Goal: Task Accomplishment & Management: Manage account settings

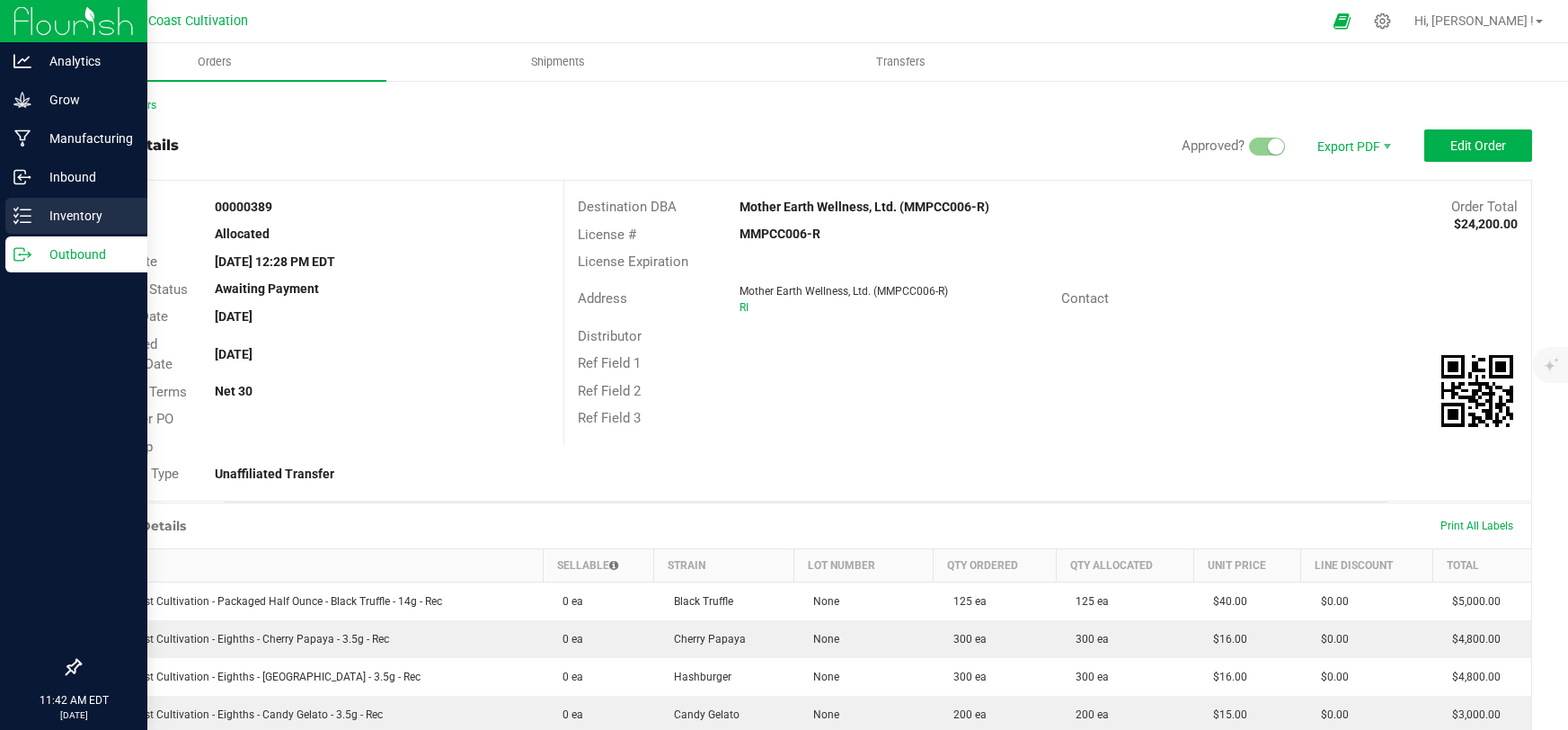
click at [31, 217] on p "Inventory" at bounding box center [85, 216] width 108 height 22
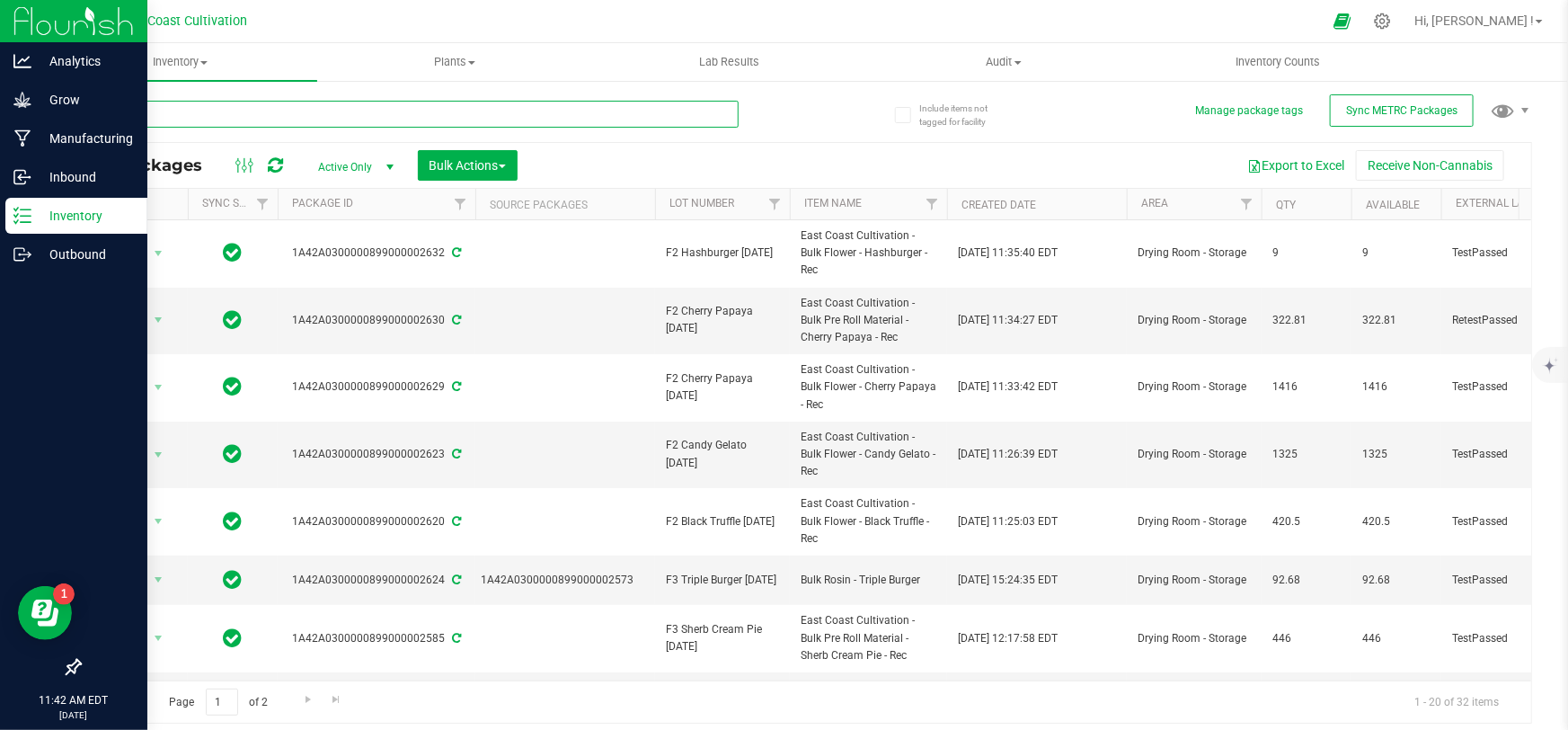
click at [279, 120] on input "text" at bounding box center [409, 115] width 660 height 27
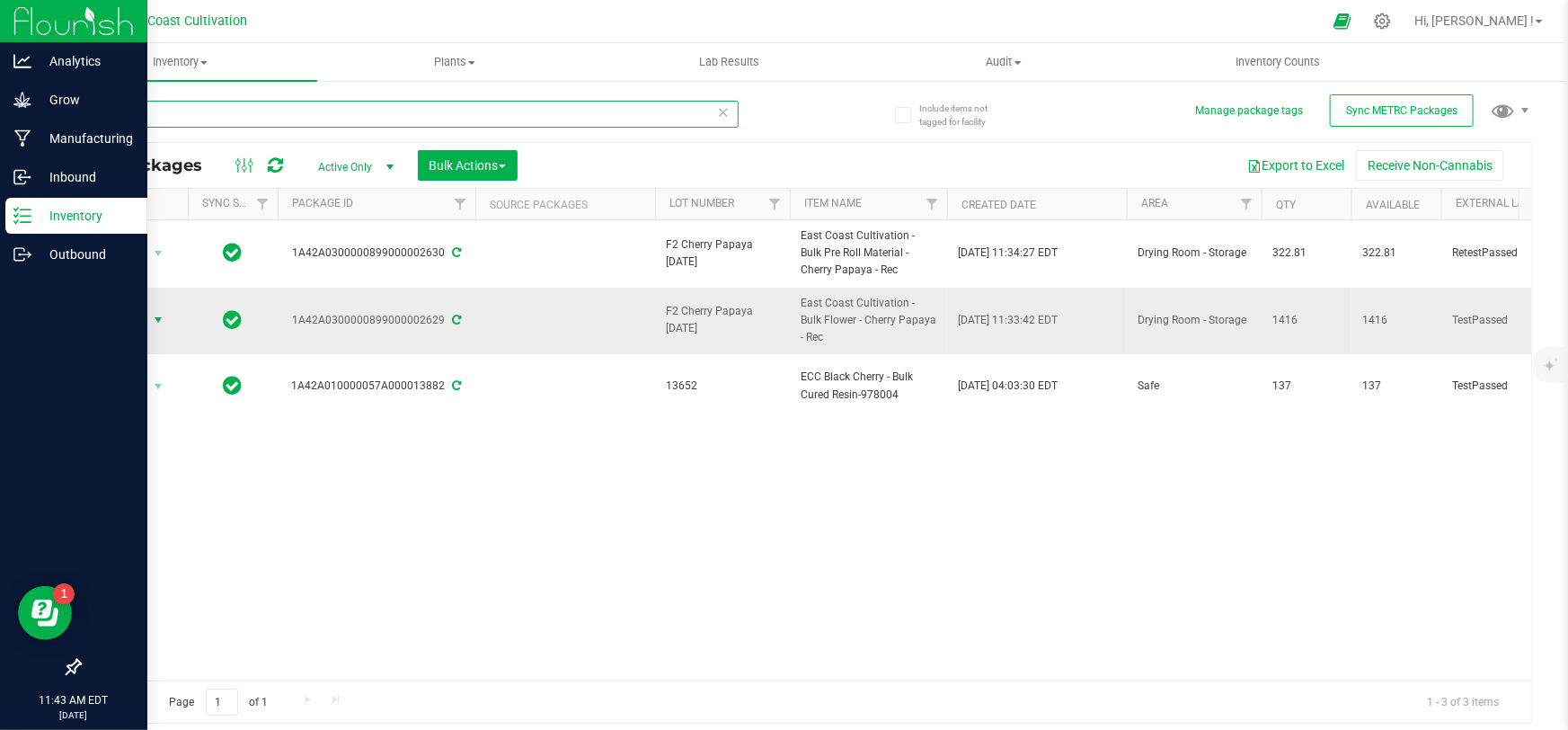
type input "cherry"
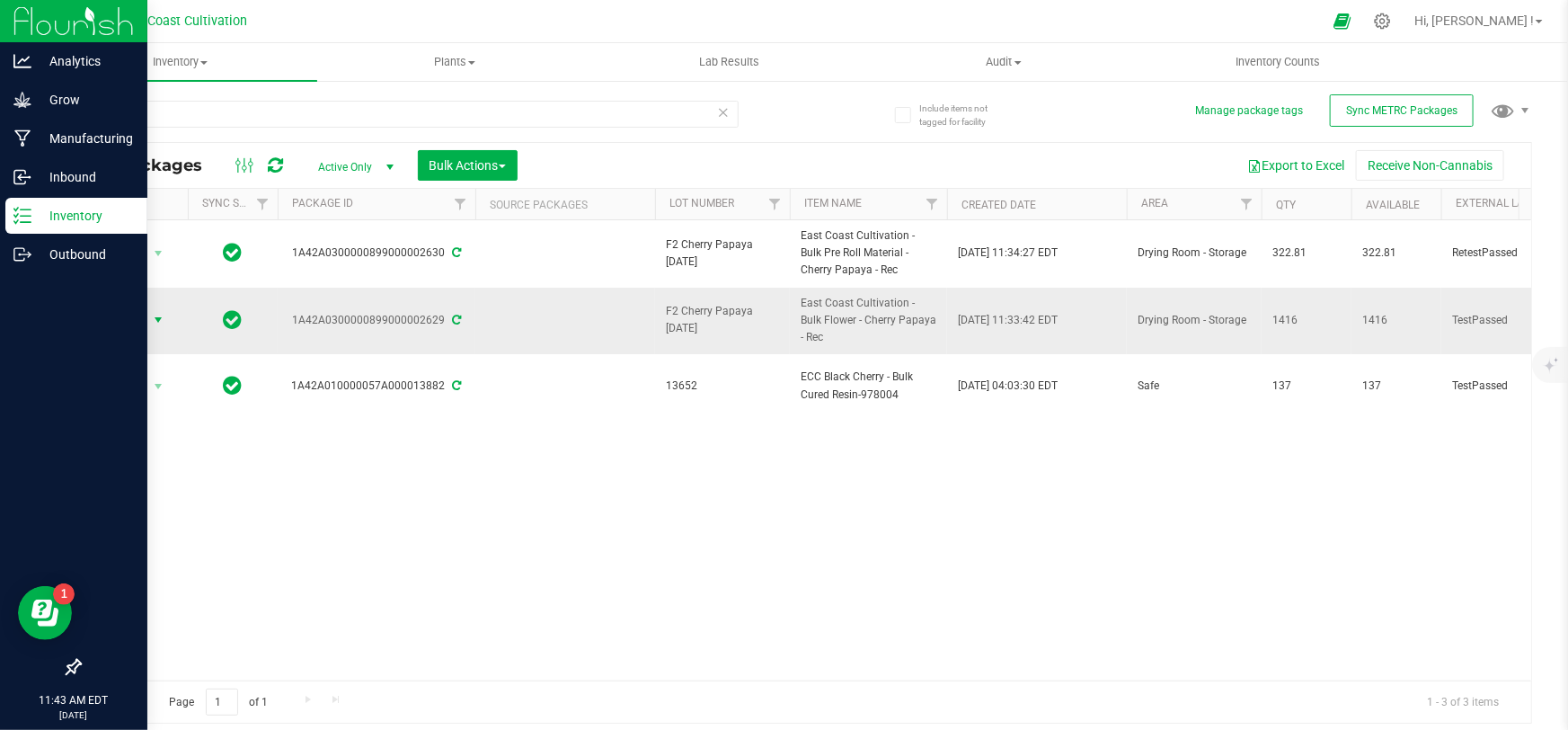
click at [127, 320] on span "Action" at bounding box center [122, 320] width 49 height 25
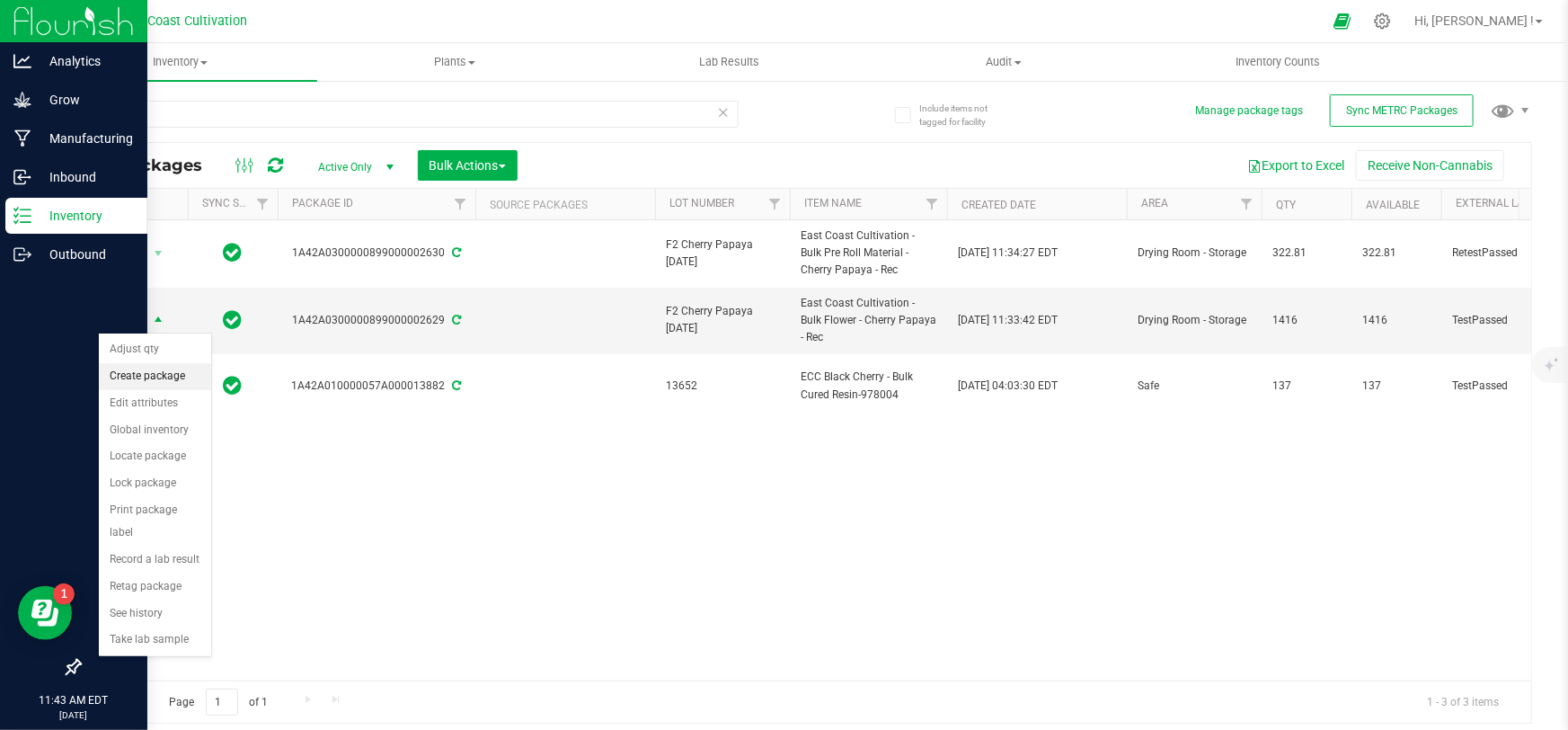
click at [166, 374] on li "Create package" at bounding box center [155, 377] width 113 height 27
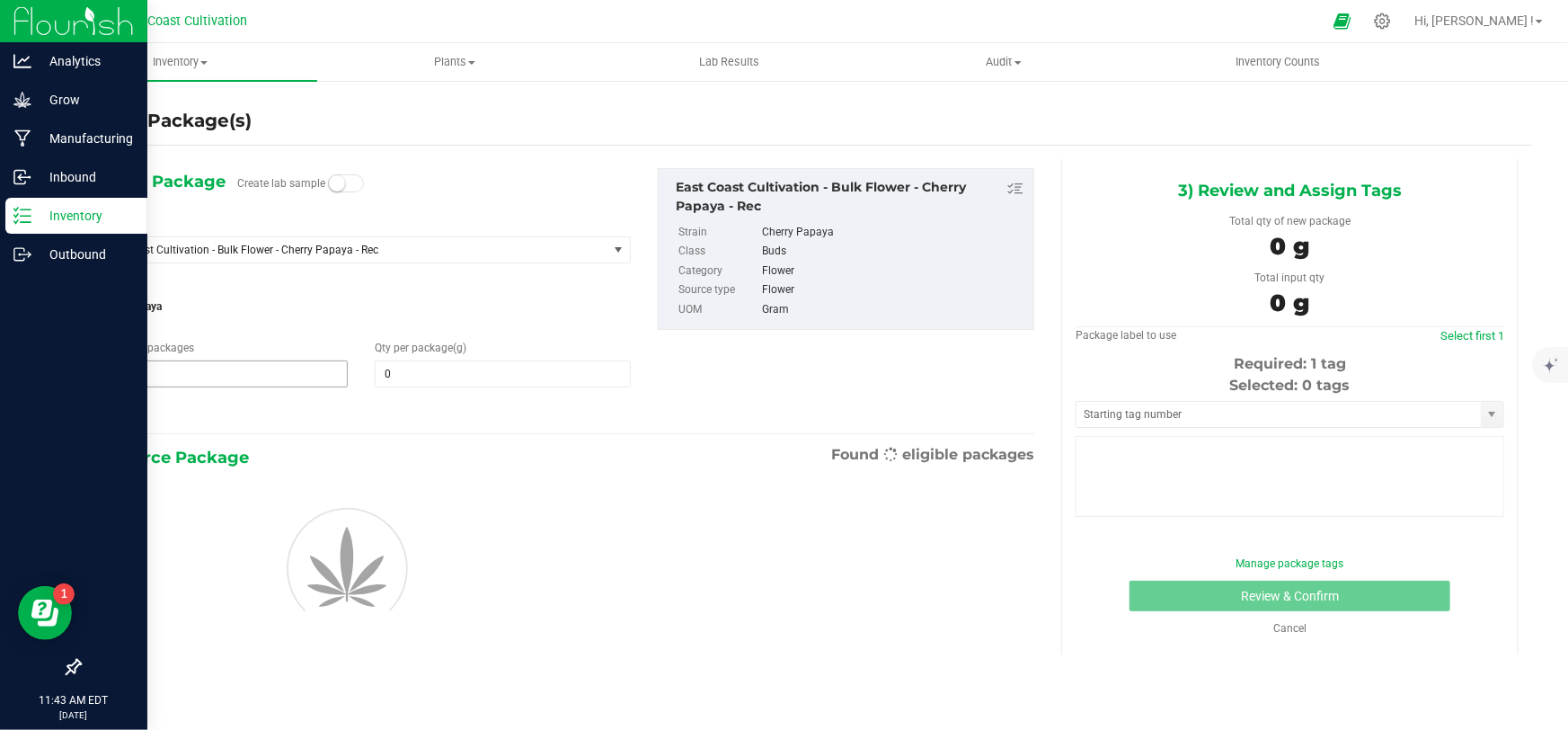
type input "0.0000"
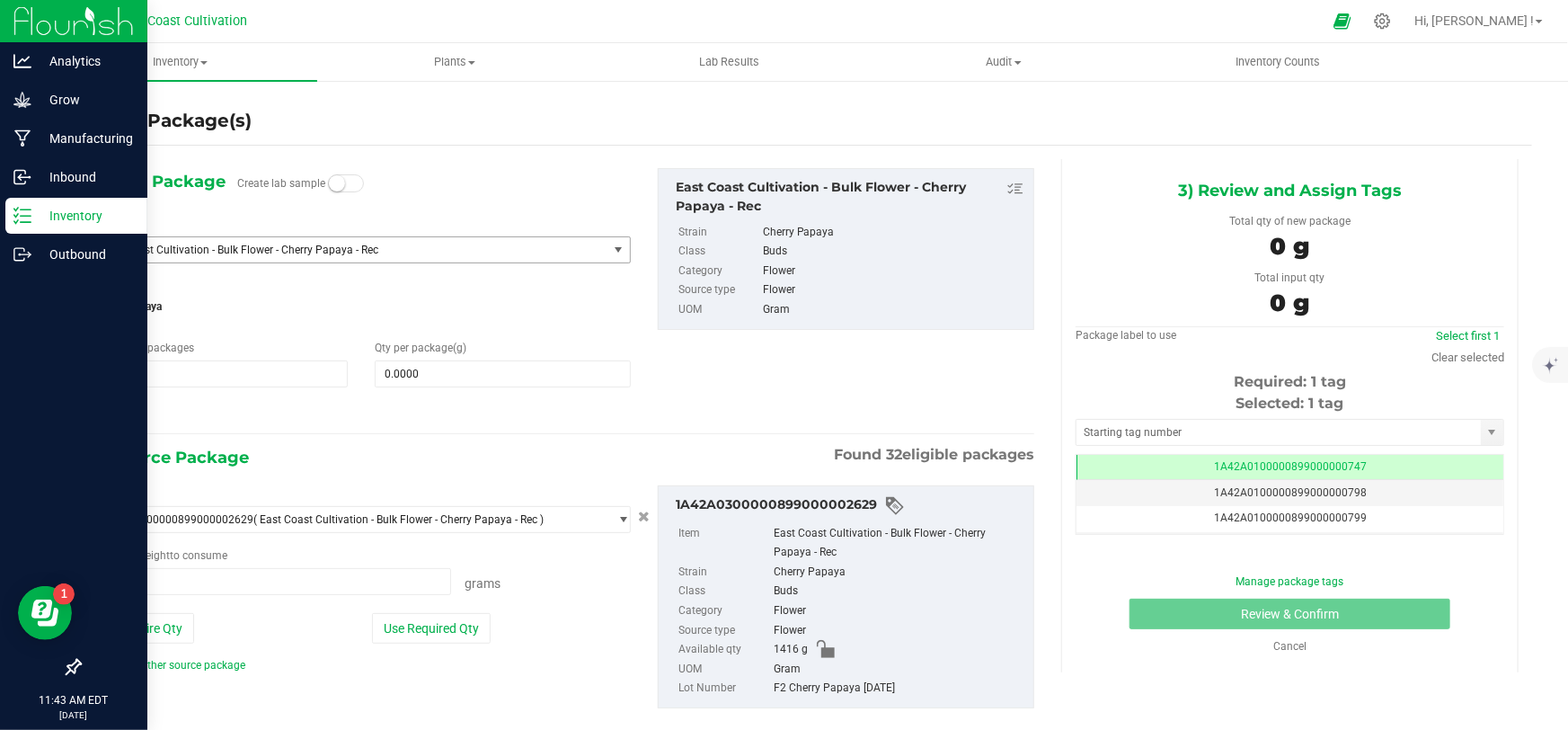
click at [333, 252] on span "East Coast Cultivation - Bulk Flower - Cherry Papaya - Rec" at bounding box center [341, 250] width 480 height 13
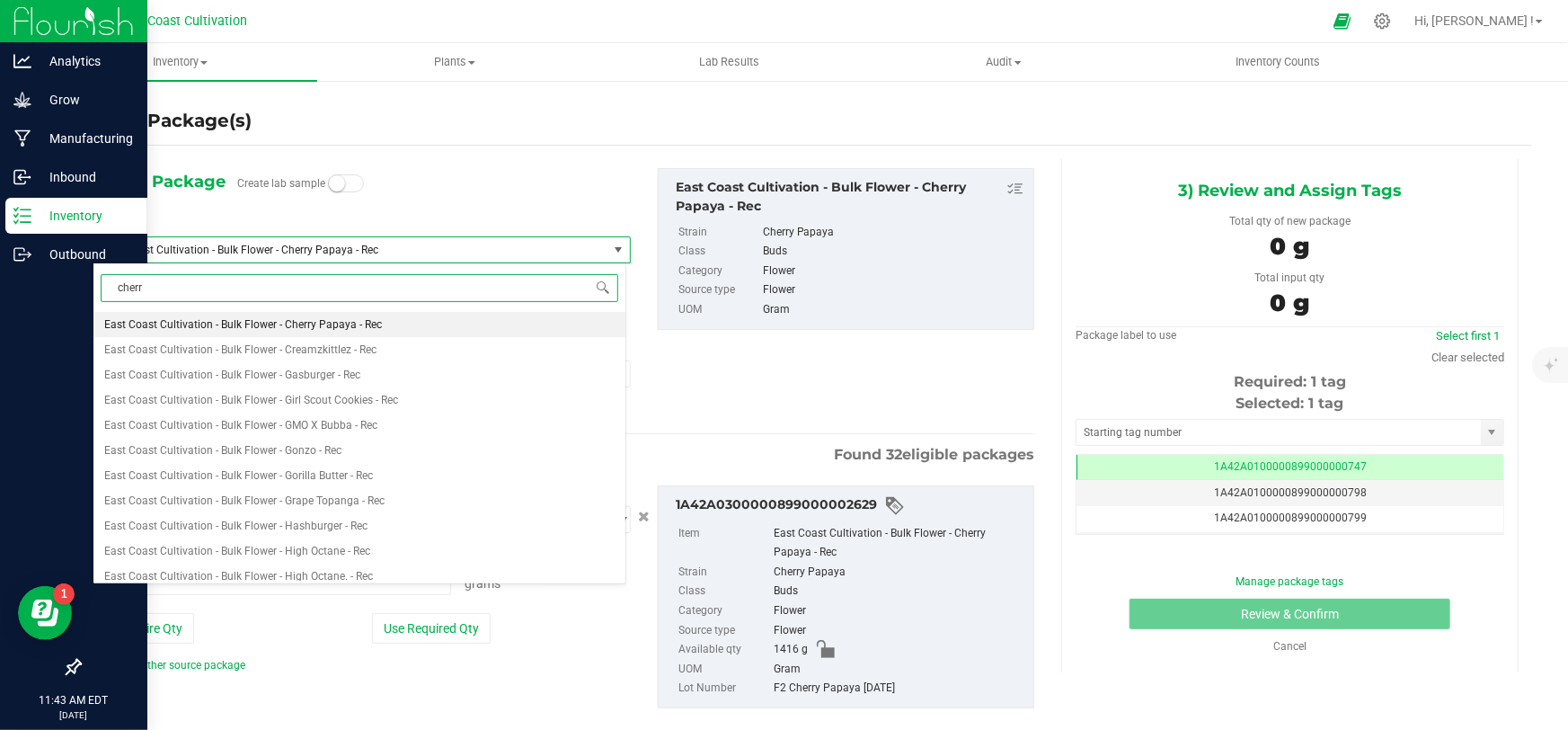
type input "cherry"
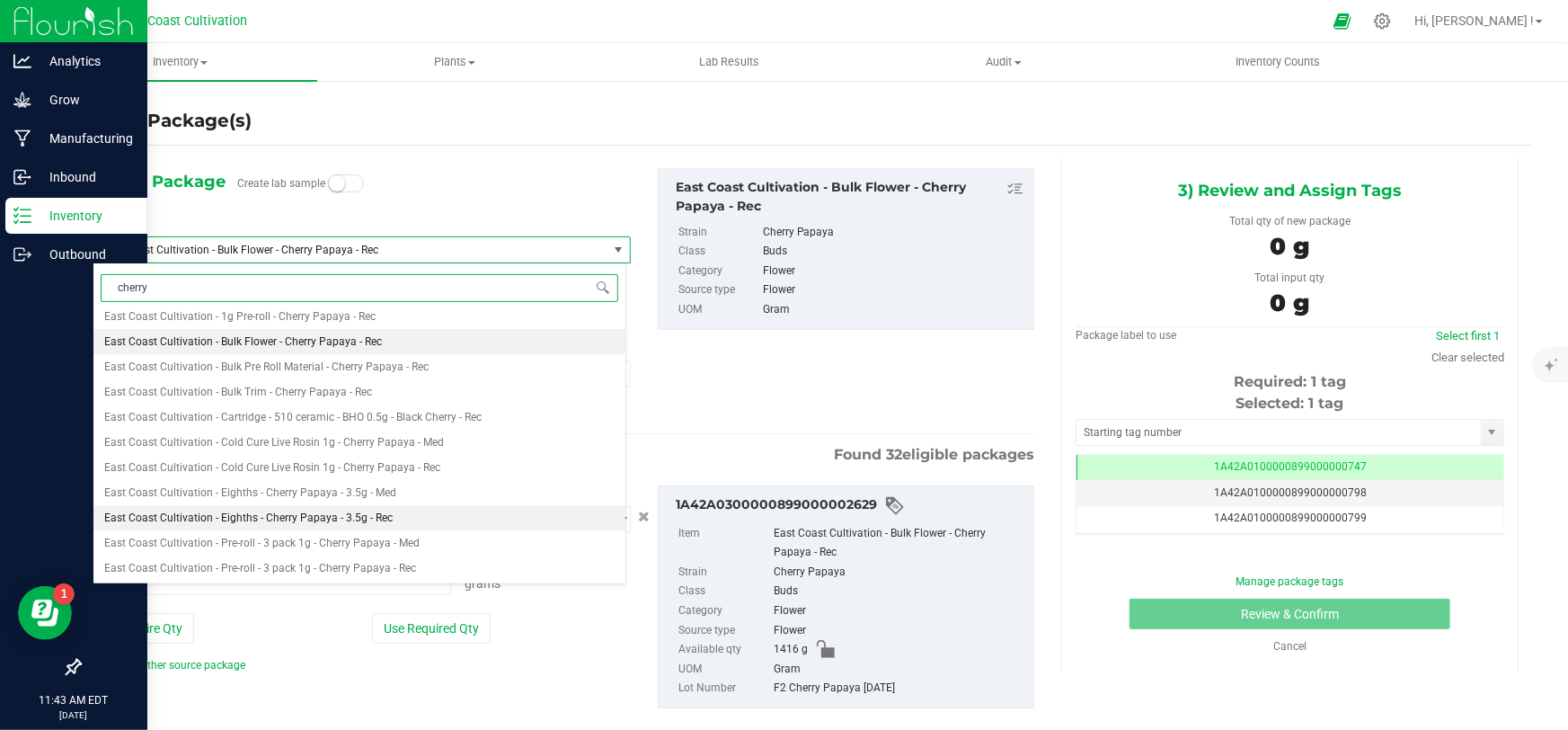
click at [341, 511] on span "East Coast Cultivation - Eighths - Cherry Papaya - 3.5g - Rec" at bounding box center [248, 517] width 289 height 13
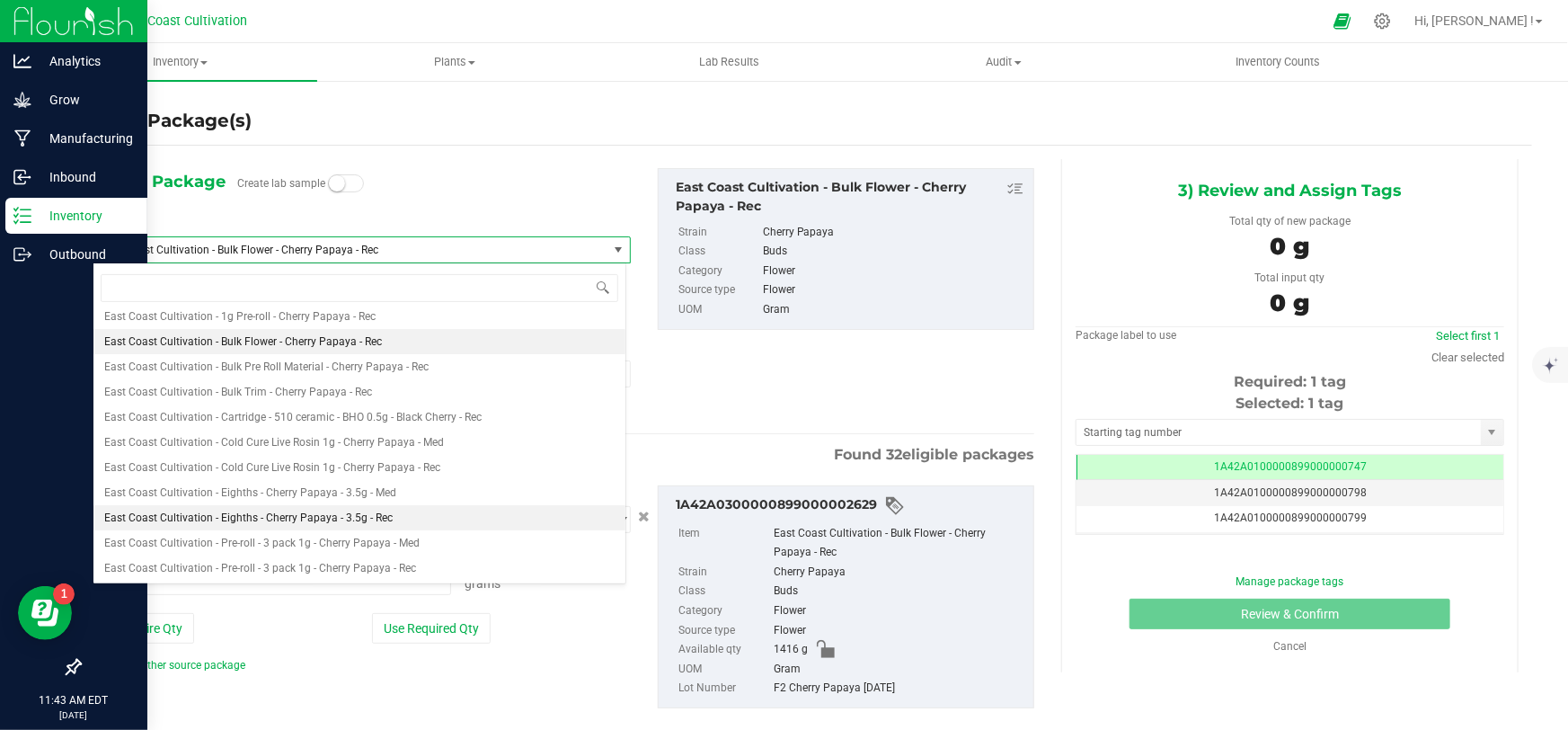
type input "0"
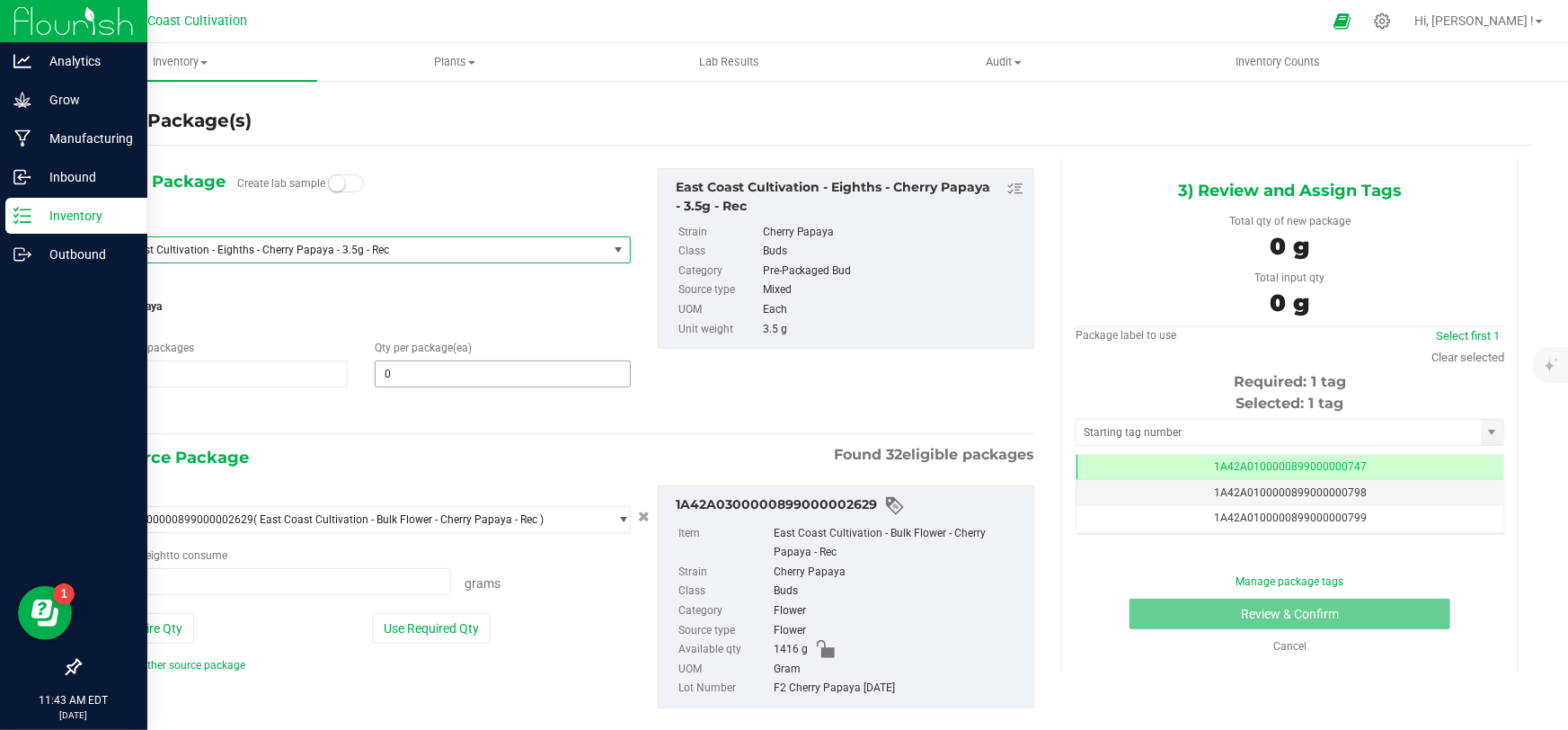
click at [408, 372] on span "0 0" at bounding box center [502, 374] width 256 height 27
type input "0"
click at [431, 376] on span at bounding box center [502, 374] width 256 height 27
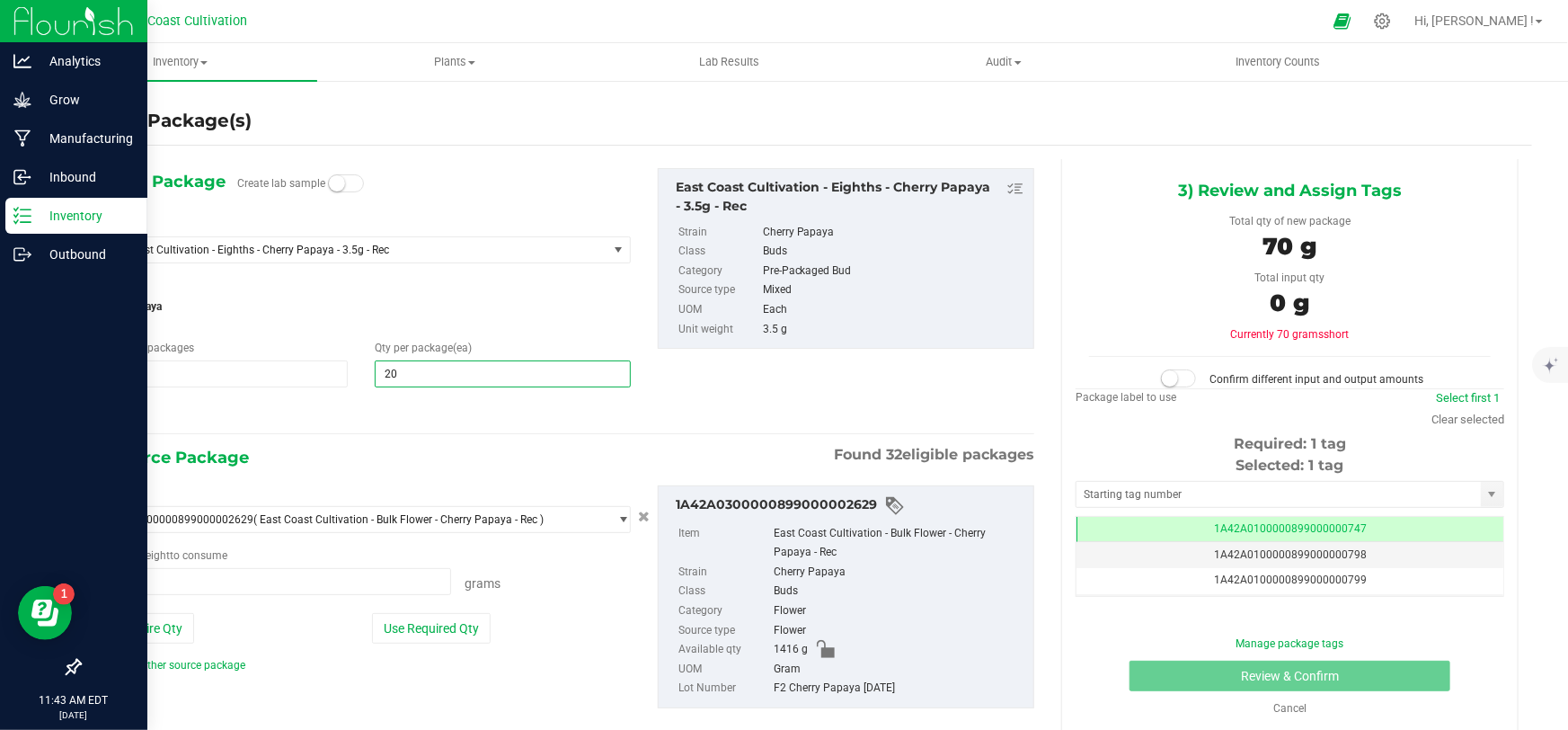
type input "200"
click at [191, 593] on span at bounding box center [272, 582] width 358 height 27
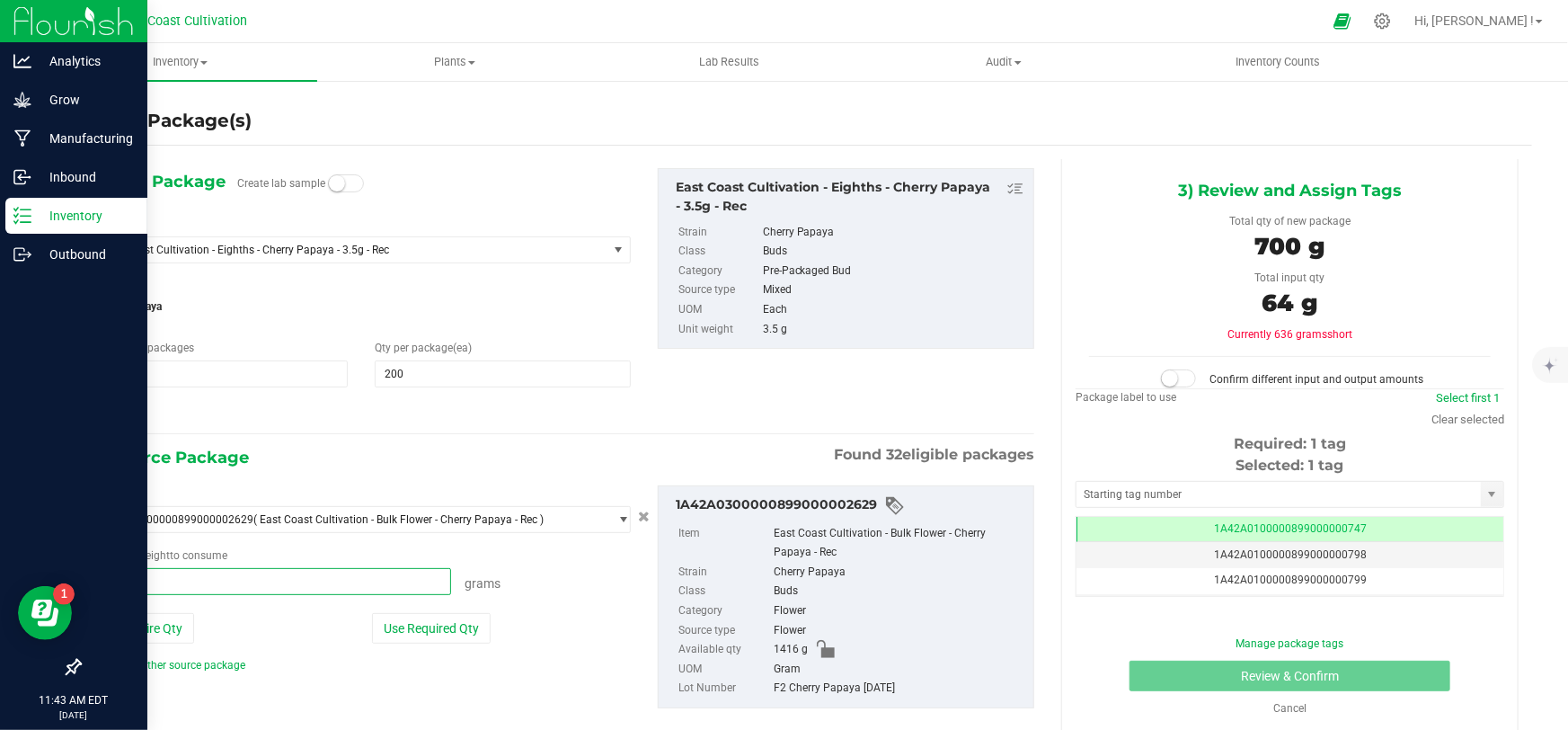
type input "647"
type input "647.0000 g"
click at [1180, 379] on span at bounding box center [1179, 378] width 36 height 18
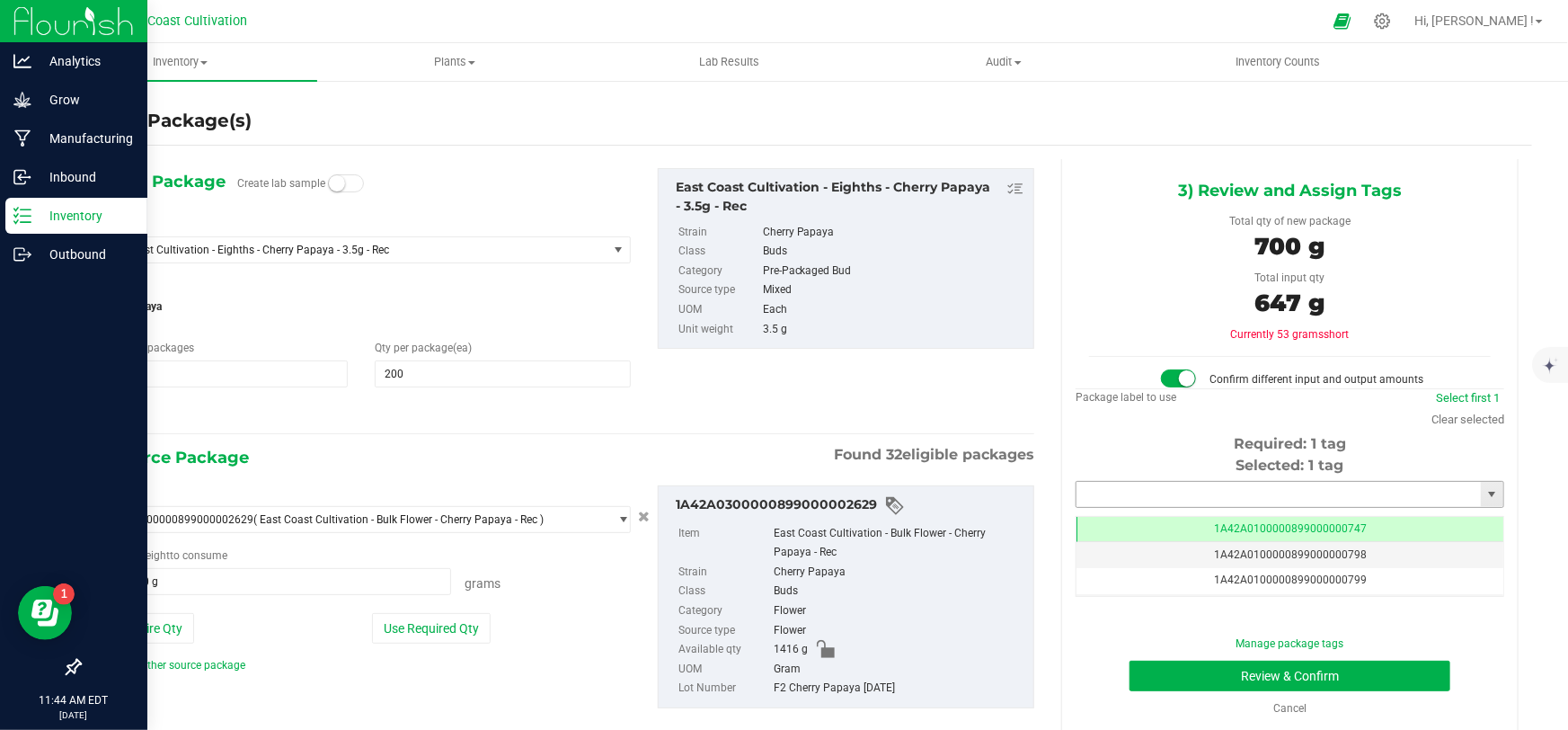
click at [1161, 495] on input "text" at bounding box center [1278, 495] width 404 height 25
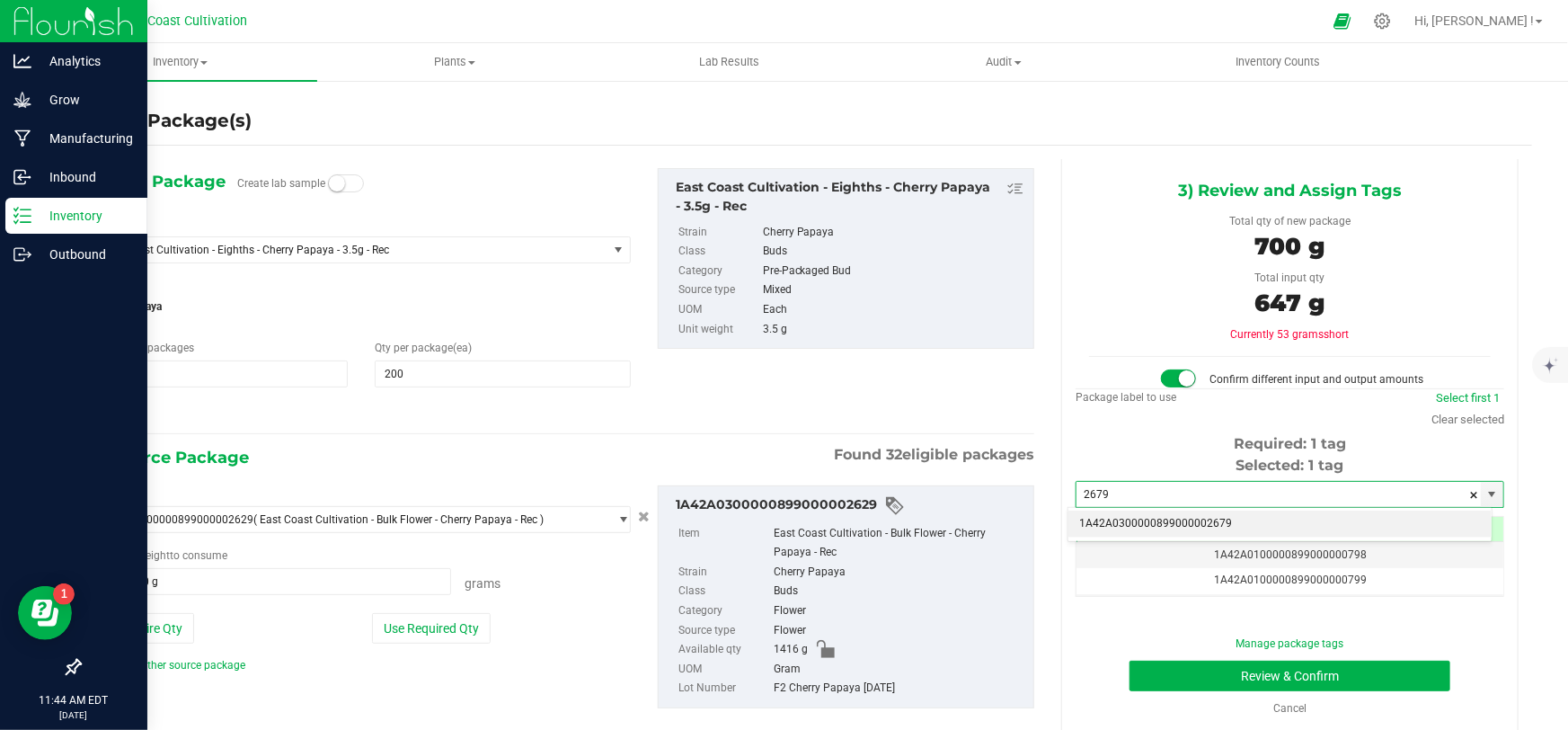
click at [1240, 528] on li "1A42A0300000899000002679" at bounding box center [1280, 524] width 423 height 27
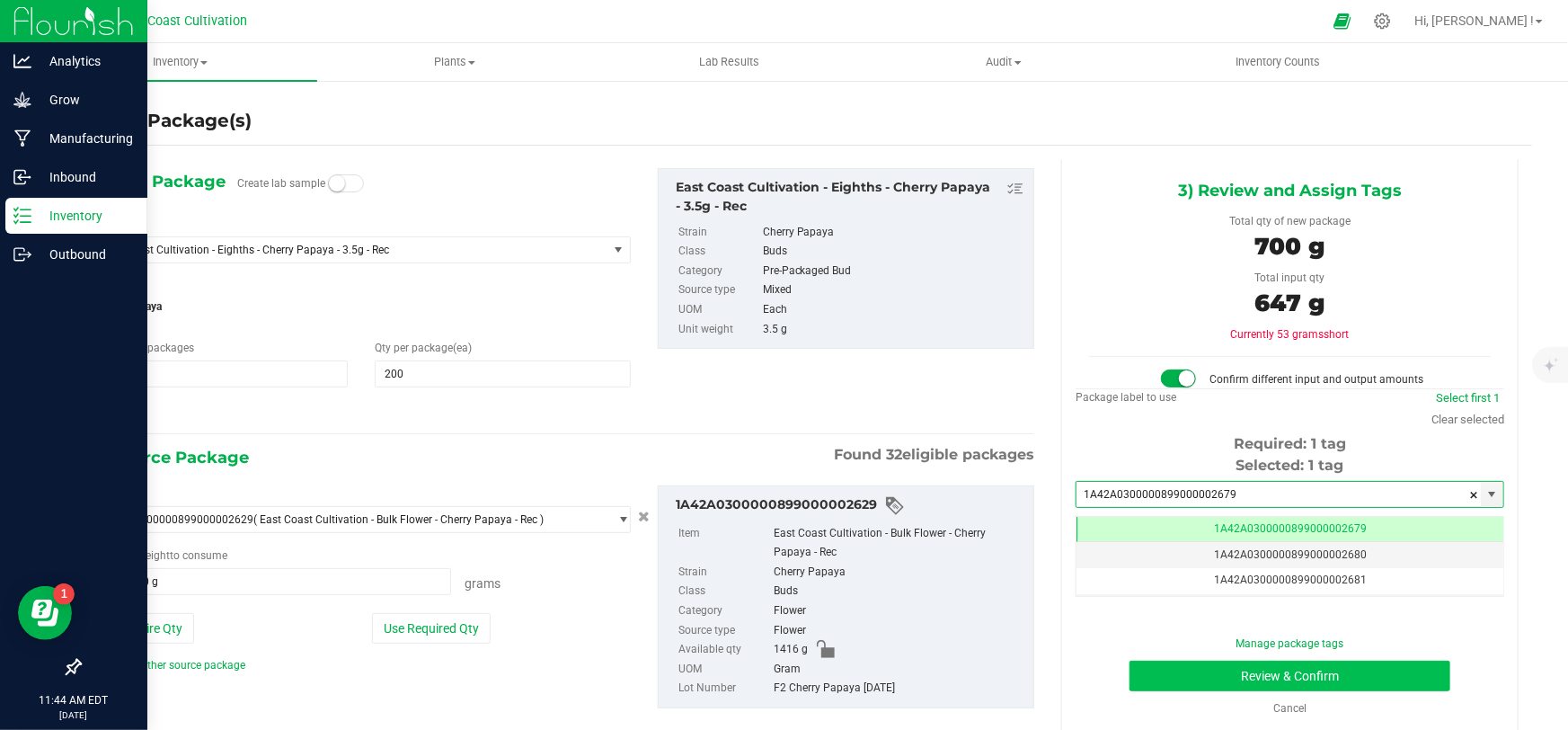
type input "1A42A0300000899000002679"
click at [1310, 674] on button "Review & Confirm" at bounding box center [1290, 675] width 322 height 30
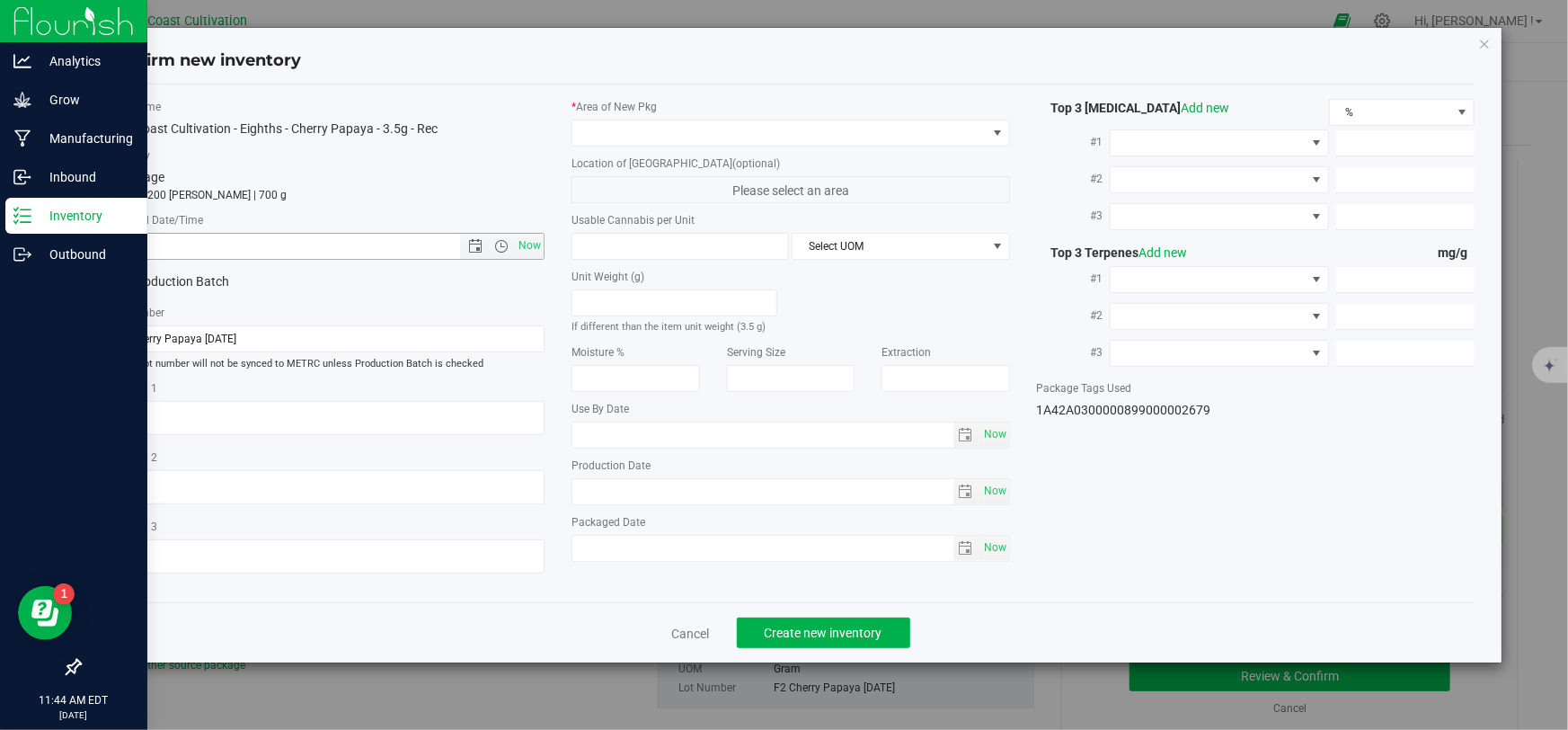
drag, startPoint x: 537, startPoint y: 241, endPoint x: 552, endPoint y: 223, distance: 23.4
click at [537, 242] on span "Now" at bounding box center [530, 246] width 30 height 26
type input "[DATE] 11:44 AM"
click at [626, 135] on span at bounding box center [780, 133] width 413 height 25
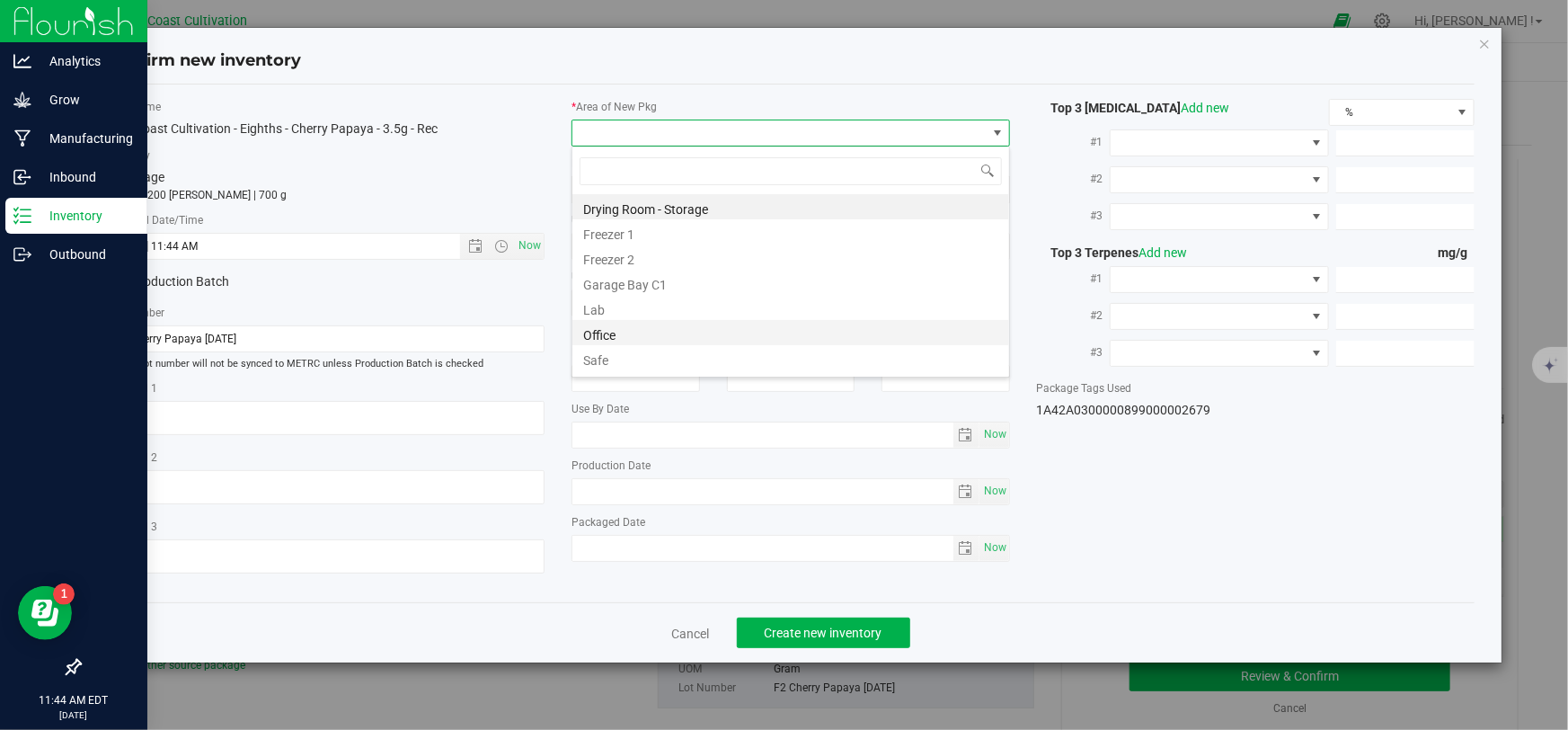
click at [629, 330] on li "Office" at bounding box center [791, 333] width 437 height 25
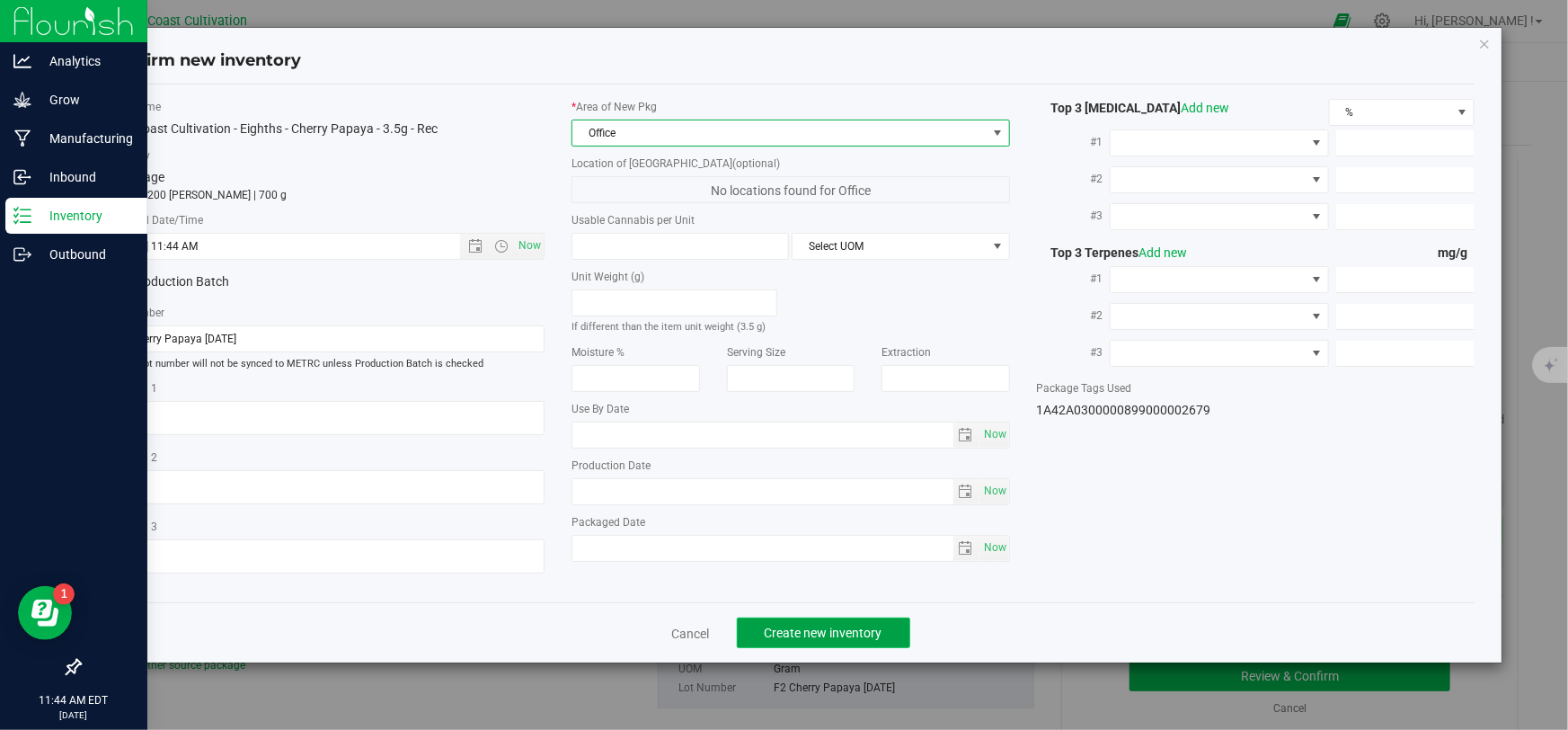
click at [799, 629] on span "Create new inventory" at bounding box center [824, 633] width 118 height 15
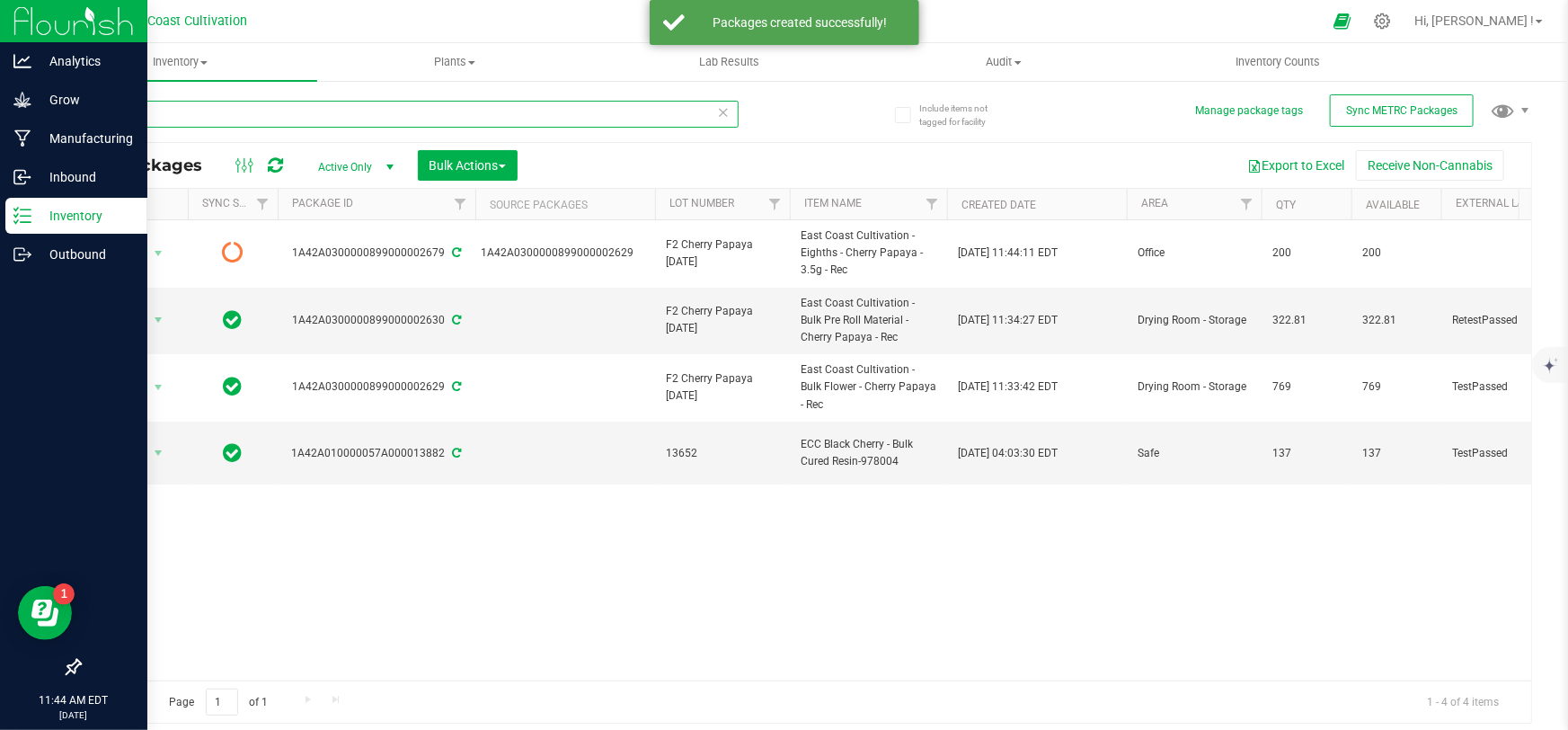
drag, startPoint x: 170, startPoint y: 125, endPoint x: 60, endPoint y: 127, distance: 110.0
click at [62, 126] on div "Include items not tagged for facility Manage package tags Sync METRC Packages c…" at bounding box center [805, 354] width 1525 height 549
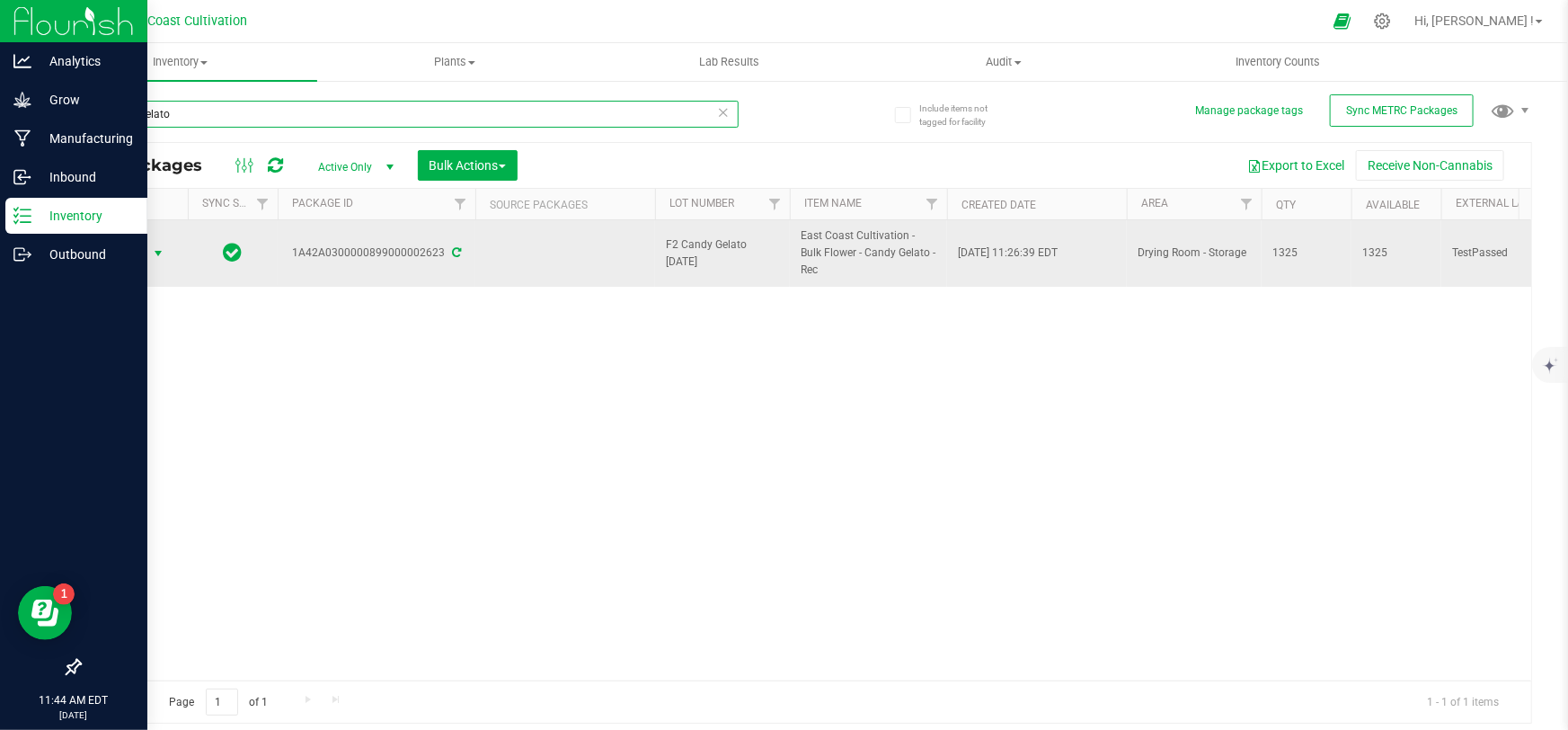
type input "candy gelato"
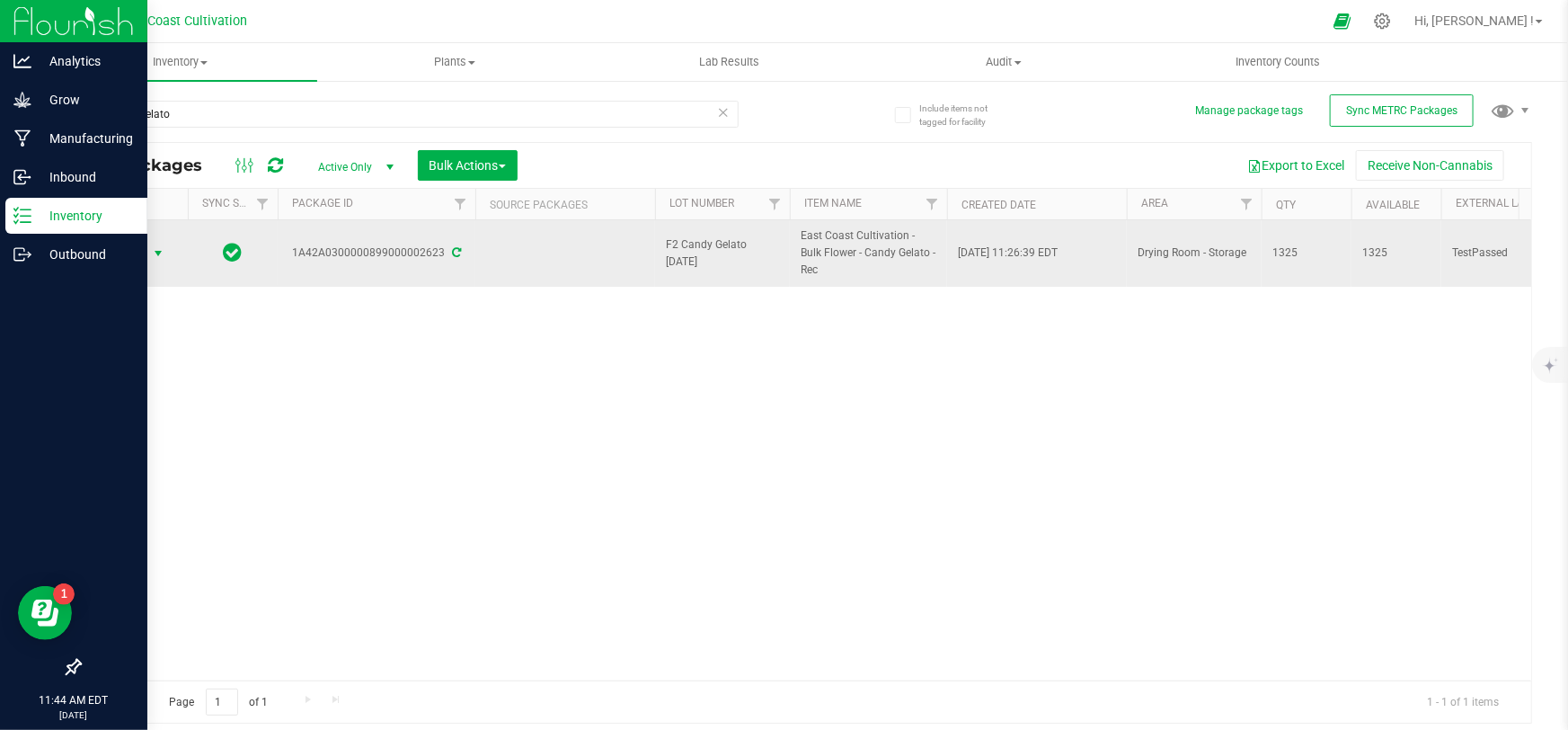
click at [146, 246] on span "Action" at bounding box center [122, 254] width 49 height 25
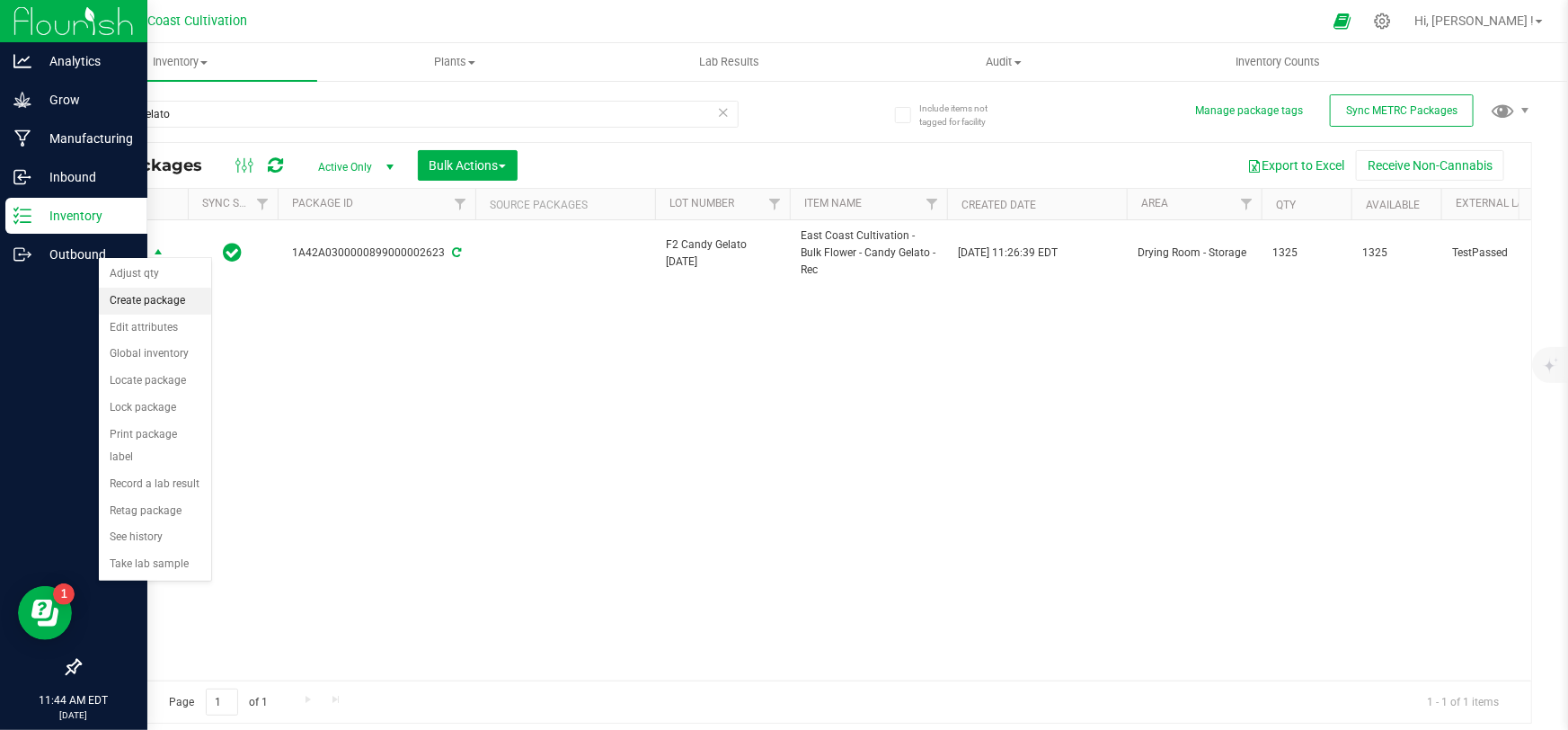
click at [153, 302] on li "Create package" at bounding box center [155, 302] width 113 height 27
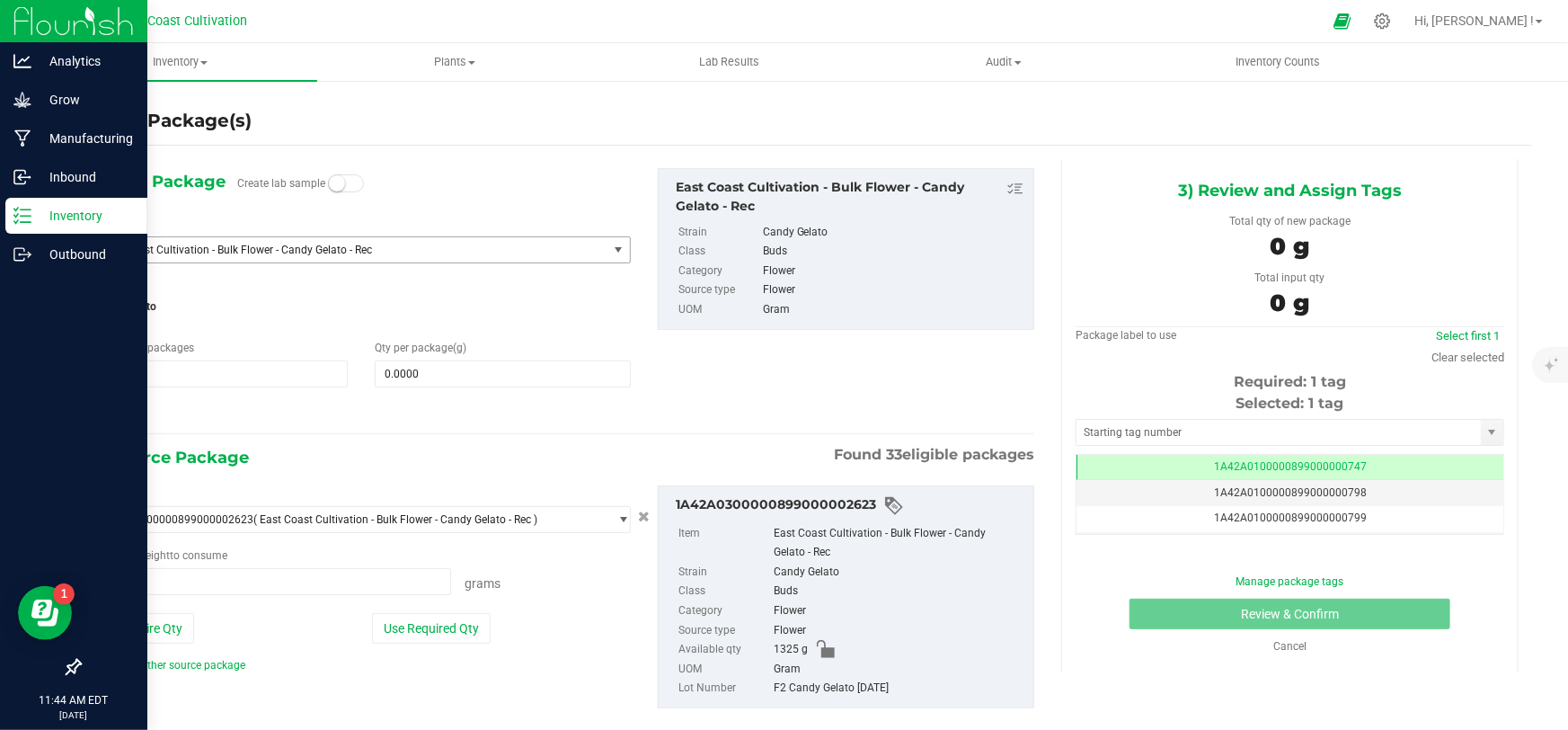
click at [235, 250] on span "East Coast Cultivation - Bulk Flower - Candy Gelato - Rec" at bounding box center [341, 250] width 480 height 13
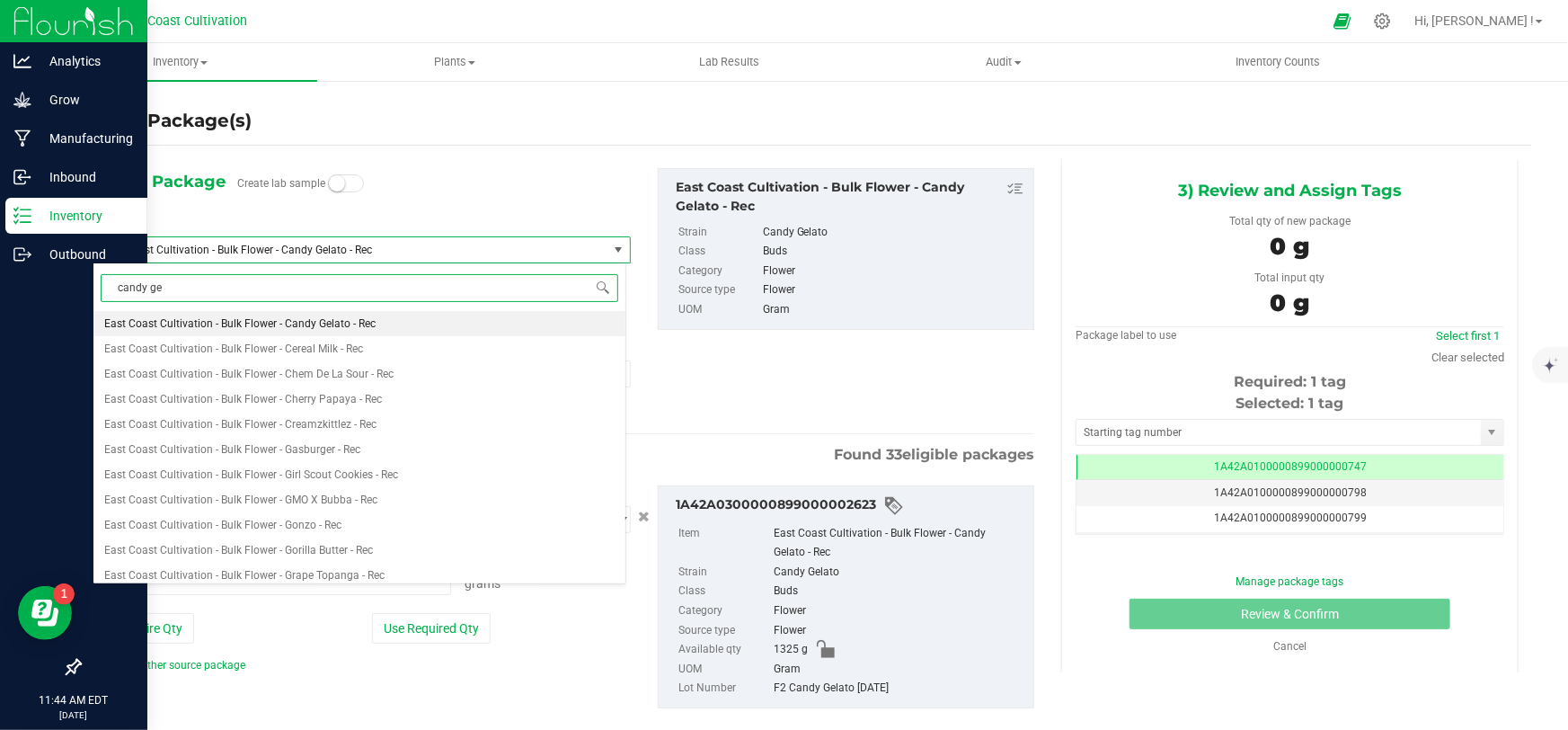
type input "candy gel"
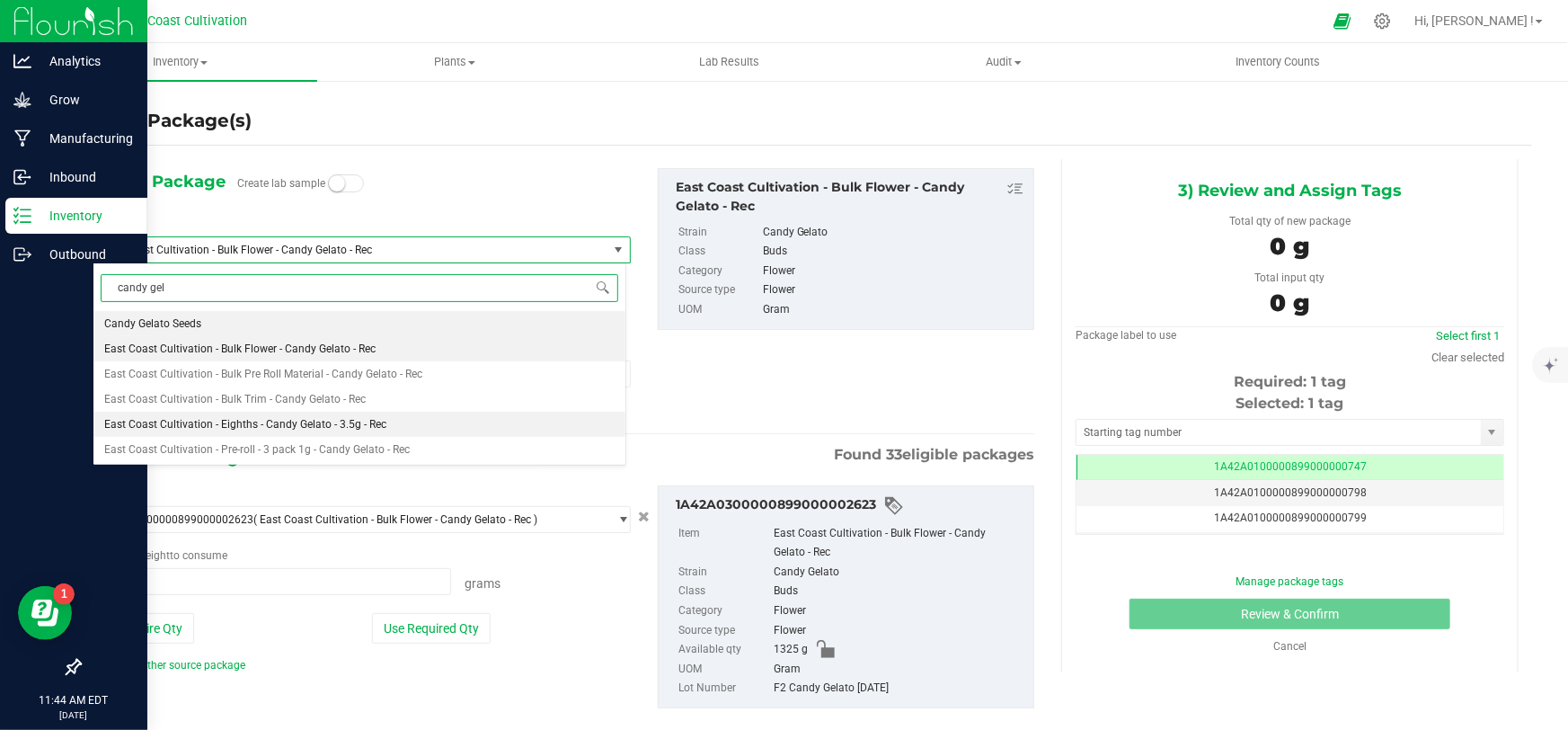
click at [354, 418] on span "East Coast Cultivation - Eighths - Candy Gelato - 3.5g - Rec" at bounding box center [245, 424] width 282 height 13
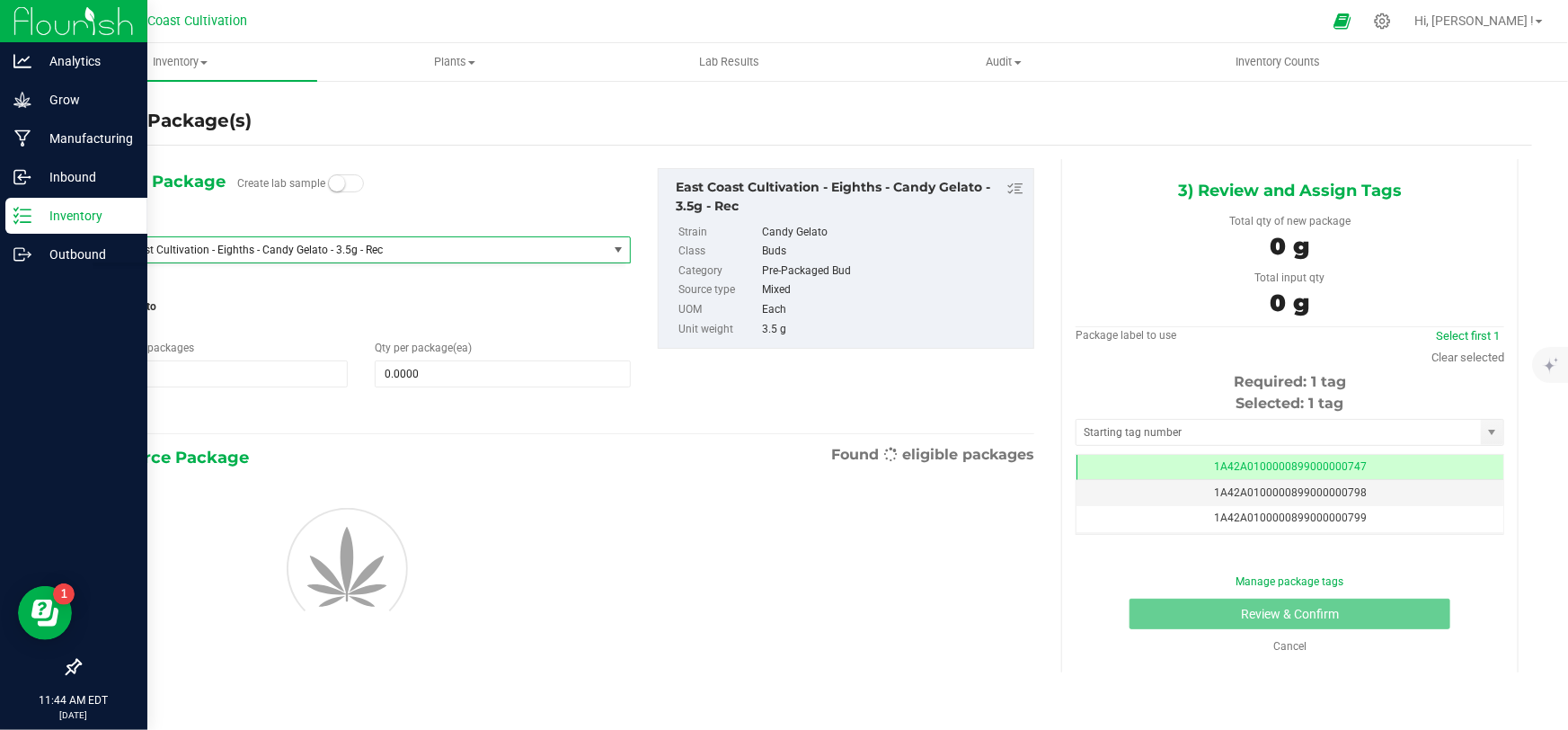
type input "0"
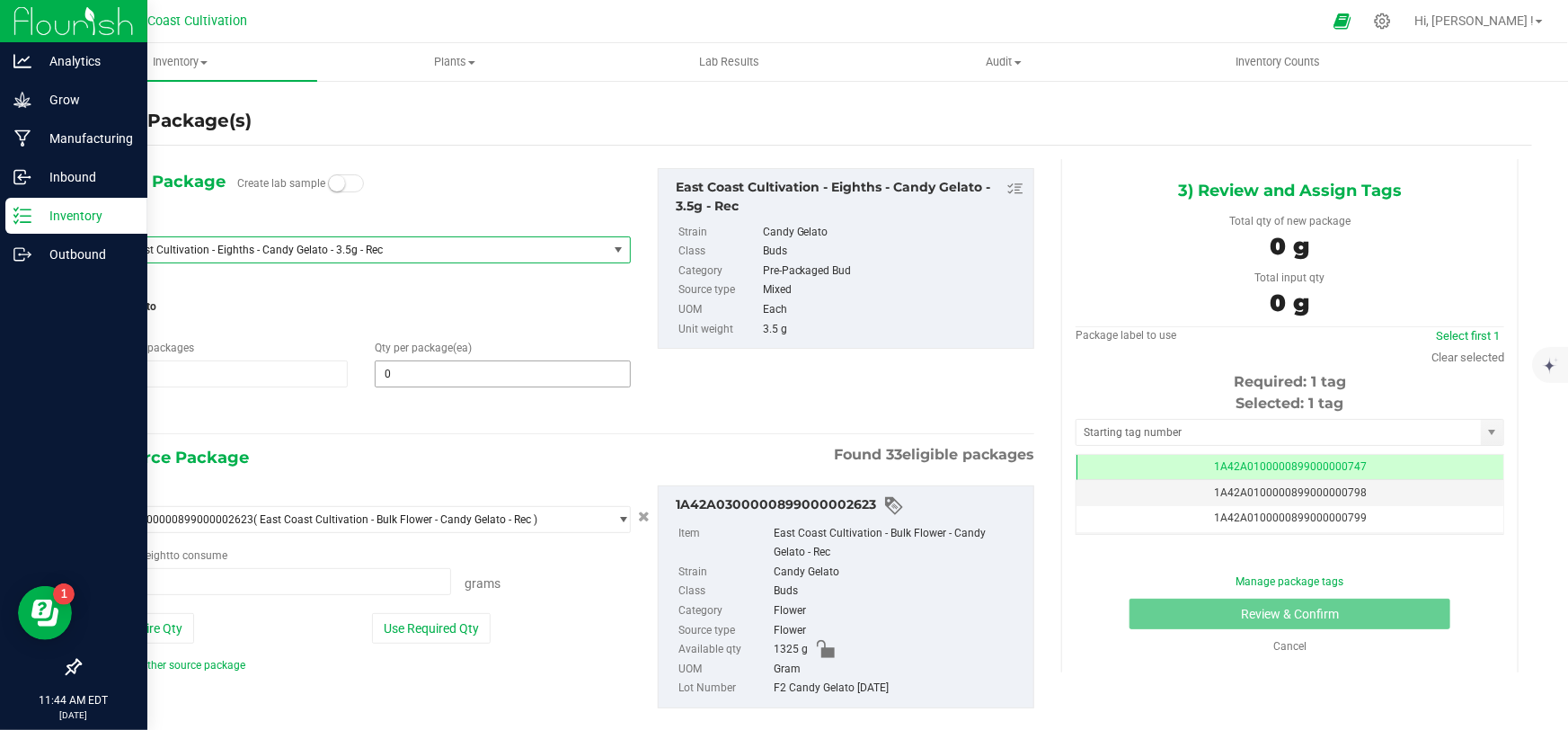
type input "0.0000 g"
click at [412, 371] on span at bounding box center [502, 374] width 256 height 27
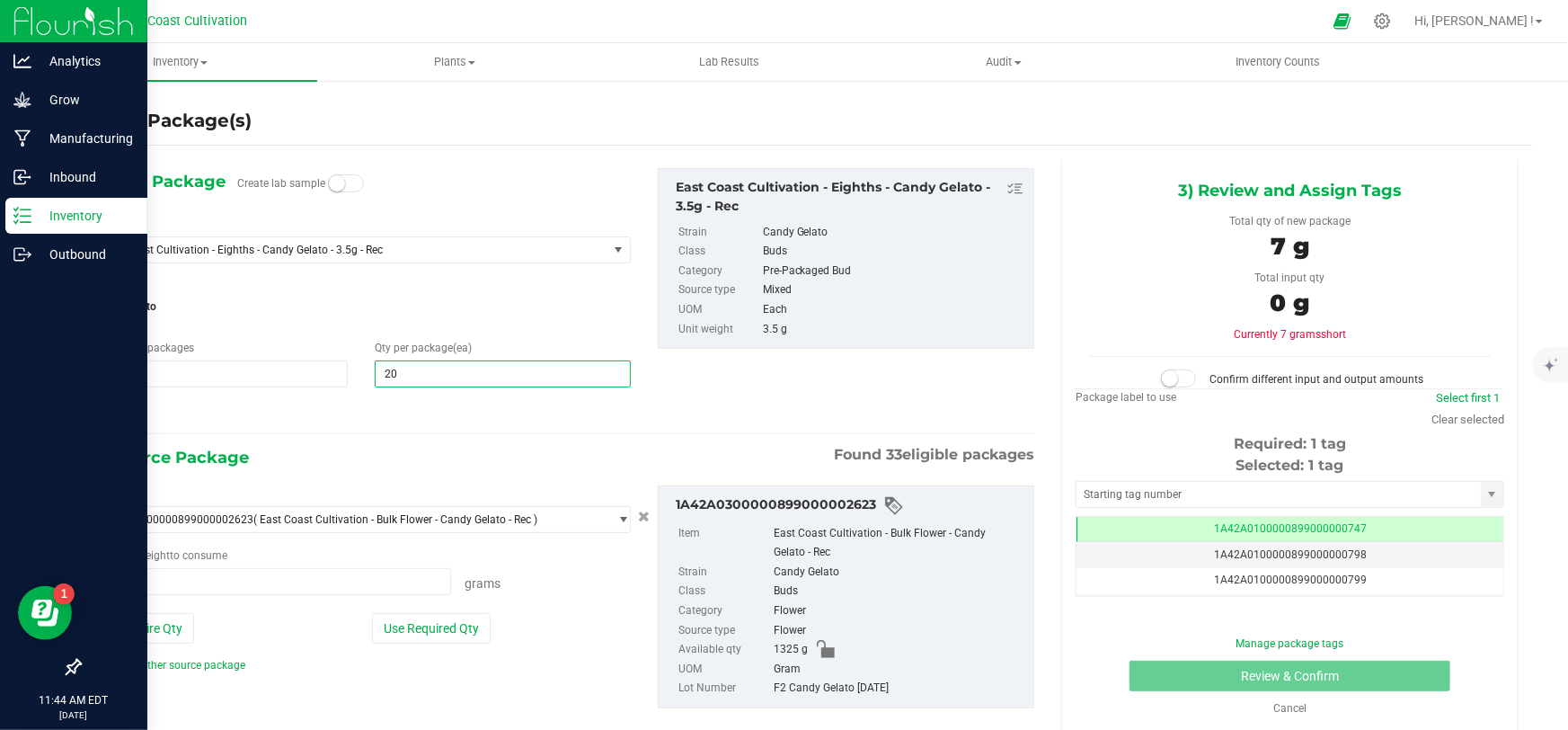
type input "200"
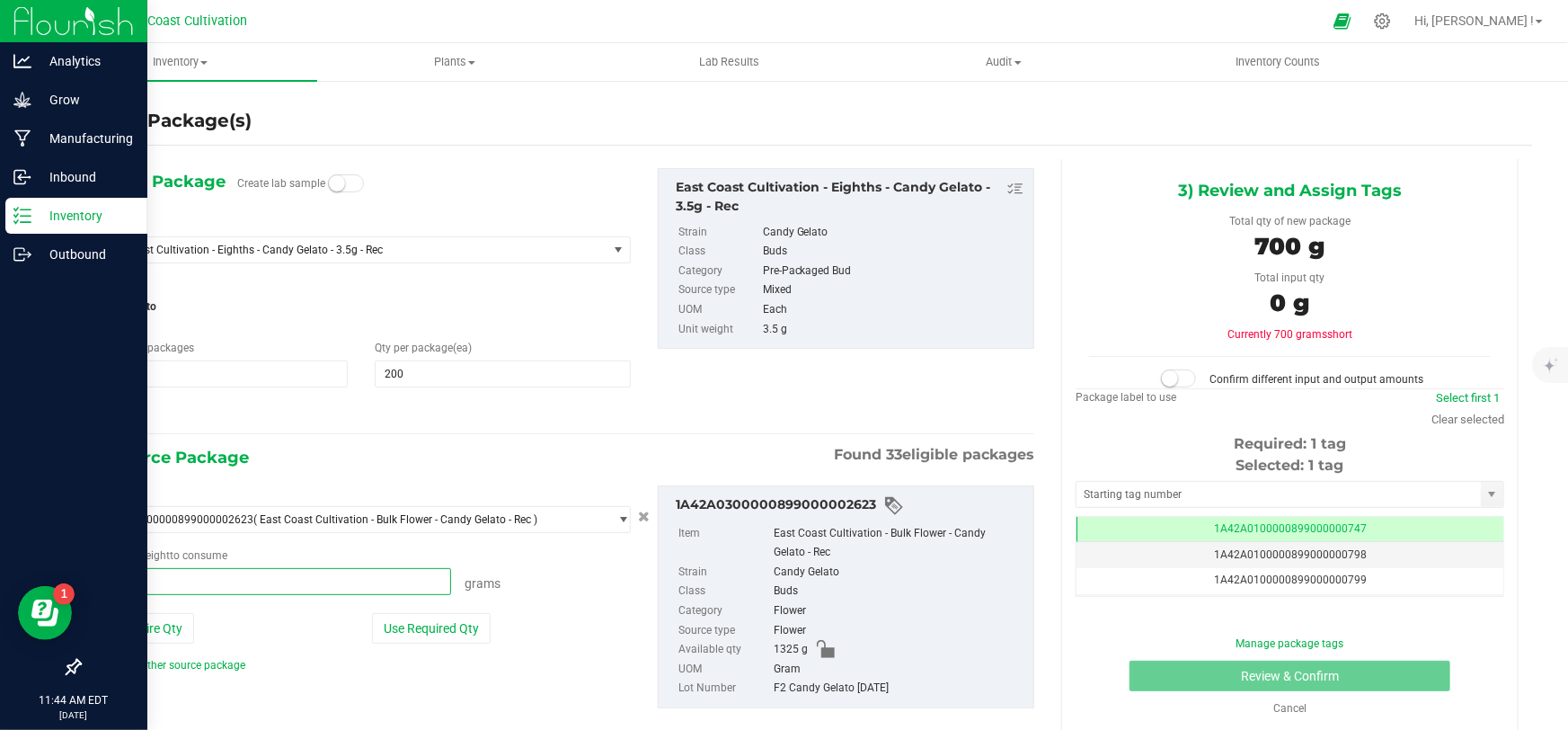
click at [182, 584] on span at bounding box center [272, 582] width 358 height 27
type input "565.5"
type input "565.5000 g"
click at [1185, 375] on span at bounding box center [1179, 378] width 36 height 18
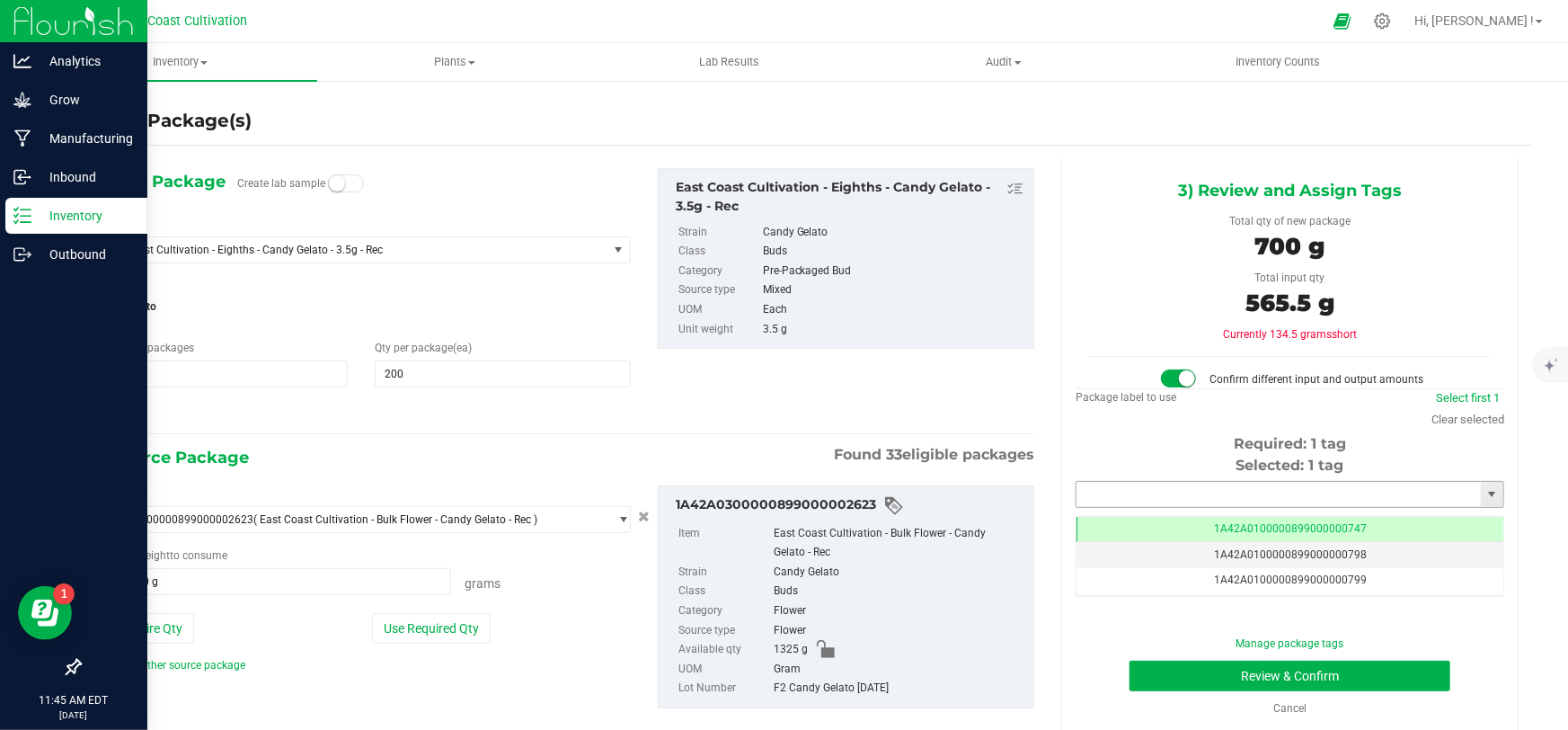
click at [1188, 486] on input "text" at bounding box center [1278, 495] width 404 height 25
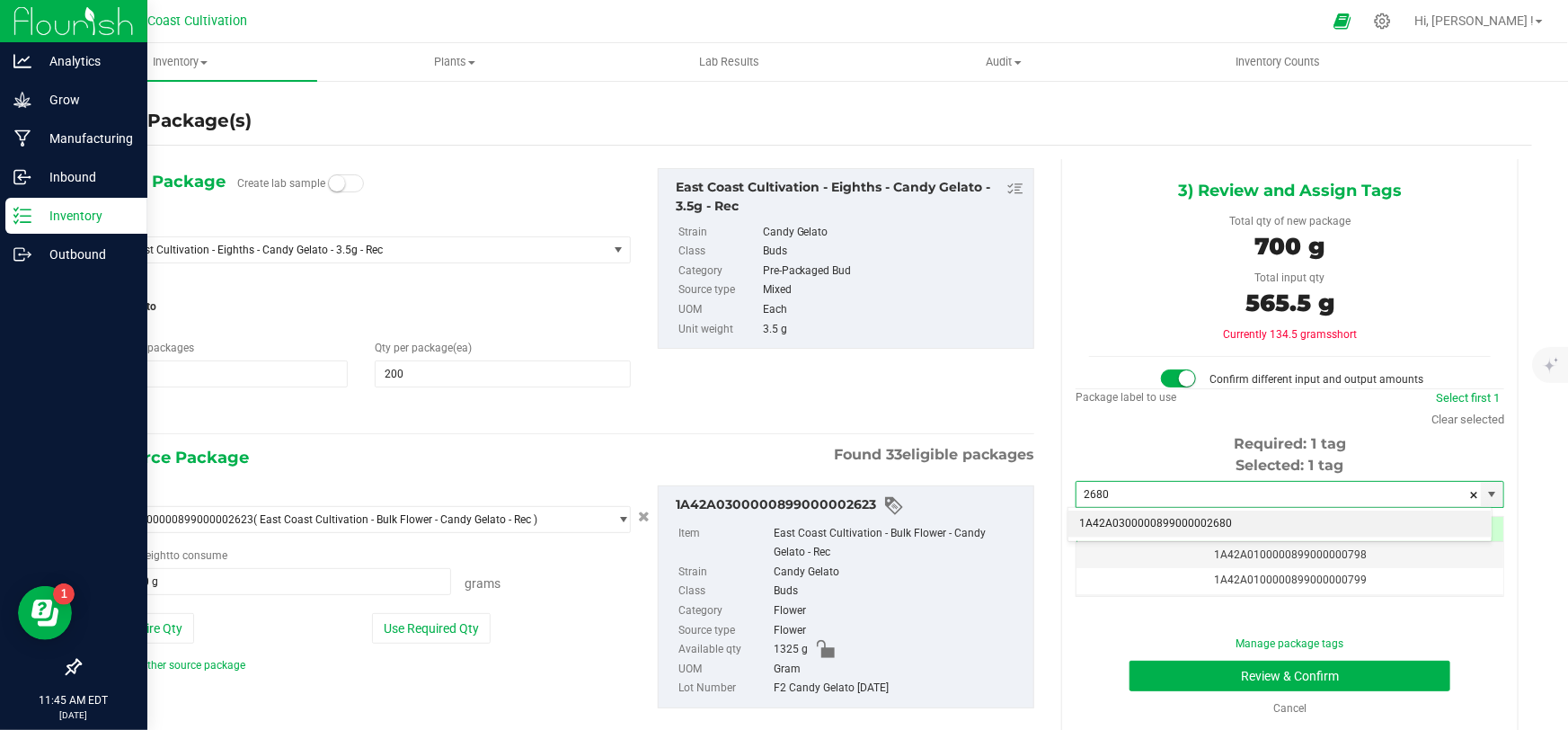
click at [1223, 519] on li "1A42A0300000899000002680" at bounding box center [1280, 524] width 423 height 27
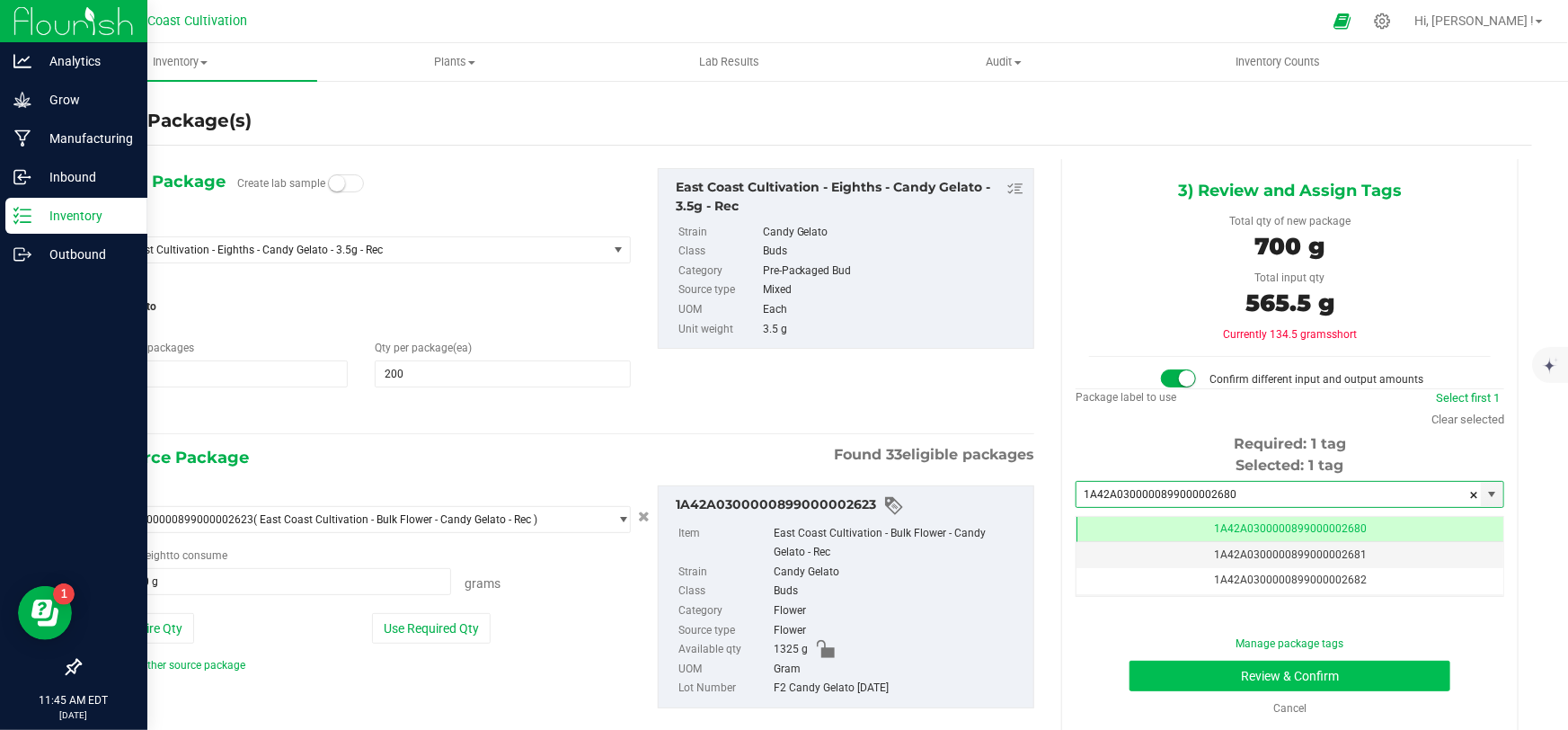
type input "1A42A0300000899000002680"
click at [1299, 678] on button "Review & Confirm" at bounding box center [1290, 675] width 322 height 30
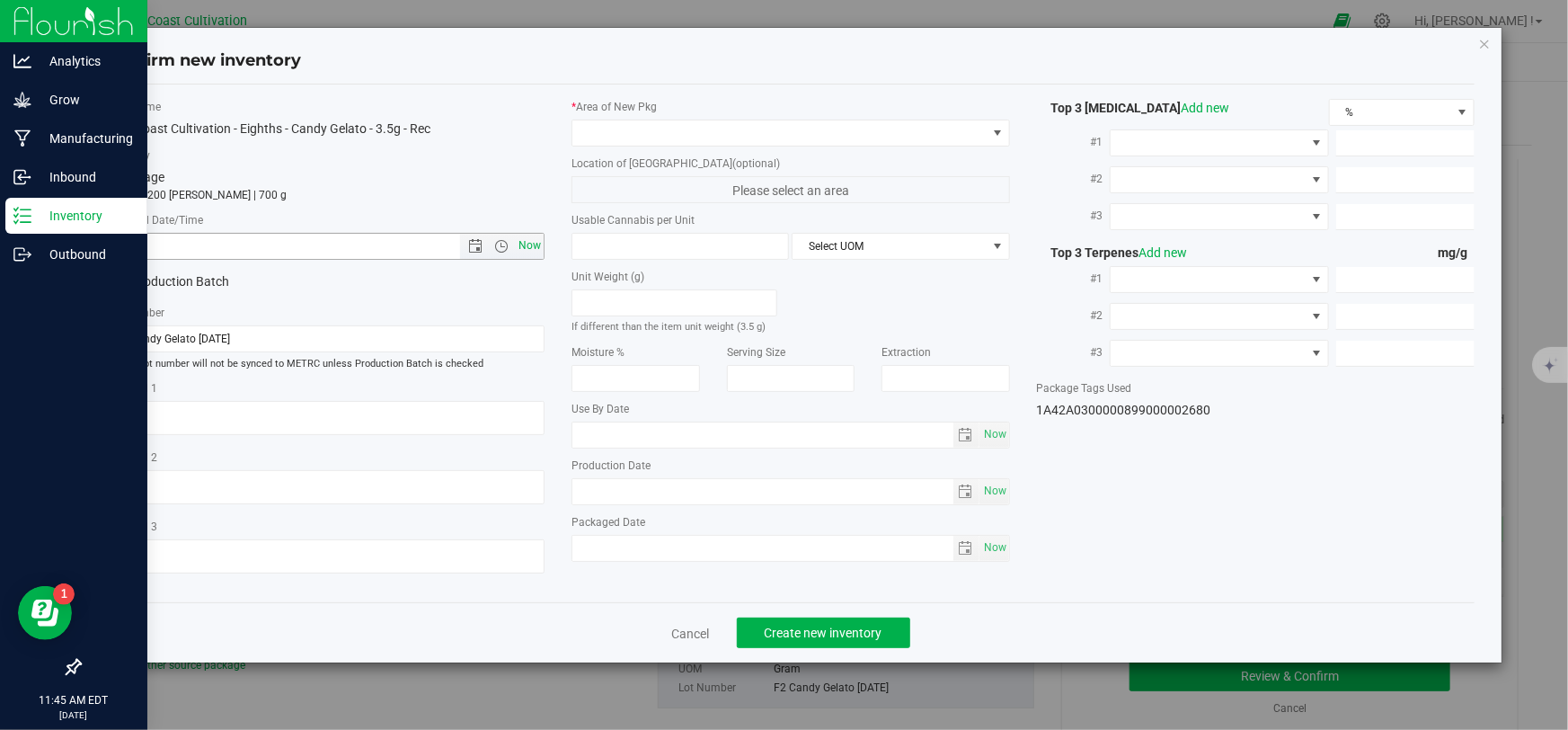
click at [527, 241] on span "Now" at bounding box center [530, 246] width 30 height 26
type input "[DATE] 11:45 AM"
click at [610, 132] on span at bounding box center [780, 133] width 413 height 25
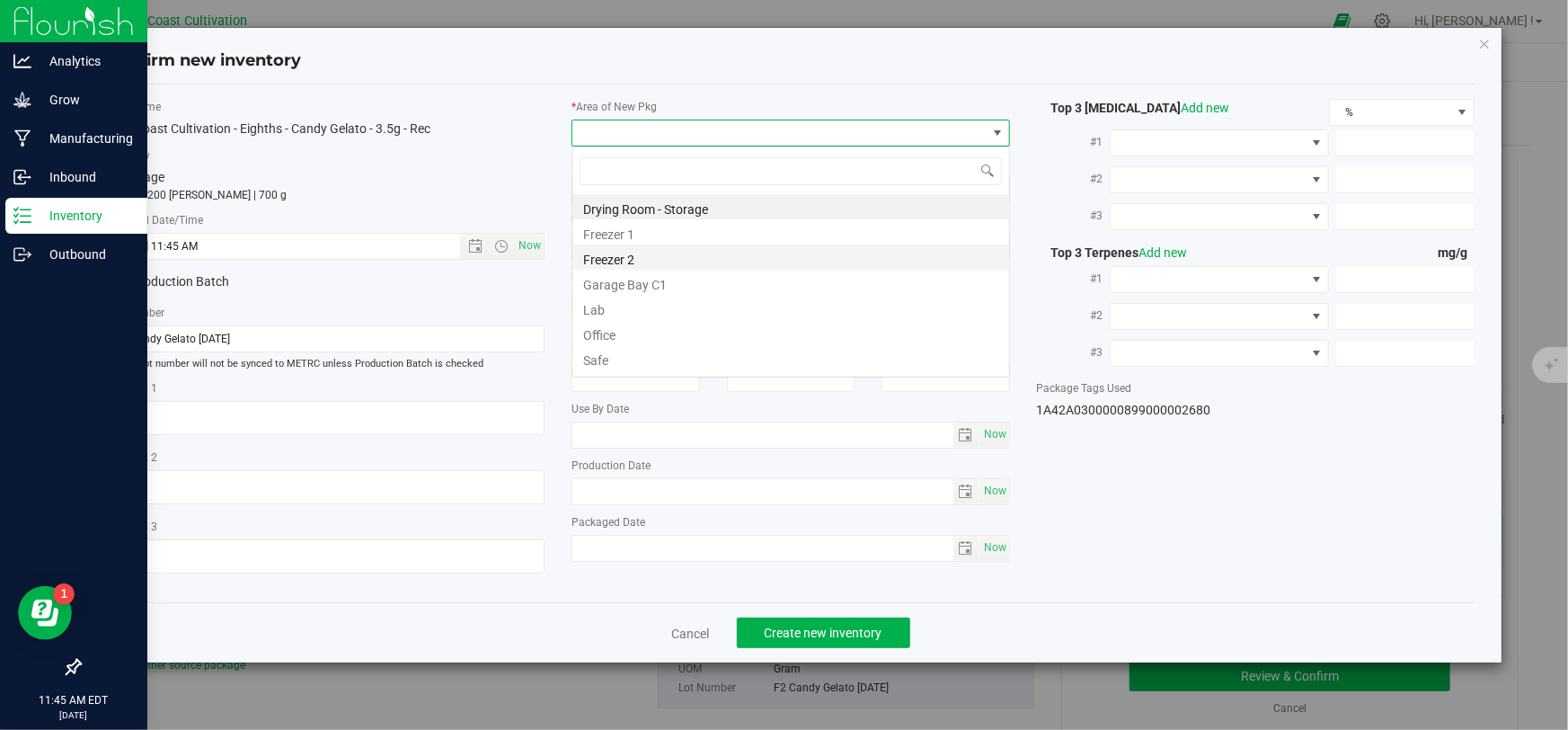
scroll to position [27, 439]
click at [636, 331] on li "Office" at bounding box center [791, 333] width 437 height 25
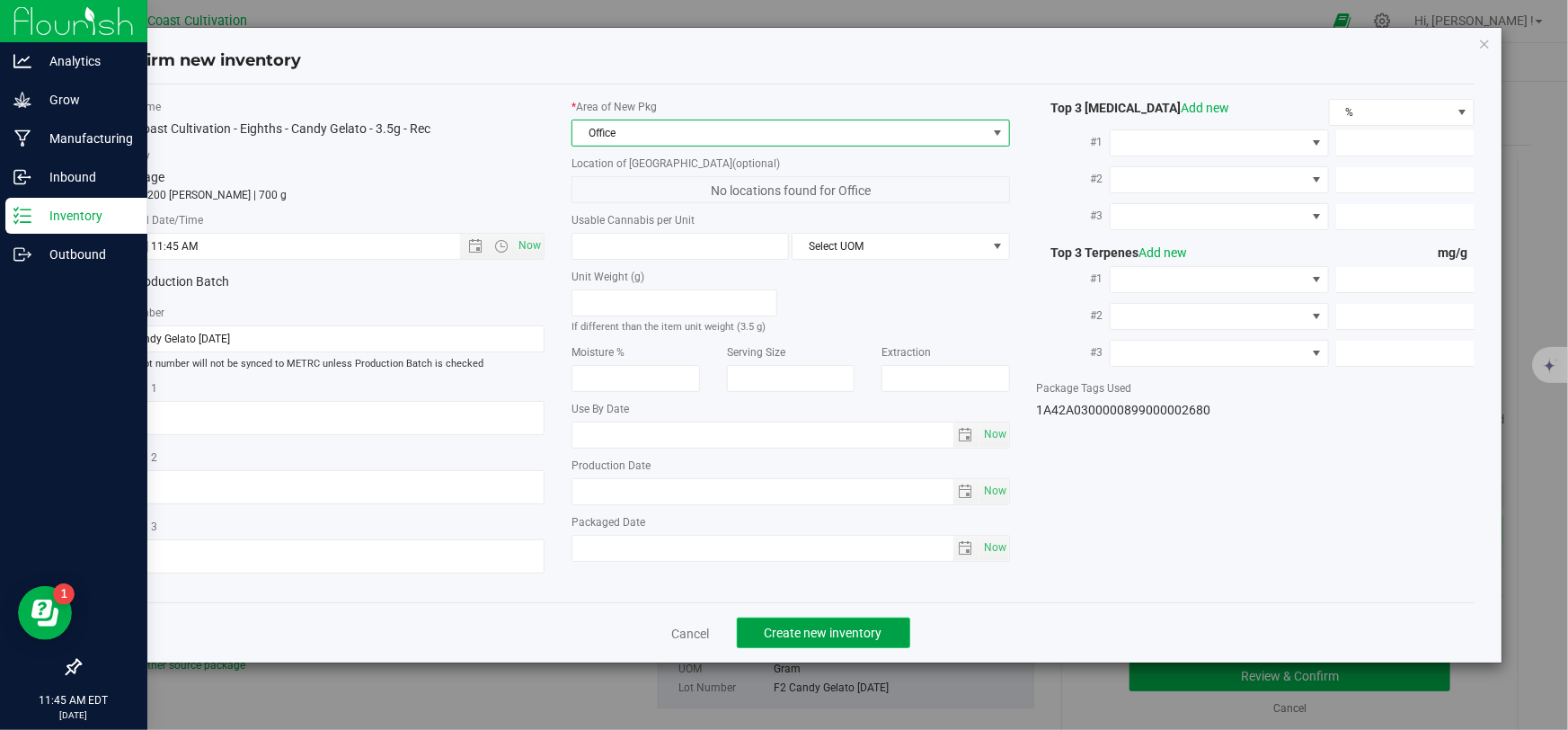
click at [783, 630] on span "Create new inventory" at bounding box center [824, 633] width 118 height 15
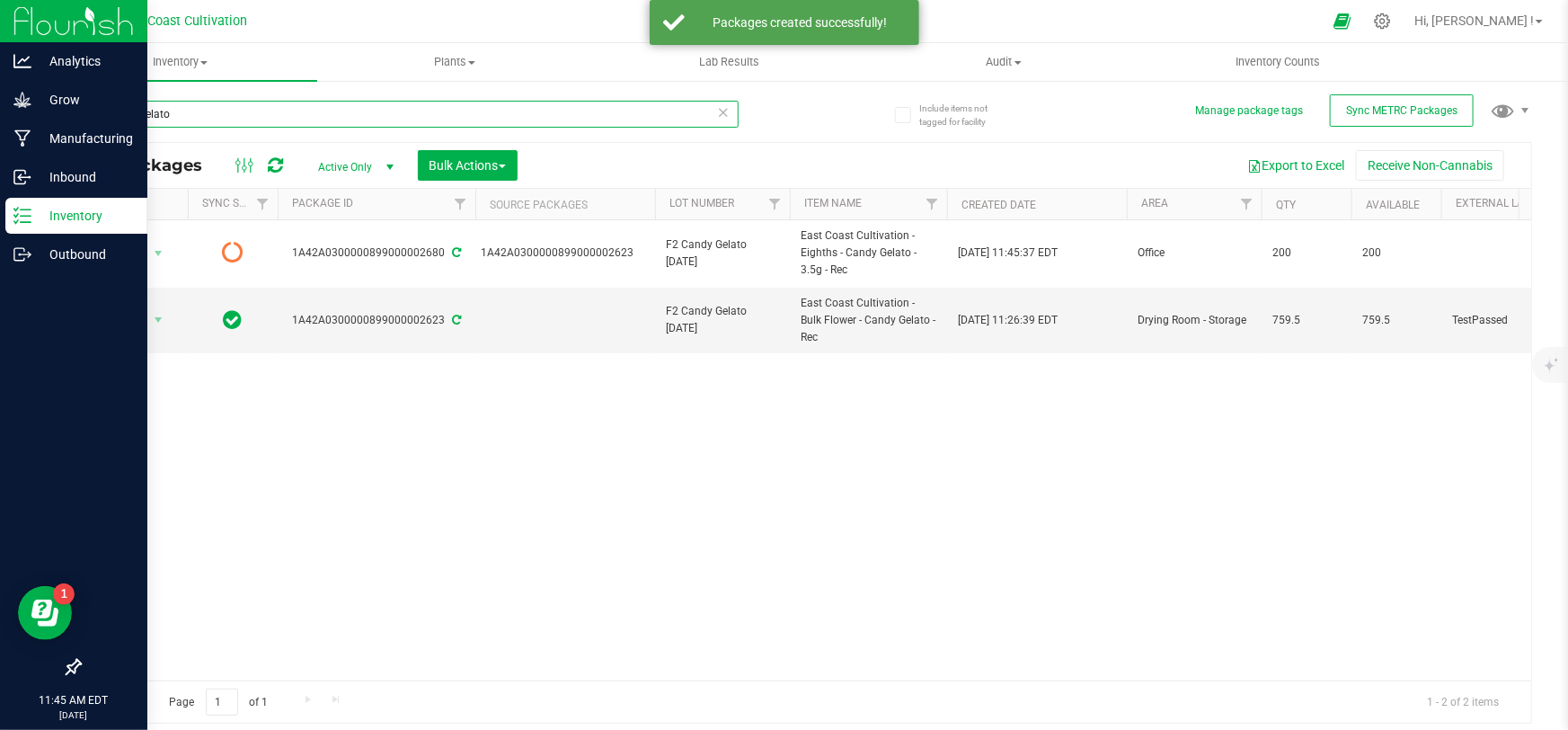
drag, startPoint x: 189, startPoint y: 116, endPoint x: 44, endPoint y: 122, distance: 145.1
click at [49, 122] on div "Include items not tagged for facility Manage package tags Sync METRC Packages c…" at bounding box center [805, 354] width 1525 height 549
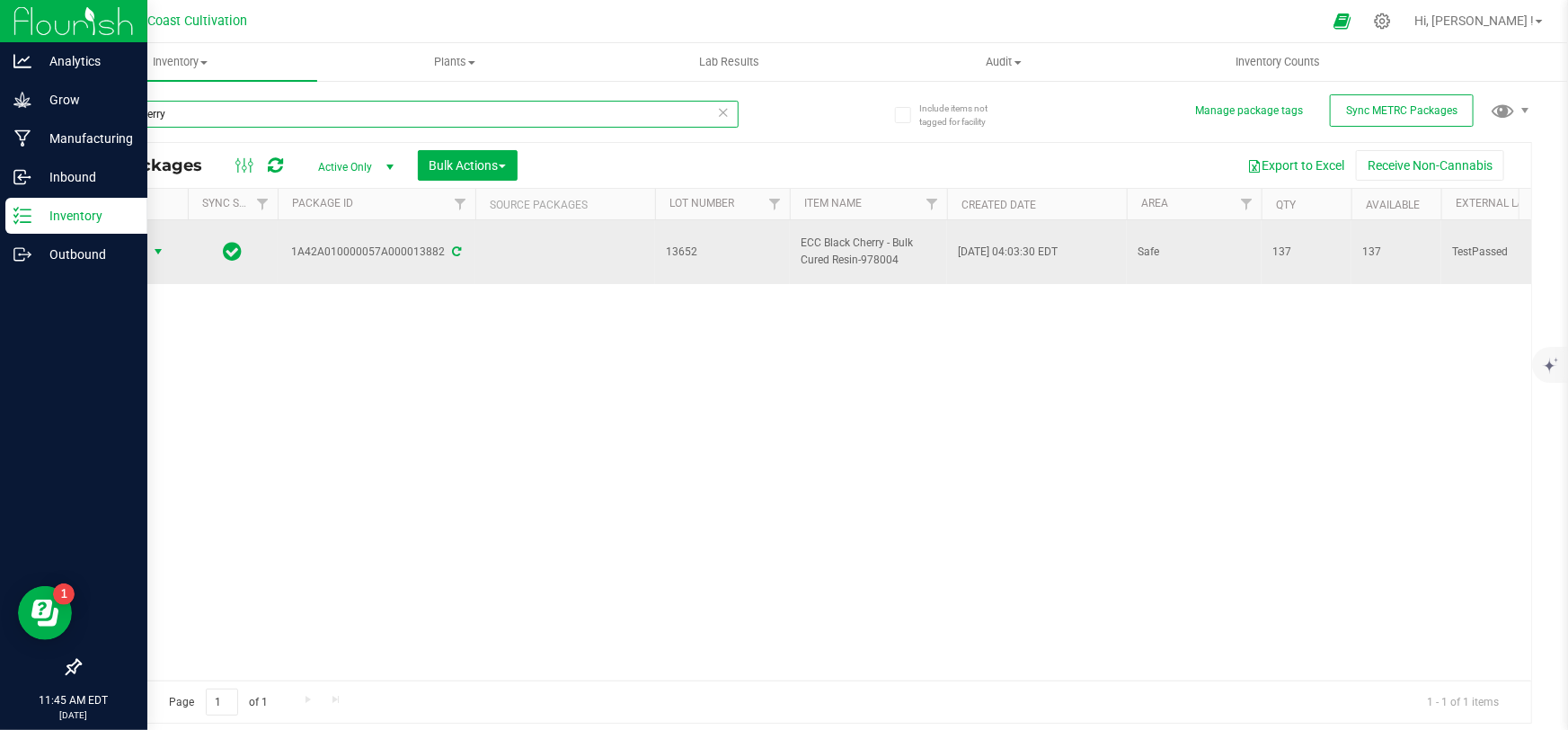
type input "black cherry"
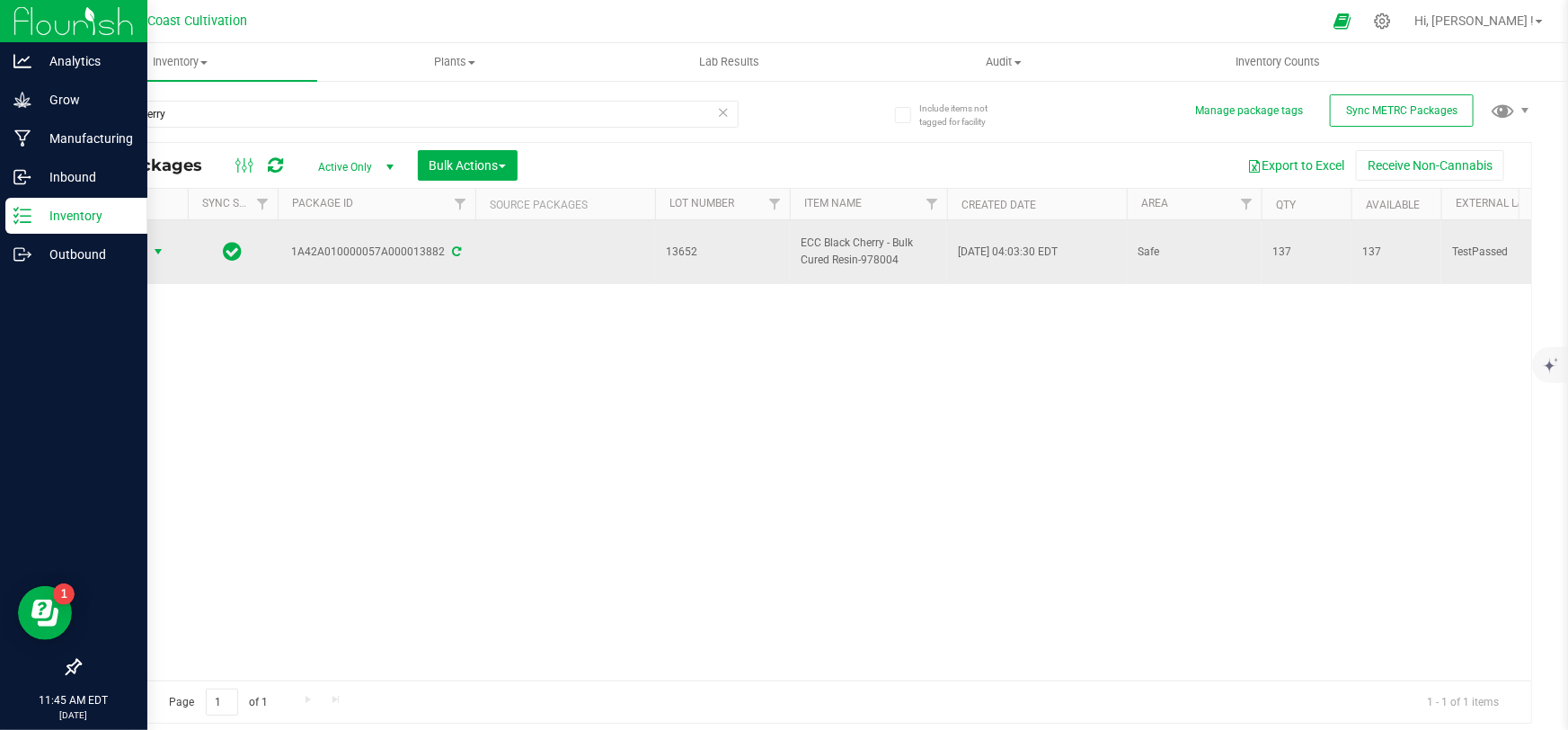
click at [139, 257] on span "Action" at bounding box center [122, 252] width 49 height 25
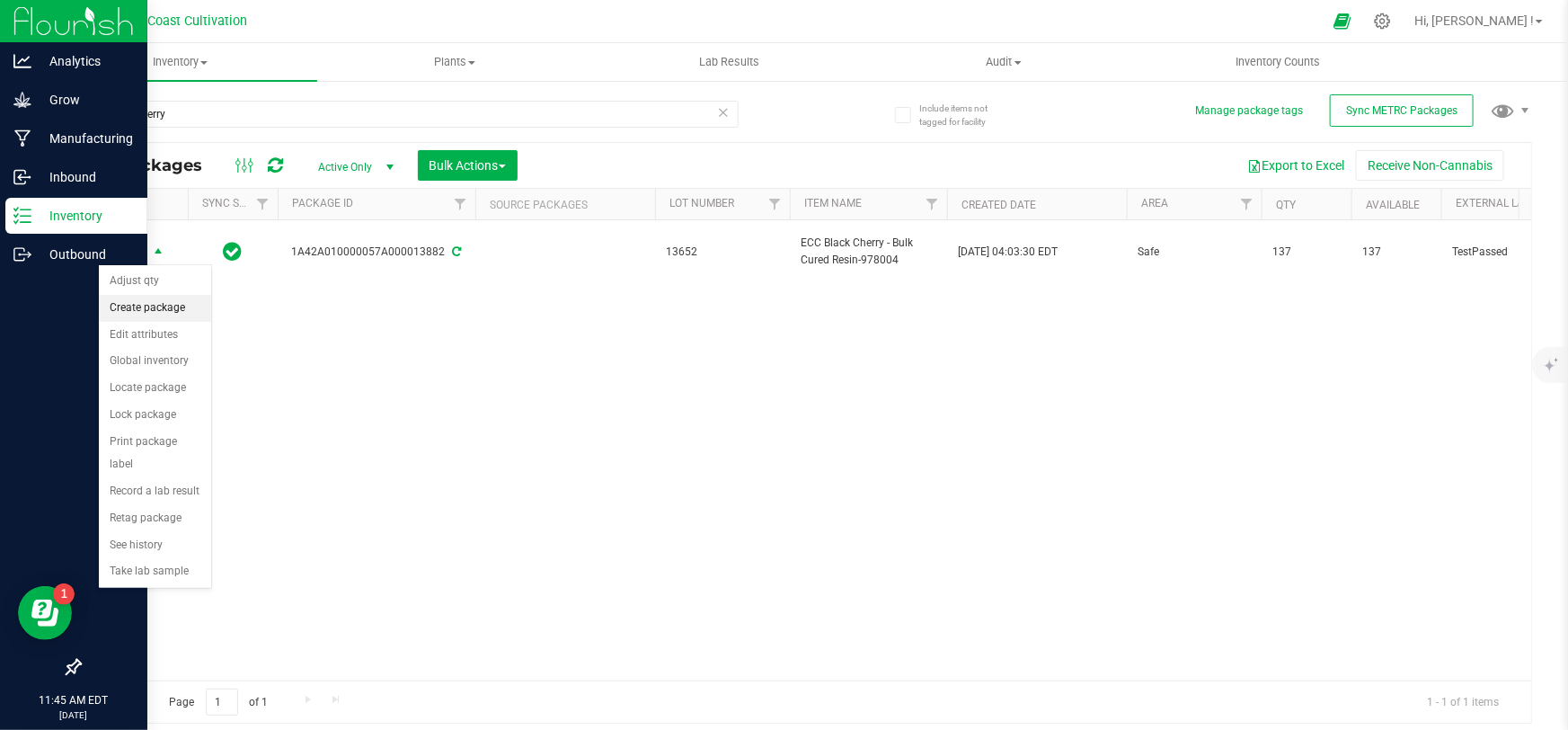
click at [141, 312] on li "Create package" at bounding box center [155, 309] width 113 height 27
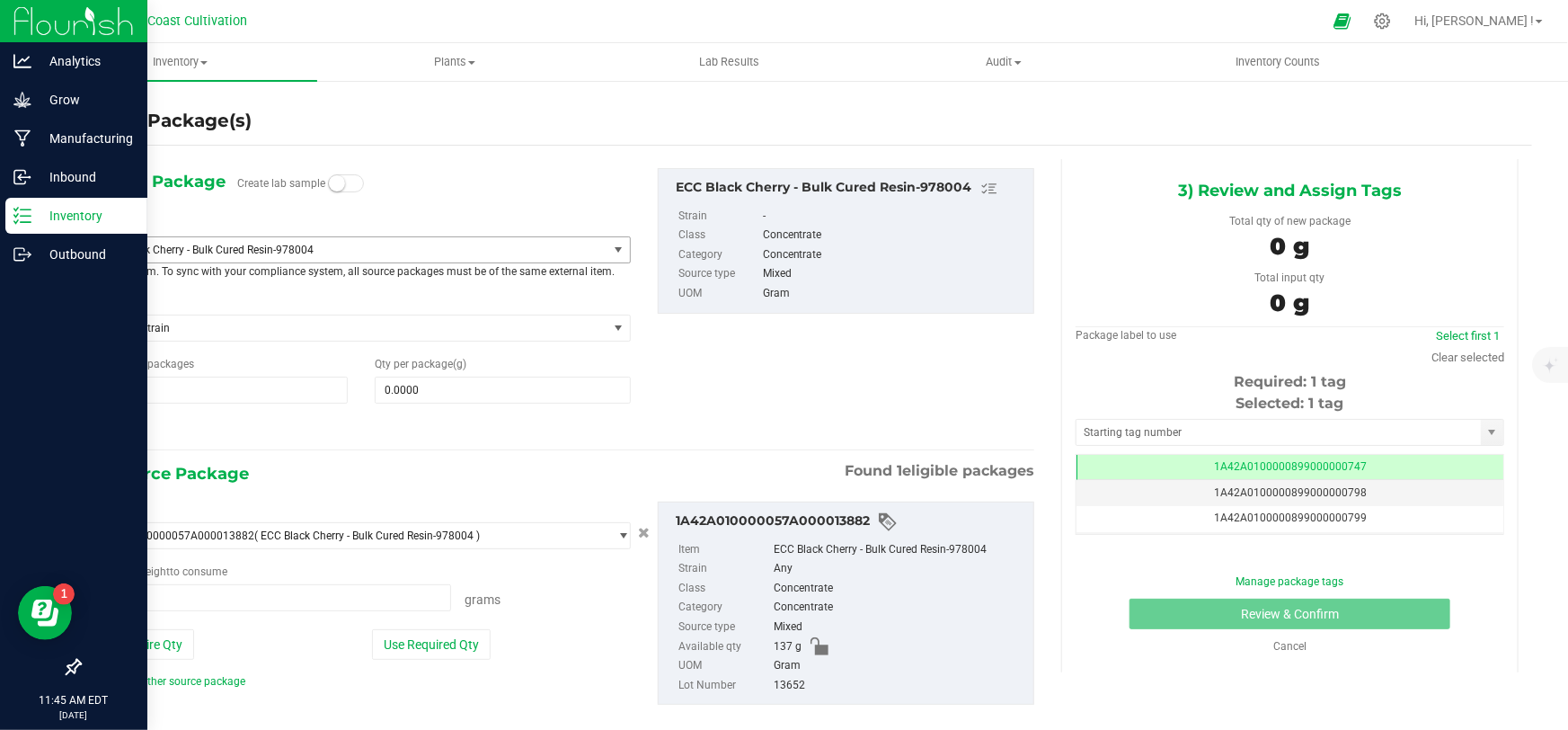
click at [238, 255] on span "ECC Black Cherry - Bulk Cured Resin-978004" at bounding box center [341, 250] width 480 height 13
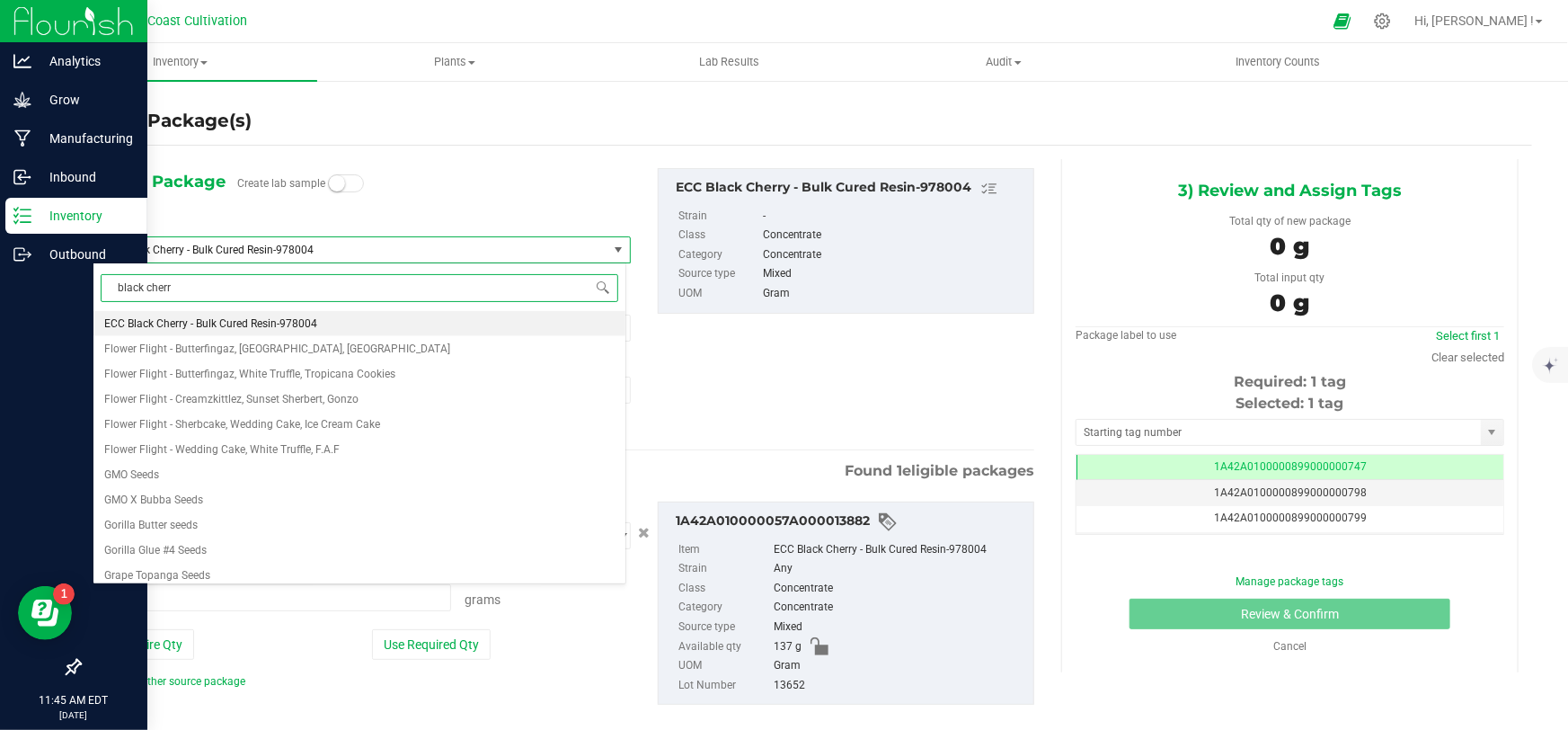
type input "black cherry"
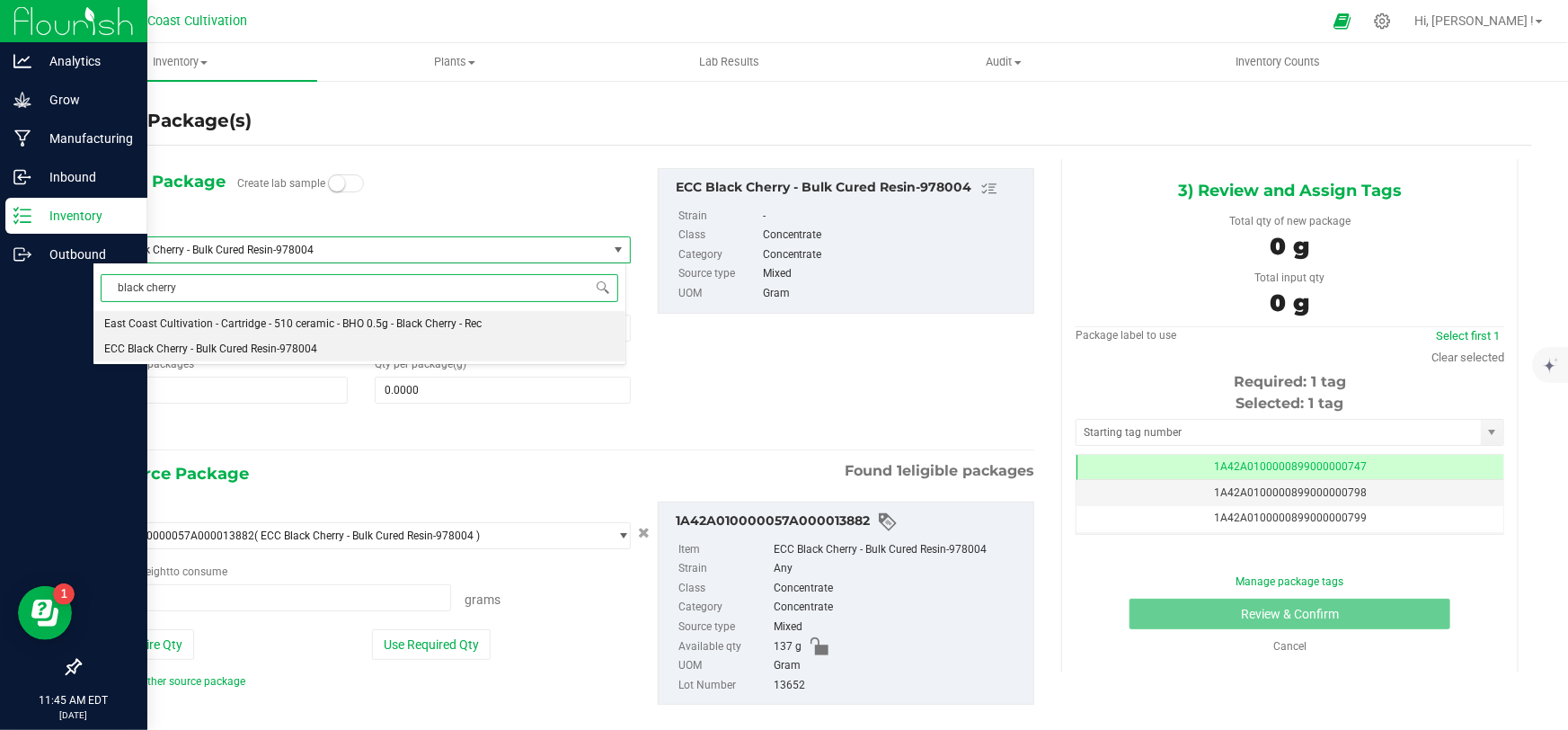
click at [240, 319] on span "East Coast Cultivation - Cartridge - 510 ceramic - BHO 0.5g - Black Cherry - Rec" at bounding box center [292, 323] width 377 height 13
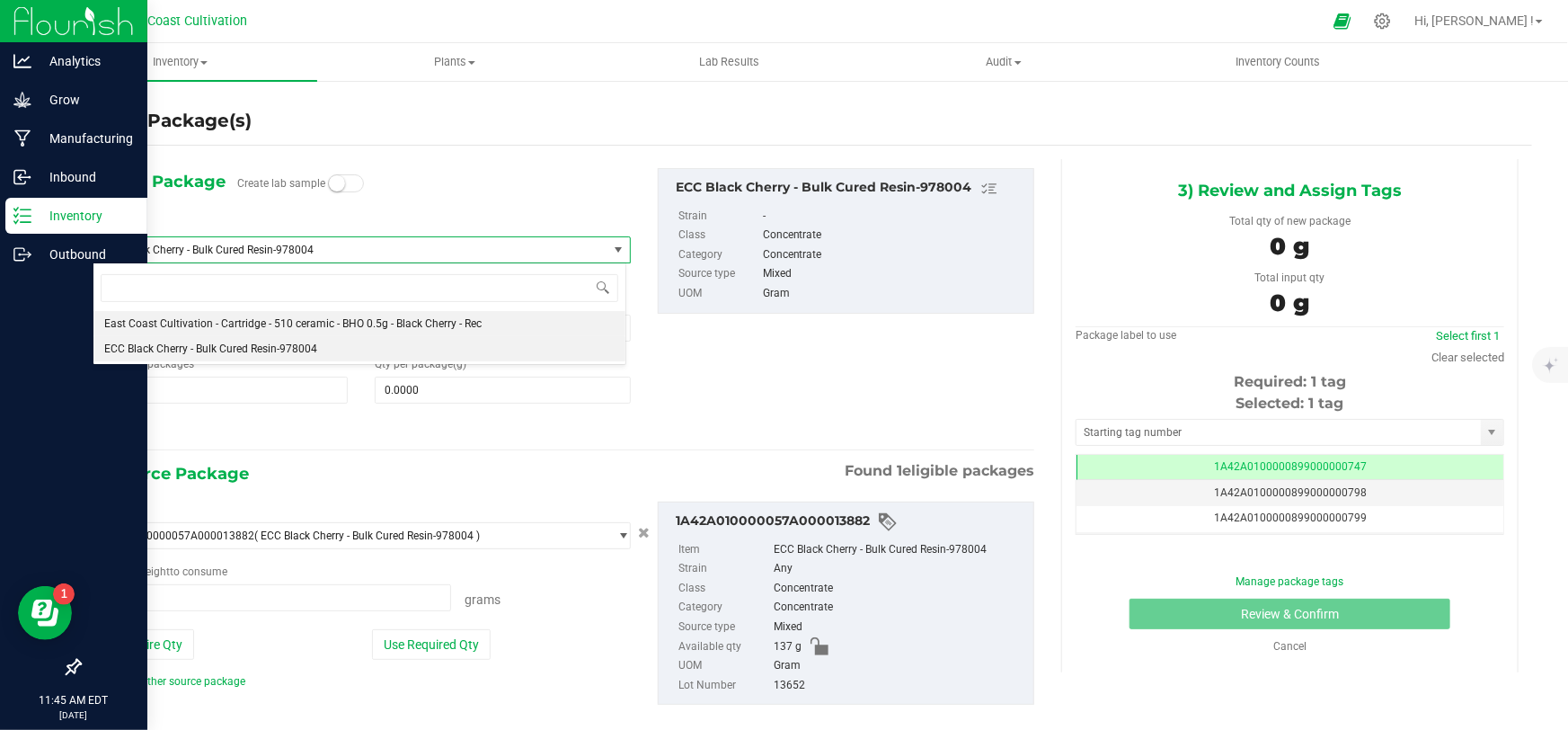
type input "0"
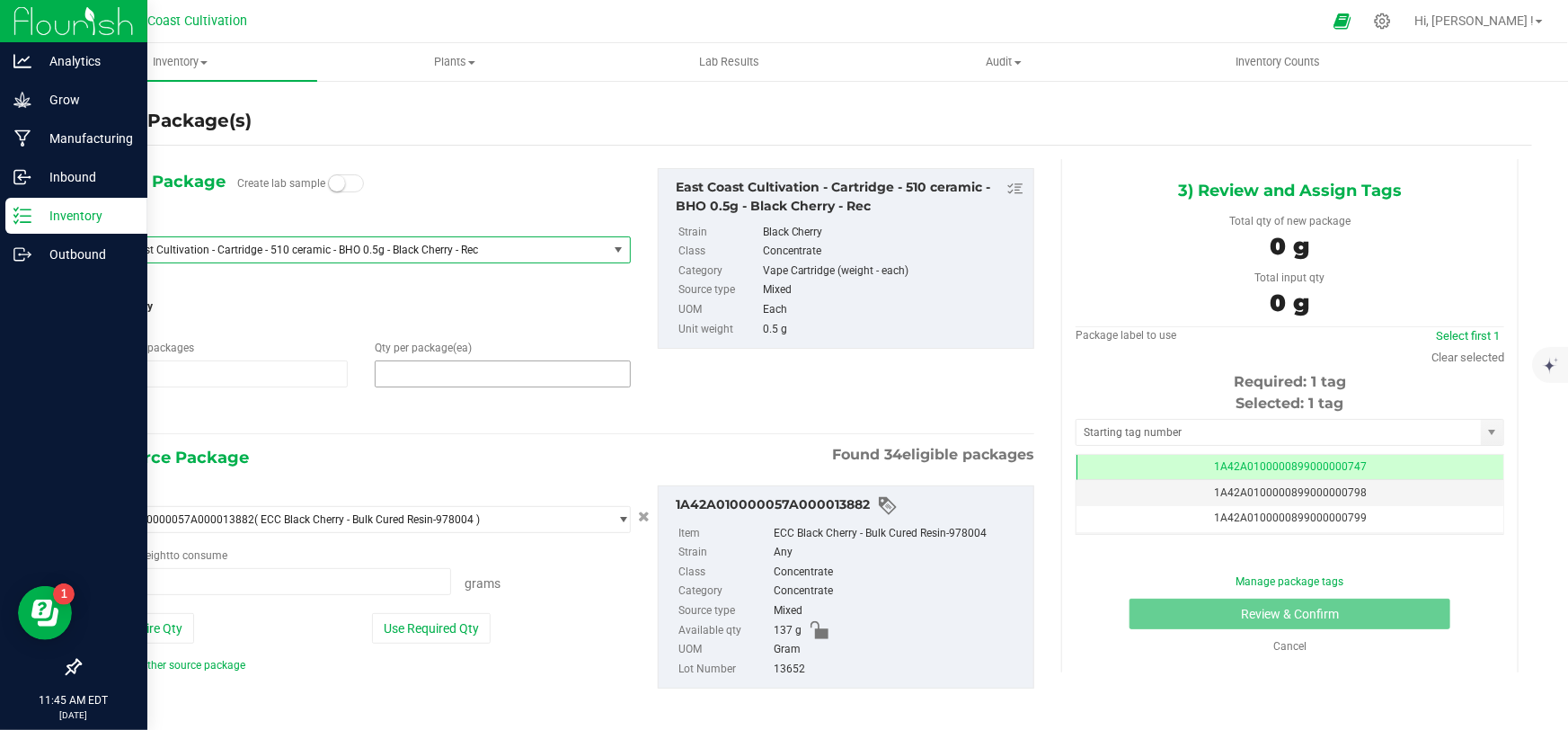
click at [407, 365] on span at bounding box center [502, 374] width 256 height 27
type input "50"
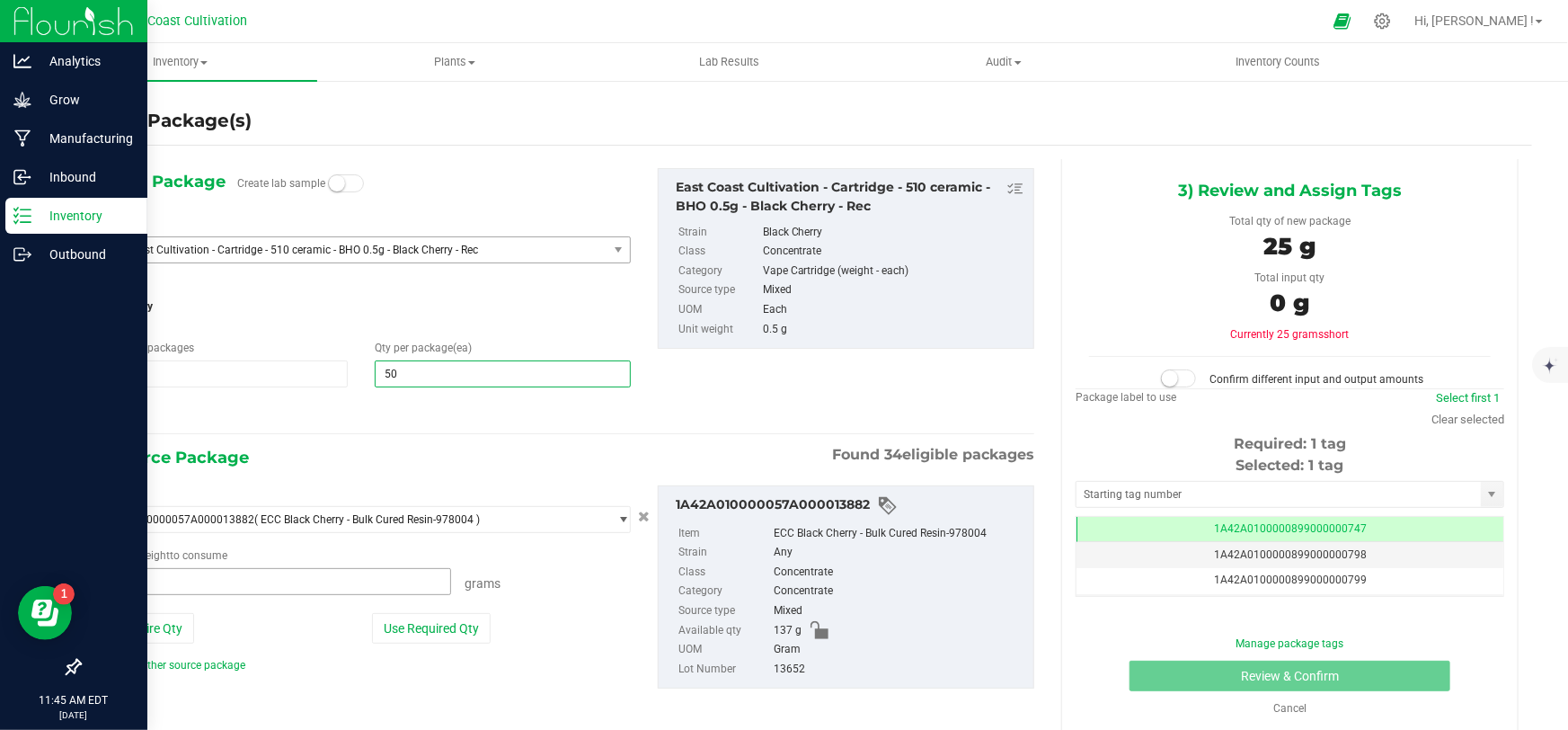
type input "50"
click at [327, 577] on span at bounding box center [272, 582] width 358 height 27
type input "27.3"
type input "27.3000 g"
click at [1178, 380] on span at bounding box center [1179, 378] width 36 height 18
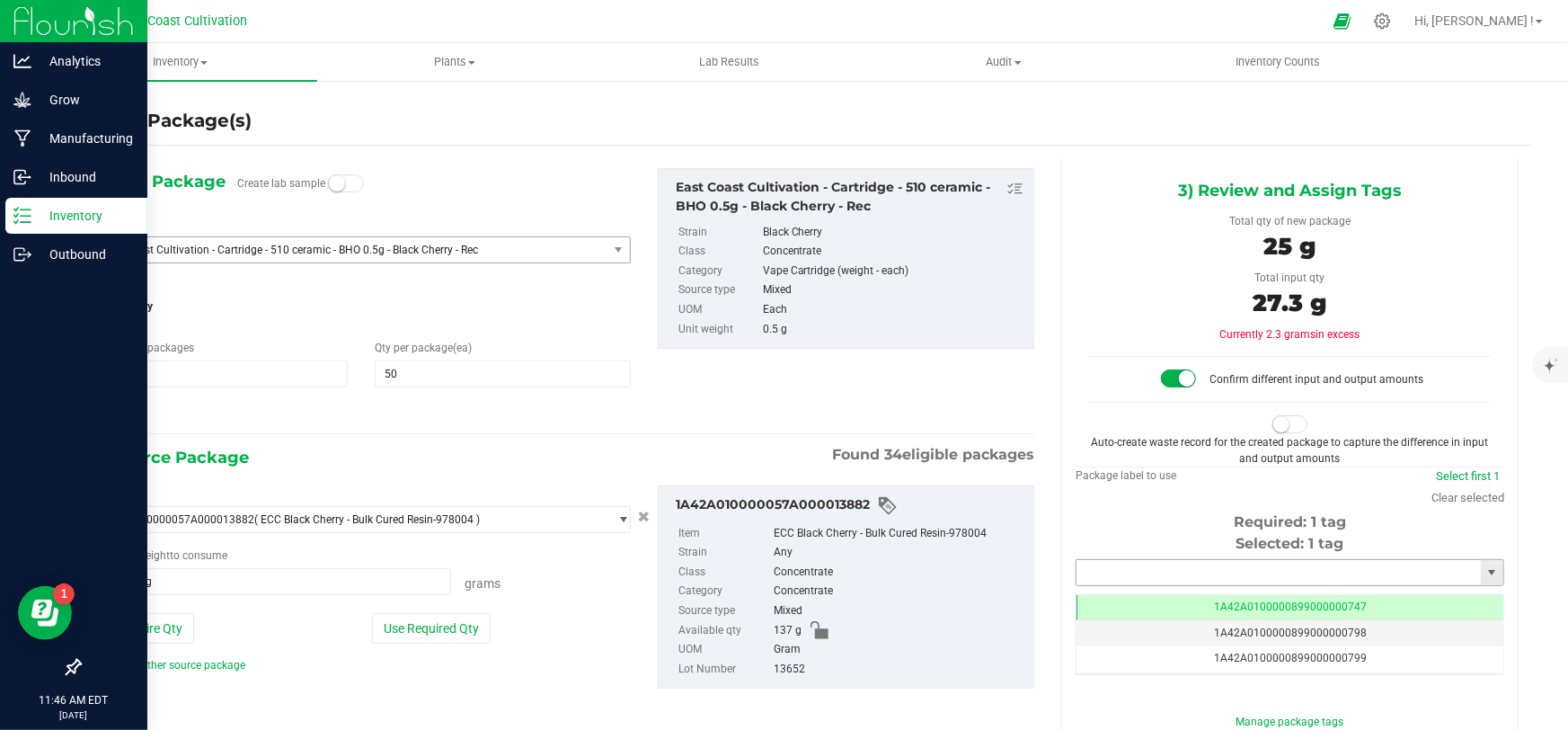
click at [1162, 573] on input "text" at bounding box center [1278, 573] width 404 height 25
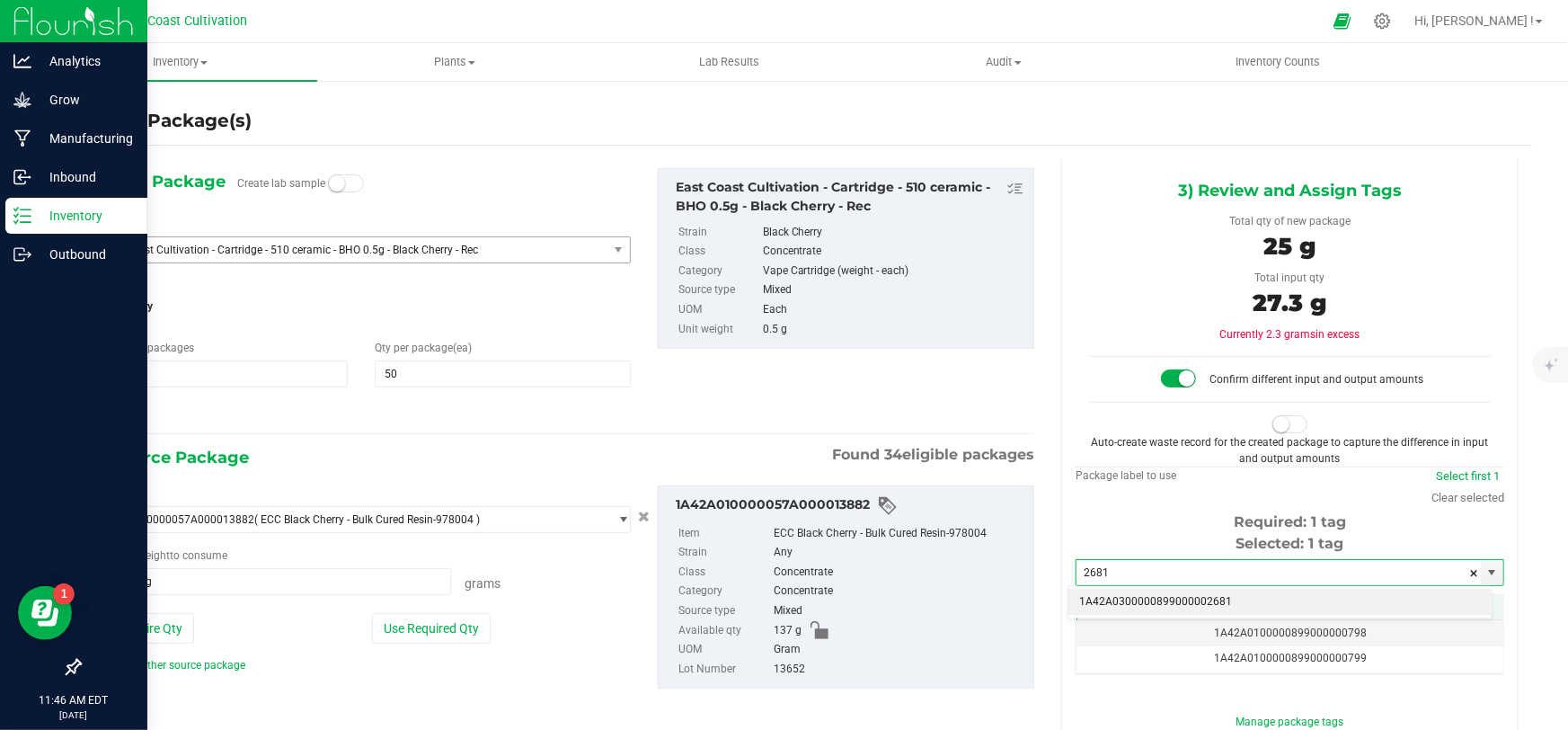
click at [1171, 604] on li "1A42A0300000899000002681" at bounding box center [1280, 603] width 423 height 27
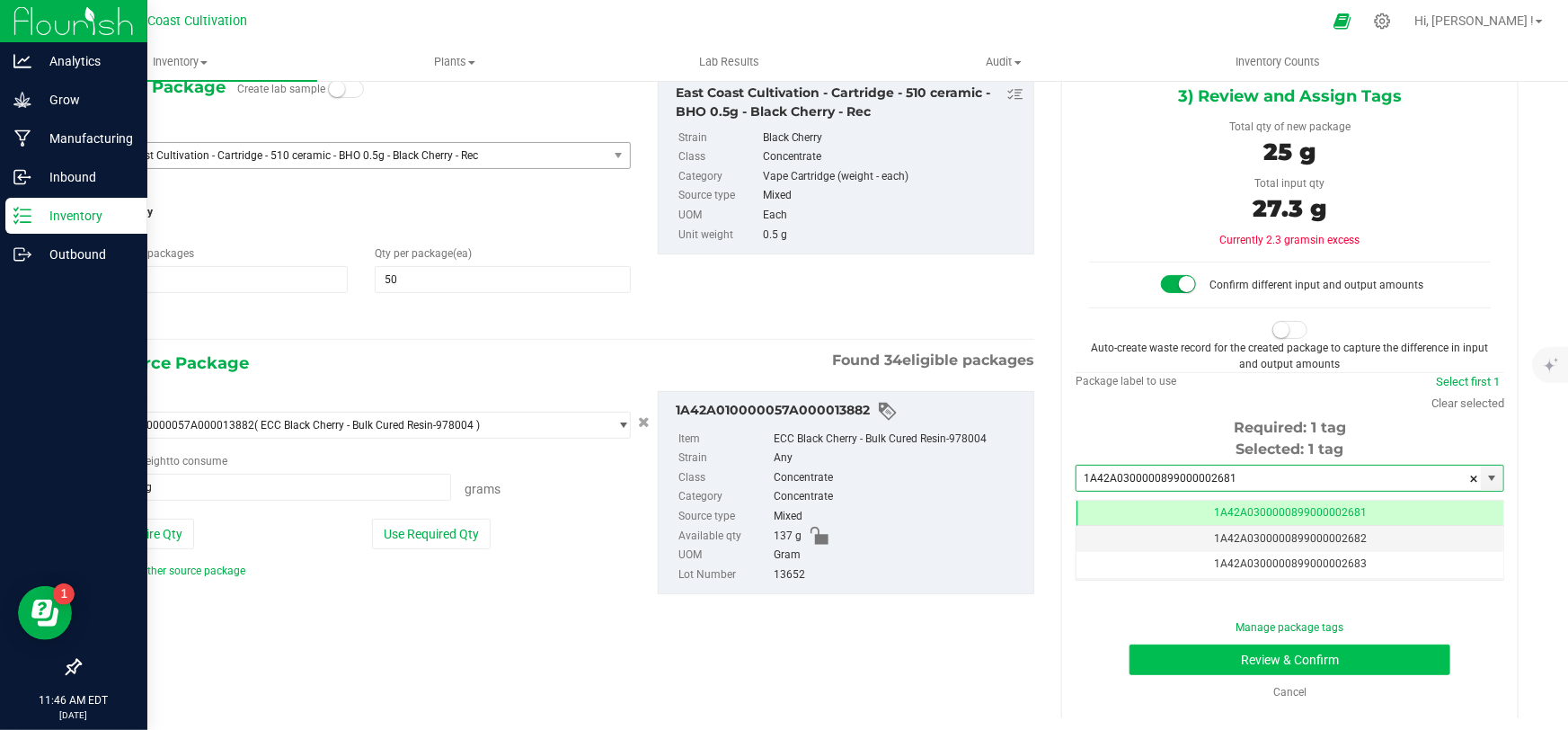
type input "1A42A0300000899000002681"
click at [1313, 665] on button "Review & Confirm" at bounding box center [1290, 659] width 322 height 30
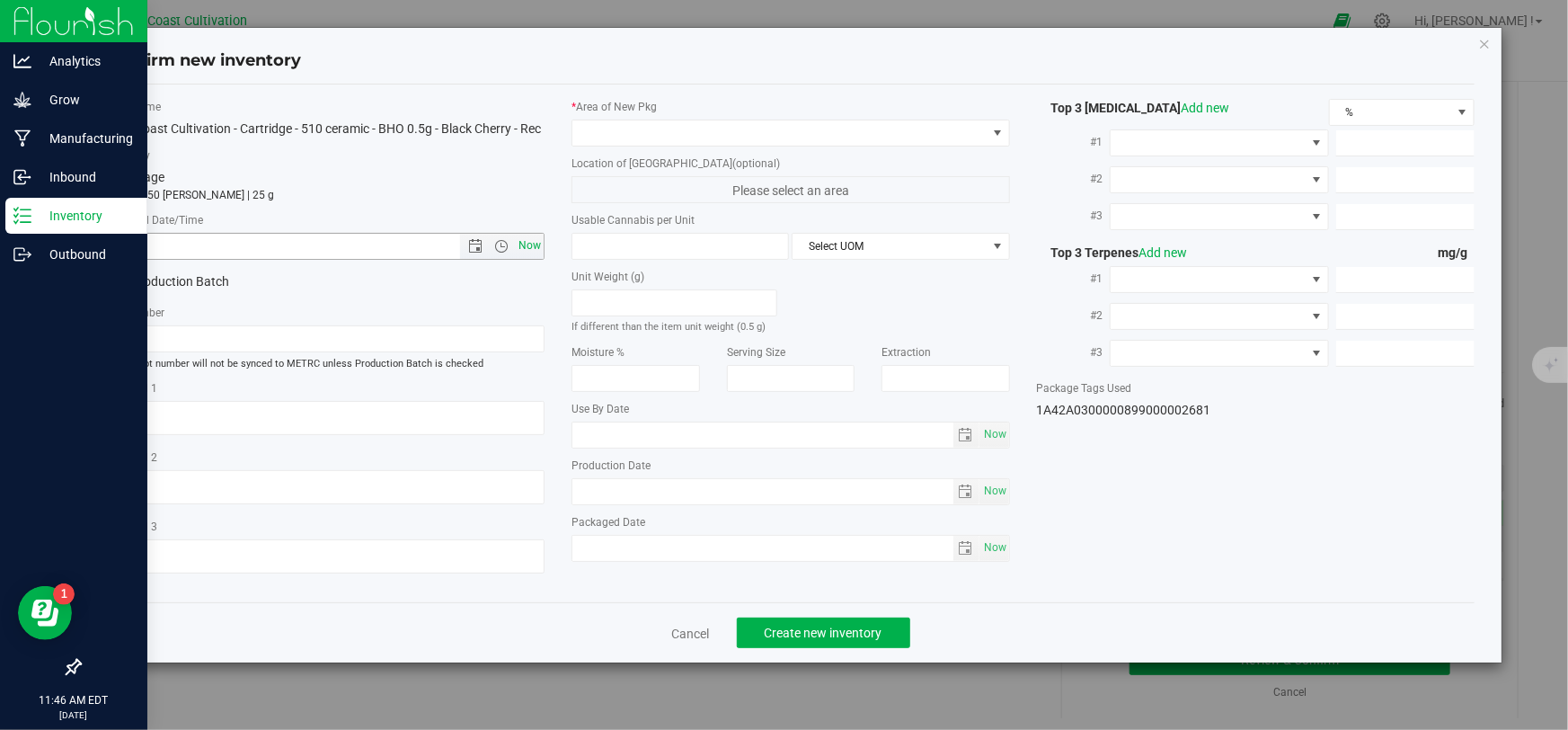
click at [533, 248] on span "Now" at bounding box center [530, 246] width 30 height 26
type input "[DATE] 11:46 AM"
click at [620, 121] on span at bounding box center [780, 133] width 413 height 25
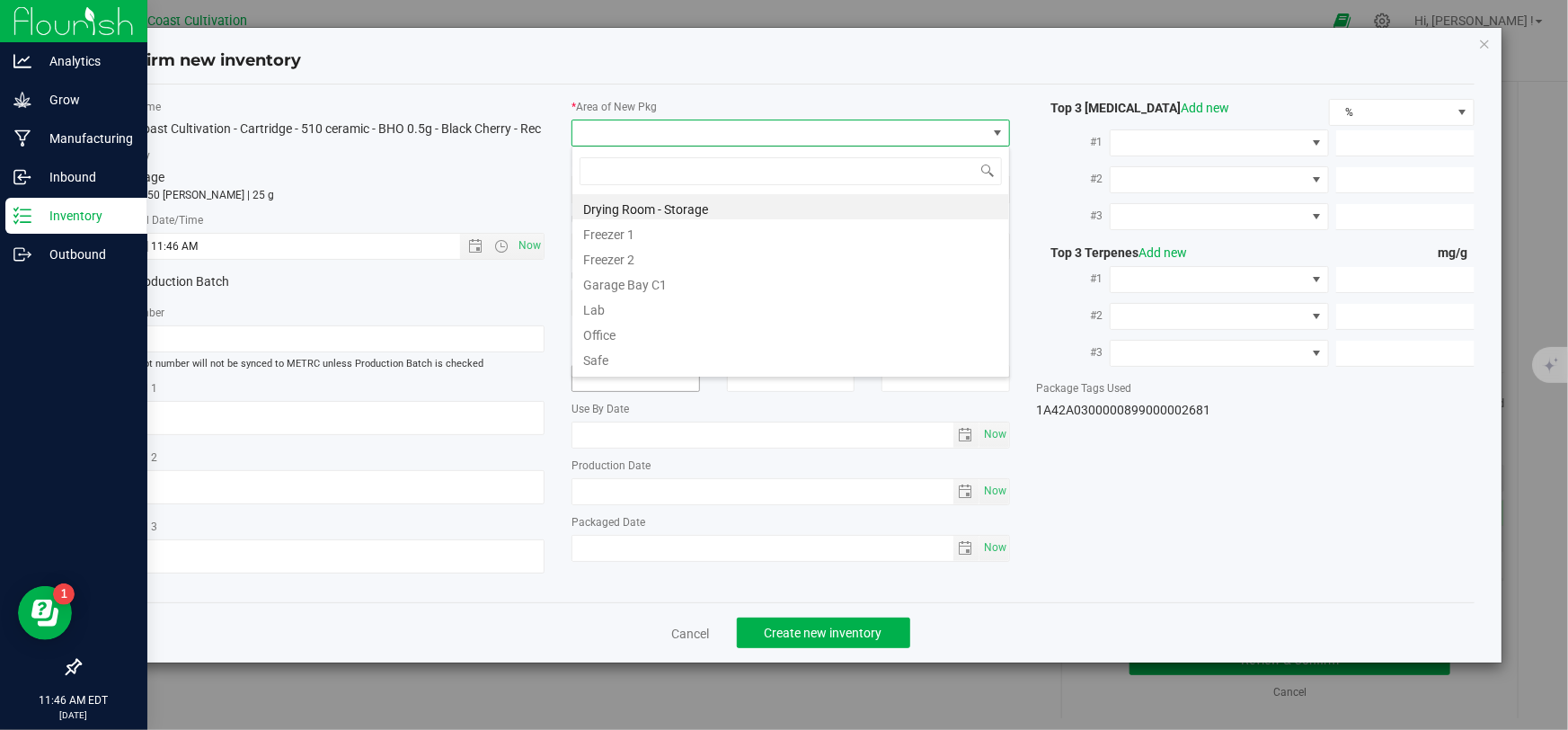
drag, startPoint x: 623, startPoint y: 342, endPoint x: 694, endPoint y: 365, distance: 74.6
click at [623, 341] on li "Office" at bounding box center [791, 333] width 437 height 25
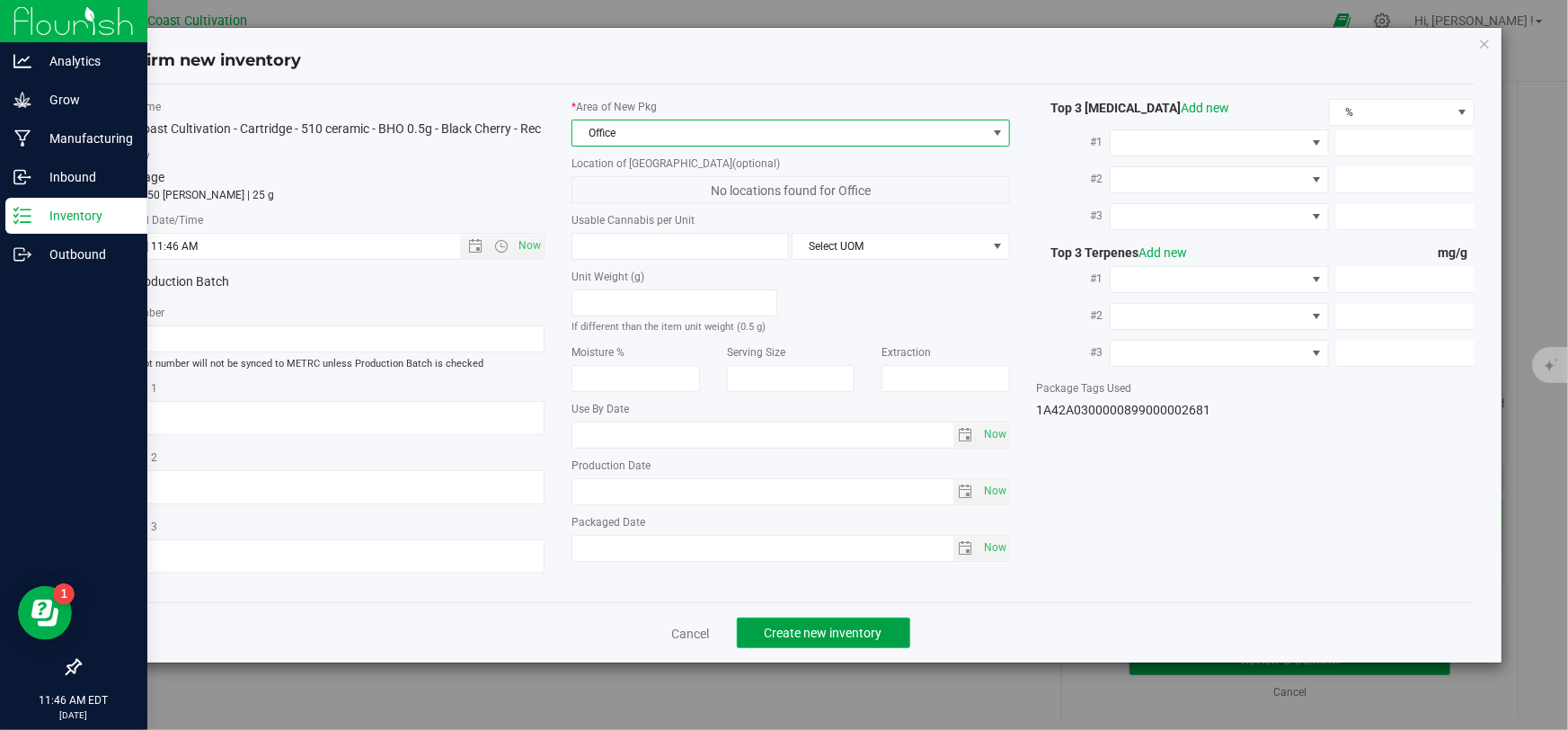
click at [854, 633] on span "Create new inventory" at bounding box center [824, 633] width 118 height 15
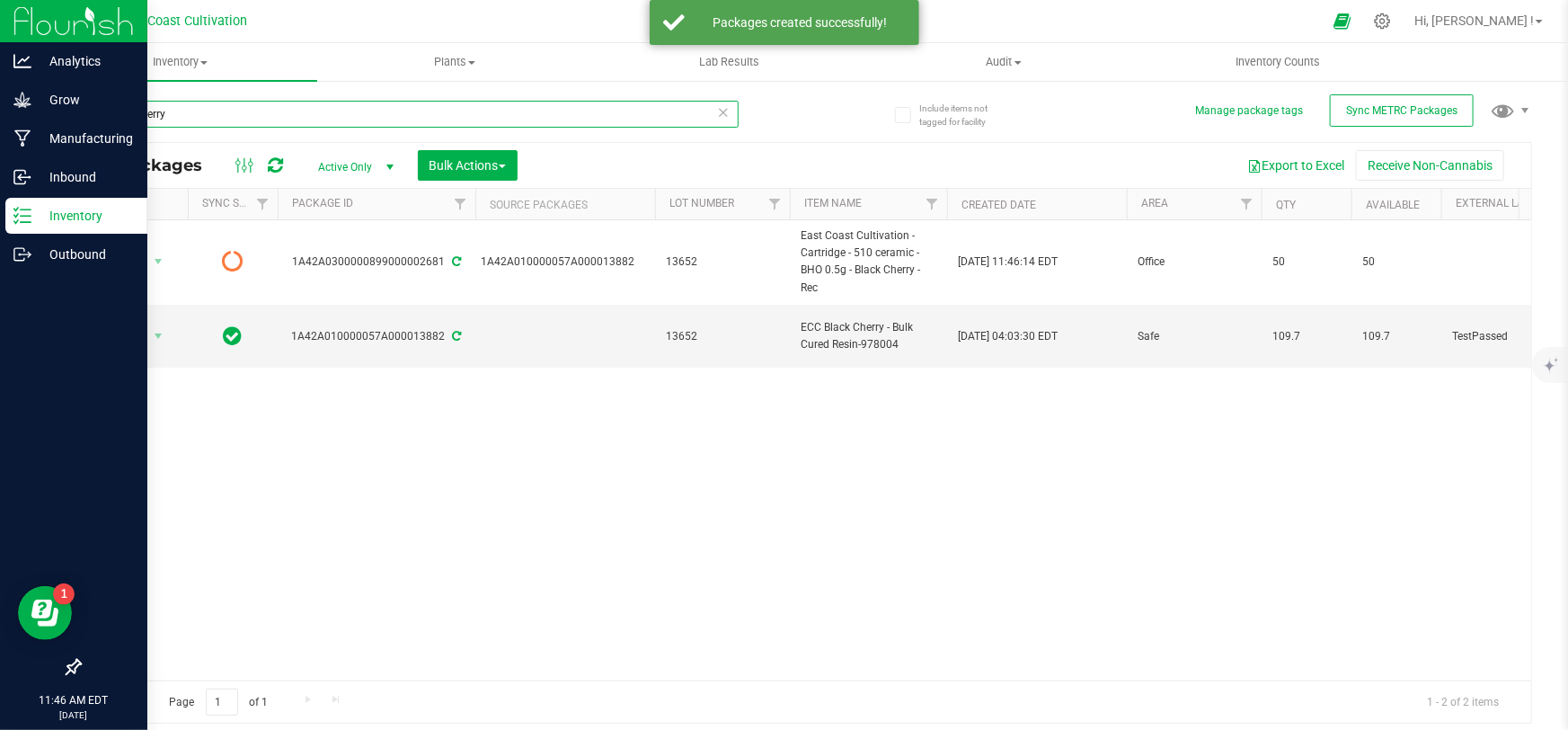
drag, startPoint x: 197, startPoint y: 117, endPoint x: 43, endPoint y: 135, distance: 155.0
click at [43, 135] on div "Include items not tagged for facility Manage package tags Sync METRC Packages b…" at bounding box center [805, 354] width 1525 height 549
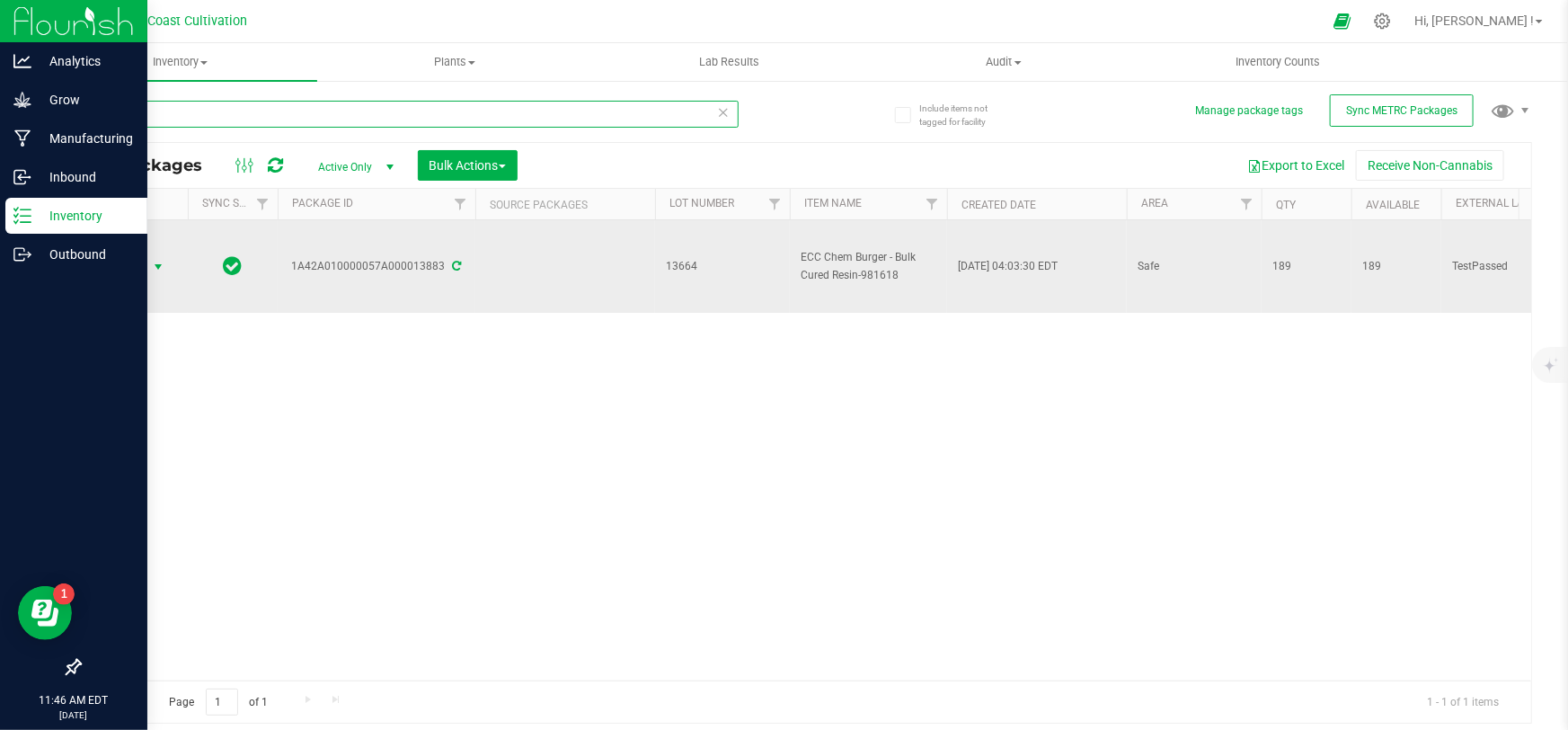
type input "chem"
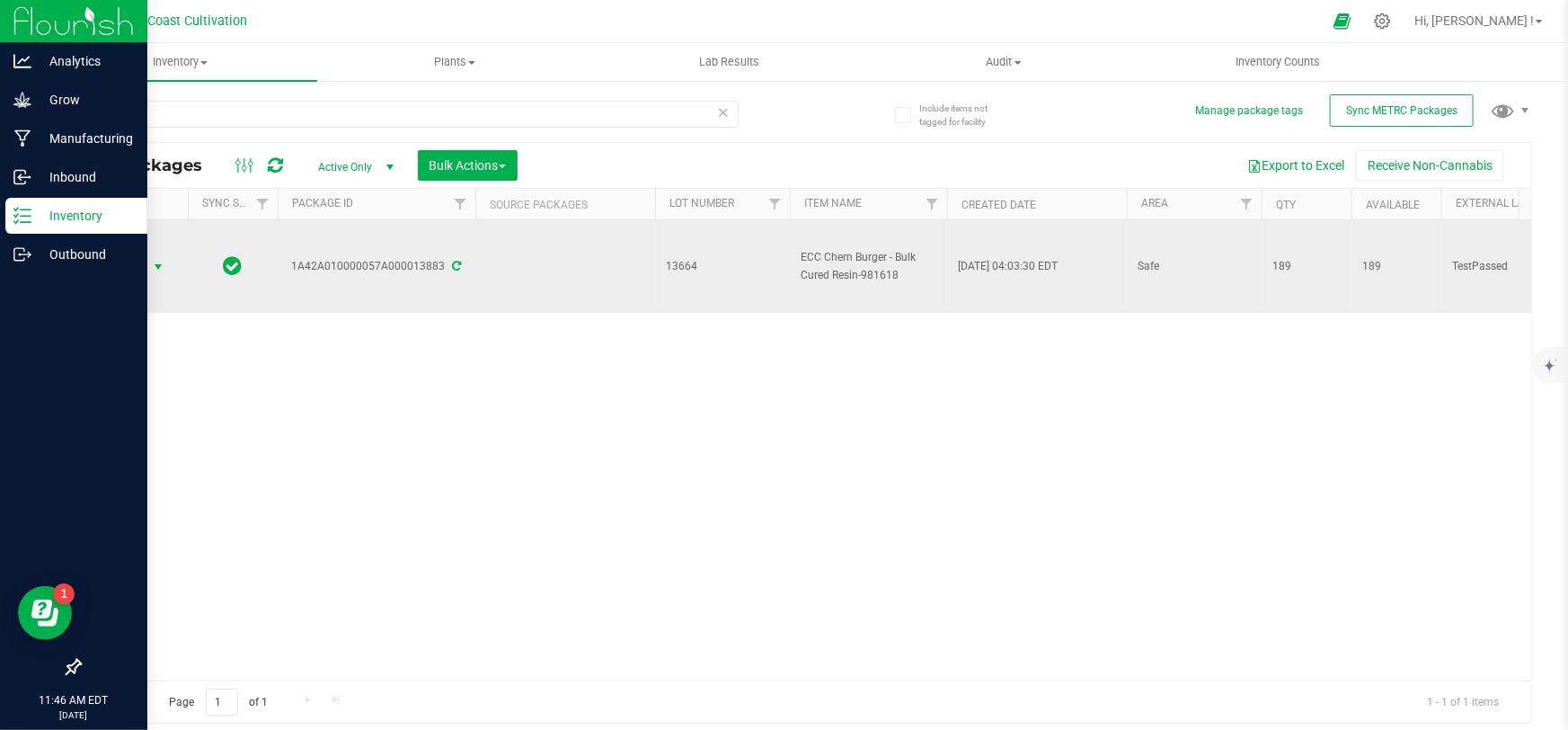
click at [128, 268] on span "Action" at bounding box center [122, 268] width 49 height 25
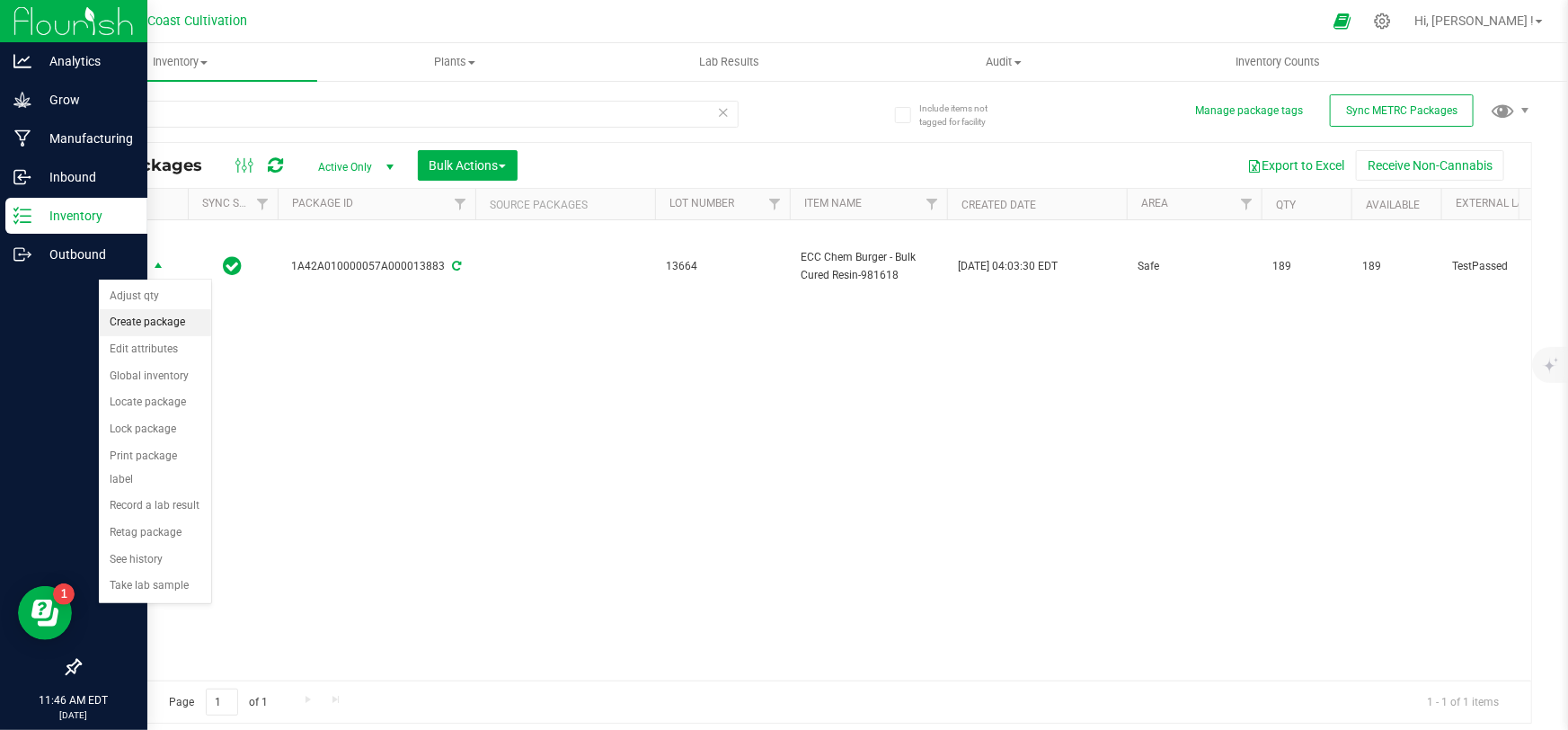
click at [170, 317] on li "Create package" at bounding box center [155, 323] width 113 height 27
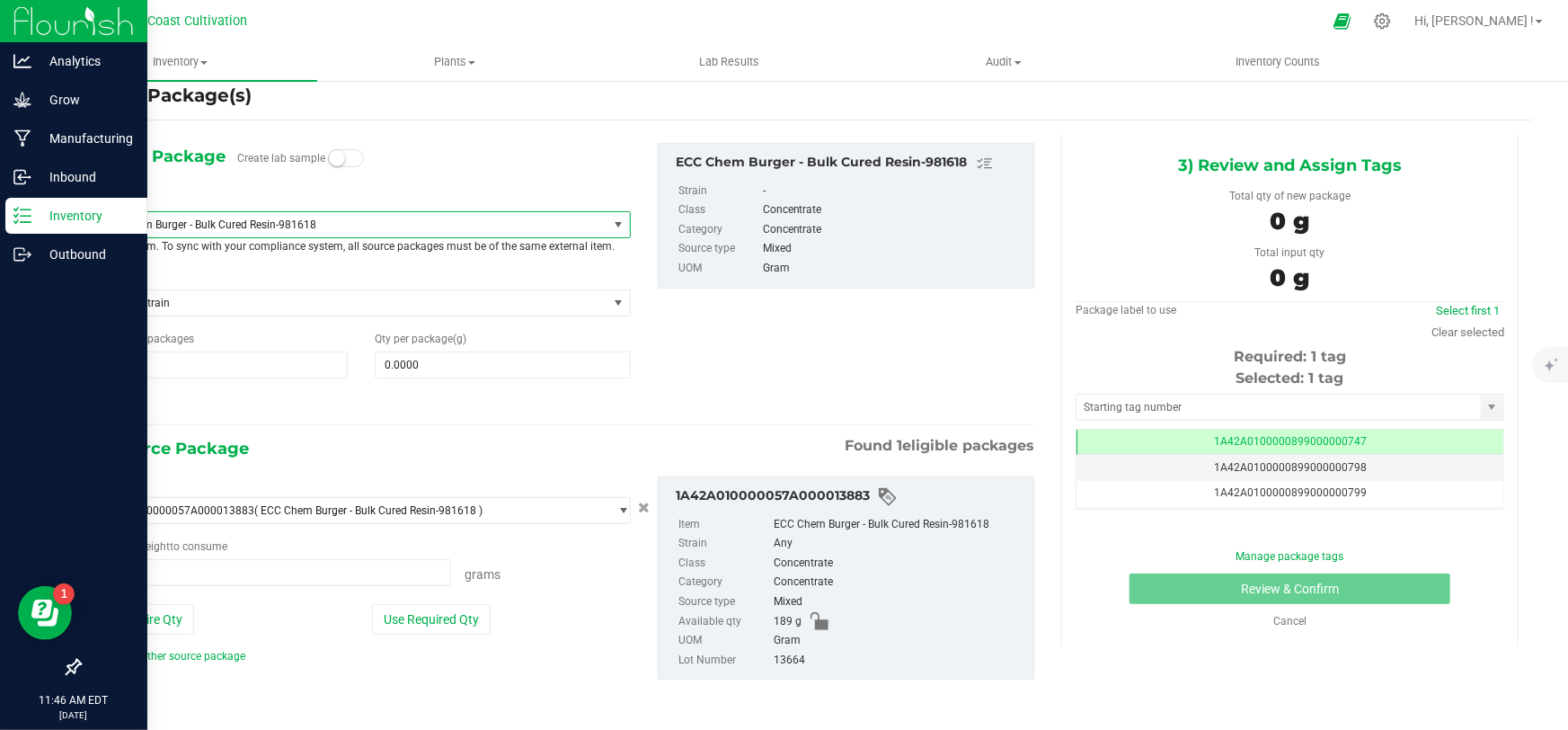
click at [297, 224] on span "ECC Chem Burger - Bulk Cured Resin-981618" at bounding box center [341, 224] width 480 height 13
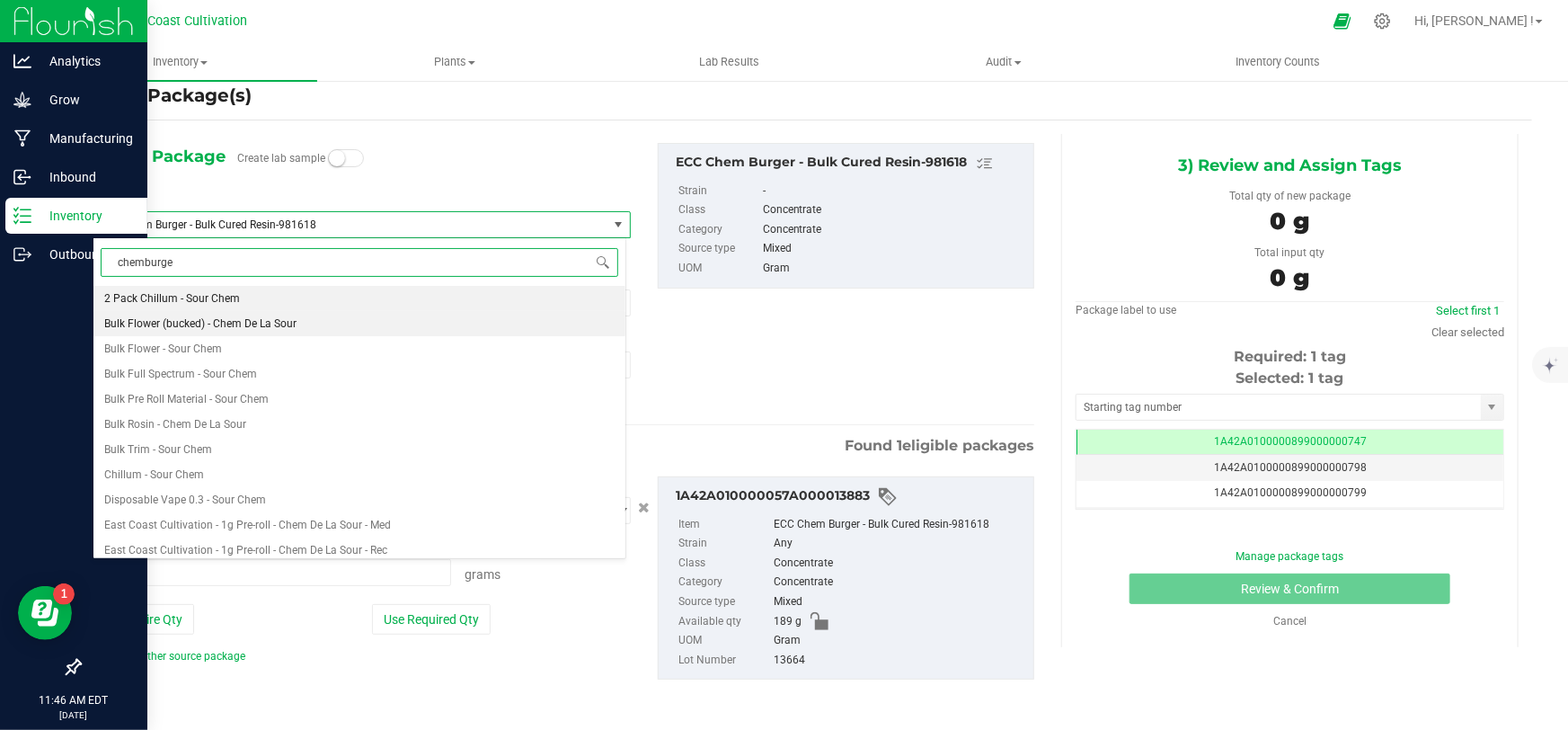
type input "chemburger"
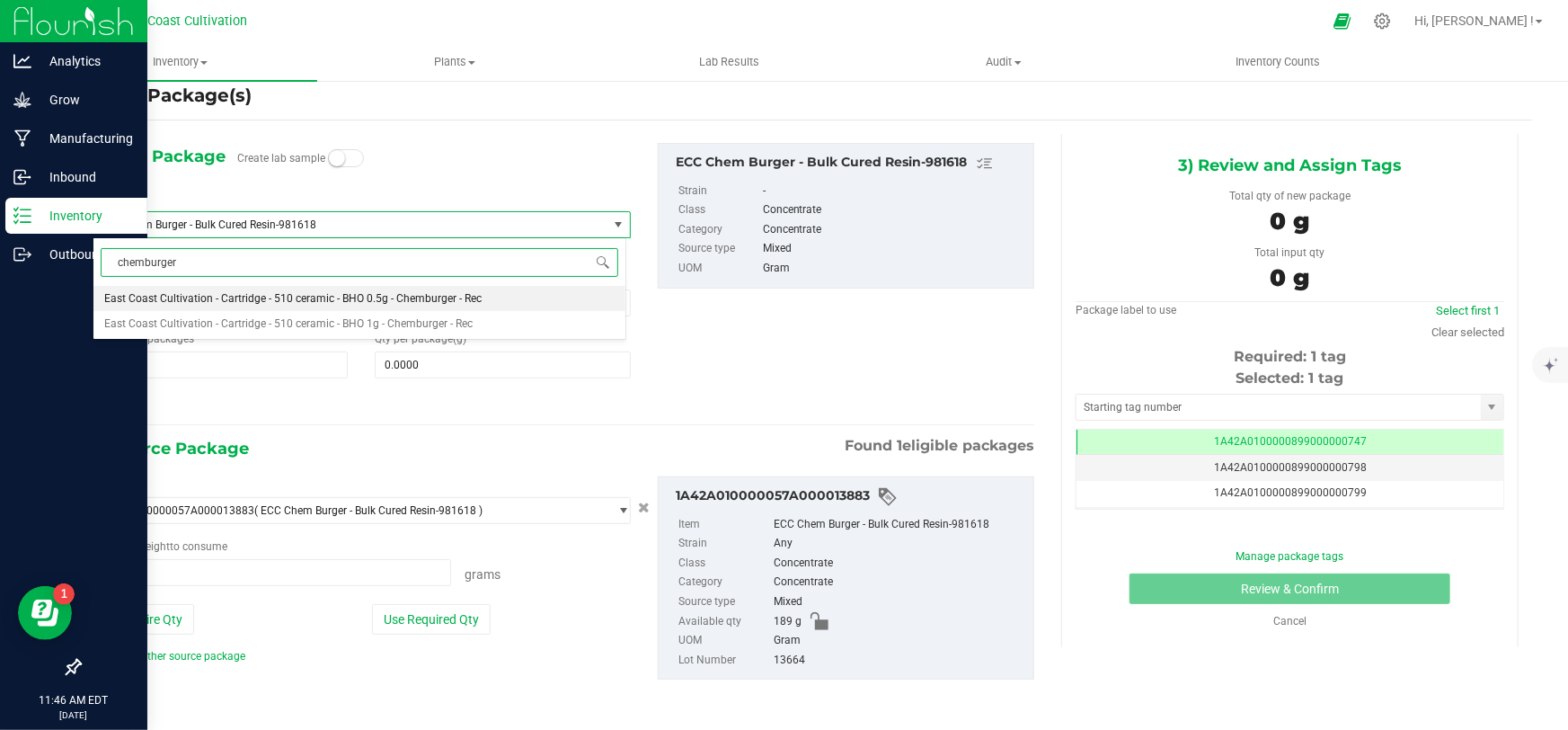
click at [334, 295] on span "East Coast Cultivation - Cartridge - 510 ceramic - BHO 0.5g - Chemburger - Rec" at bounding box center [292, 298] width 377 height 13
type input "0"
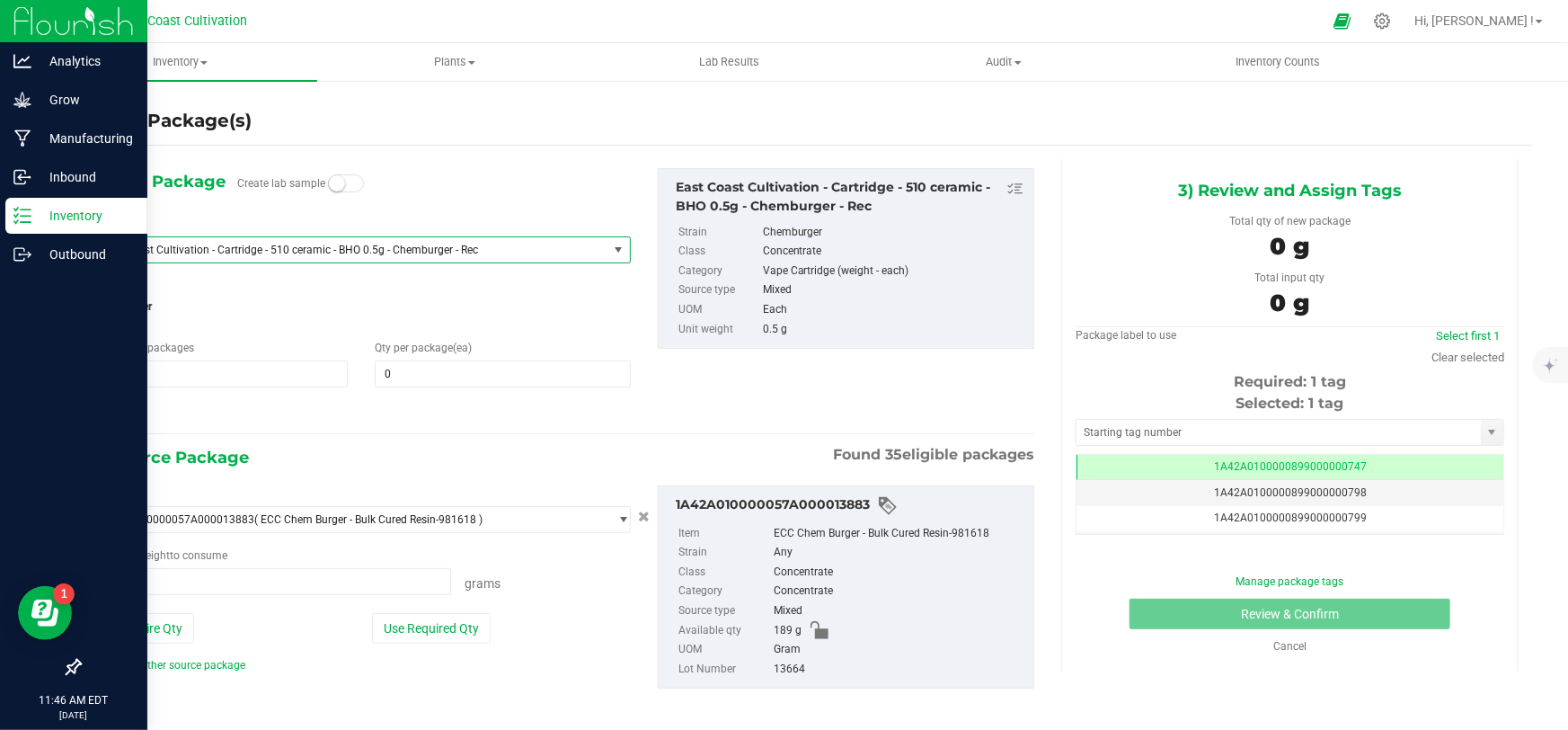
type input "0.0000 g"
click at [458, 365] on span at bounding box center [502, 374] width 256 height 27
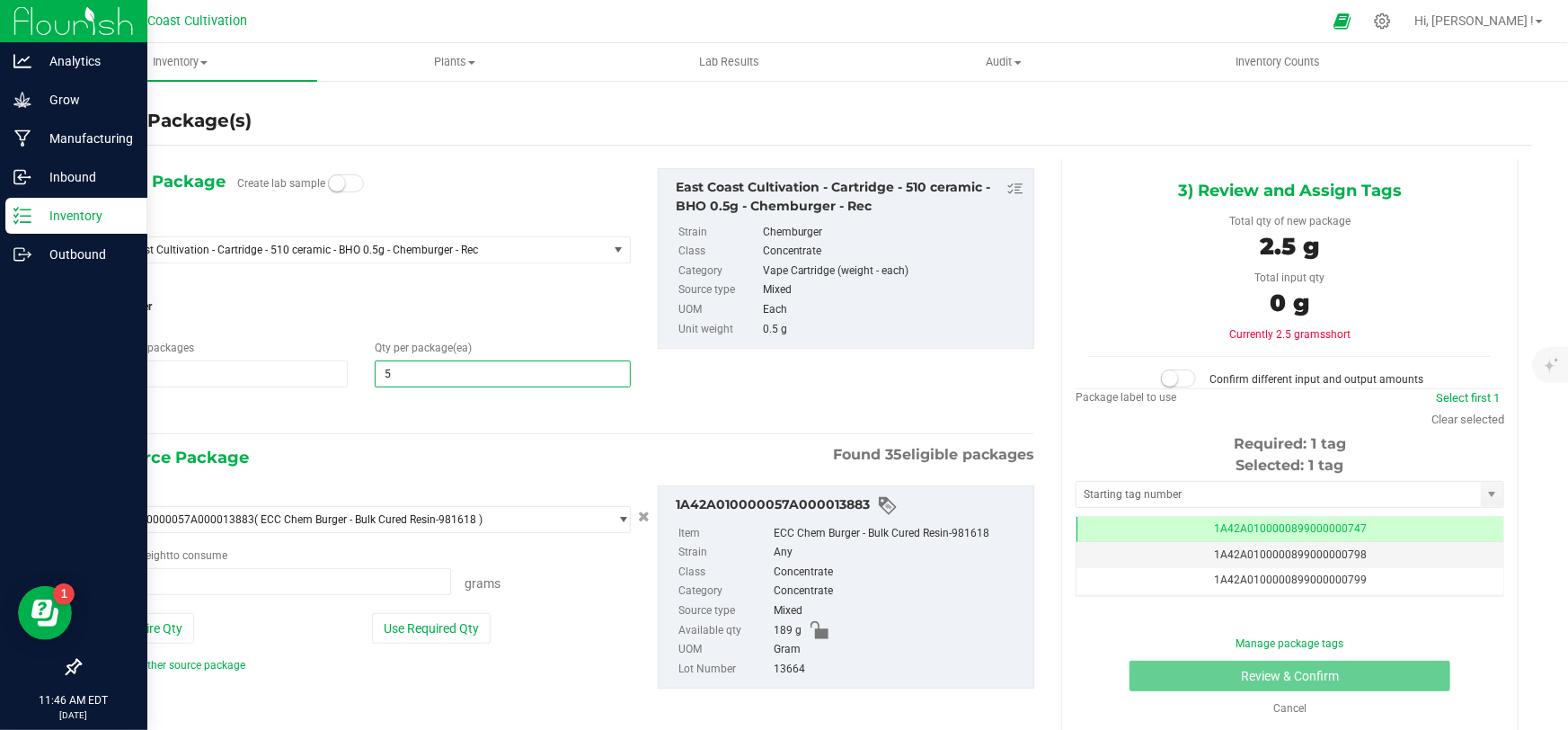
type input "50"
click at [234, 587] on span at bounding box center [272, 582] width 358 height 27
type input "27.7"
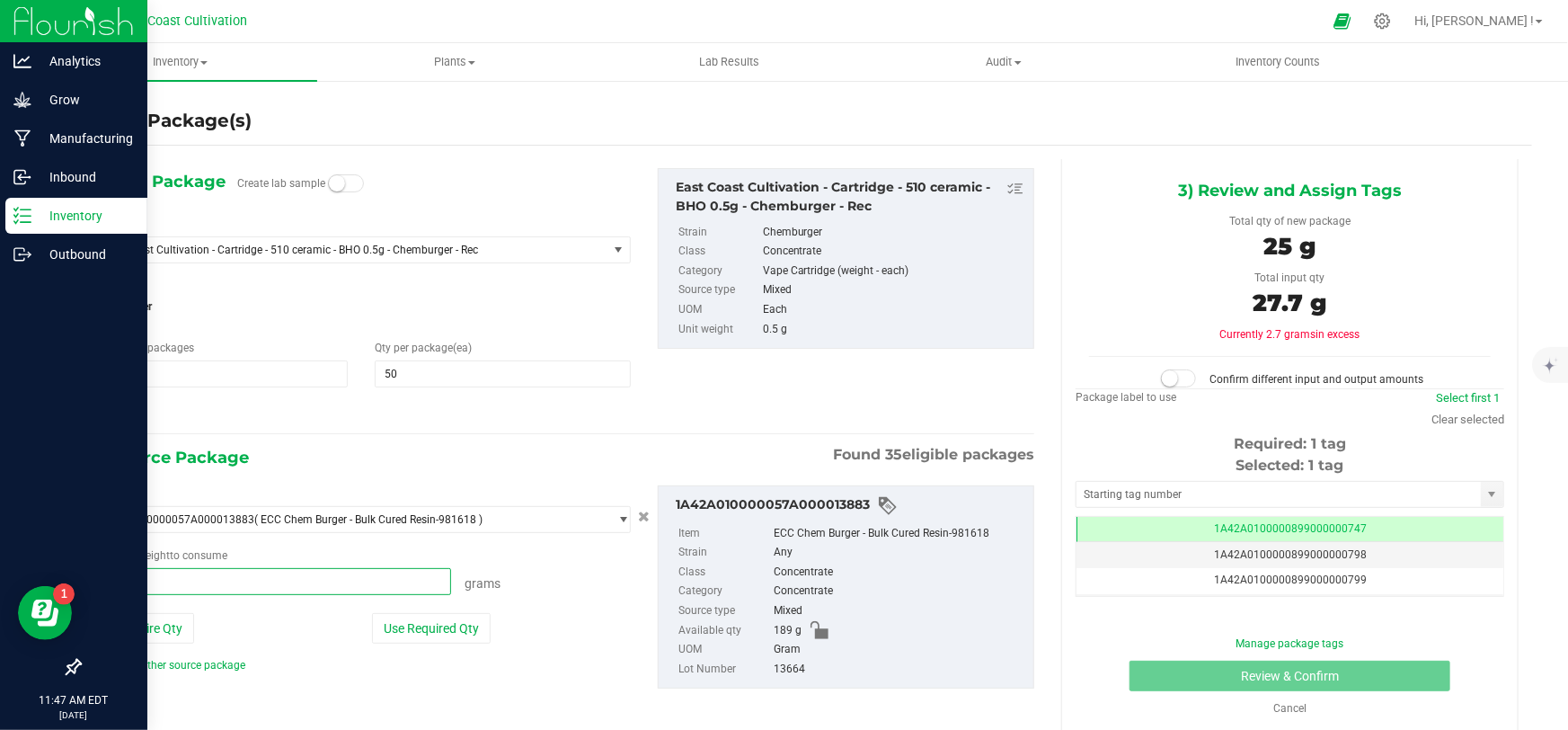
type input "27.7000 g"
click at [1173, 376] on span at bounding box center [1179, 378] width 36 height 18
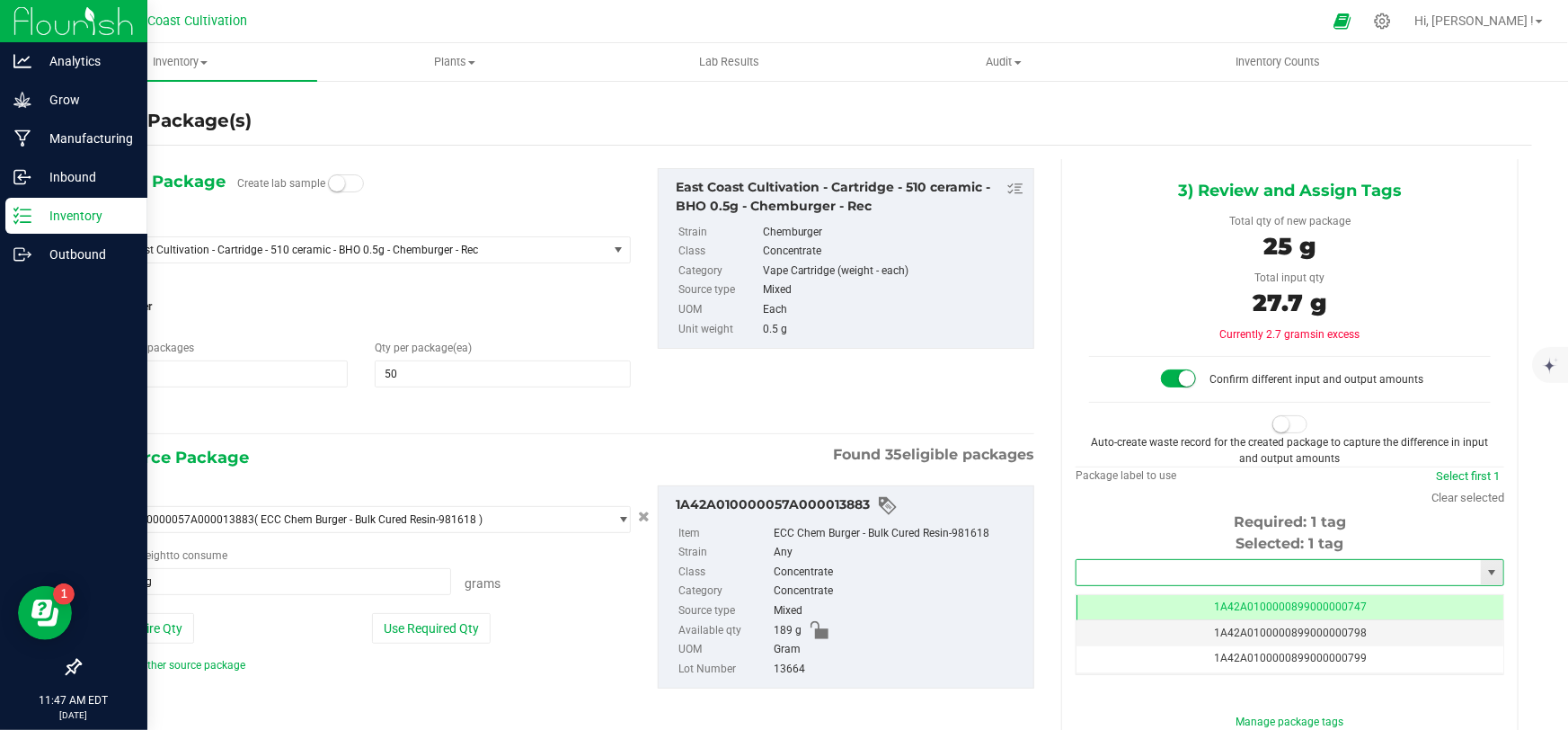
click at [1136, 572] on input "text" at bounding box center [1278, 573] width 404 height 25
click at [1189, 603] on li "1A42A0300000899000002682" at bounding box center [1280, 603] width 423 height 27
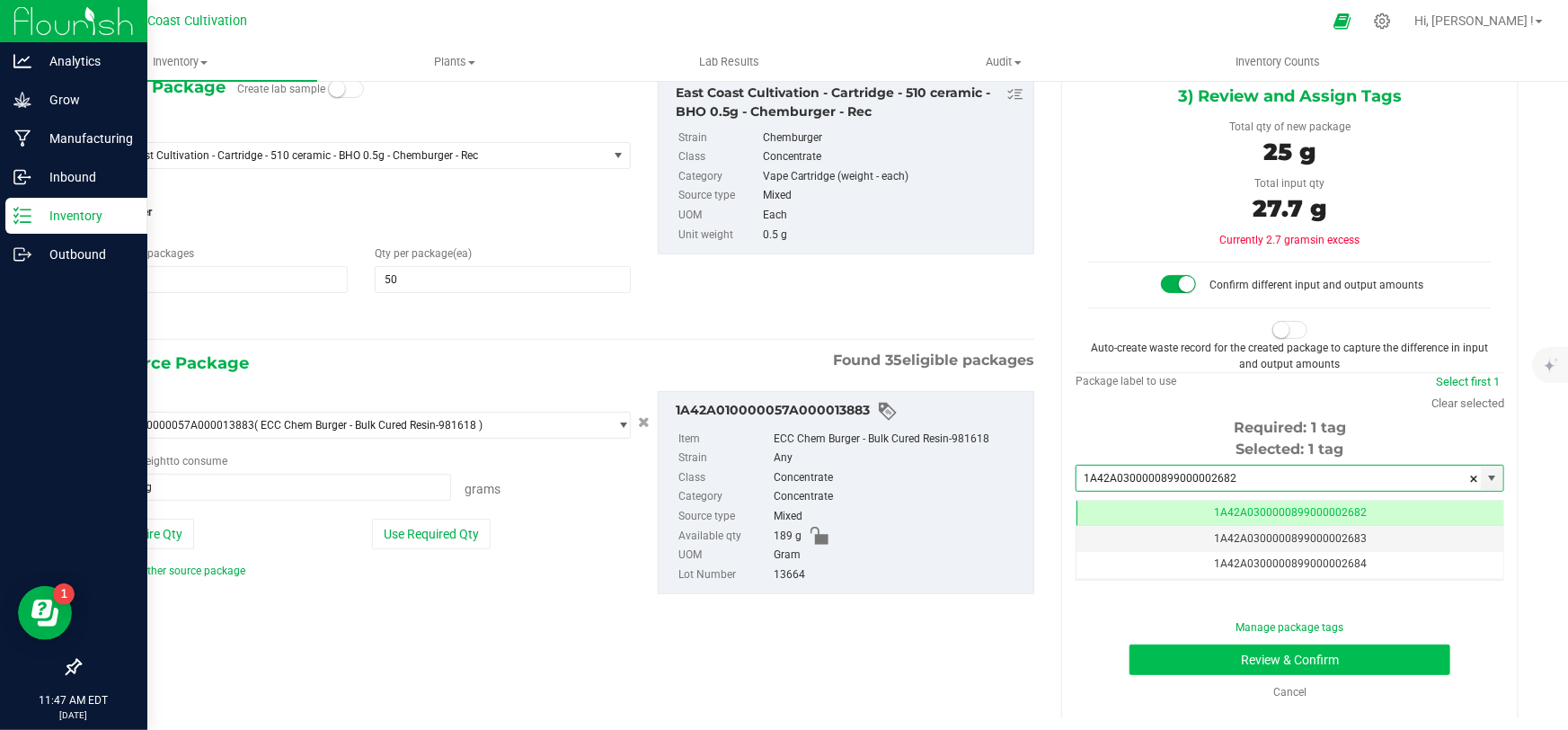
type input "1A42A0300000899000002682"
click at [1309, 655] on button "Review & Confirm" at bounding box center [1290, 659] width 322 height 30
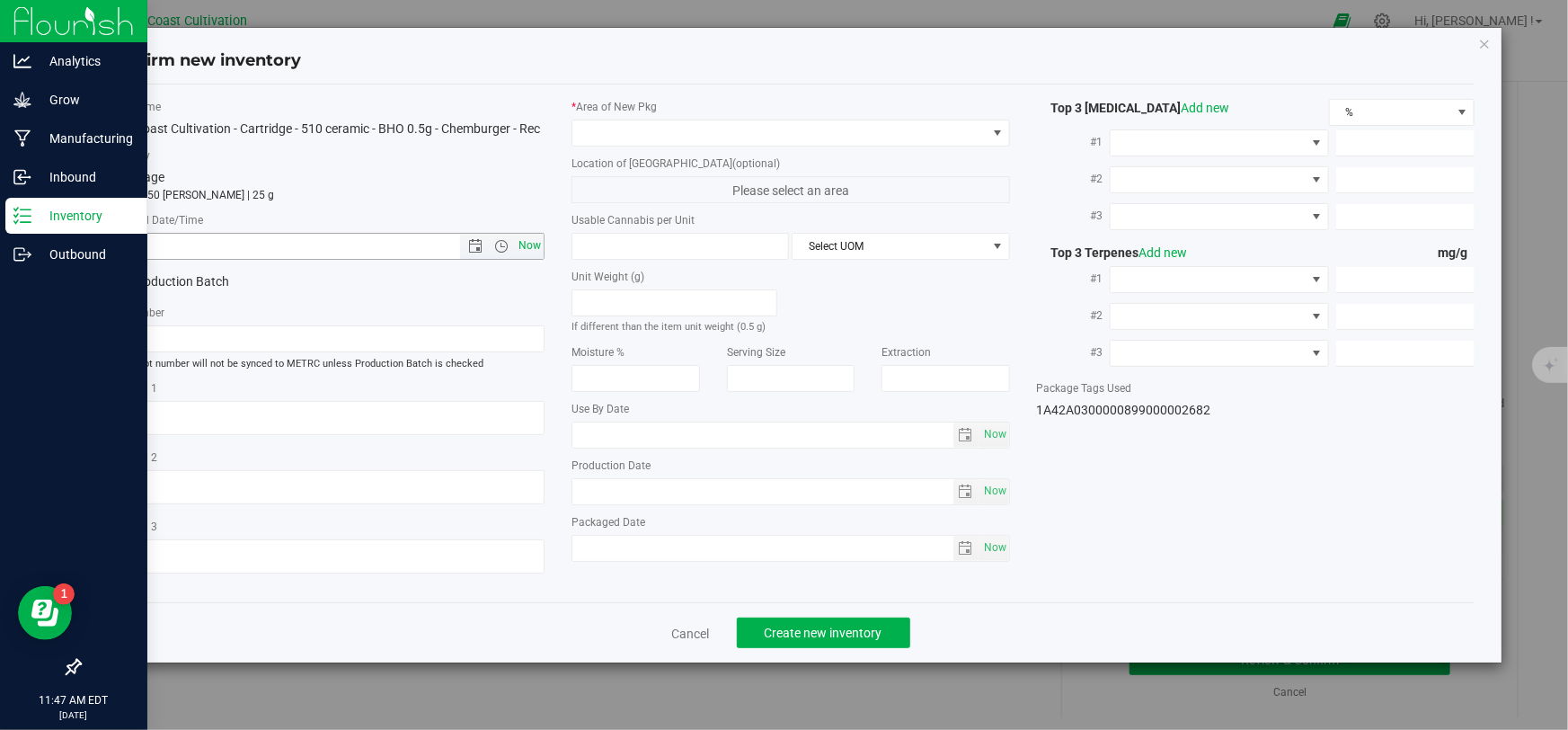
click at [529, 244] on span "Now" at bounding box center [530, 246] width 30 height 26
type input "[DATE] 11:47 AM"
click at [645, 138] on span at bounding box center [780, 133] width 413 height 25
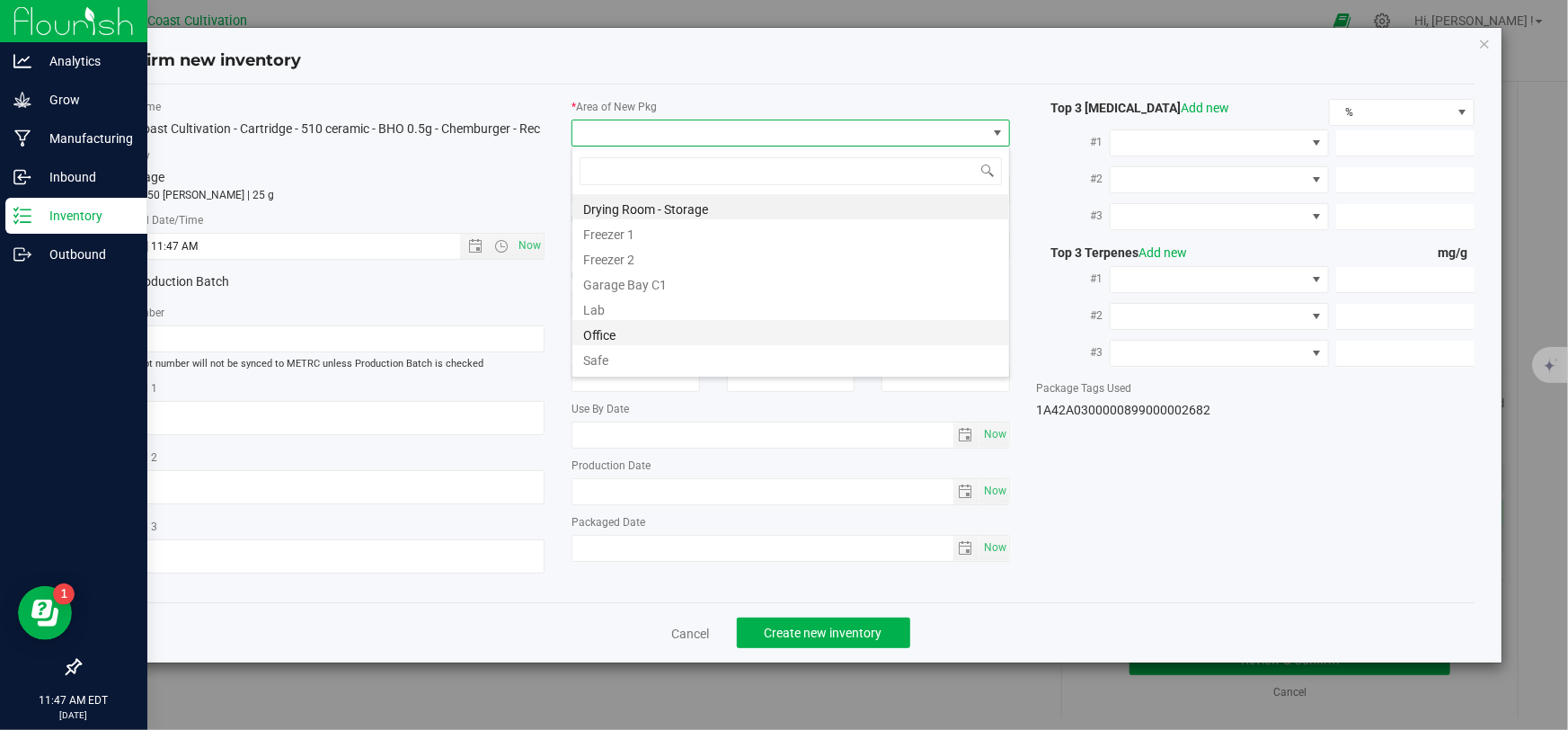
click at [628, 327] on li "Office" at bounding box center [791, 333] width 437 height 25
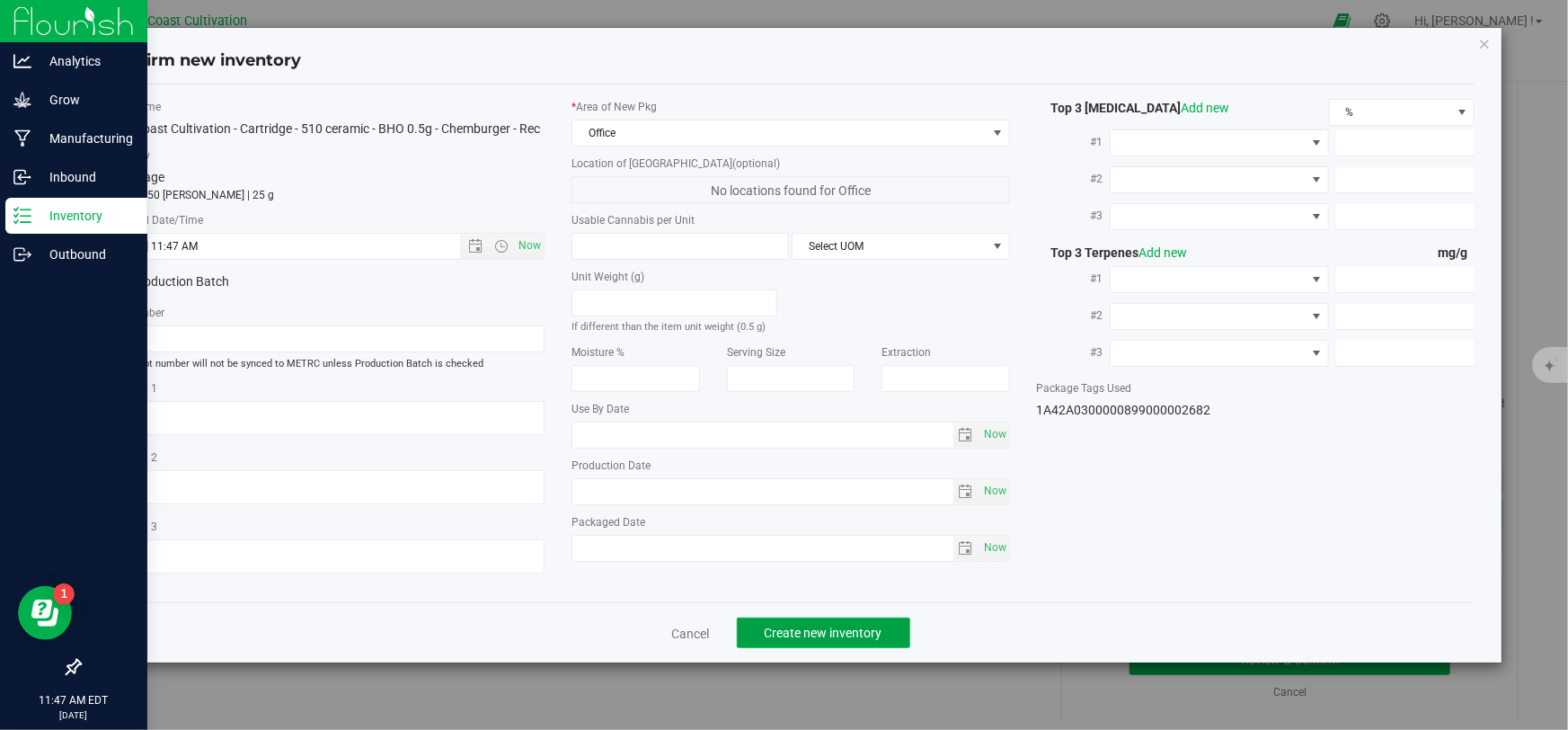
click at [818, 632] on span "Create new inventory" at bounding box center [824, 633] width 118 height 15
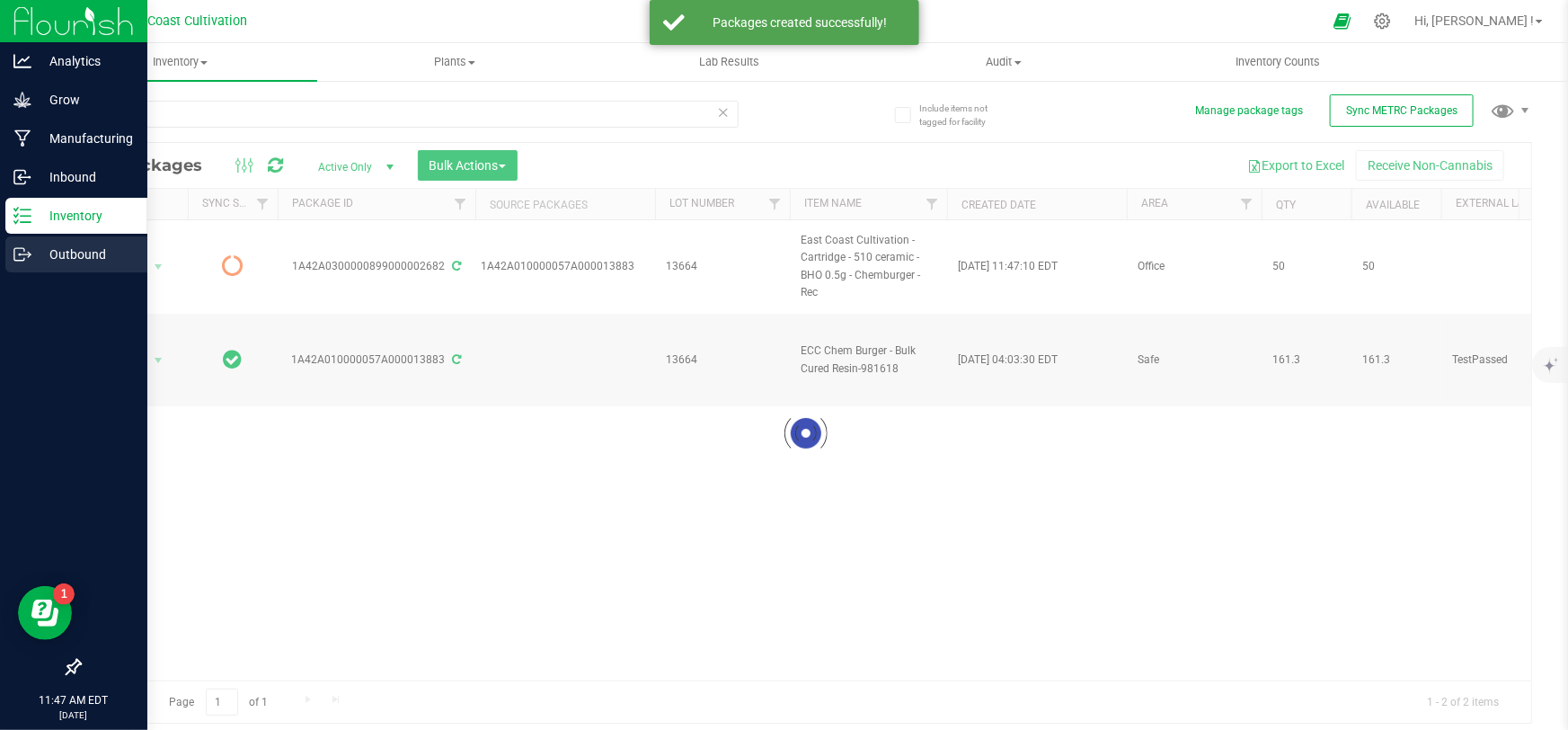
click at [38, 251] on p "Outbound" at bounding box center [85, 255] width 108 height 22
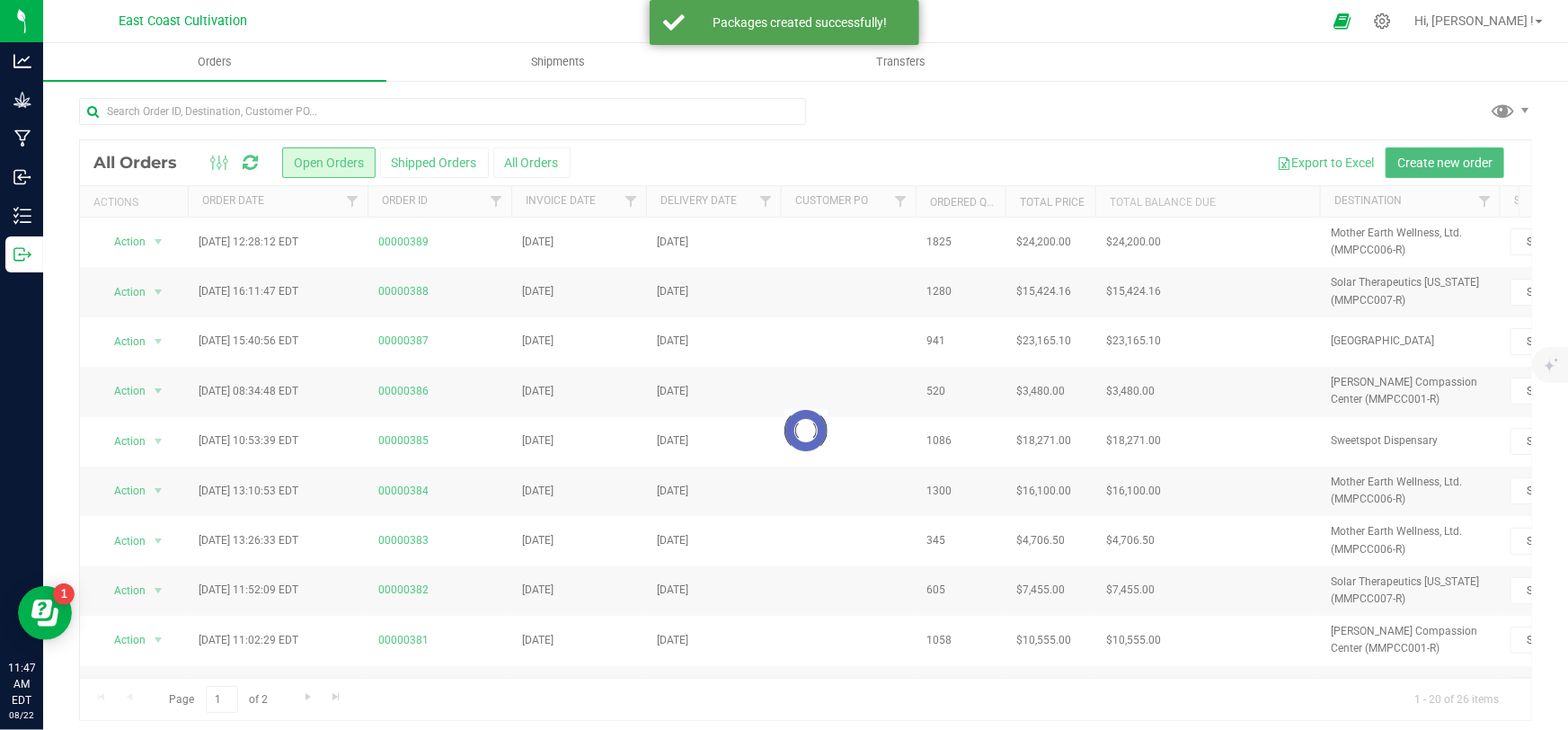
click at [1427, 165] on span "Create new order" at bounding box center [1445, 163] width 95 height 15
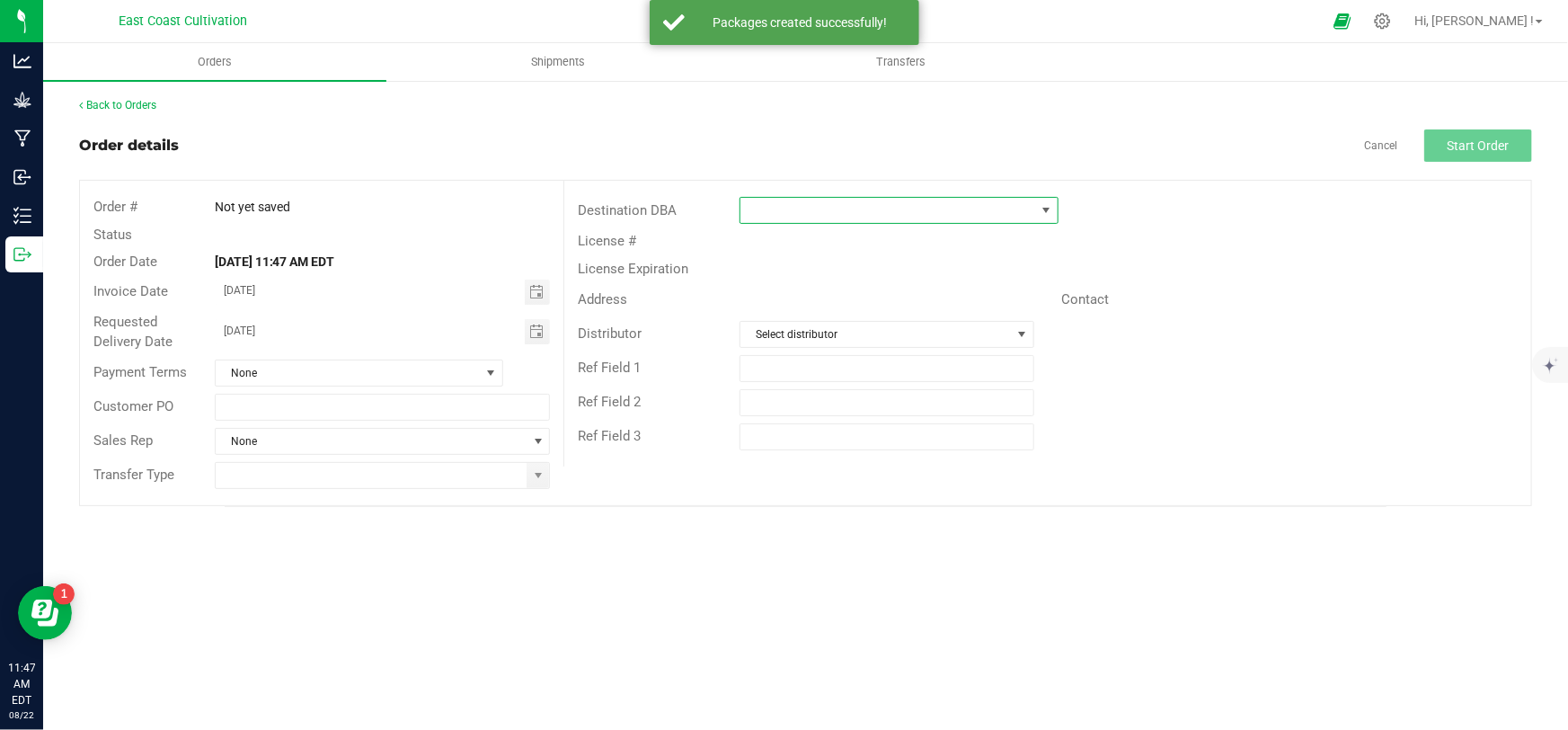
click at [843, 219] on span at bounding box center [887, 211] width 295 height 25
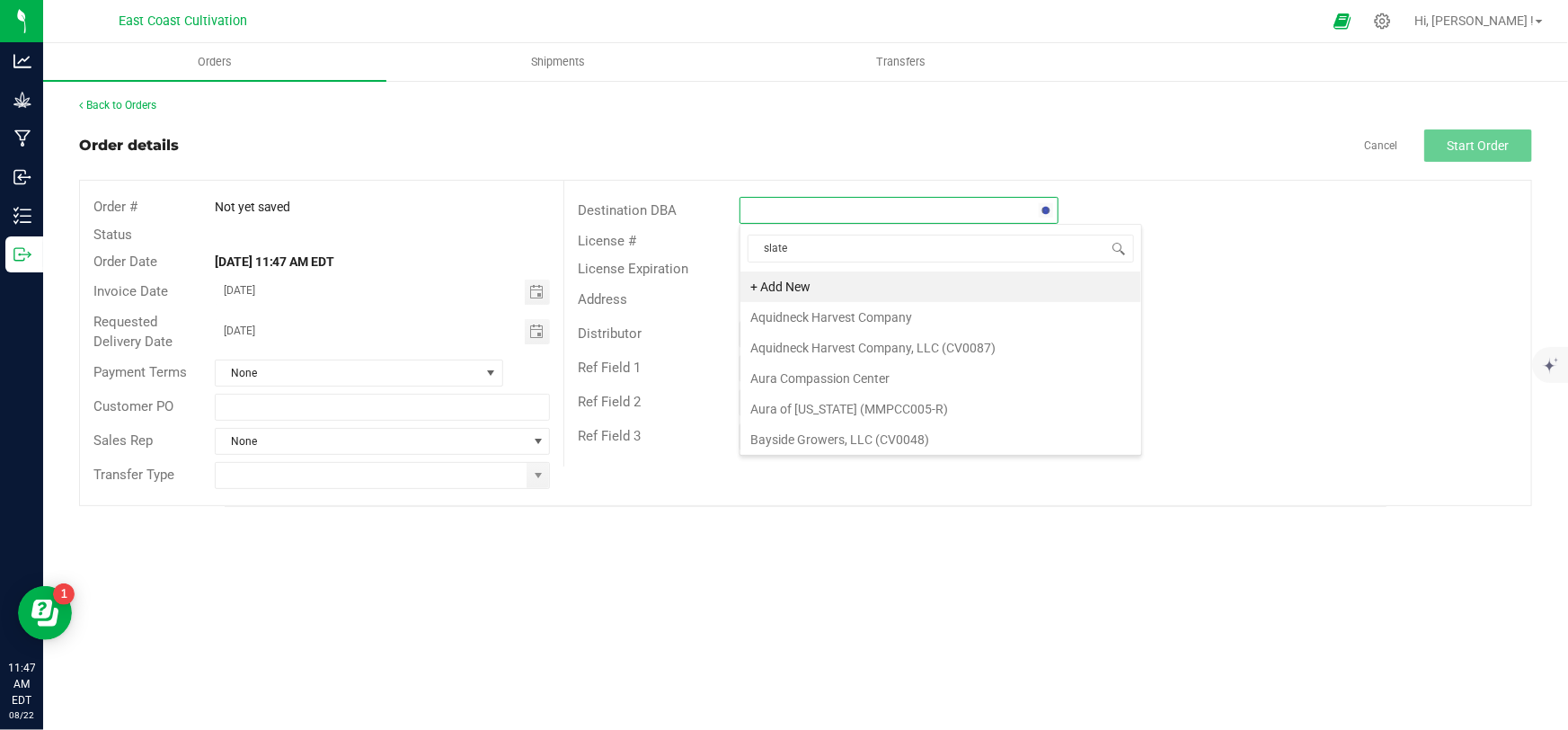
type input "[PERSON_NAME]"
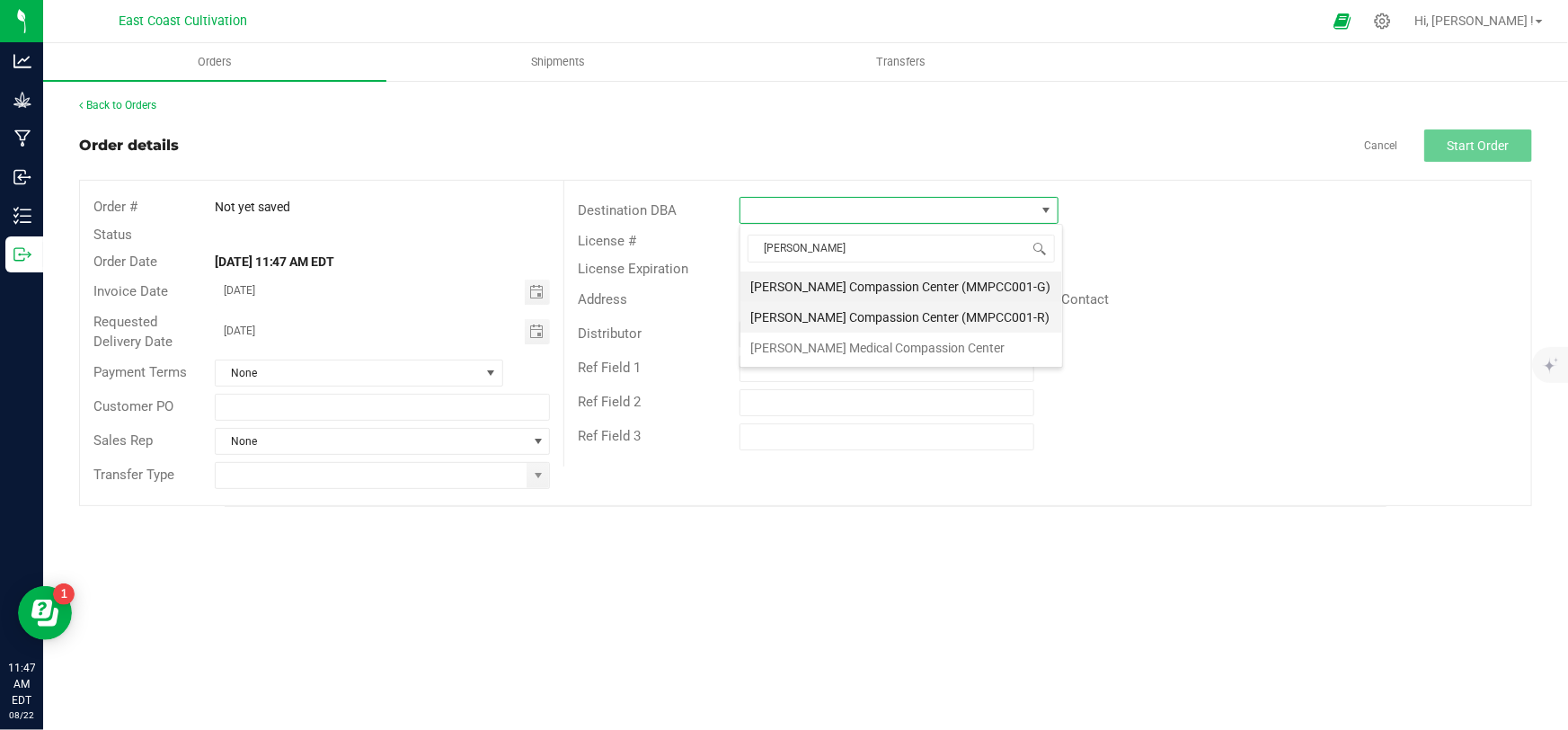
click at [934, 322] on li "[PERSON_NAME] Compassion Center (MMPCC001-R)" at bounding box center [901, 316] width 322 height 30
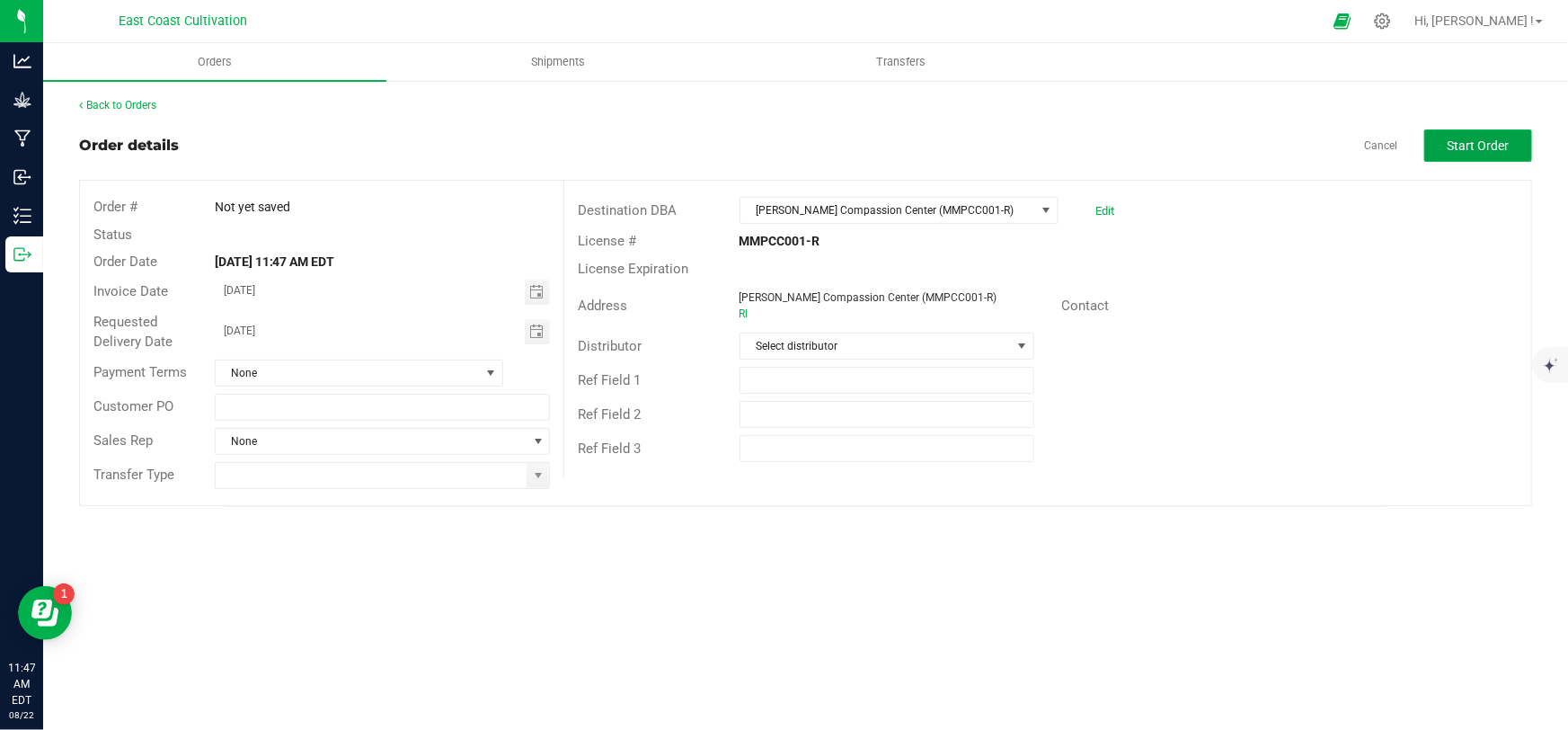
click at [1460, 144] on span "Start Order" at bounding box center [1478, 145] width 62 height 15
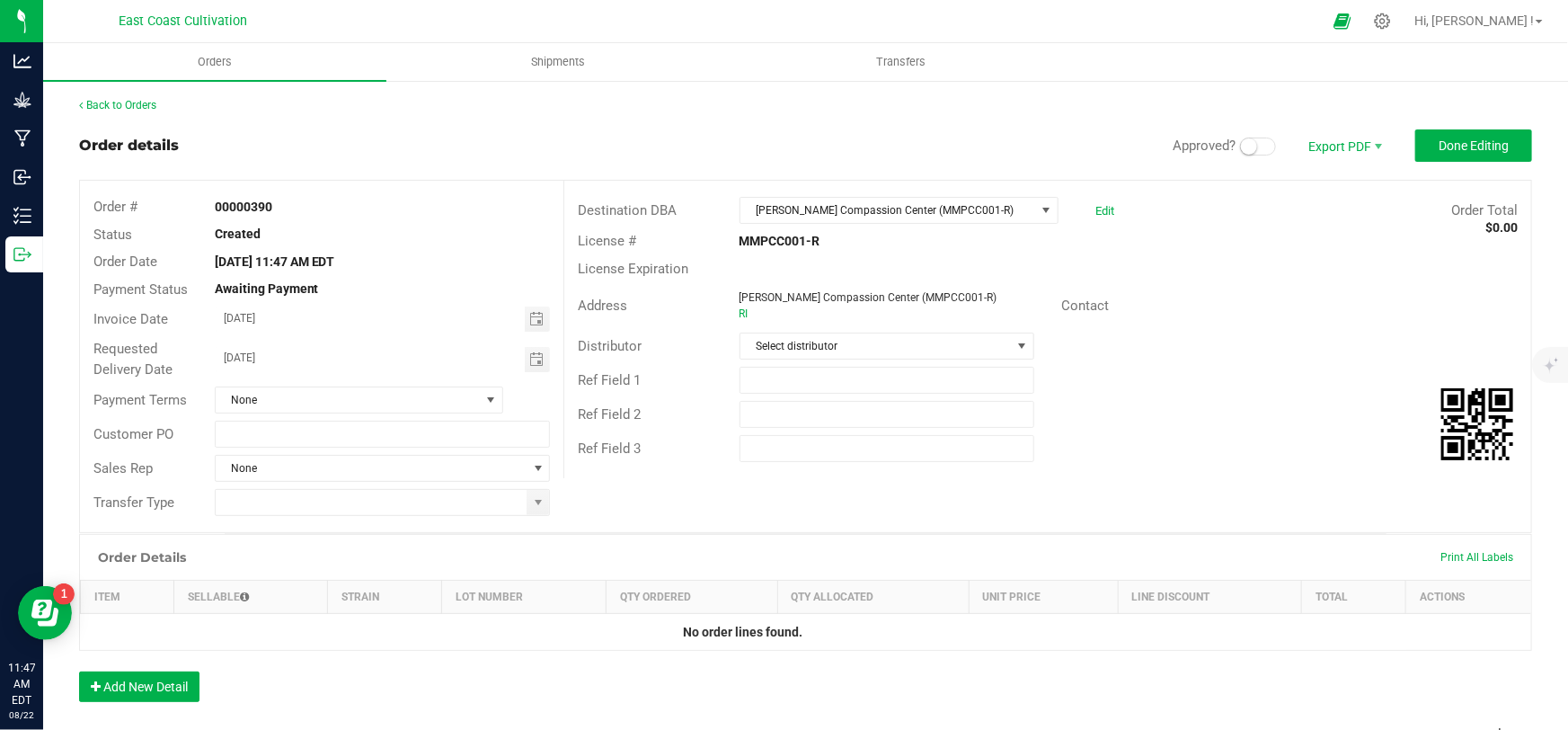
click at [1253, 146] on span at bounding box center [1258, 146] width 36 height 18
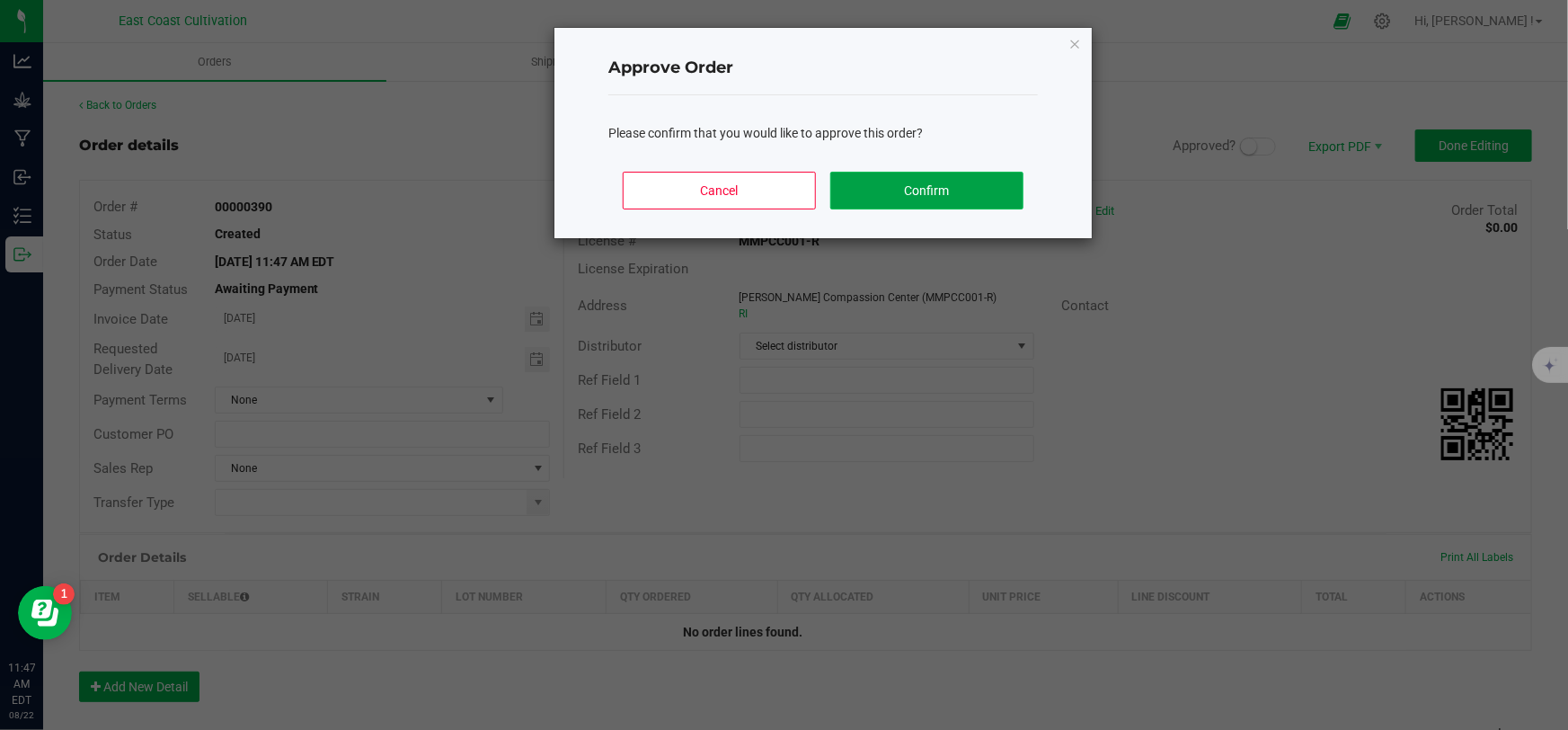
click at [923, 185] on button "Confirm" at bounding box center [927, 190] width 193 height 38
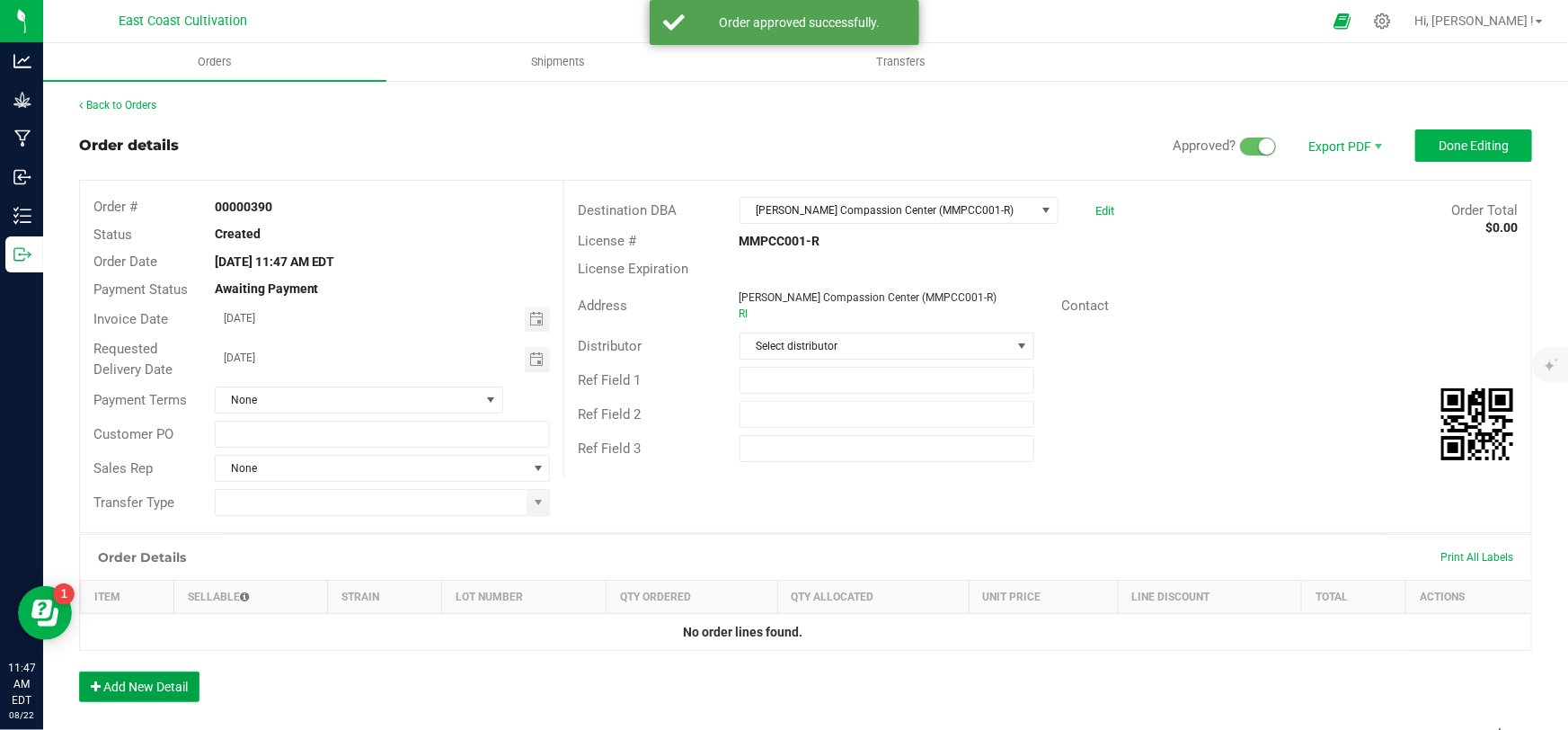
click at [186, 689] on button "Add New Detail" at bounding box center [139, 686] width 120 height 30
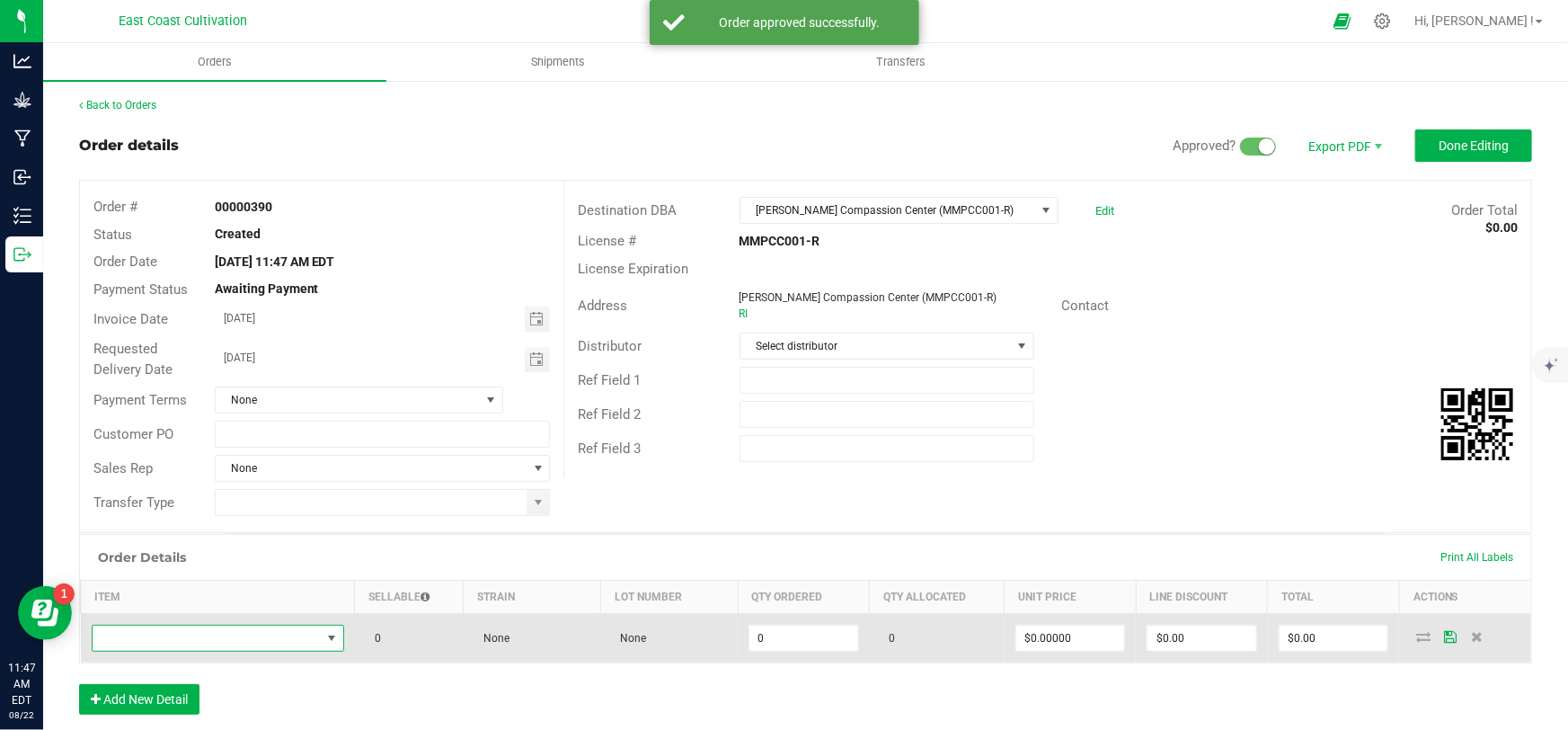
click at [214, 638] on span "NO DATA FOUND" at bounding box center [207, 639] width 228 height 25
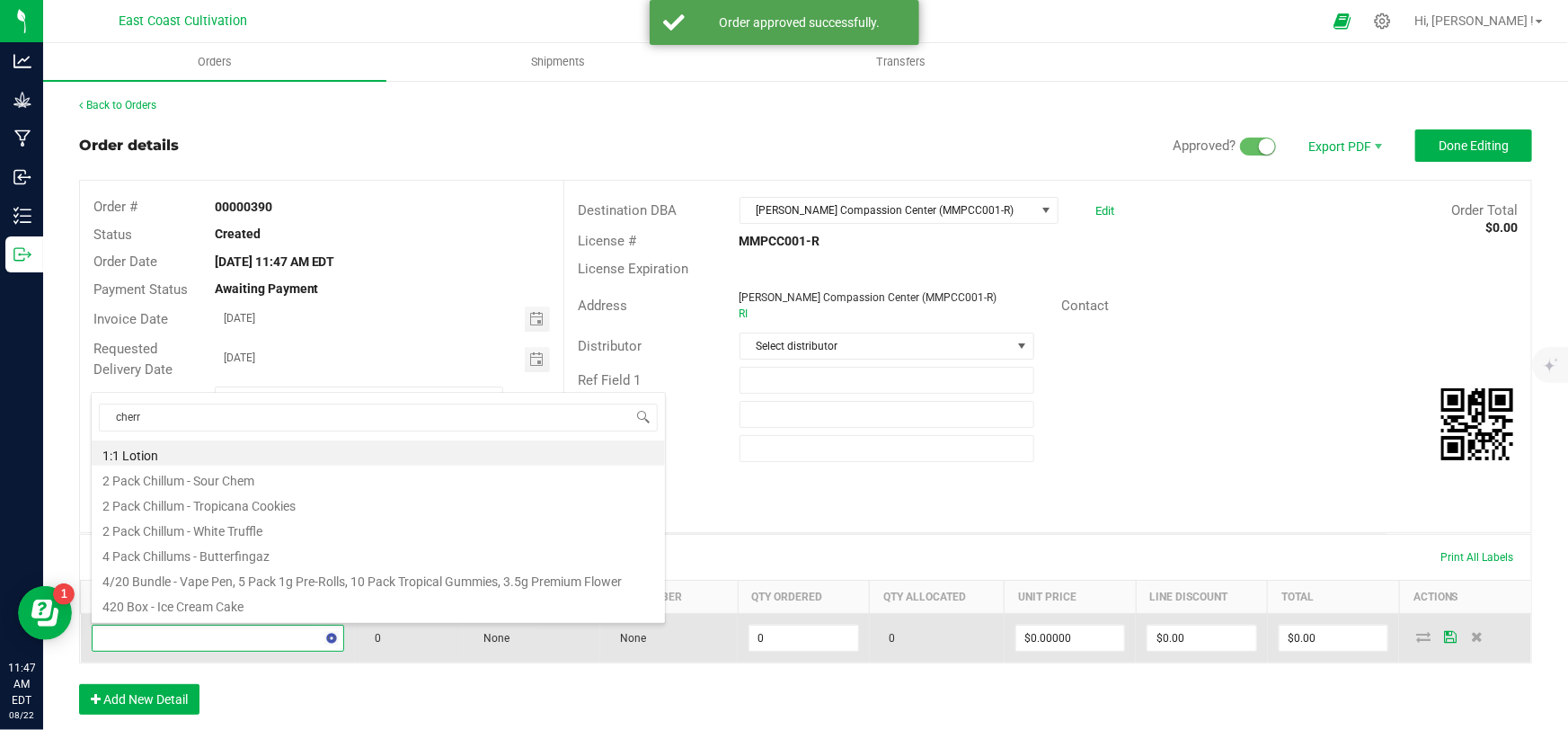
type input "cherry"
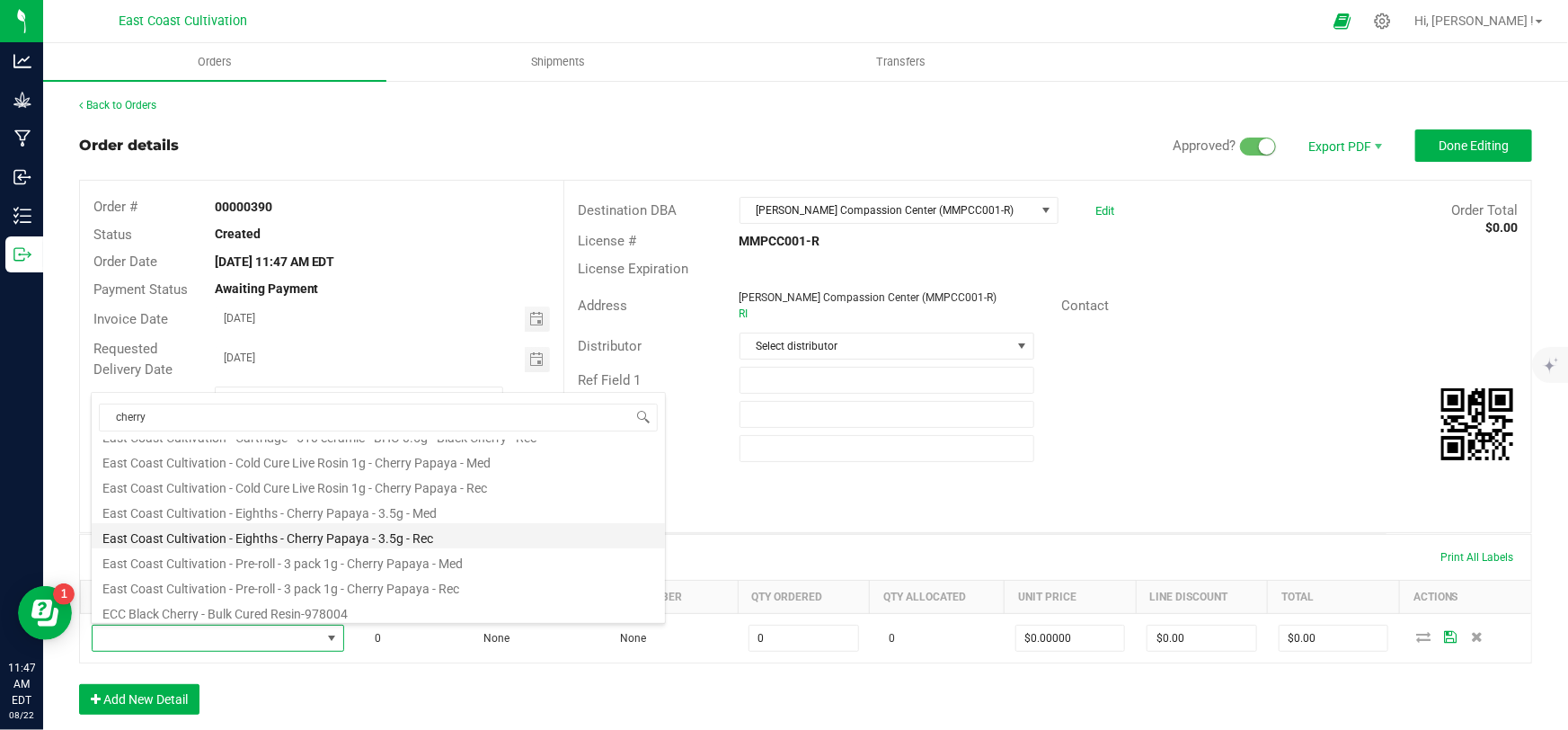
click at [348, 540] on li "East Coast Cultivation - Eighths - Cherry Papaya - 3.5g - Rec" at bounding box center [378, 536] width 573 height 25
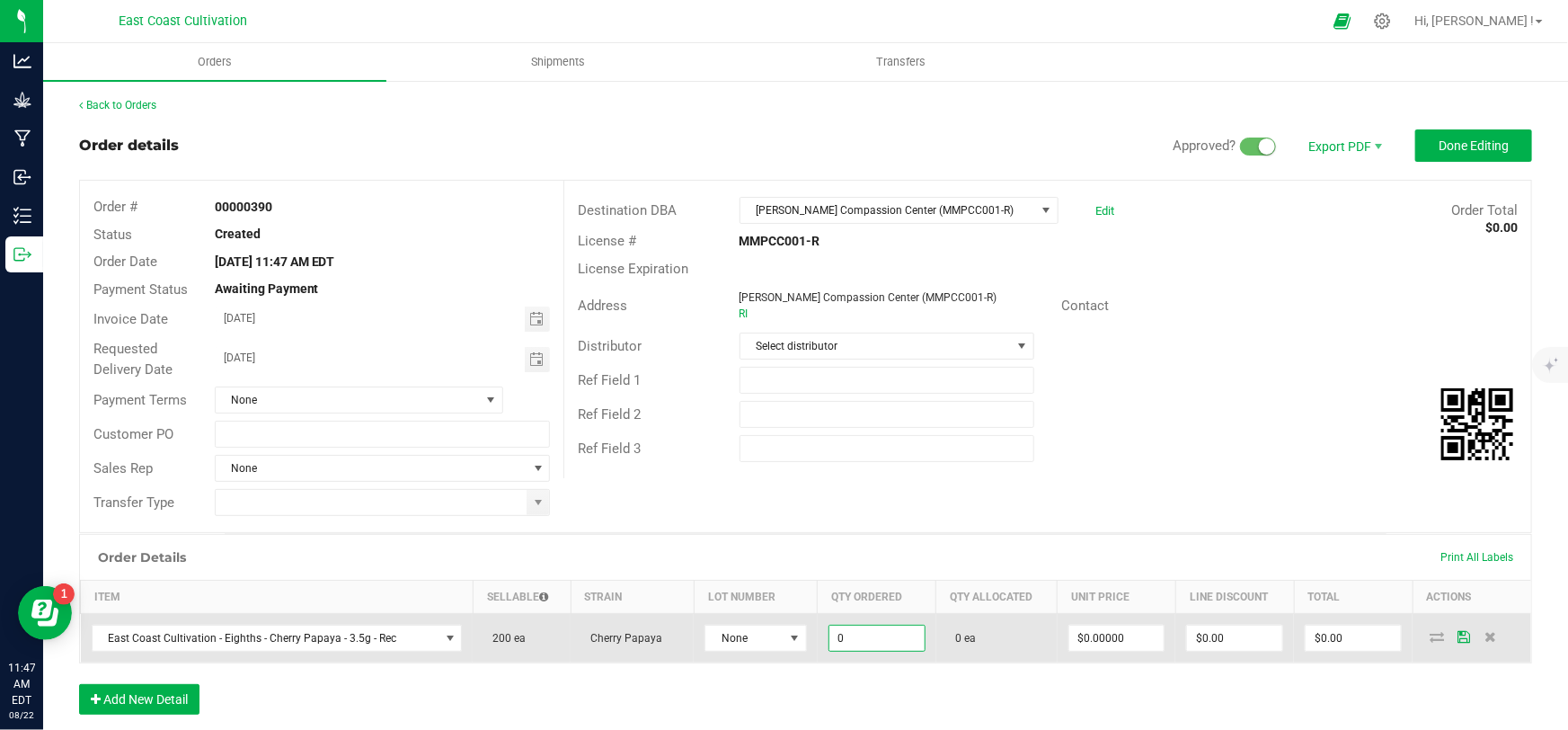
click at [844, 636] on input "0" at bounding box center [877, 639] width 95 height 25
type input "200 ea"
click at [1076, 632] on input "0" at bounding box center [1117, 639] width 95 height 25
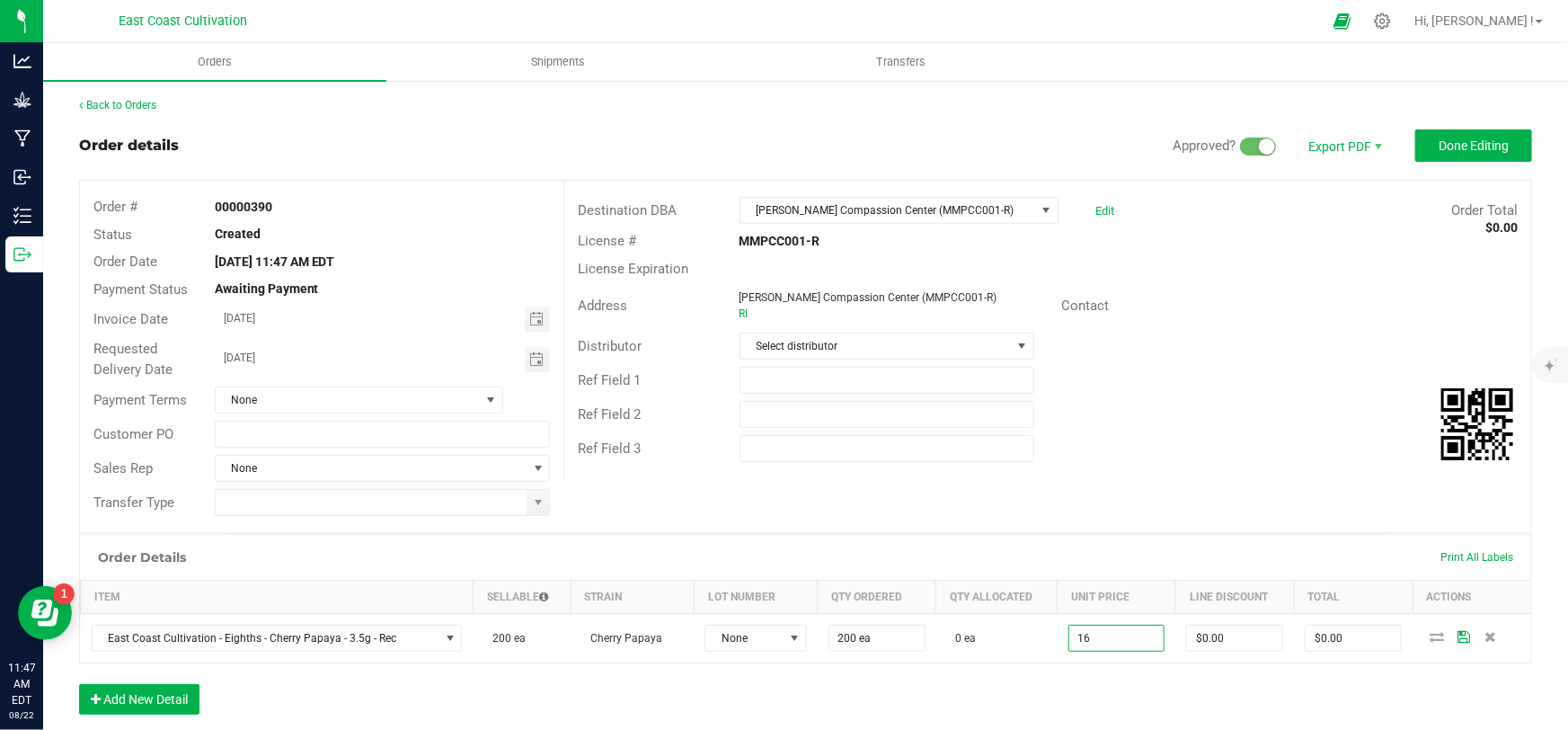
type input "$16.00000"
type input "$3,200.00"
click at [1078, 696] on div "Order Details Print All Labels Item Sellable Strain Lot Number Qty Ordered Qty …" at bounding box center [806, 633] width 1453 height 199
click at [160, 698] on button "Add New Detail" at bounding box center [139, 699] width 120 height 30
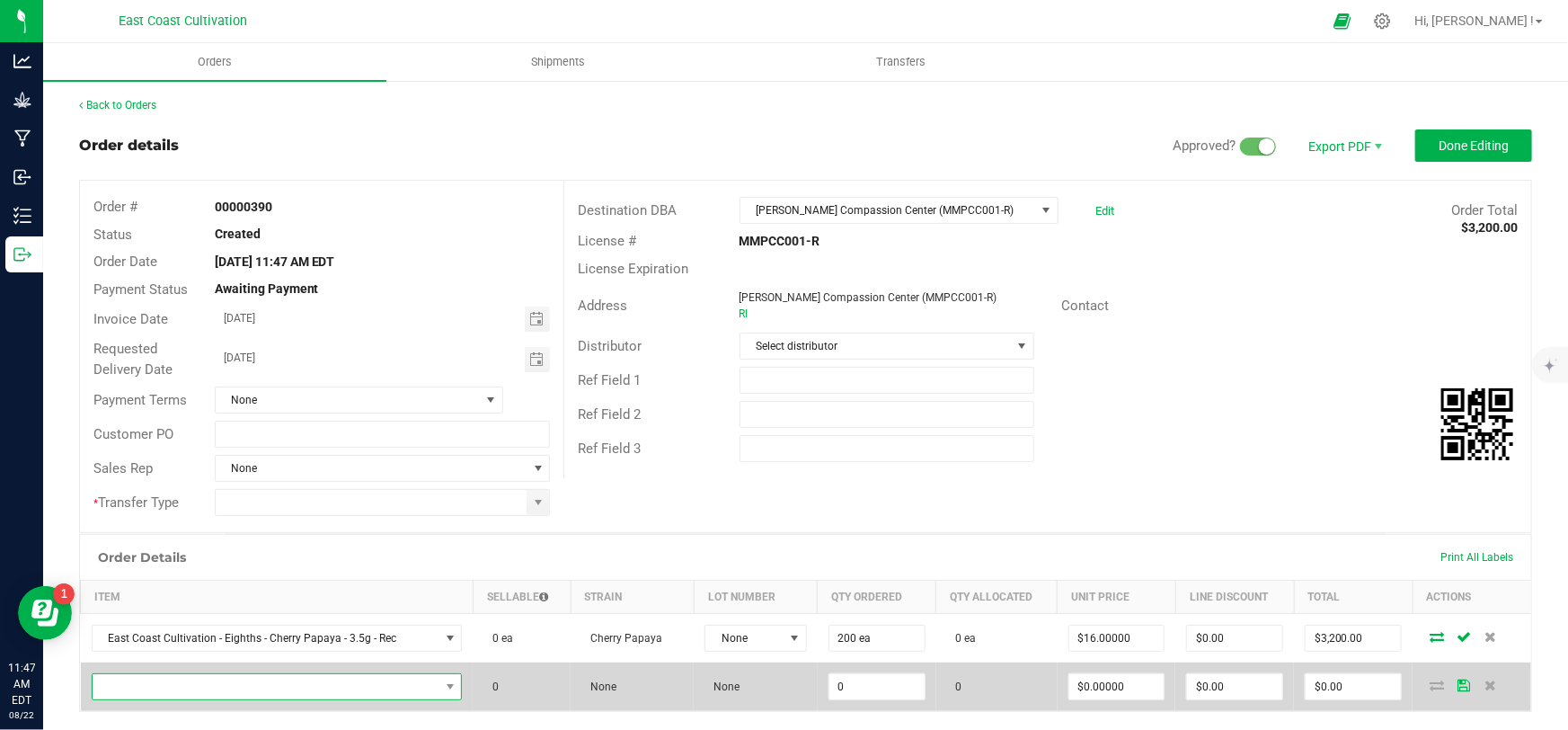
click at [180, 686] on span "NO DATA FOUND" at bounding box center [266, 687] width 347 height 25
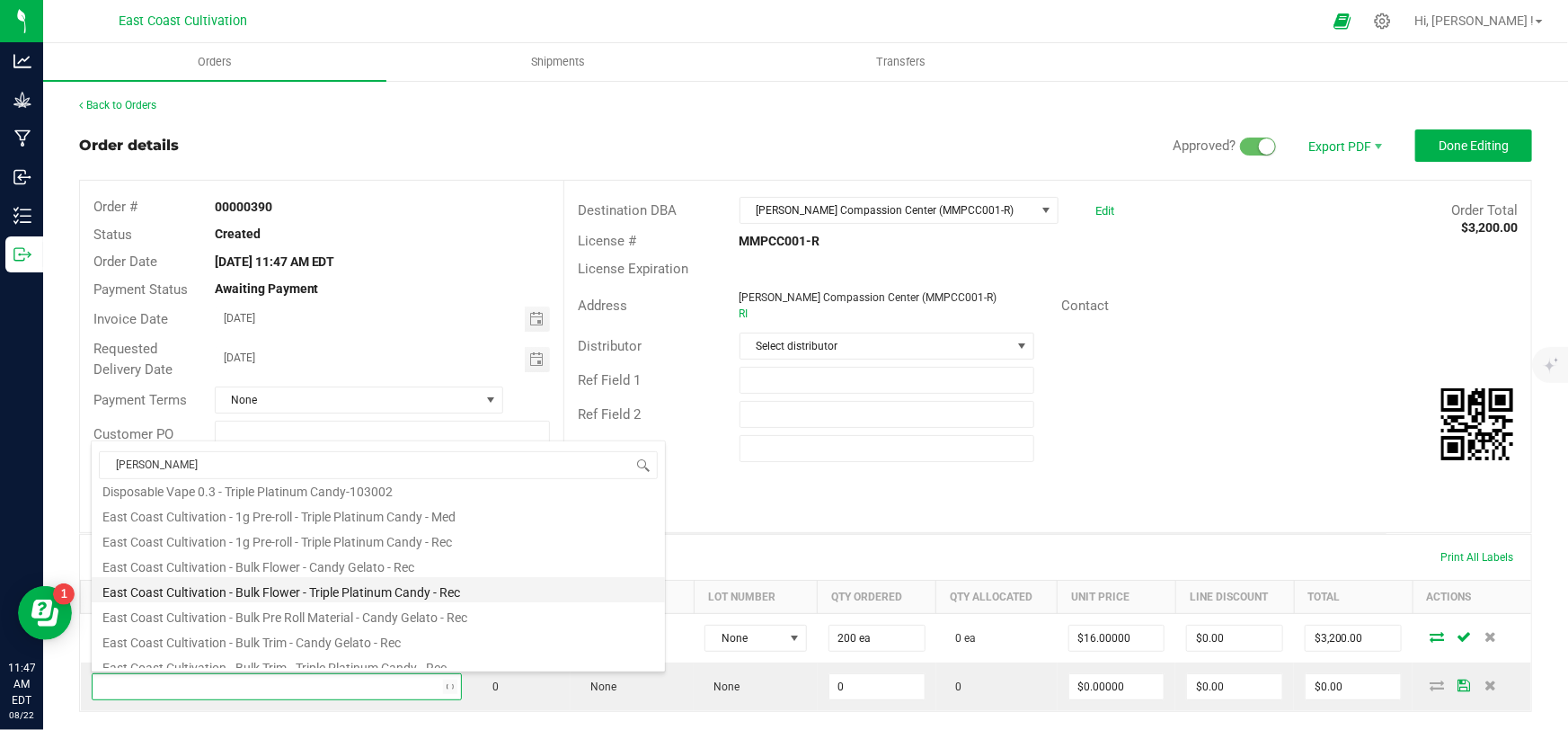
type input "candy gelato"
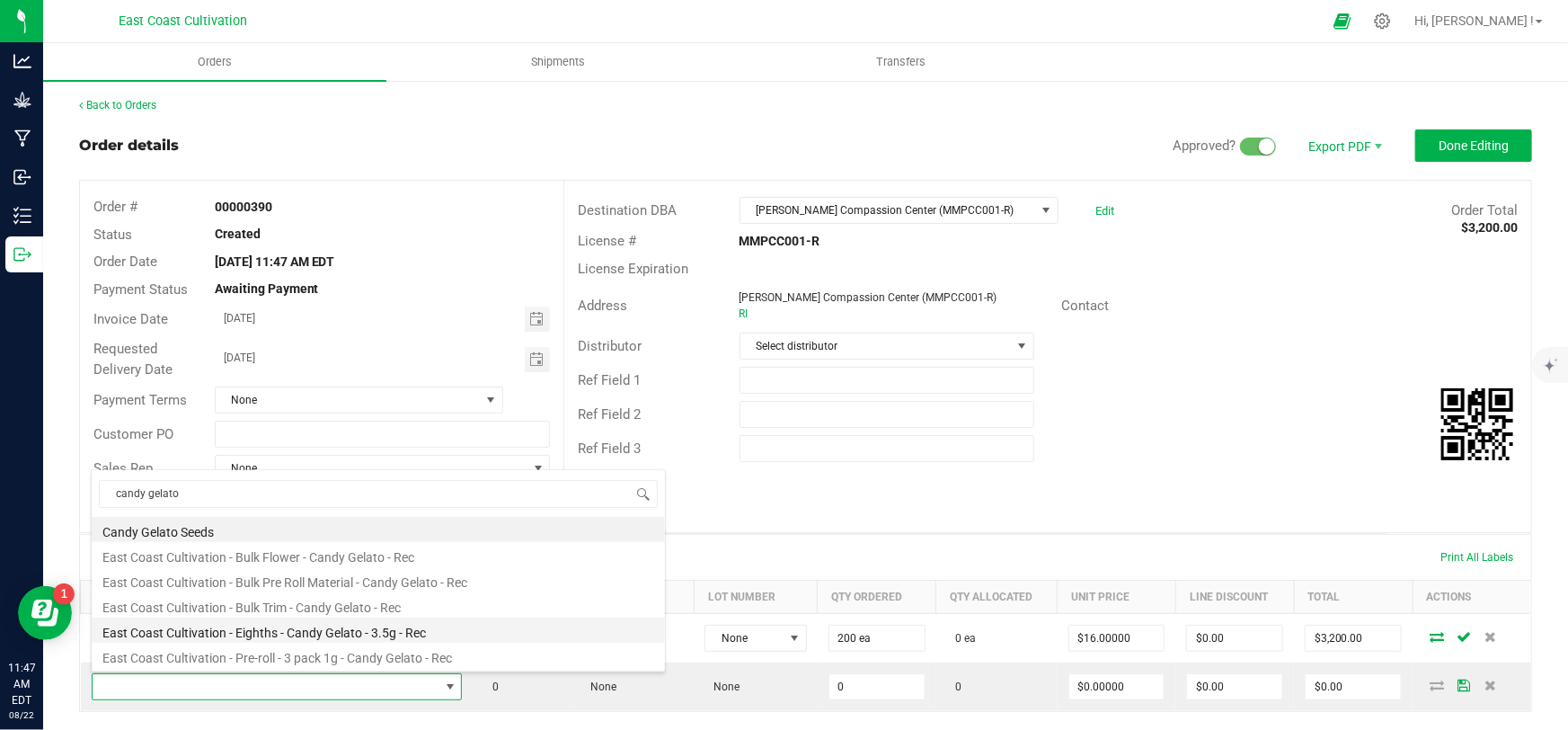
click at [360, 636] on li "East Coast Cultivation - Eighths - Candy Gelato - 3.5g - Rec" at bounding box center [378, 630] width 573 height 25
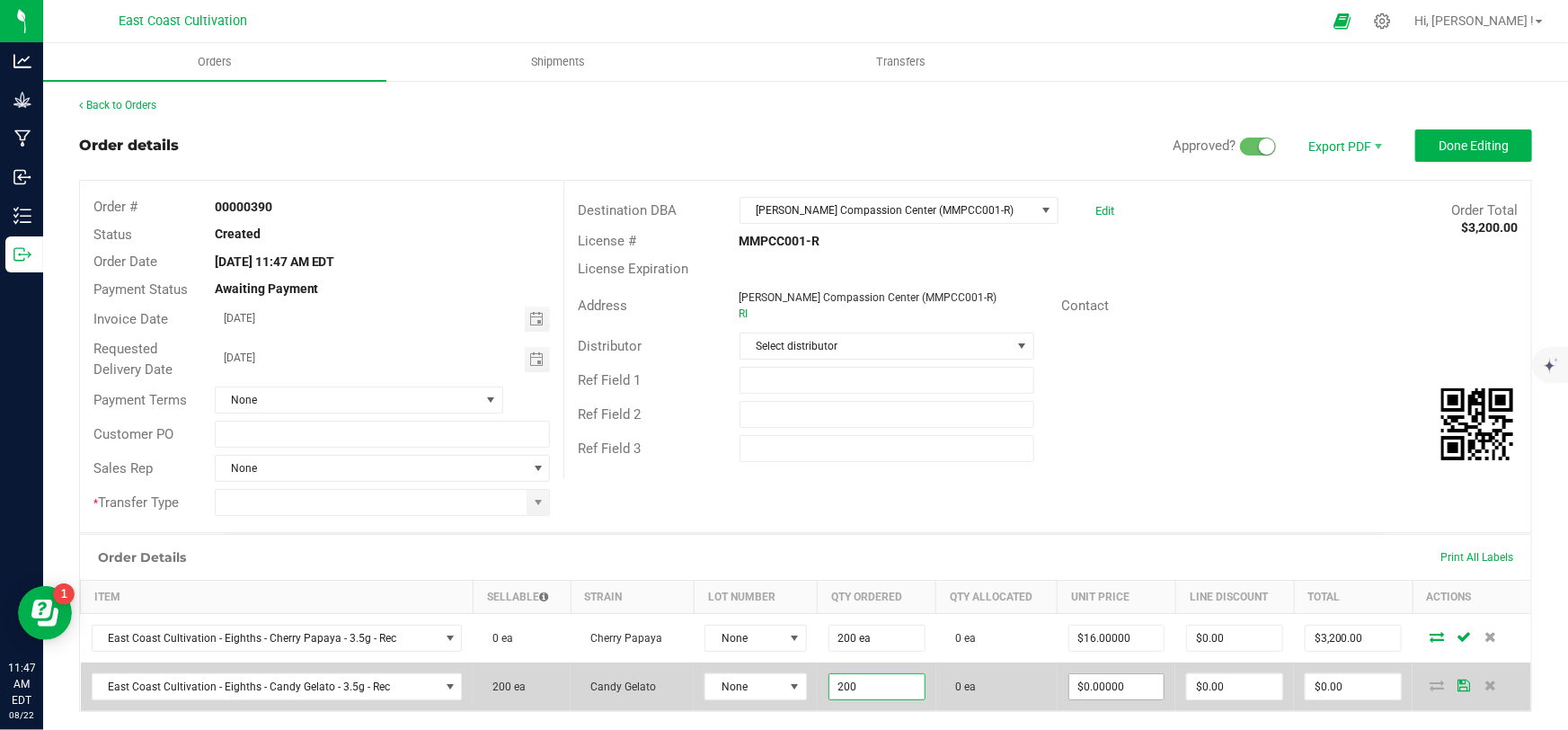
type input "200 ea"
click at [1104, 683] on input "0" at bounding box center [1117, 687] width 95 height 25
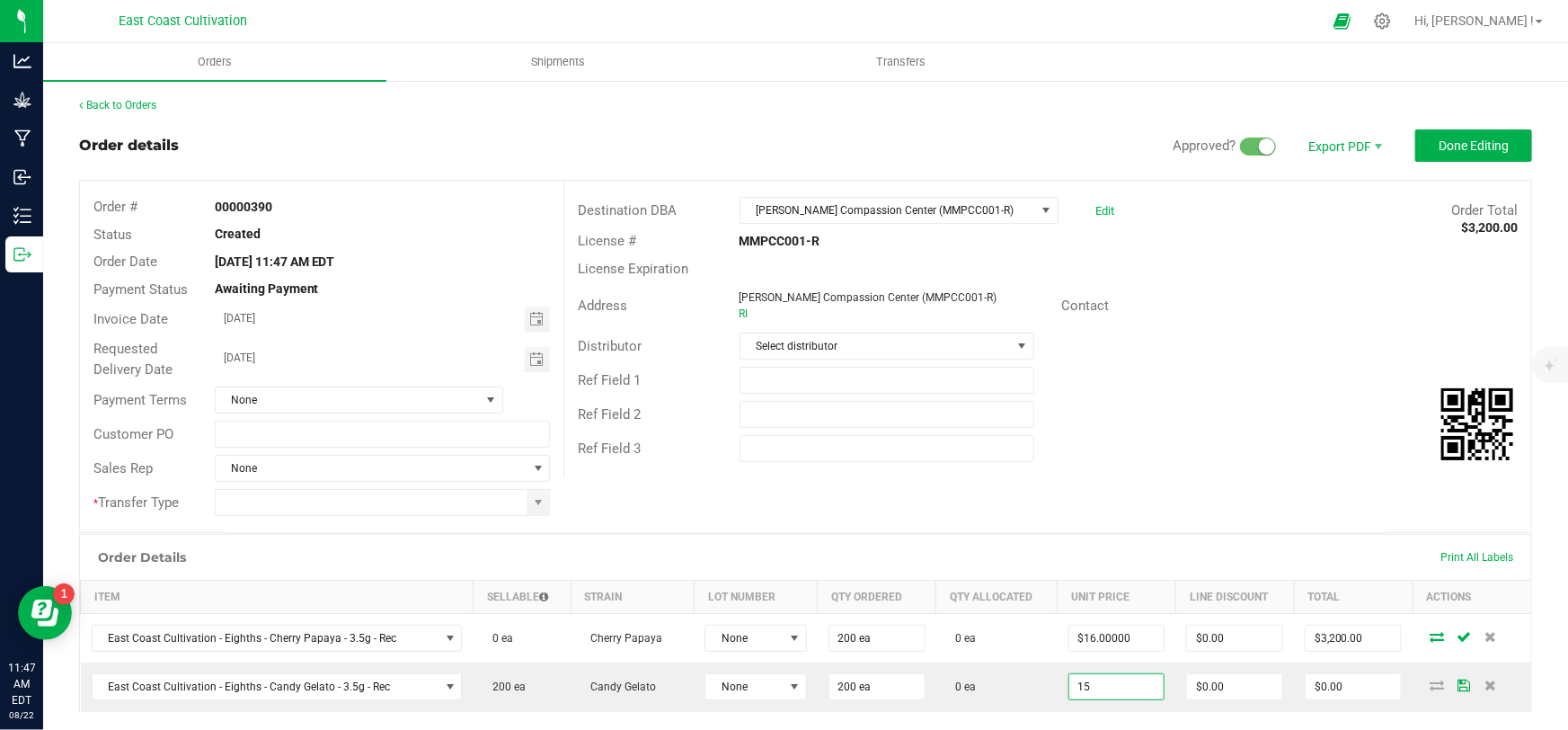
type input "$15.00000"
type input "$3,000.00"
click at [1117, 717] on div "Order Details Print All Labels Item Sellable Strain Lot Number Qty Ordered Qty …" at bounding box center [806, 657] width 1453 height 247
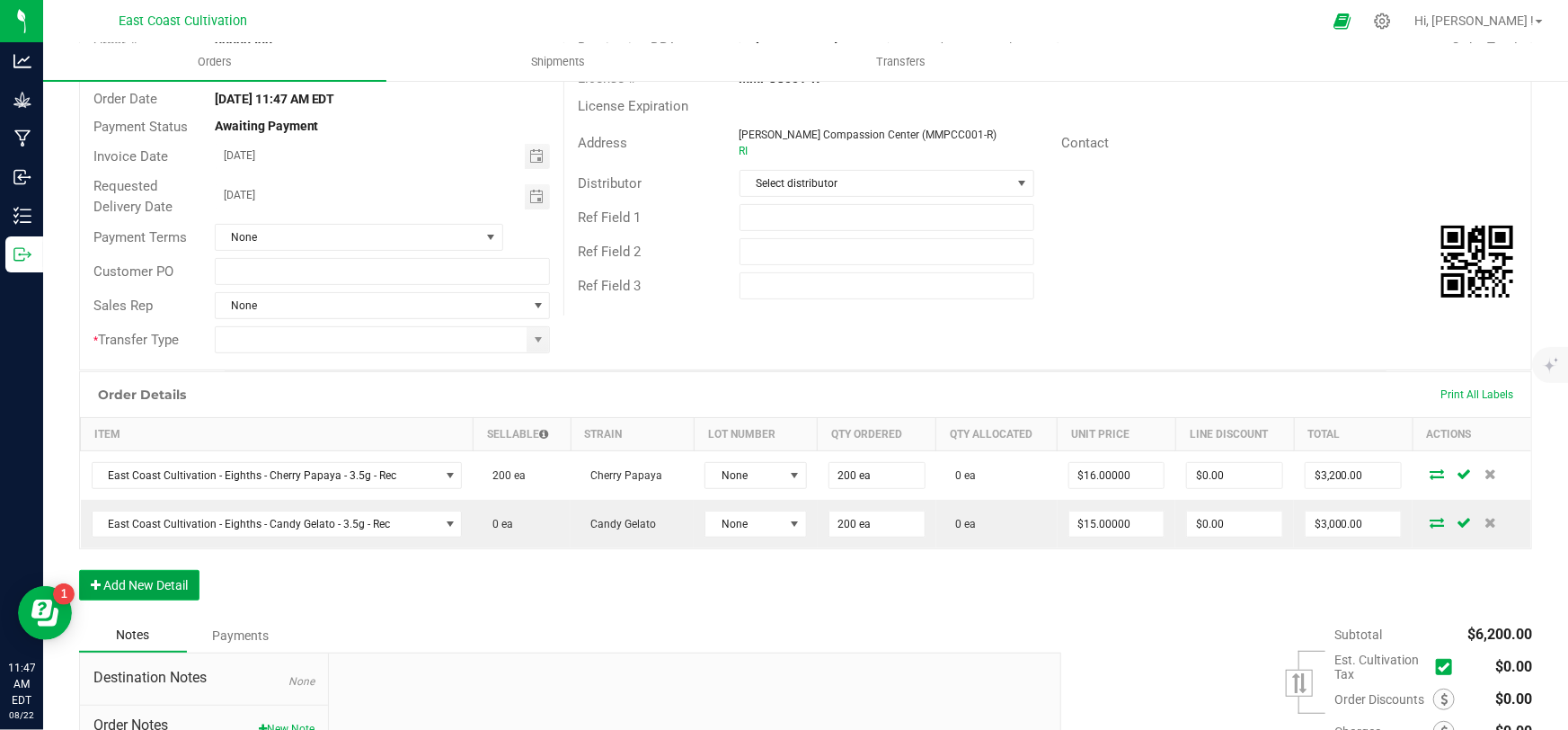
click at [182, 590] on button "Add New Detail" at bounding box center [139, 585] width 120 height 30
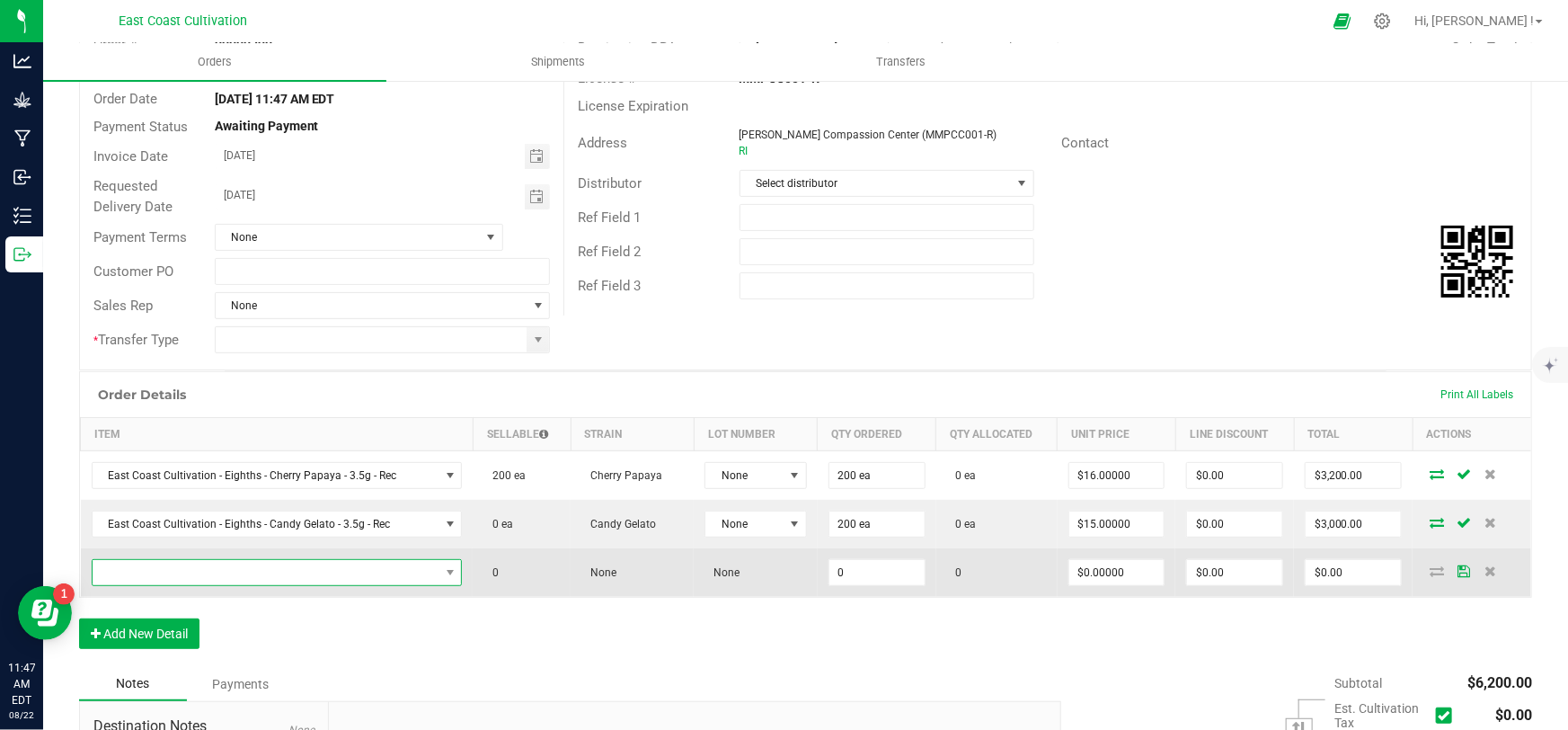
click at [206, 573] on span "NO DATA FOUND" at bounding box center [266, 573] width 347 height 25
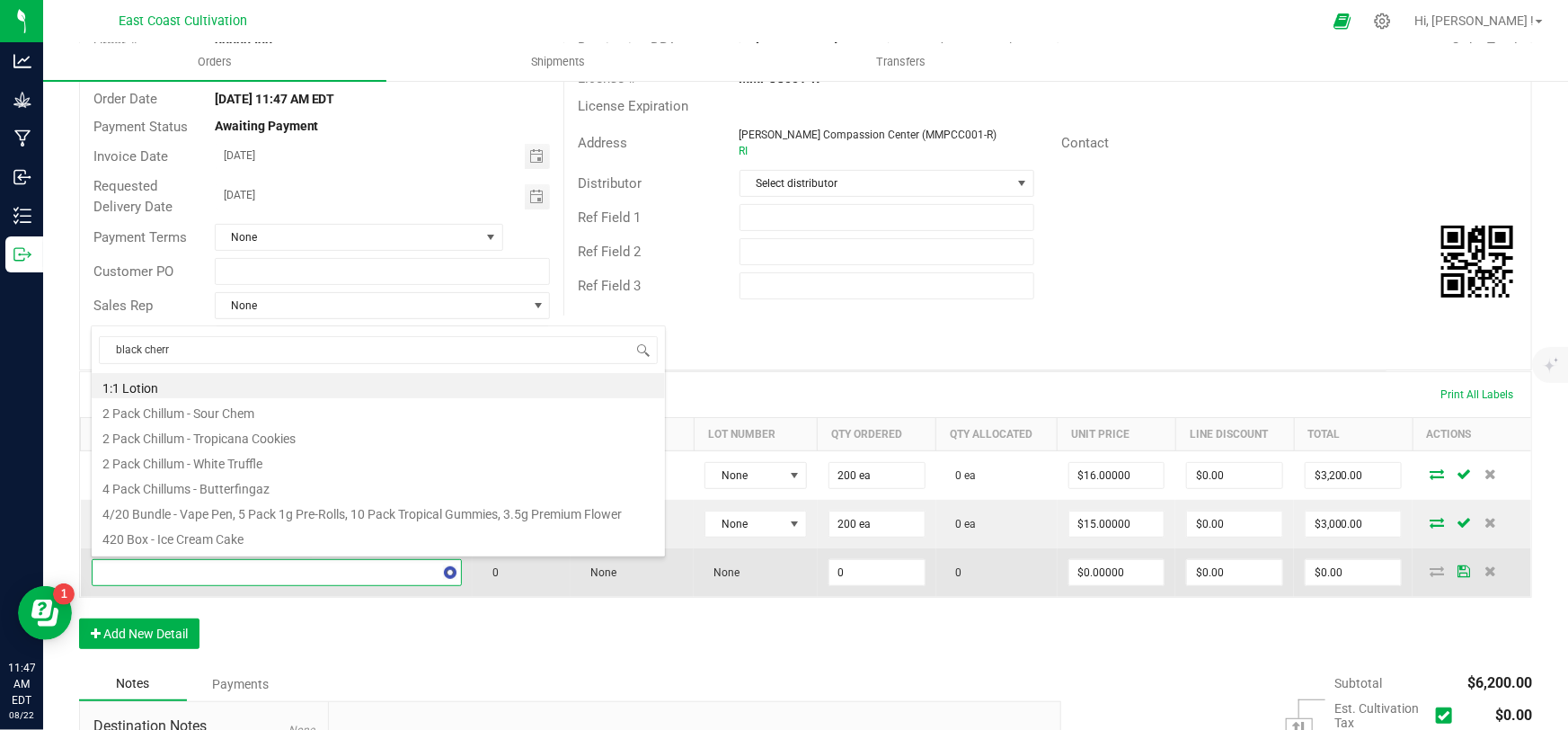
type input "black cherry"
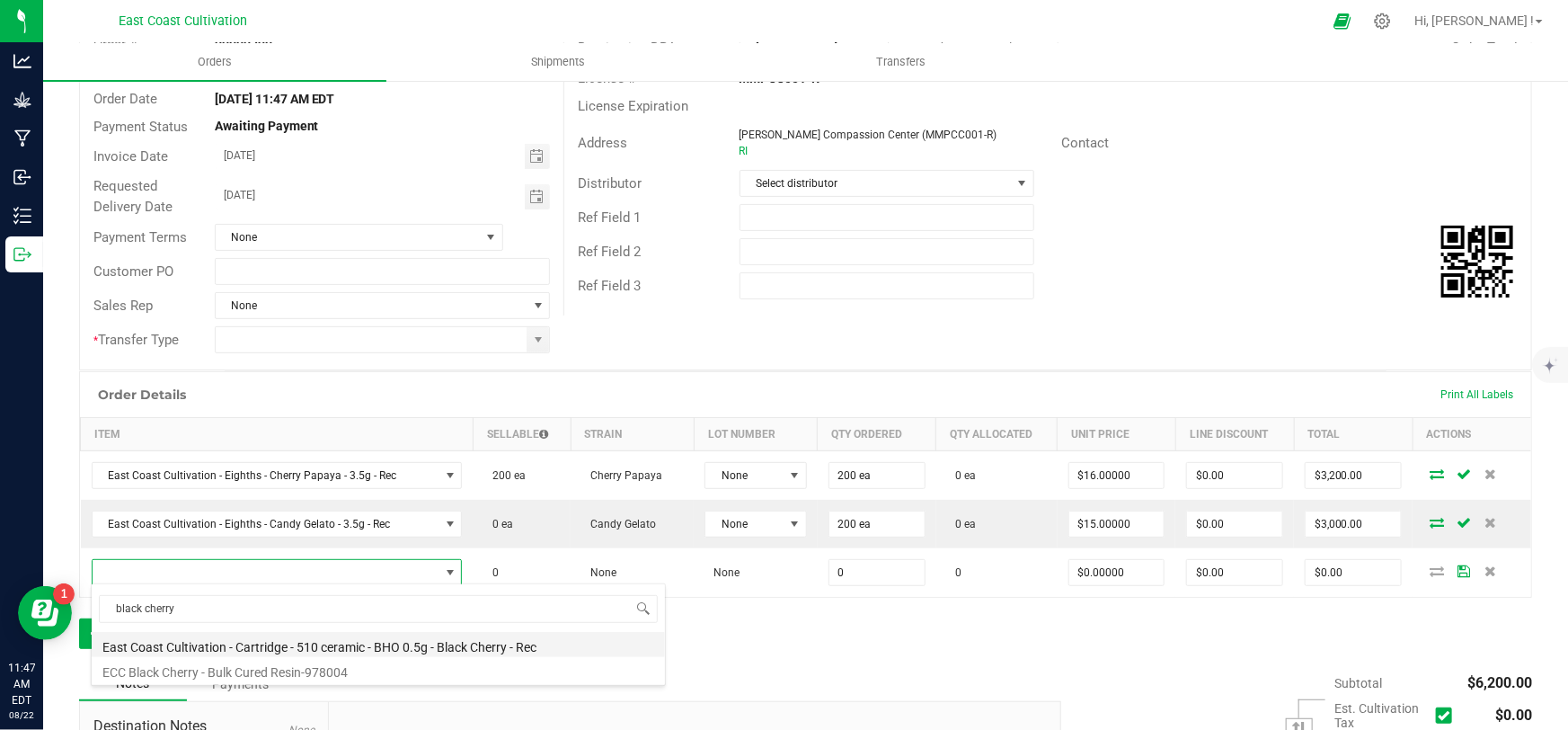
click at [342, 642] on li "East Coast Cultivation - Cartridge - 510 ceramic - BHO 0.5g - Black Cherry - Rec" at bounding box center [378, 645] width 573 height 25
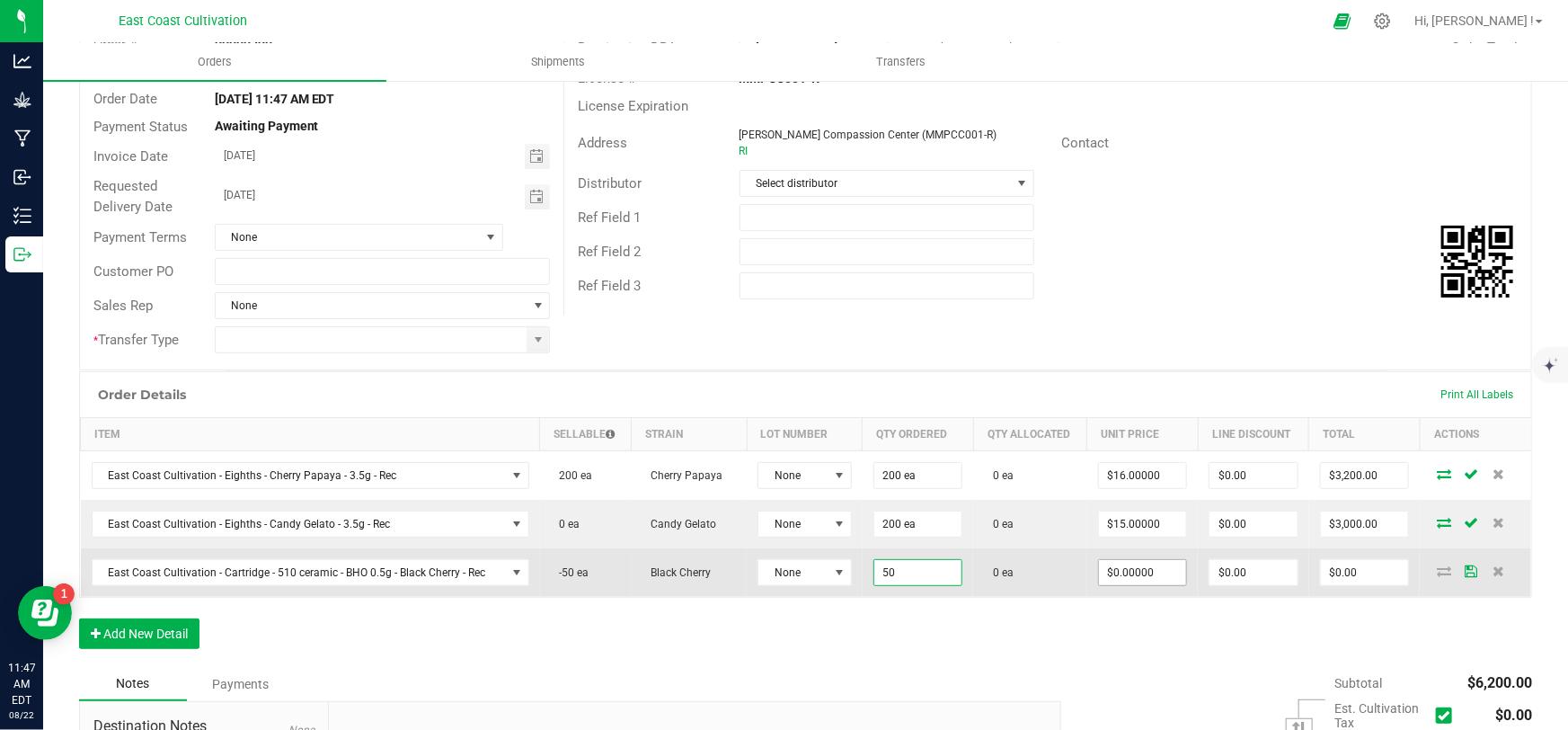
type input "50 ea"
click at [1118, 567] on input "0" at bounding box center [1143, 573] width 88 height 25
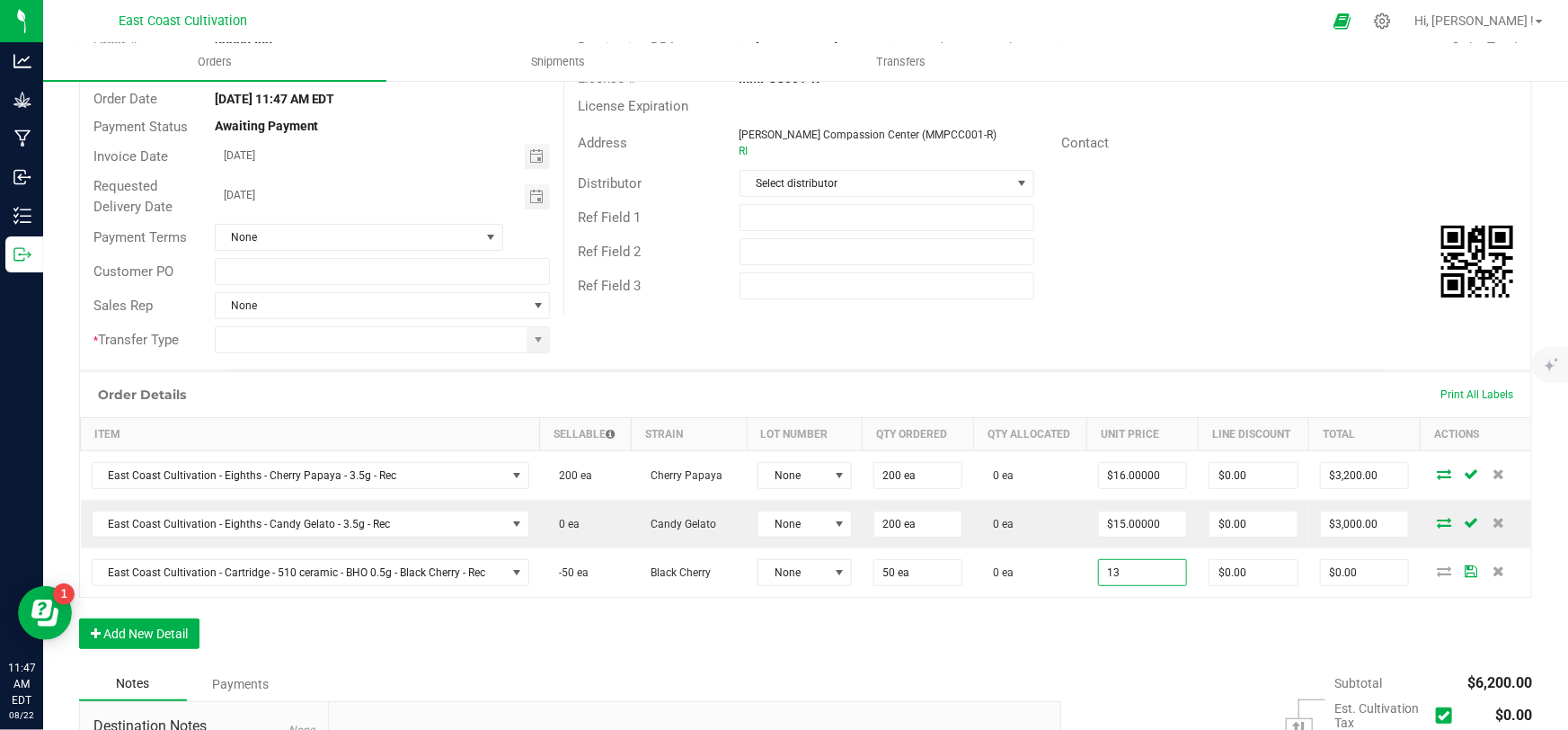
type input "$13.00000"
type input "$650.00"
click at [1132, 629] on div "Order Details Print All Labels Item Sellable Strain Lot Number Qty Ordered Qty …" at bounding box center [806, 519] width 1453 height 296
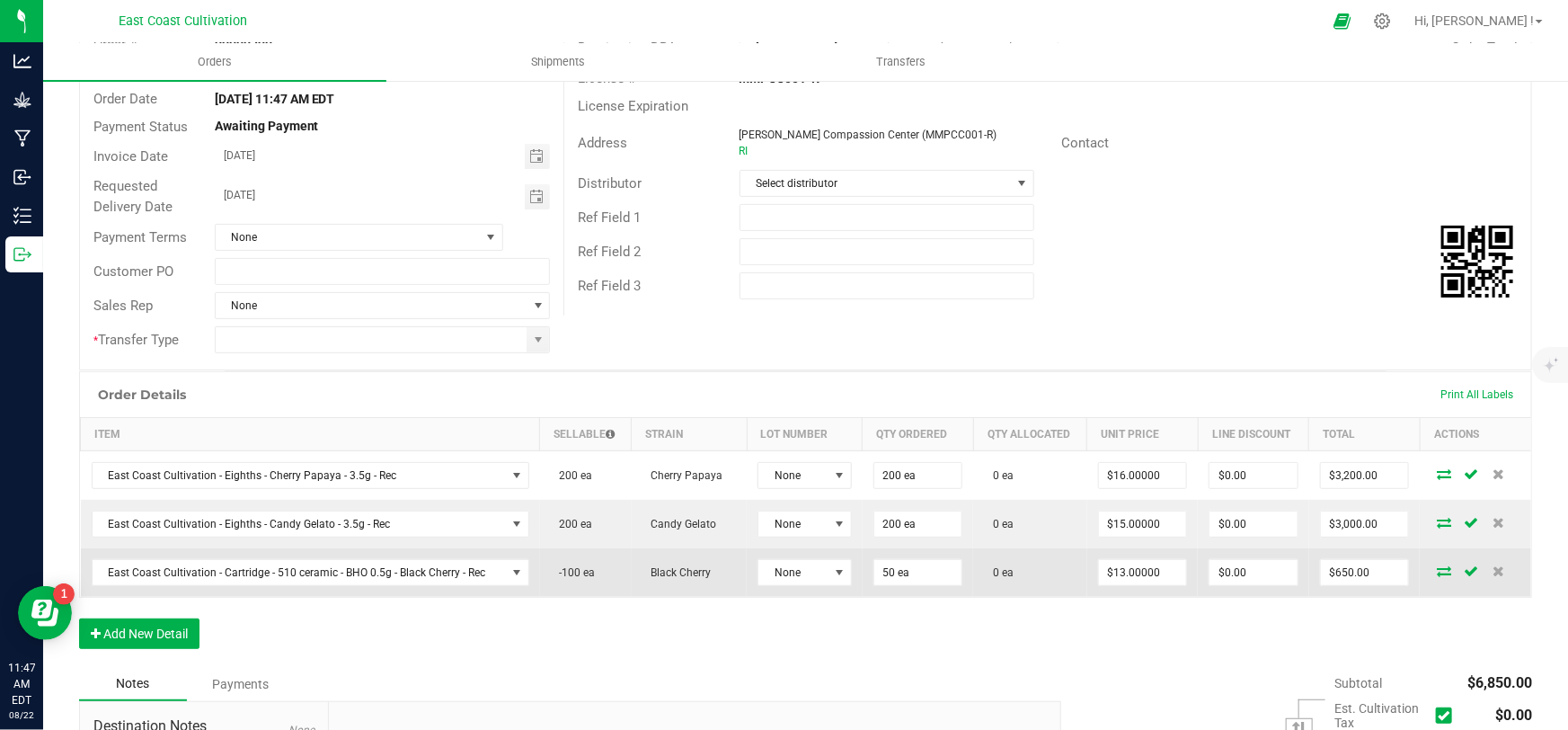
click at [1437, 566] on icon at bounding box center [1444, 570] width 15 height 11
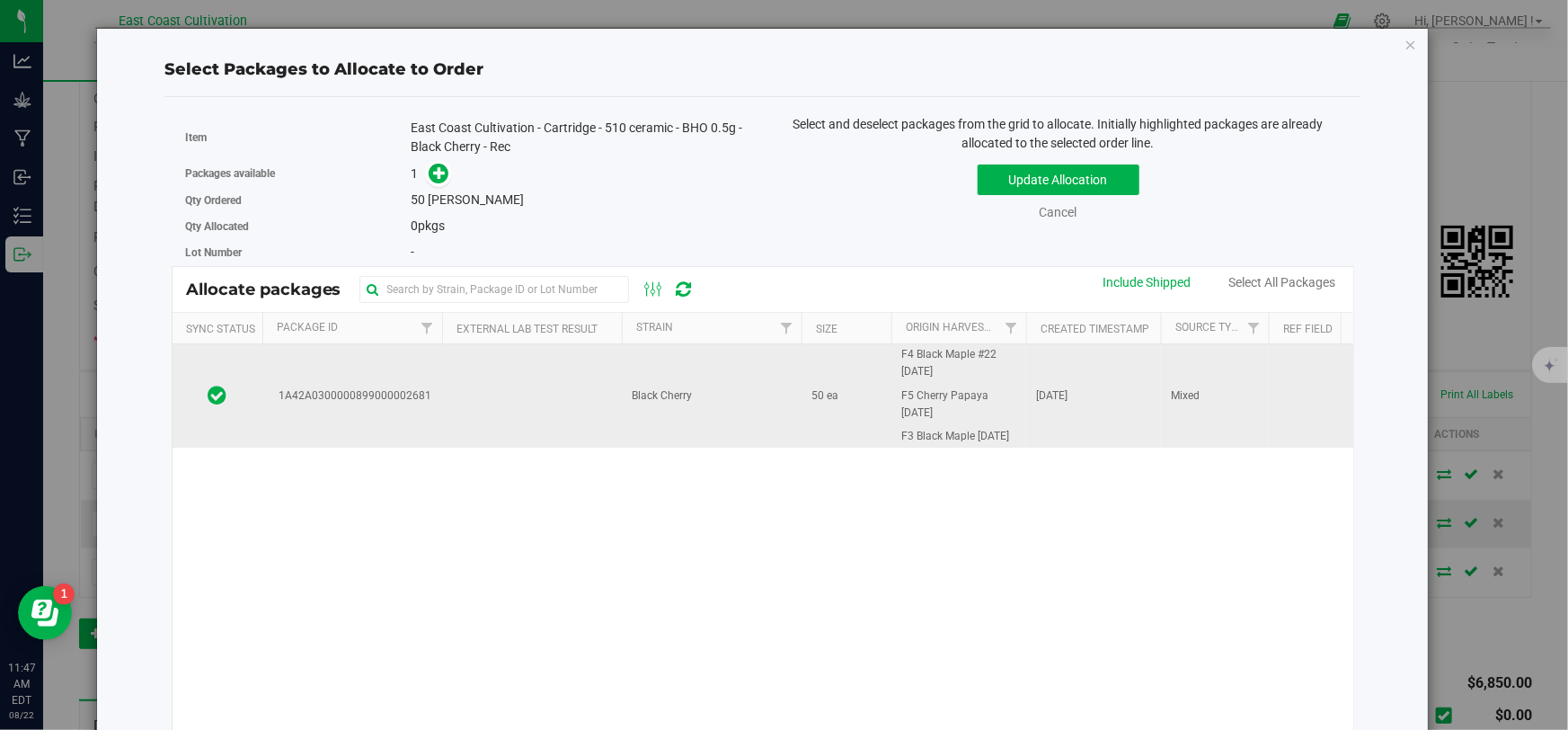
click at [646, 393] on td "Black Cherry" at bounding box center [712, 395] width 180 height 103
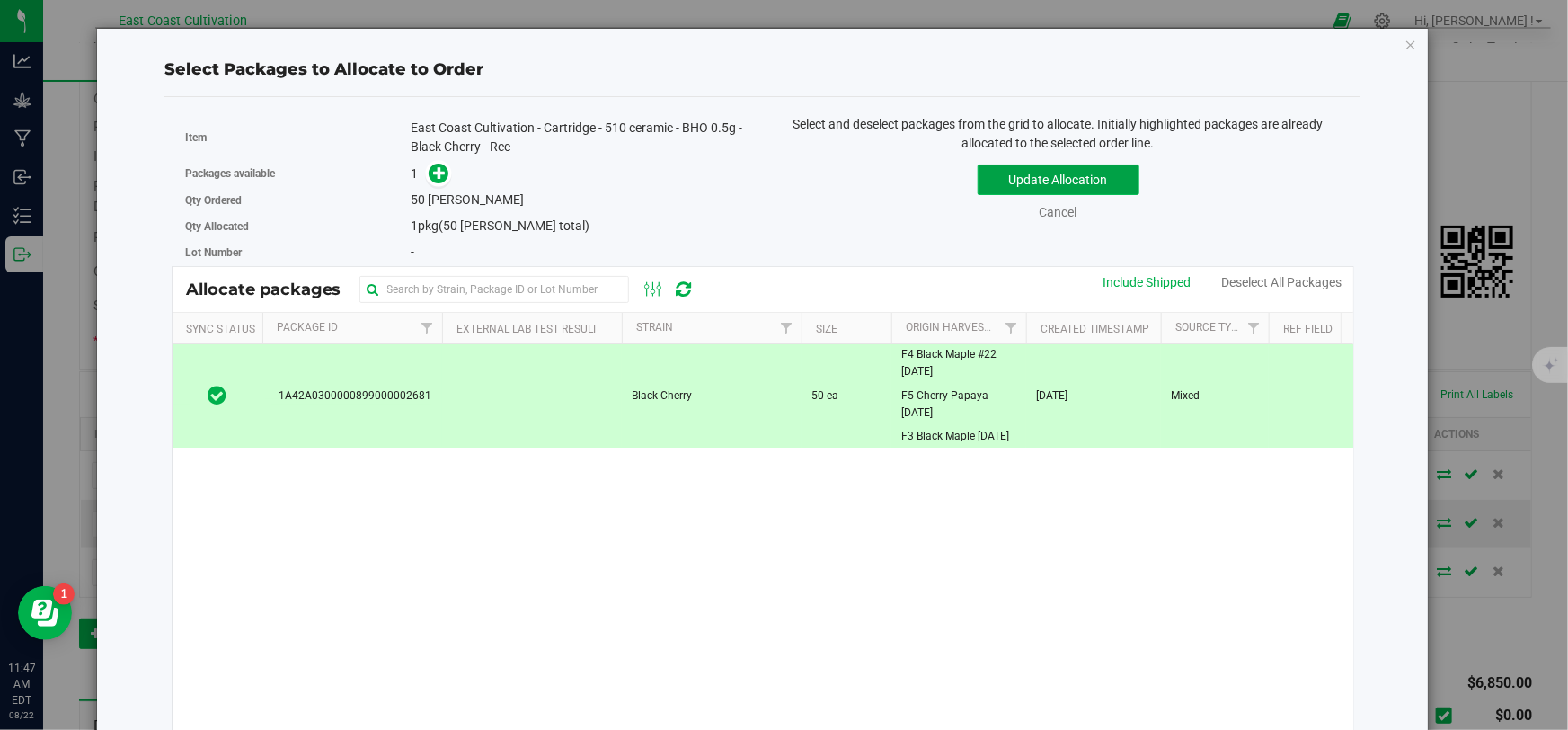
click at [1000, 179] on button "Update Allocation" at bounding box center [1058, 179] width 162 height 30
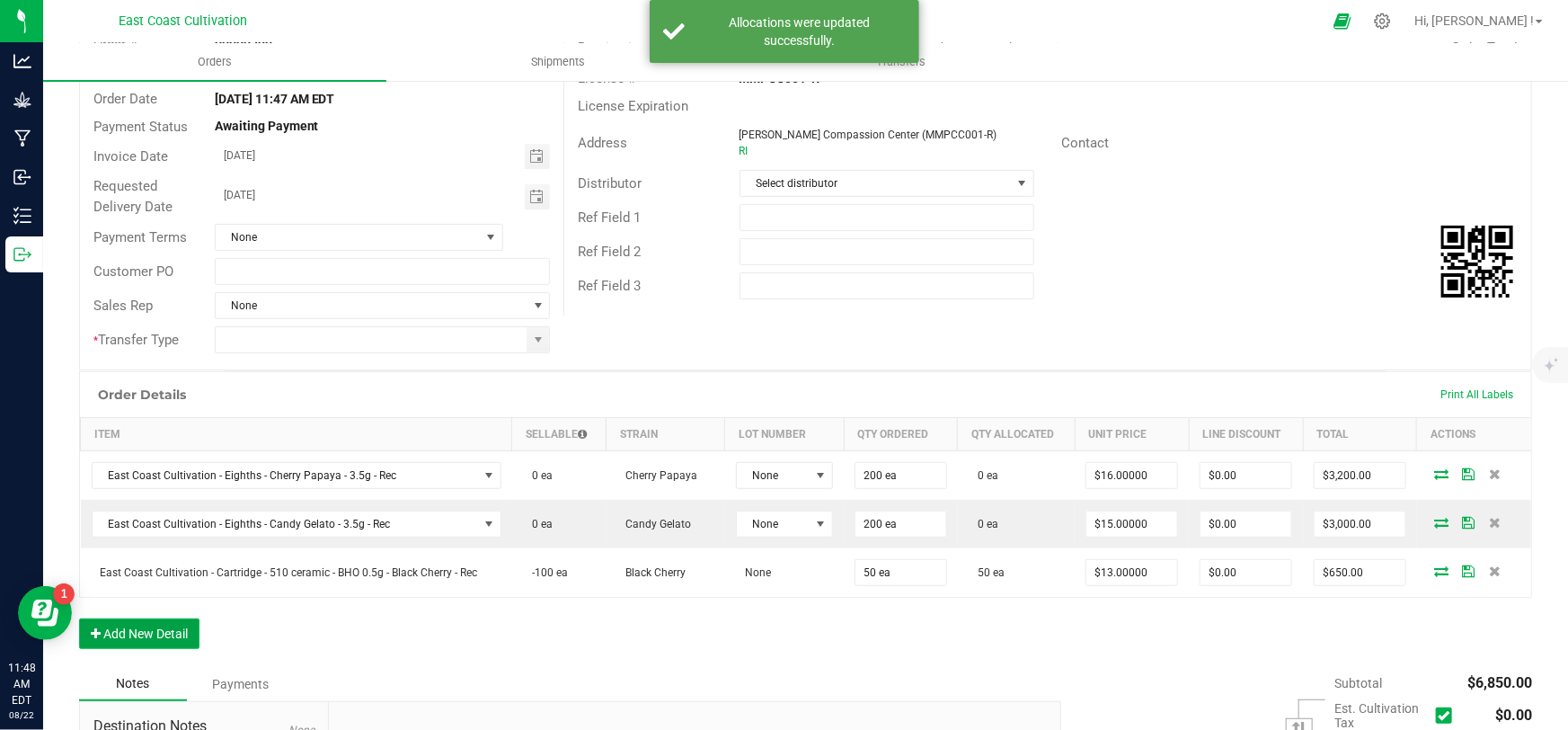
click at [119, 632] on button "Add New Detail" at bounding box center [139, 633] width 120 height 30
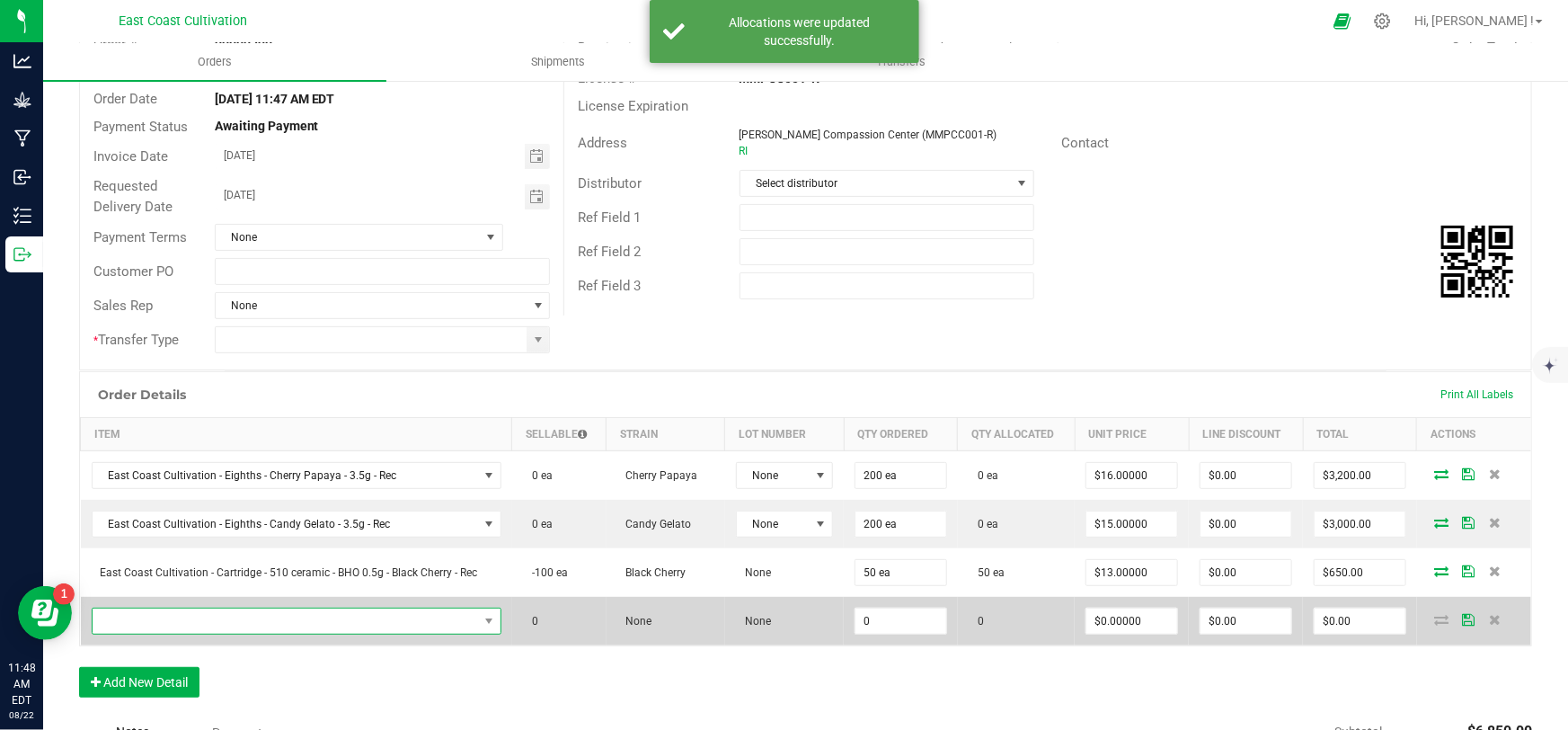
click at [159, 614] on span "NO DATA FOUND" at bounding box center [286, 621] width 386 height 25
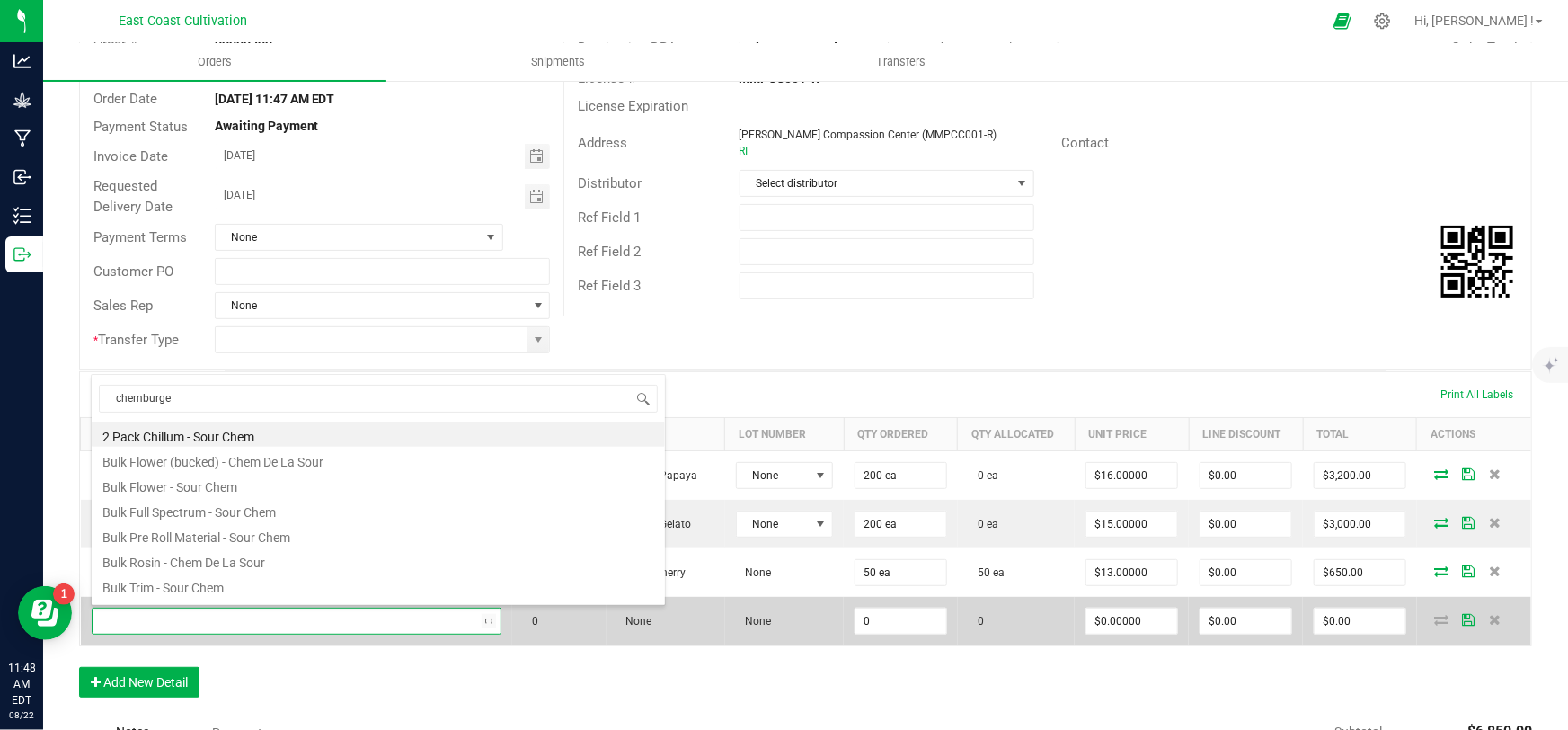
type input "chemburger"
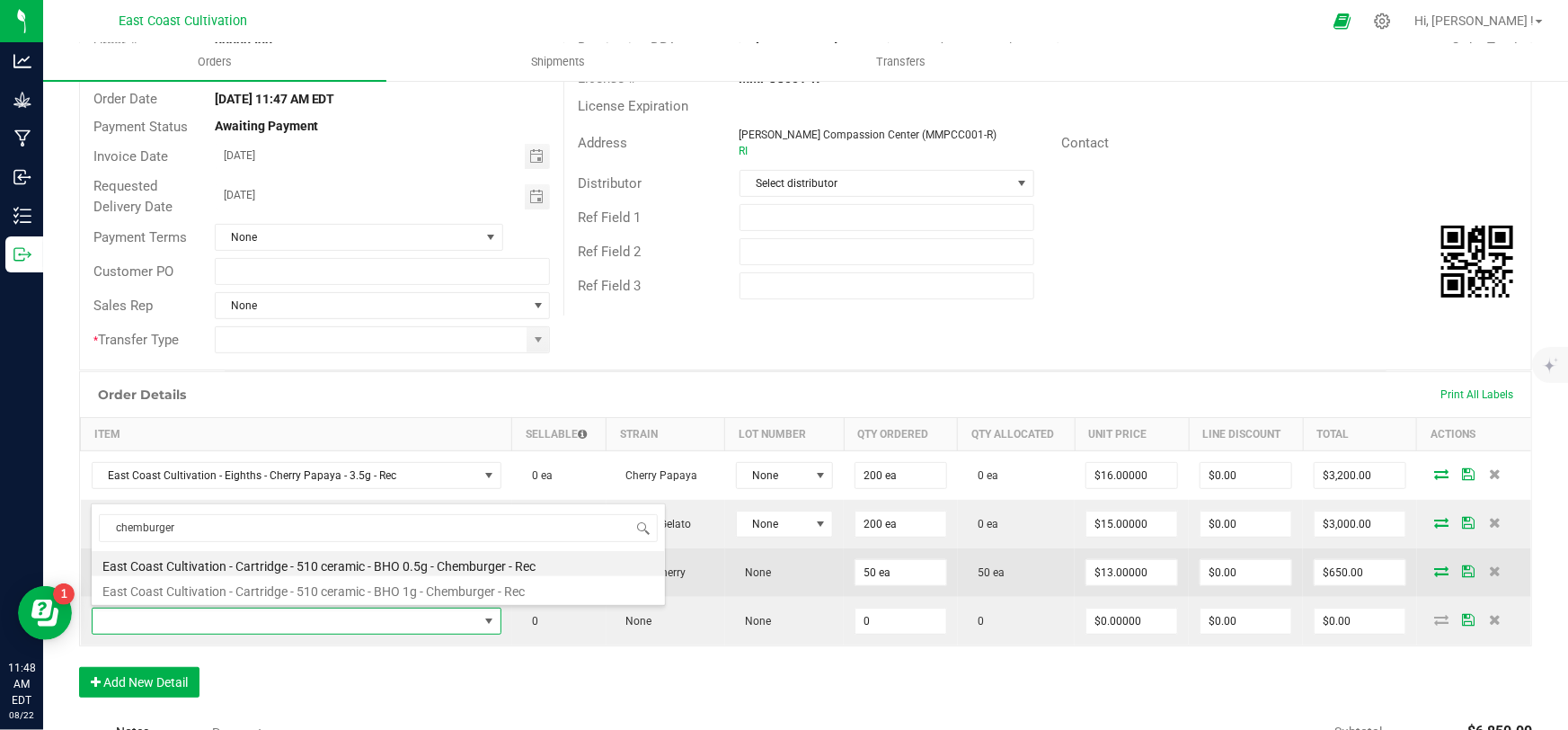
click at [402, 561] on li "East Coast Cultivation - Cartridge - 510 ceramic - BHO 0.5g - Chemburger - Rec" at bounding box center [378, 564] width 573 height 25
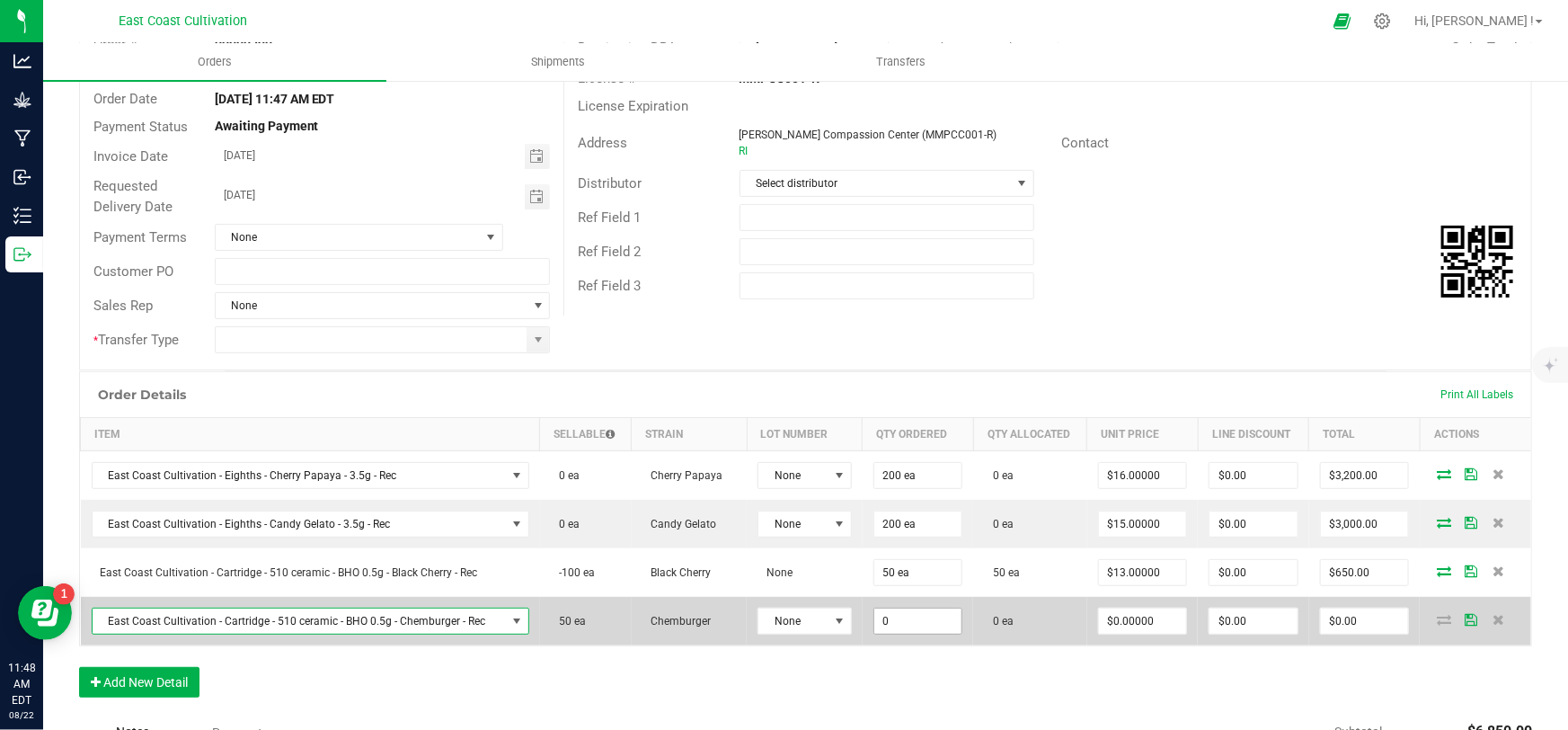
click at [917, 611] on input "0" at bounding box center [919, 621] width 88 height 25
type input "50 ea"
click at [1135, 617] on input "0" at bounding box center [1143, 621] width 88 height 25
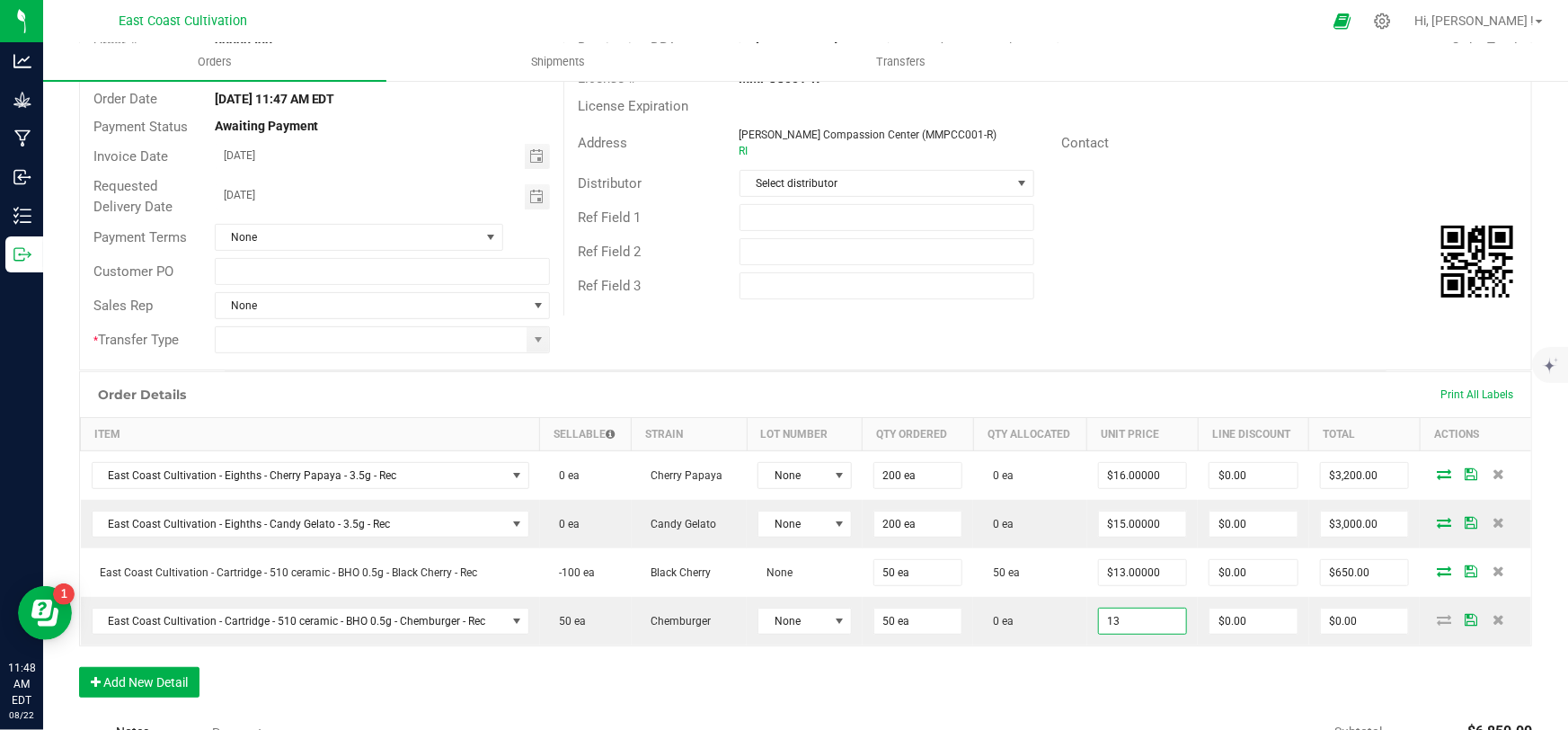
type input "$13.00000"
type input "$650.00"
click at [1158, 689] on div "Order Details Print All Labels Item Sellable Strain Lot Number Qty Ordered Qty …" at bounding box center [806, 543] width 1453 height 344
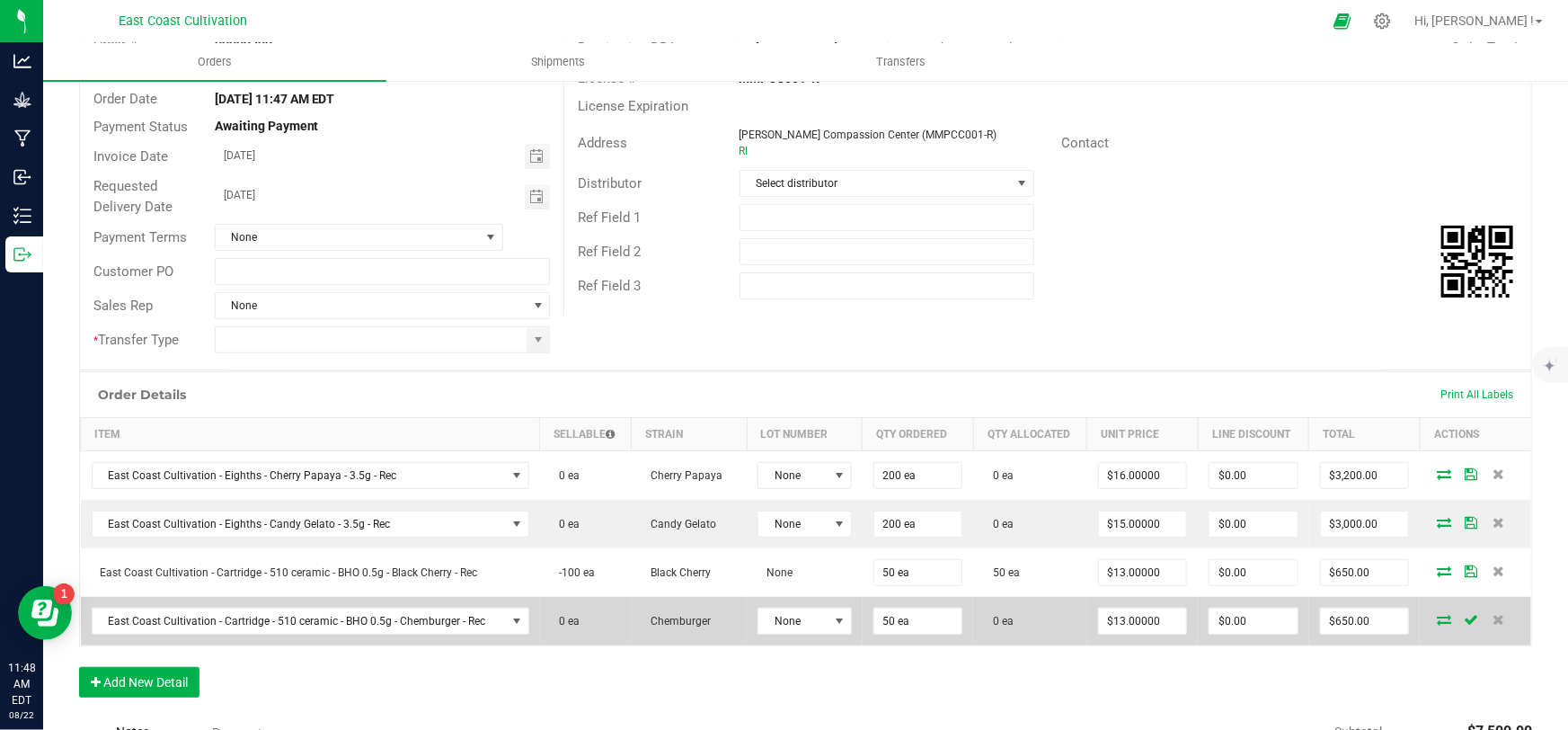
click at [1437, 614] on icon at bounding box center [1444, 619] width 15 height 11
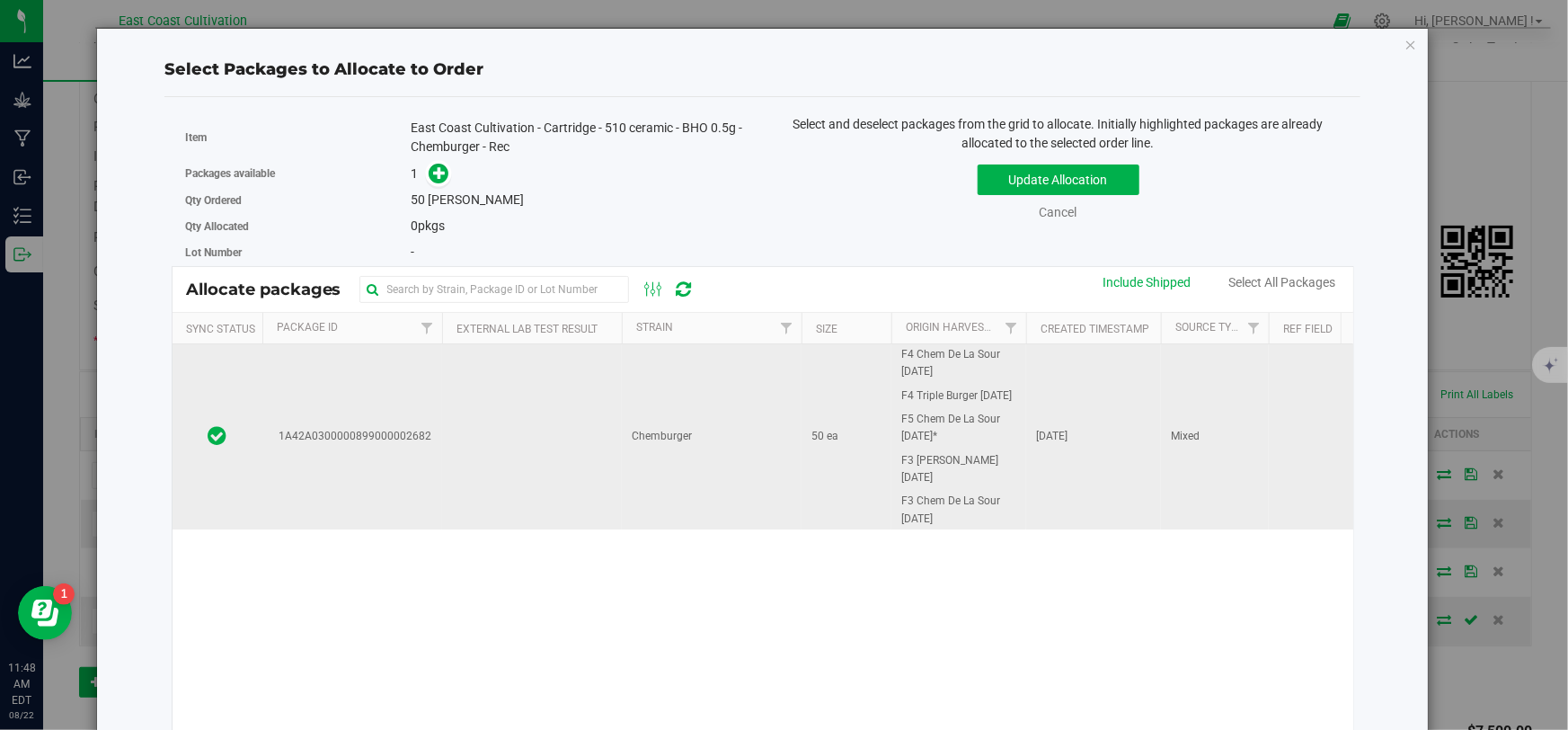
click at [669, 438] on span "Chemburger" at bounding box center [662, 436] width 60 height 17
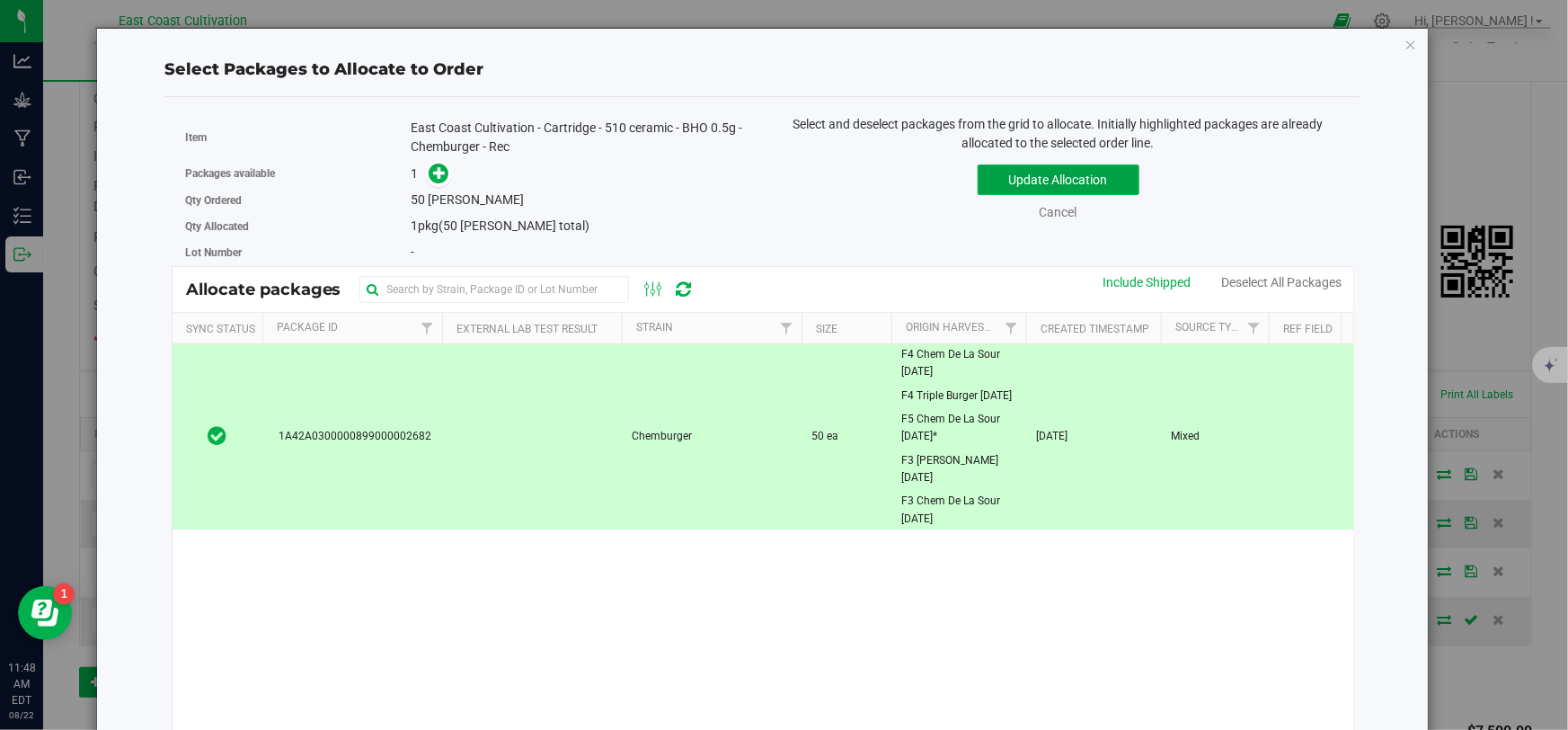
click at [1049, 178] on button "Update Allocation" at bounding box center [1058, 179] width 162 height 30
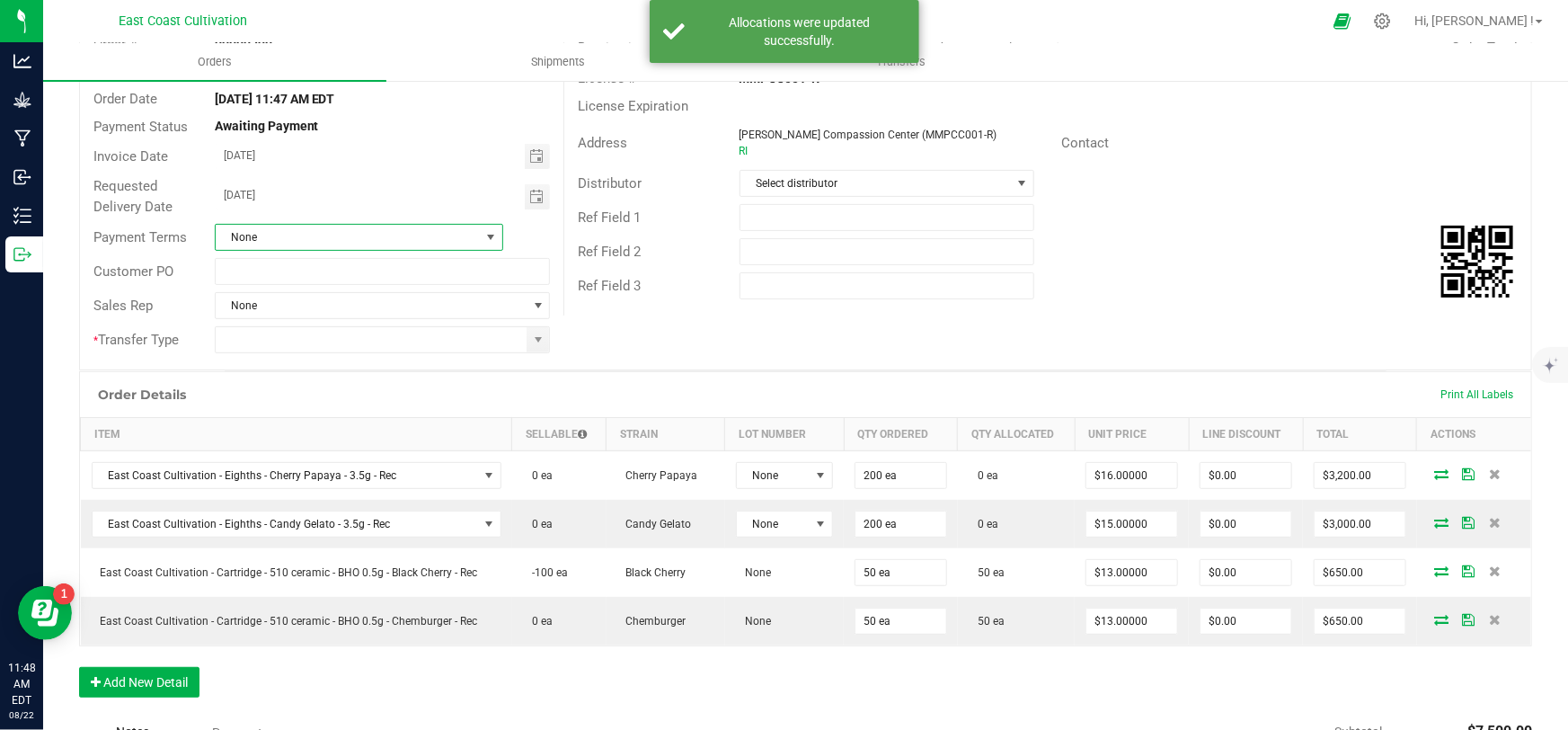
click at [322, 244] on span "None" at bounding box center [348, 237] width 264 height 25
click at [268, 424] on li "Net 90" at bounding box center [356, 435] width 285 height 30
click at [535, 340] on span at bounding box center [538, 340] width 15 height 15
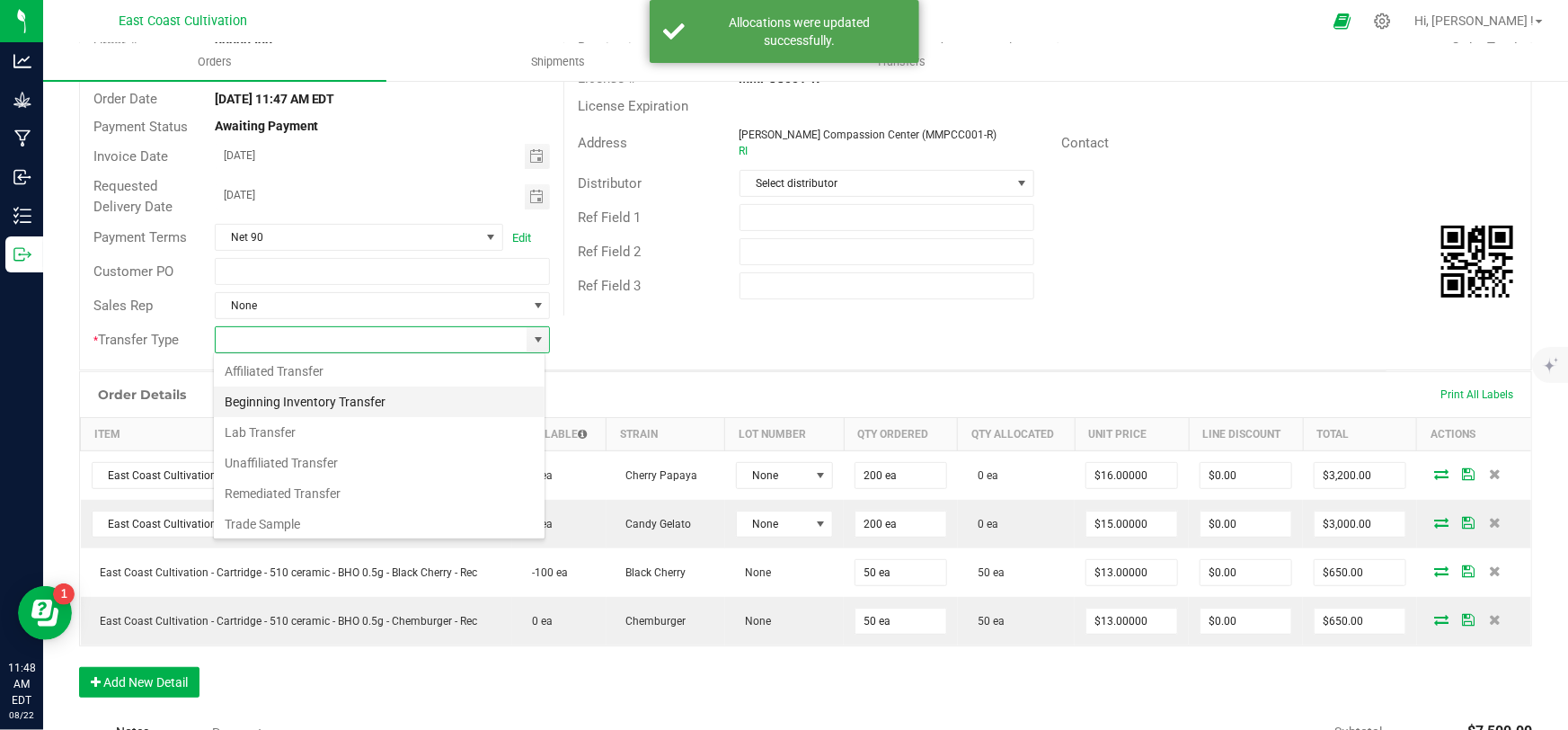
scroll to position [27, 333]
click at [293, 463] on li "Unaffiliated Transfer" at bounding box center [379, 462] width 331 height 30
type input "Unaffiliated Transfer"
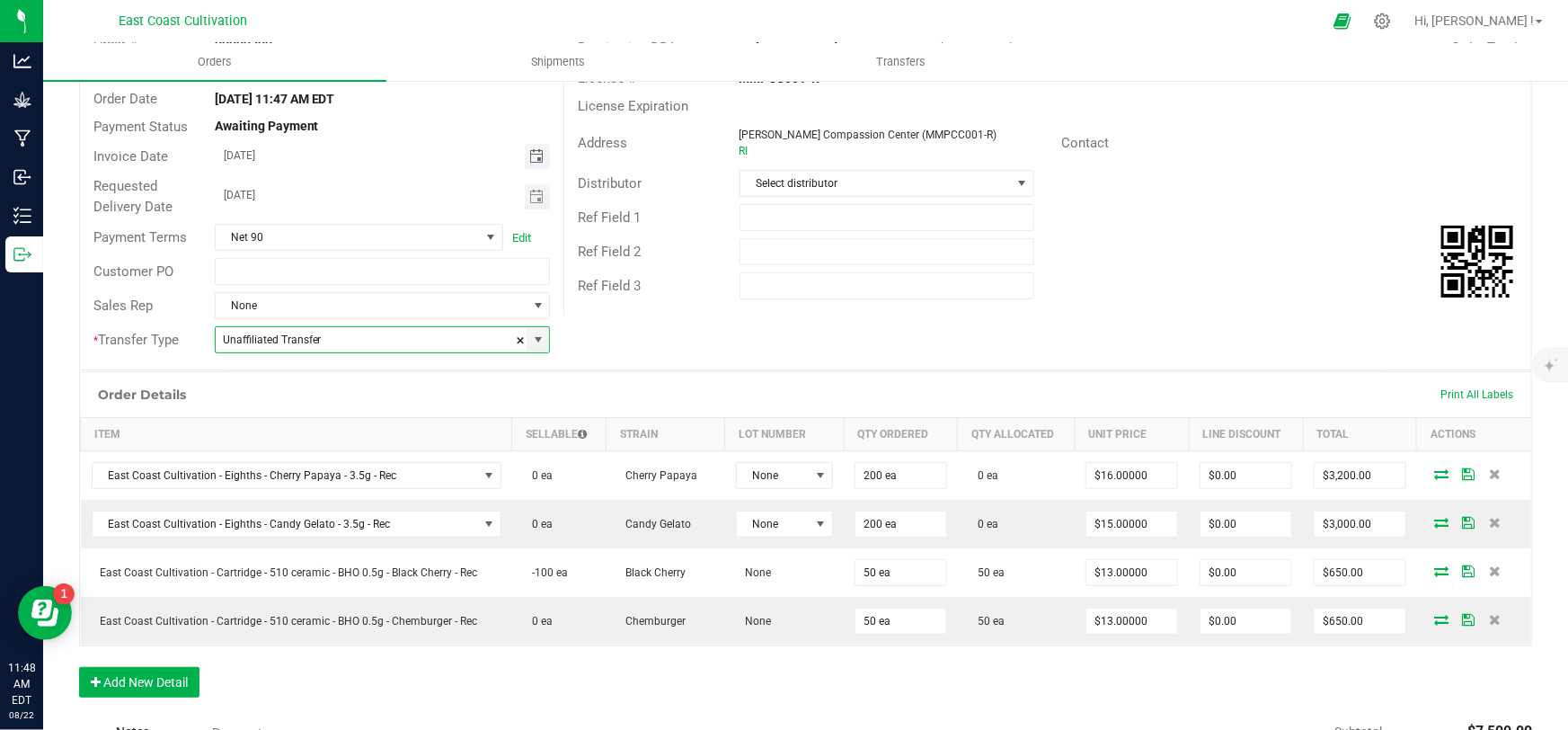
click at [534, 160] on span "Toggle calendar" at bounding box center [537, 156] width 15 height 15
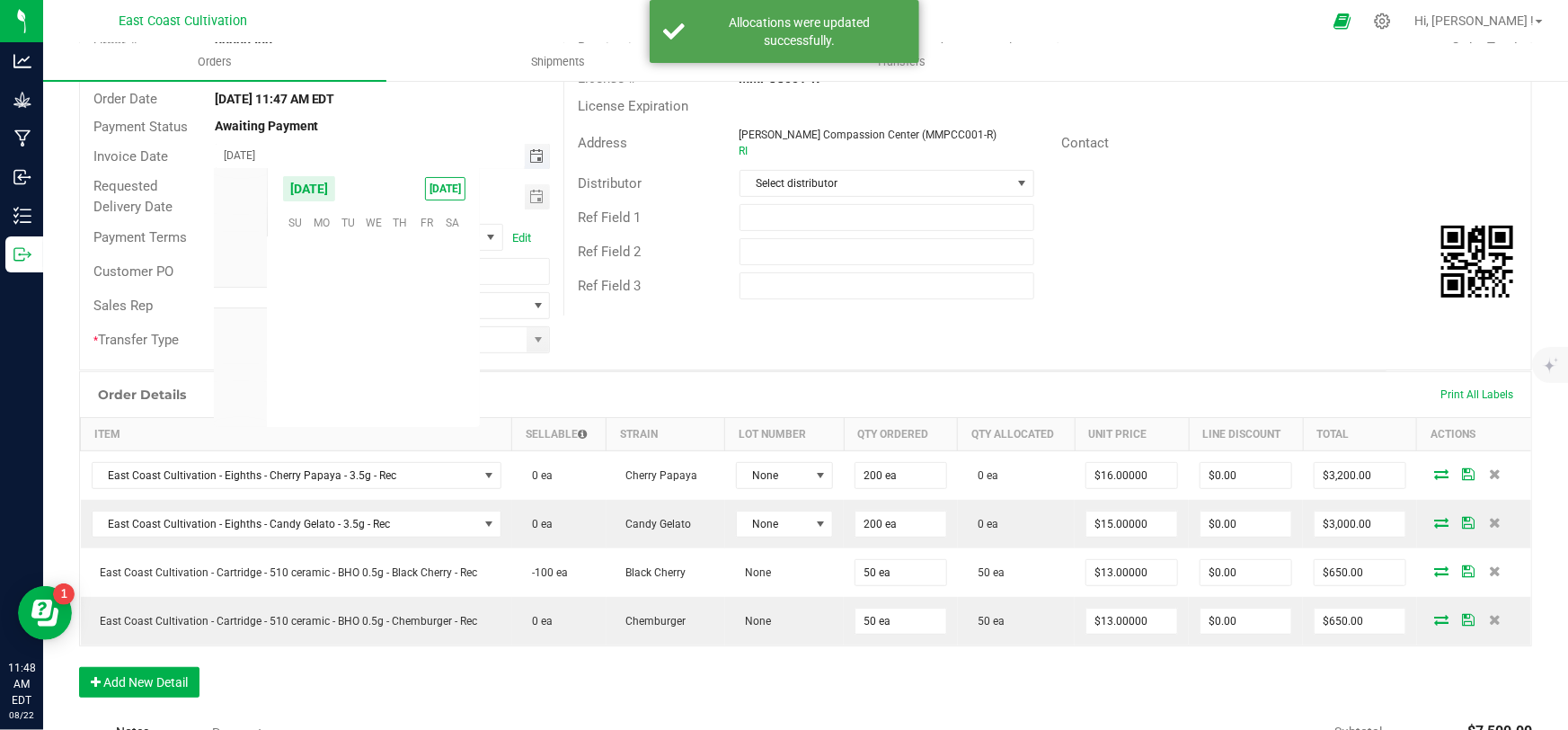
scroll to position [291360, 0]
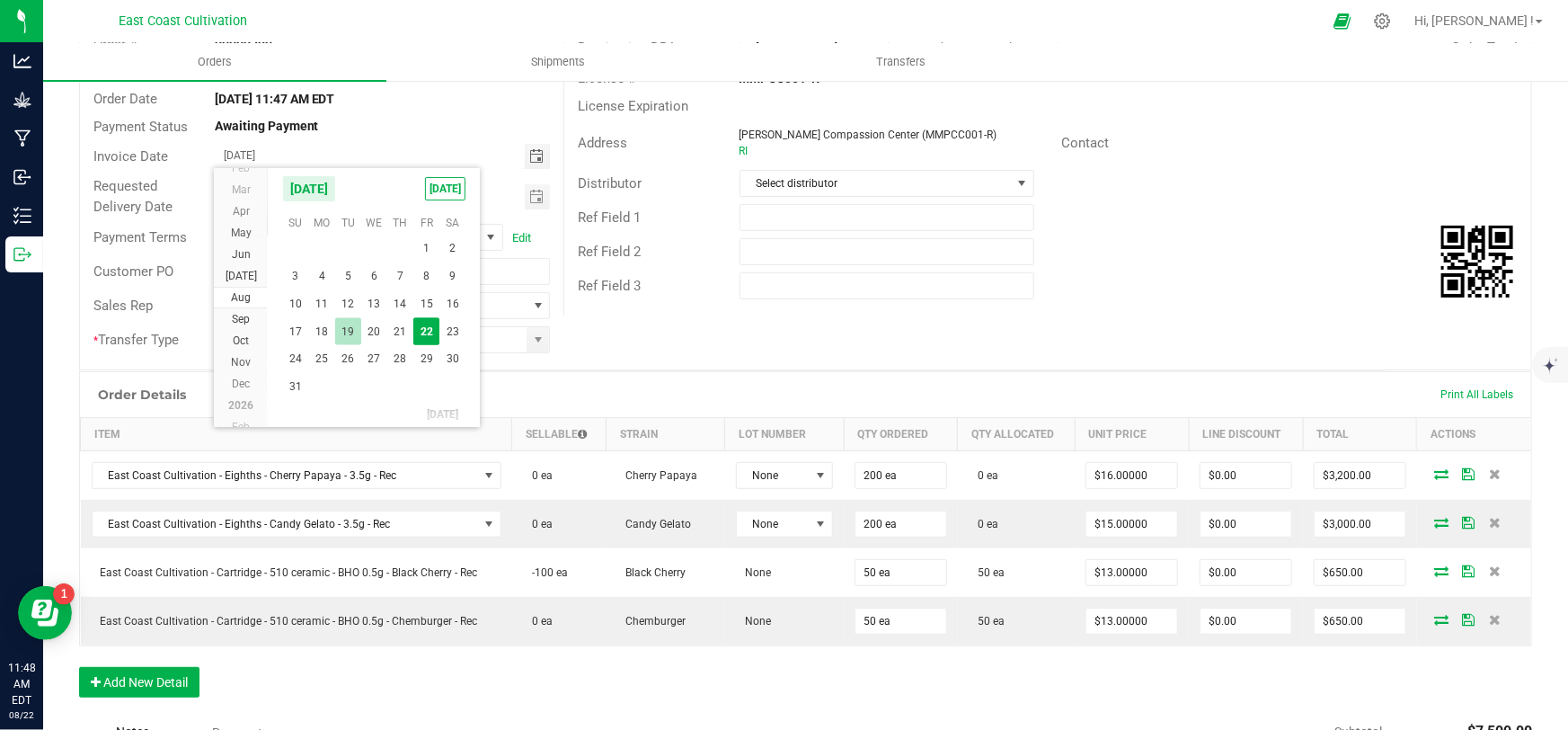
click at [346, 331] on span "19" at bounding box center [348, 332] width 26 height 27
type input "[DATE]"
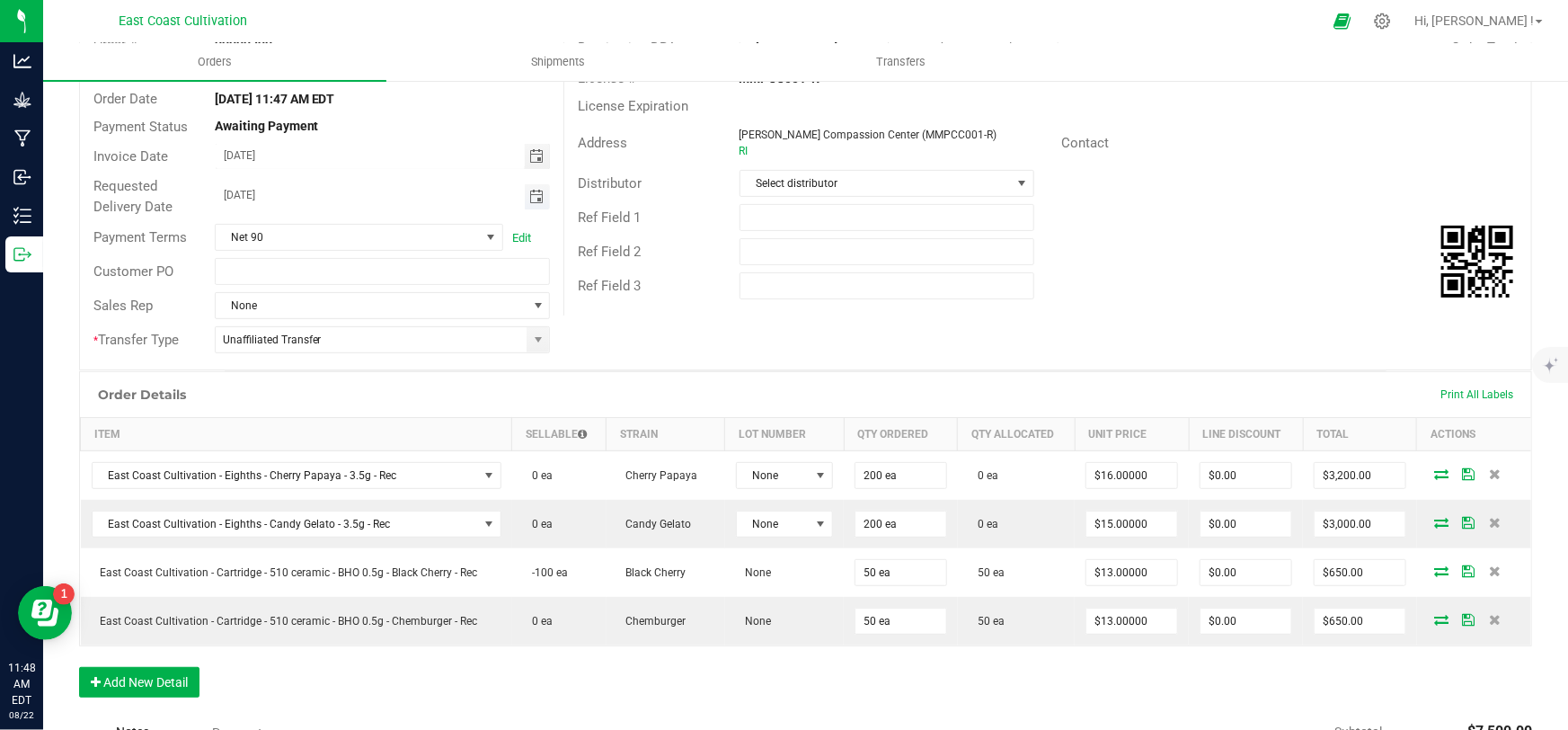
click at [533, 200] on span "Toggle calendar" at bounding box center [537, 197] width 15 height 15
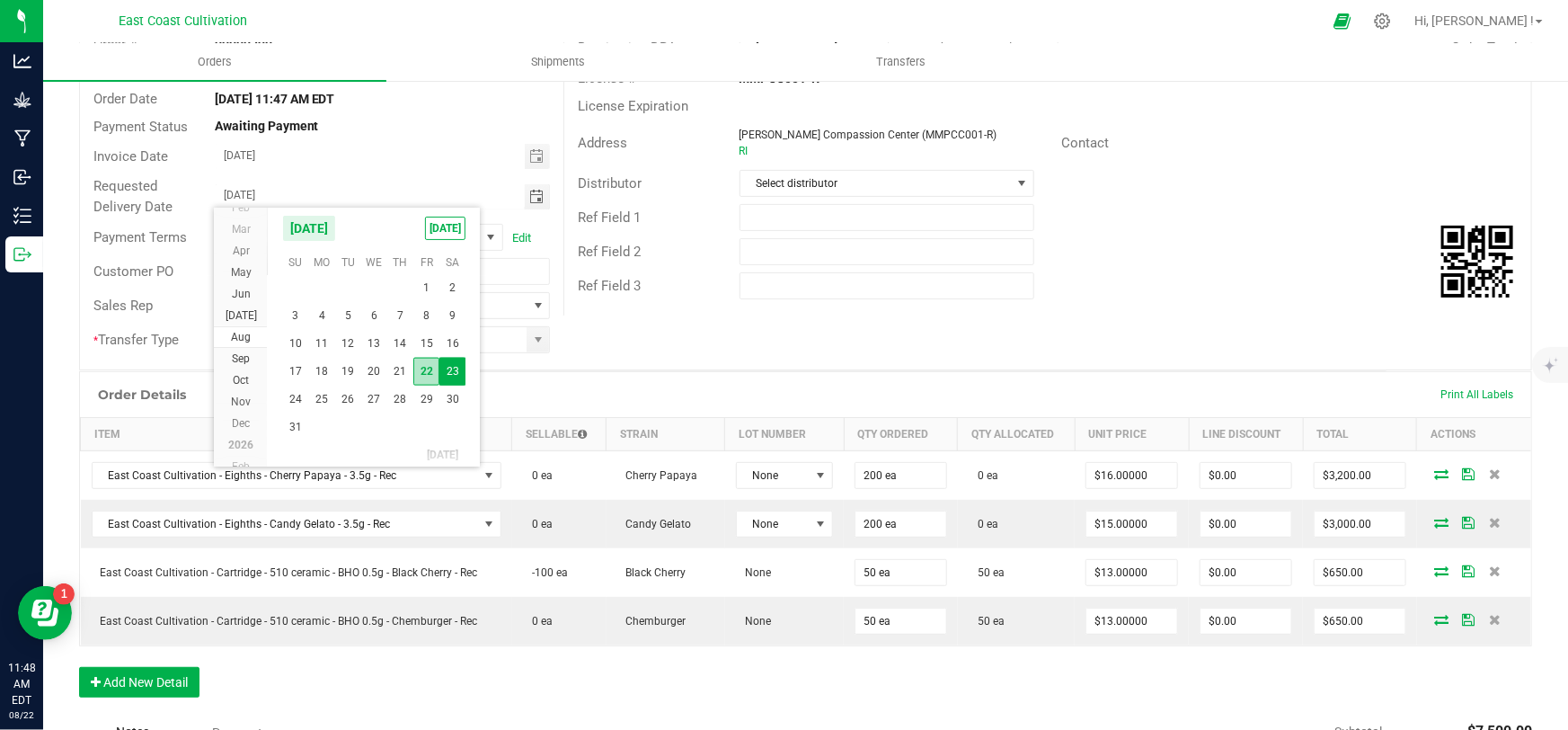
click at [431, 368] on span "22" at bounding box center [426, 371] width 26 height 27
type input "[DATE]"
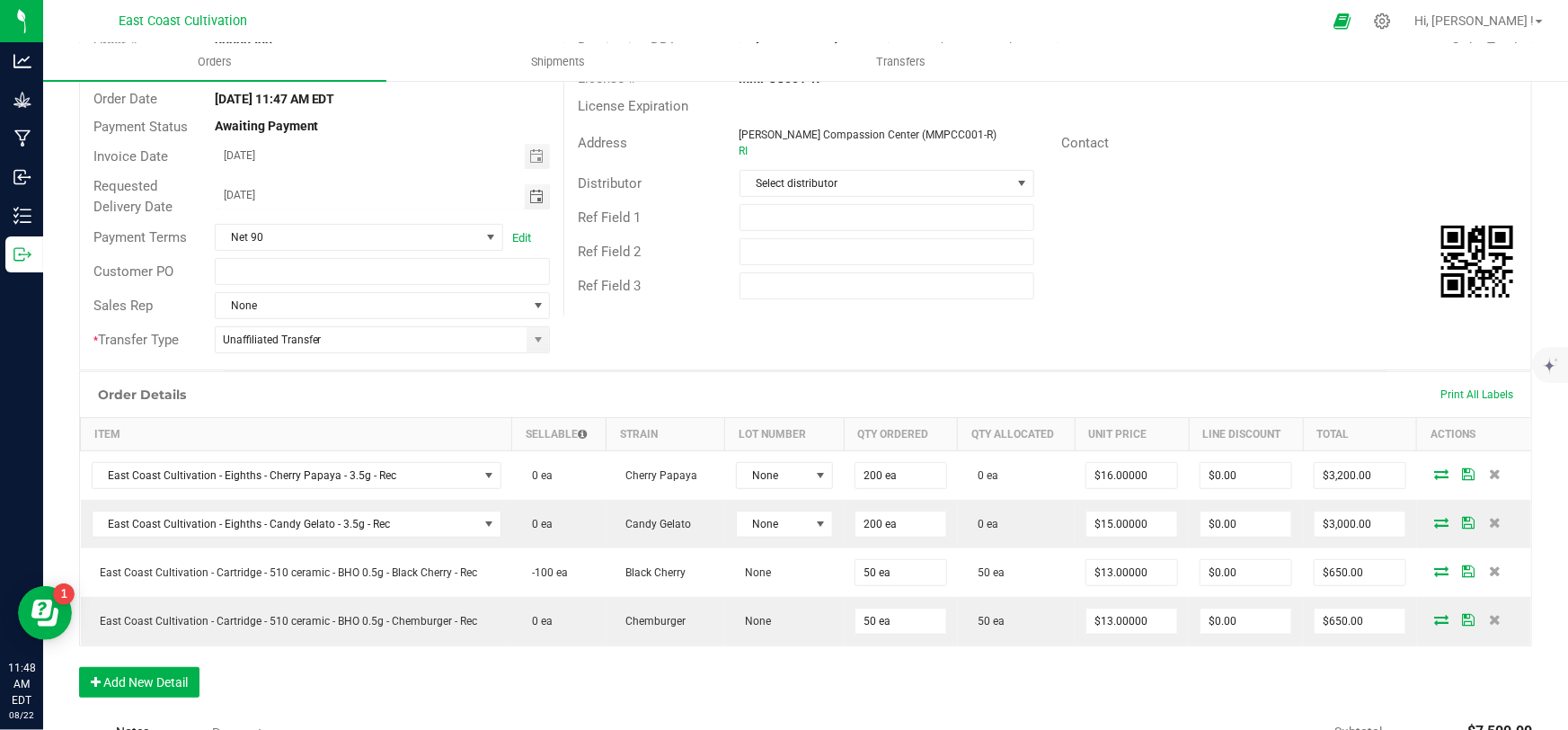
scroll to position [0, 0]
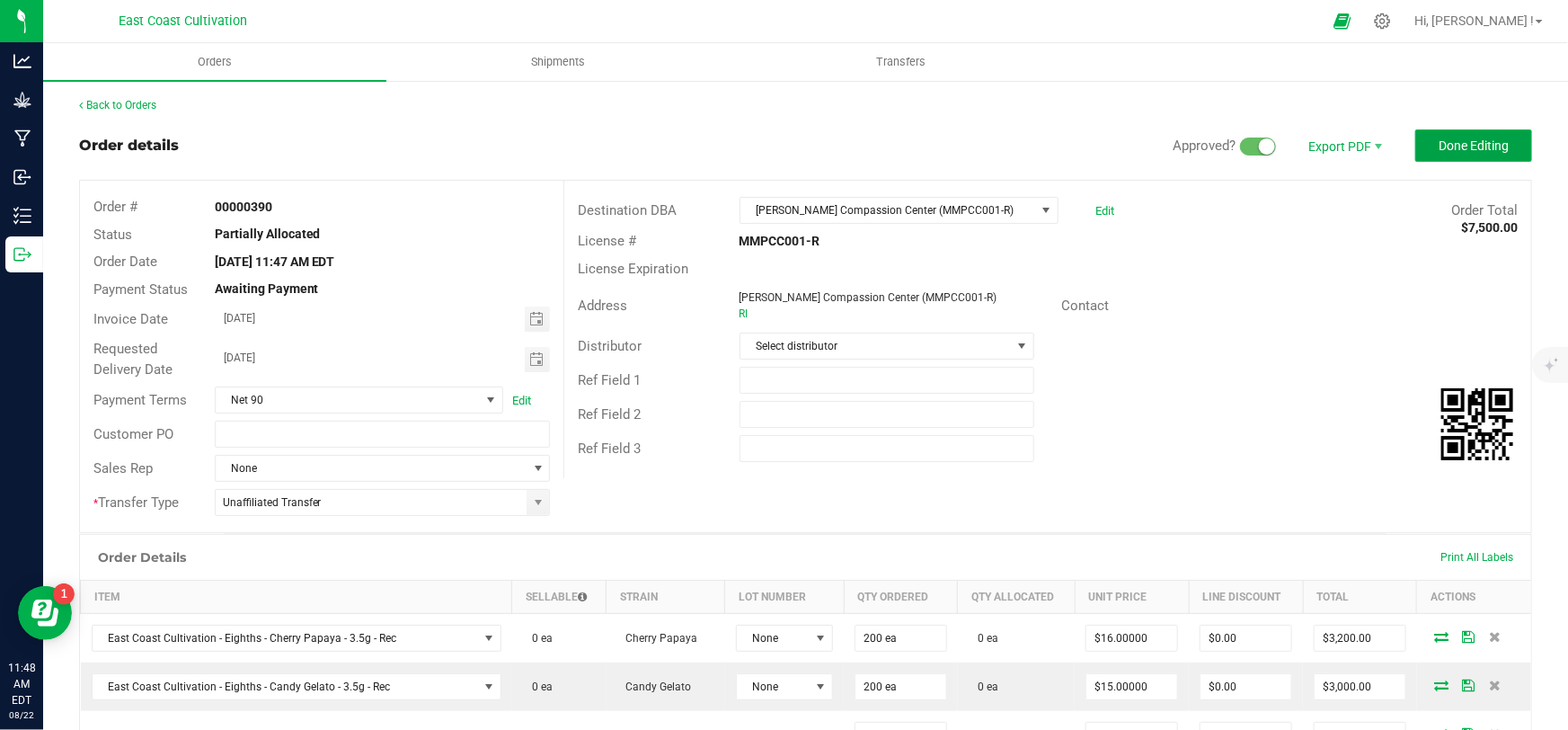
click at [1439, 147] on span "Done Editing" at bounding box center [1474, 145] width 71 height 15
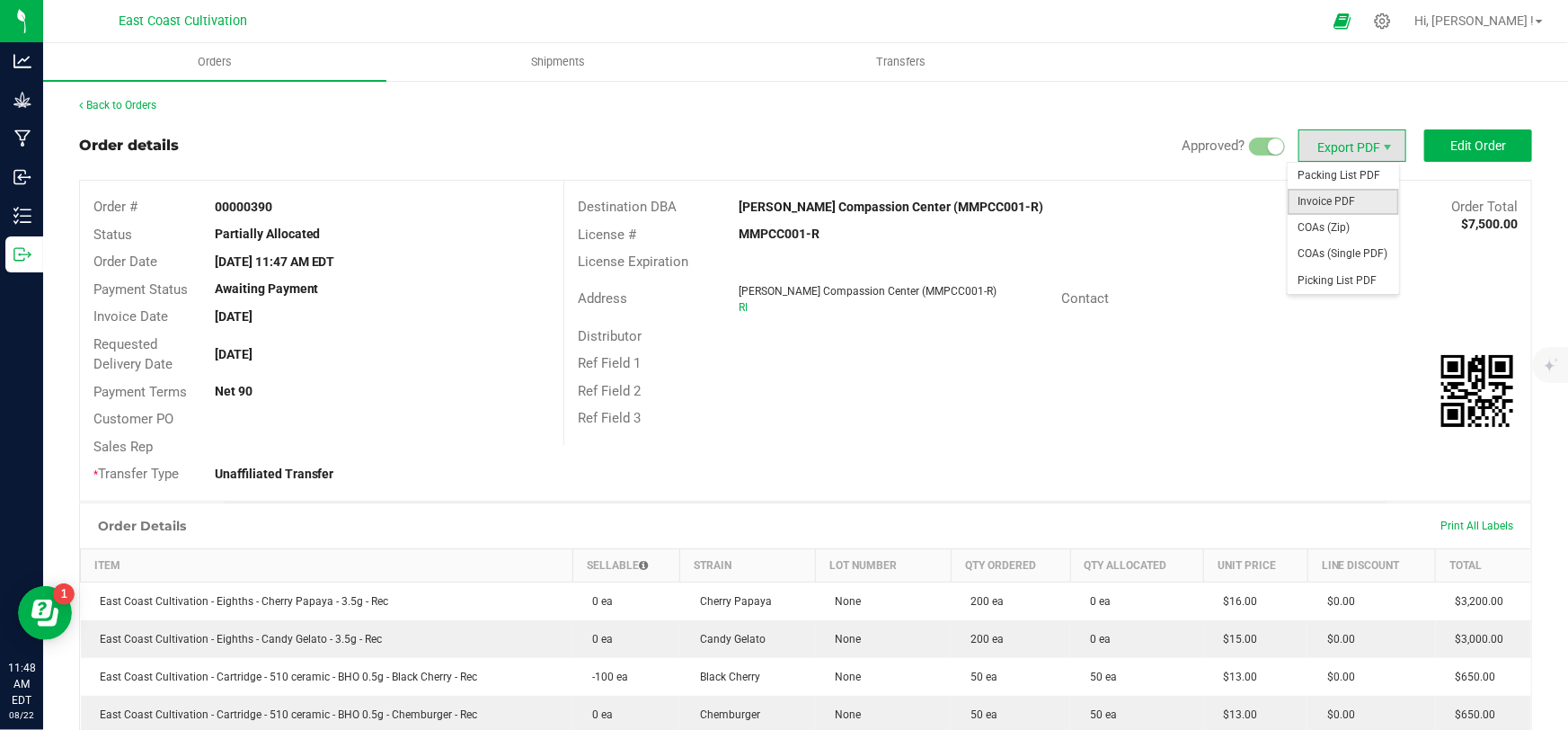
click at [1335, 195] on span "Invoice PDF" at bounding box center [1344, 202] width 112 height 26
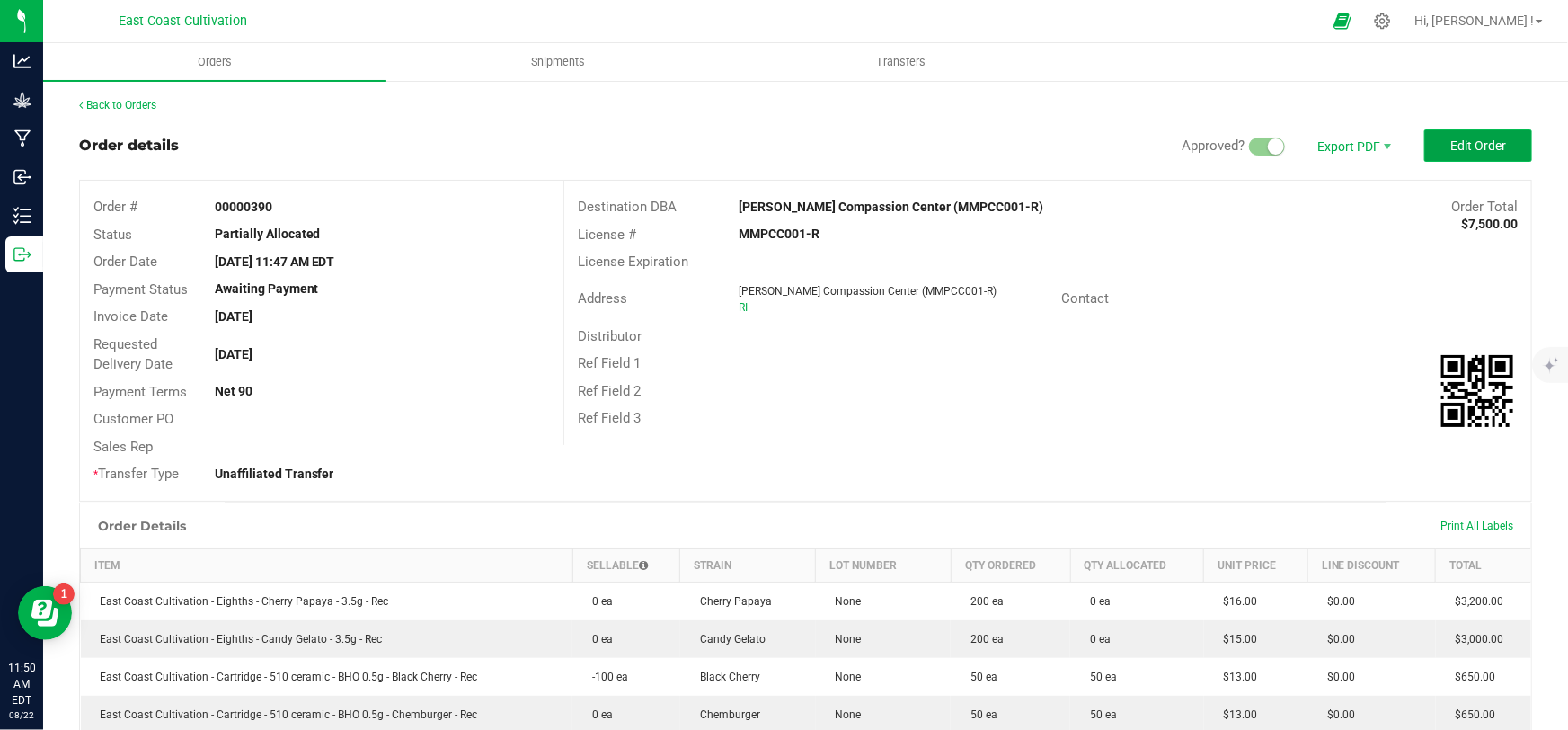
click at [1453, 152] on span "Edit Order" at bounding box center [1478, 145] width 56 height 15
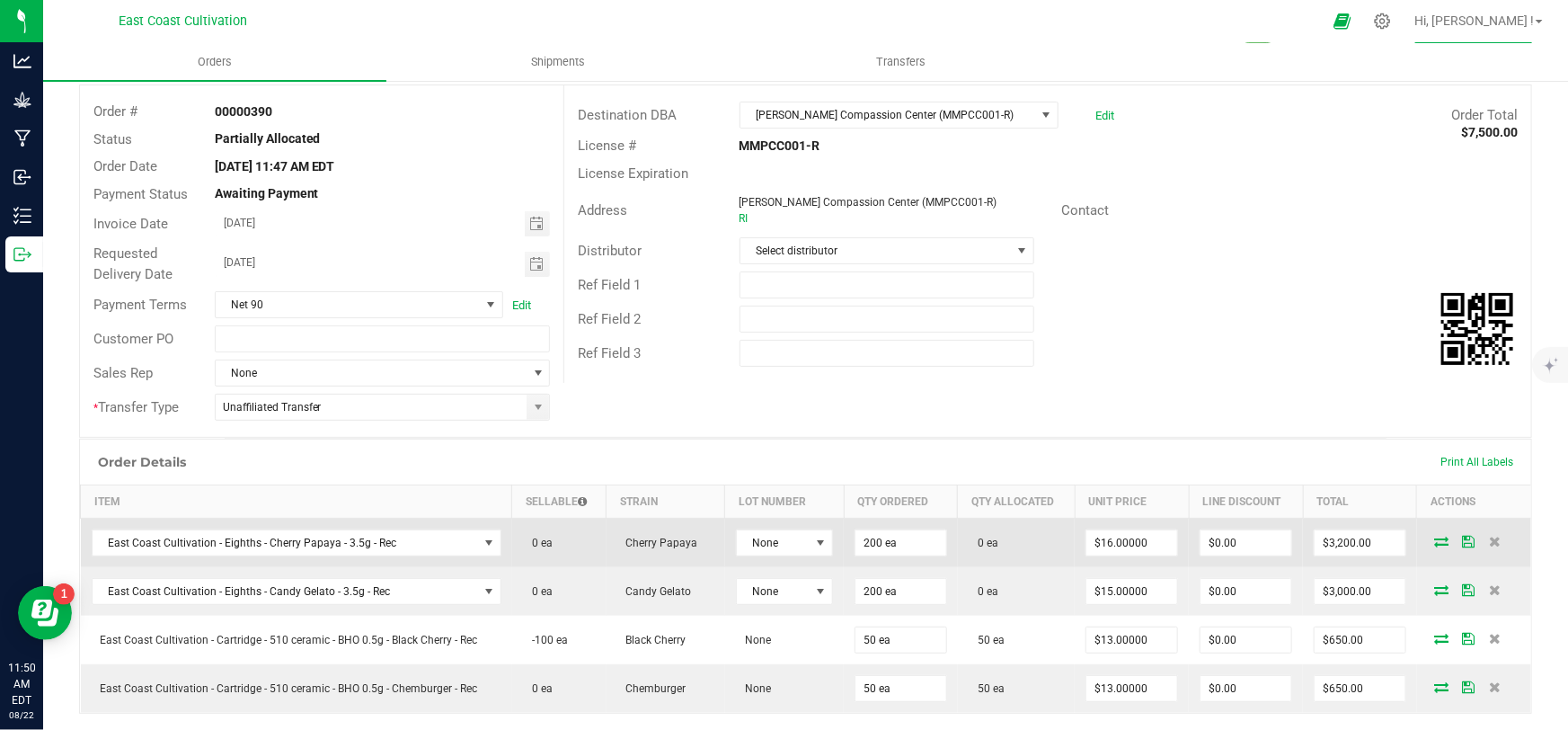
scroll to position [245, 0]
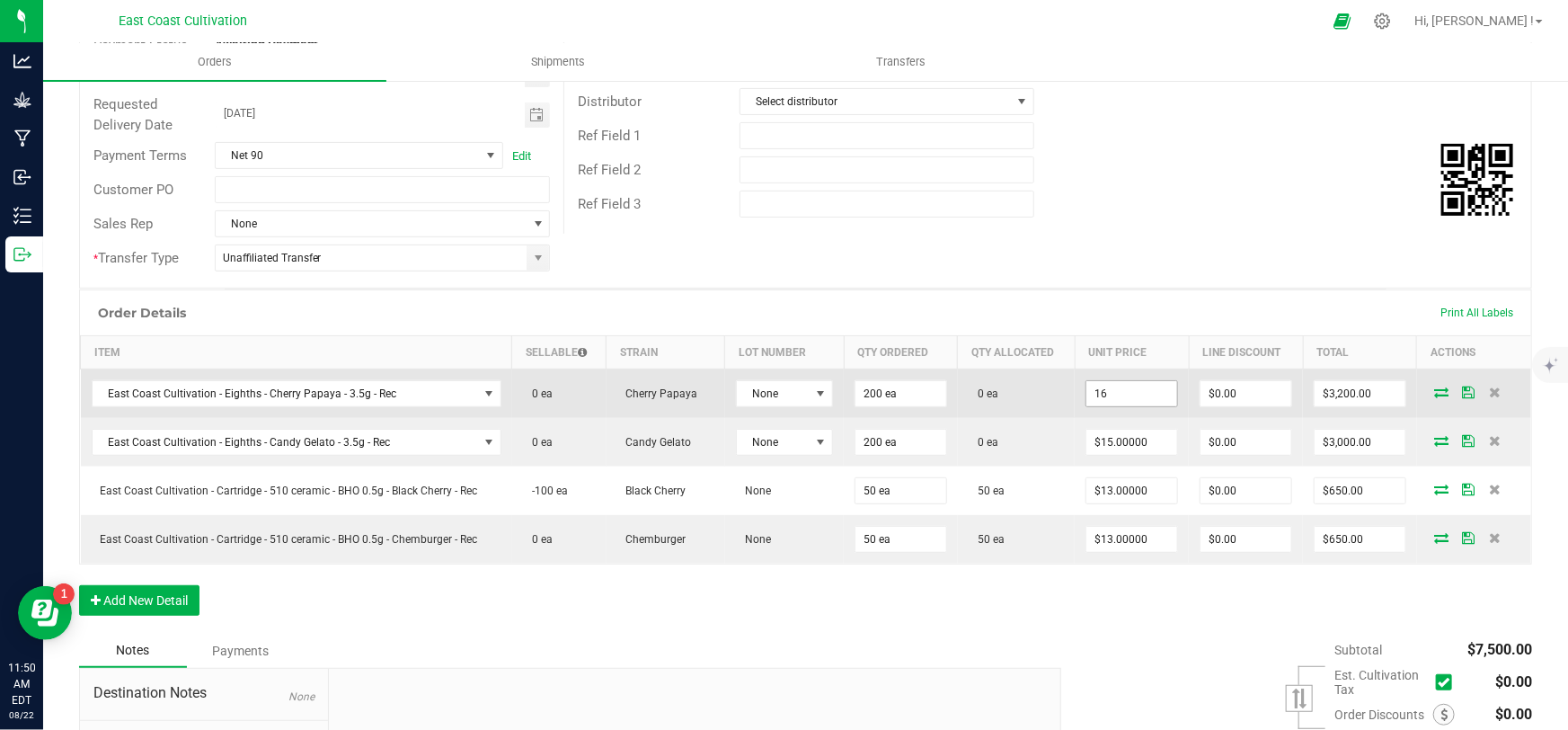
click at [1132, 384] on input "16" at bounding box center [1131, 394] width 91 height 25
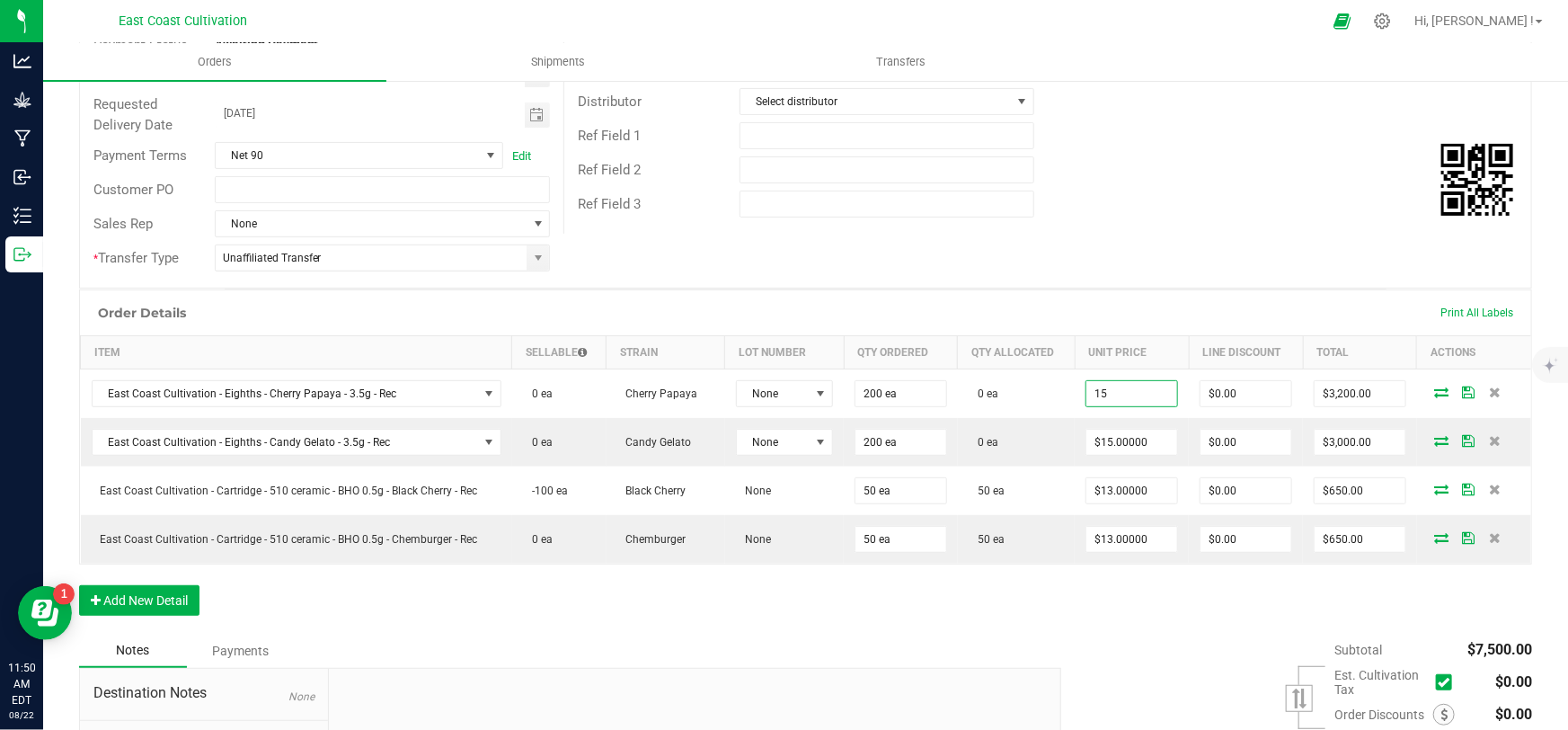
type input "$15.00000"
type input "$3,000.00"
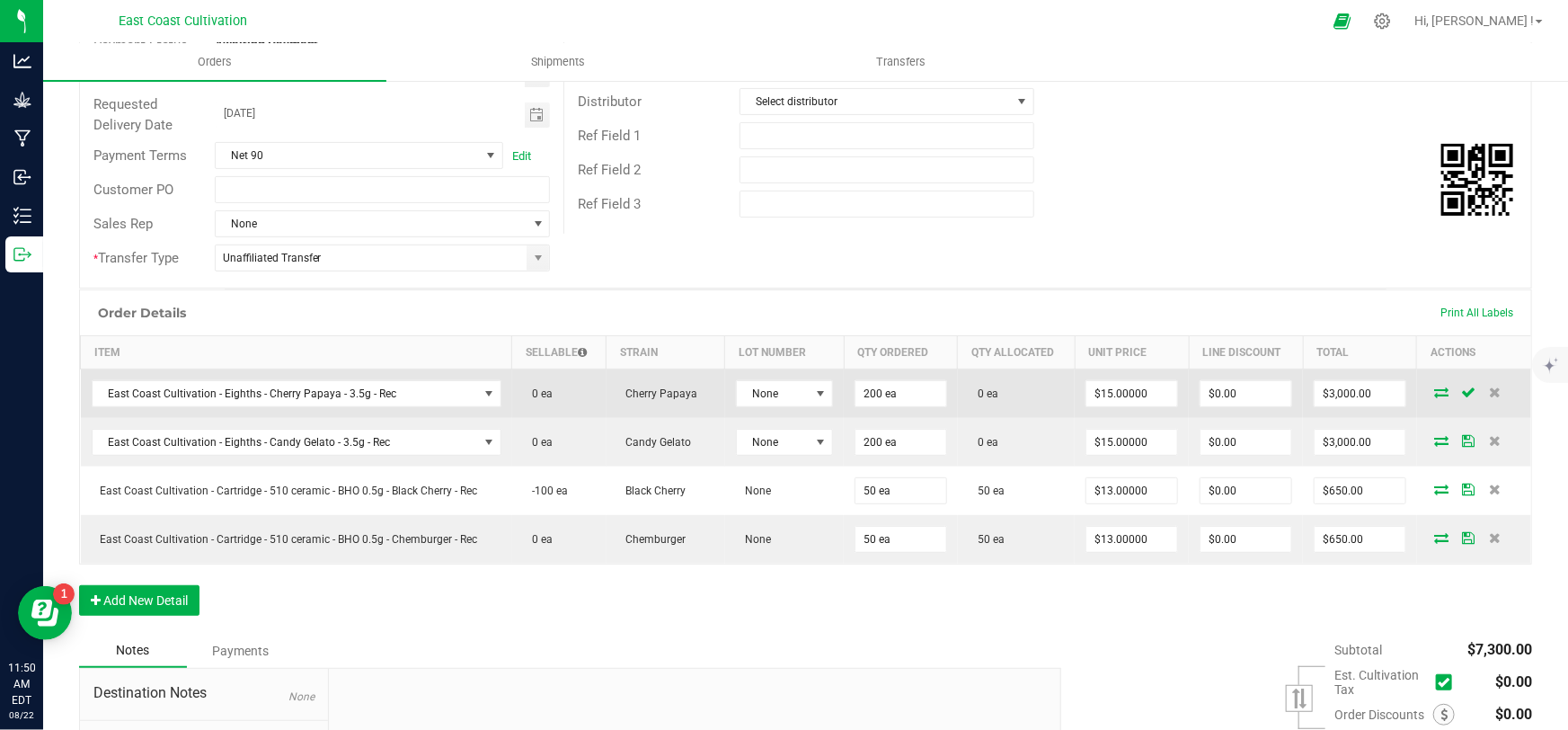
click at [1435, 389] on icon at bounding box center [1442, 392] width 15 height 11
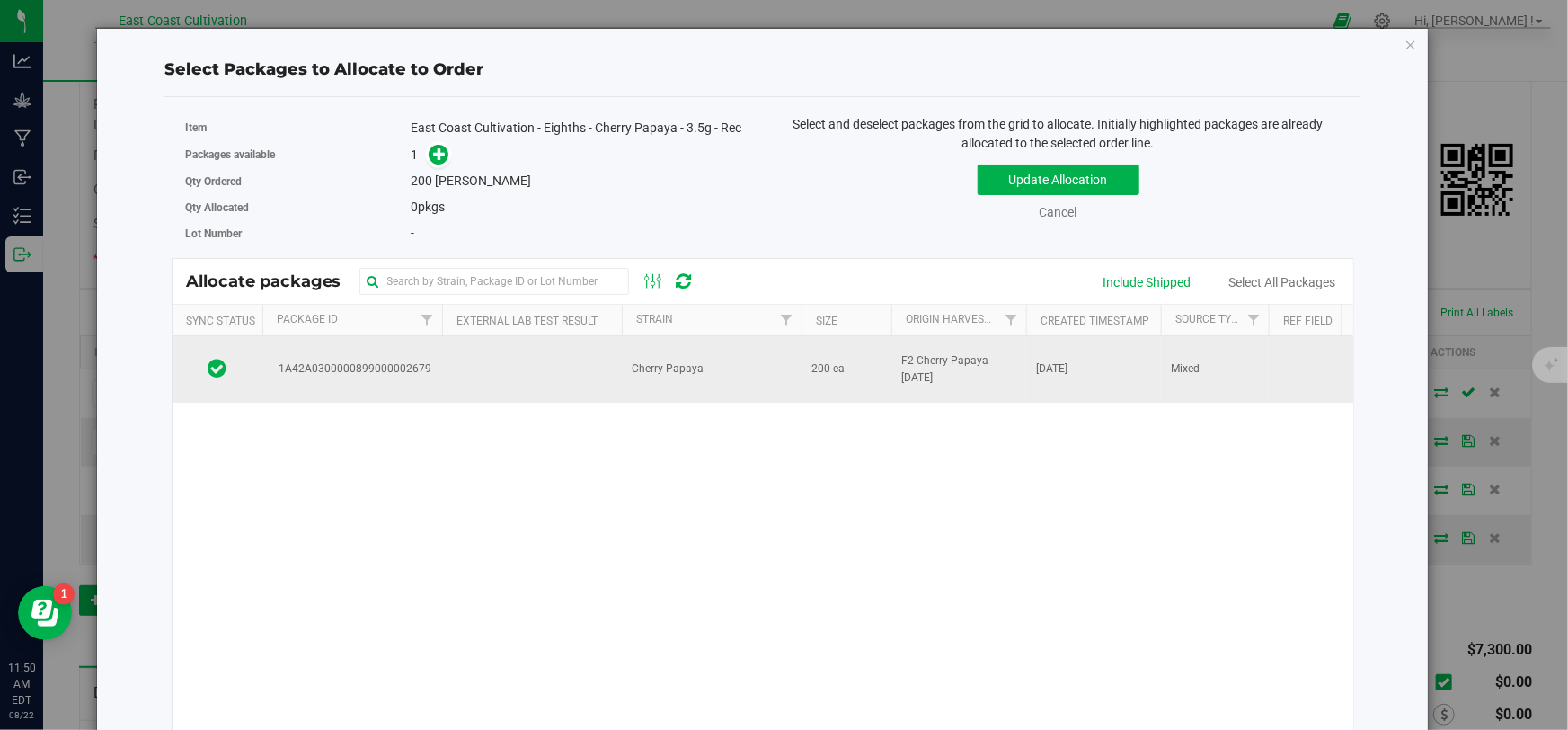
click at [622, 381] on td "Cherry Papaya" at bounding box center [712, 369] width 180 height 67
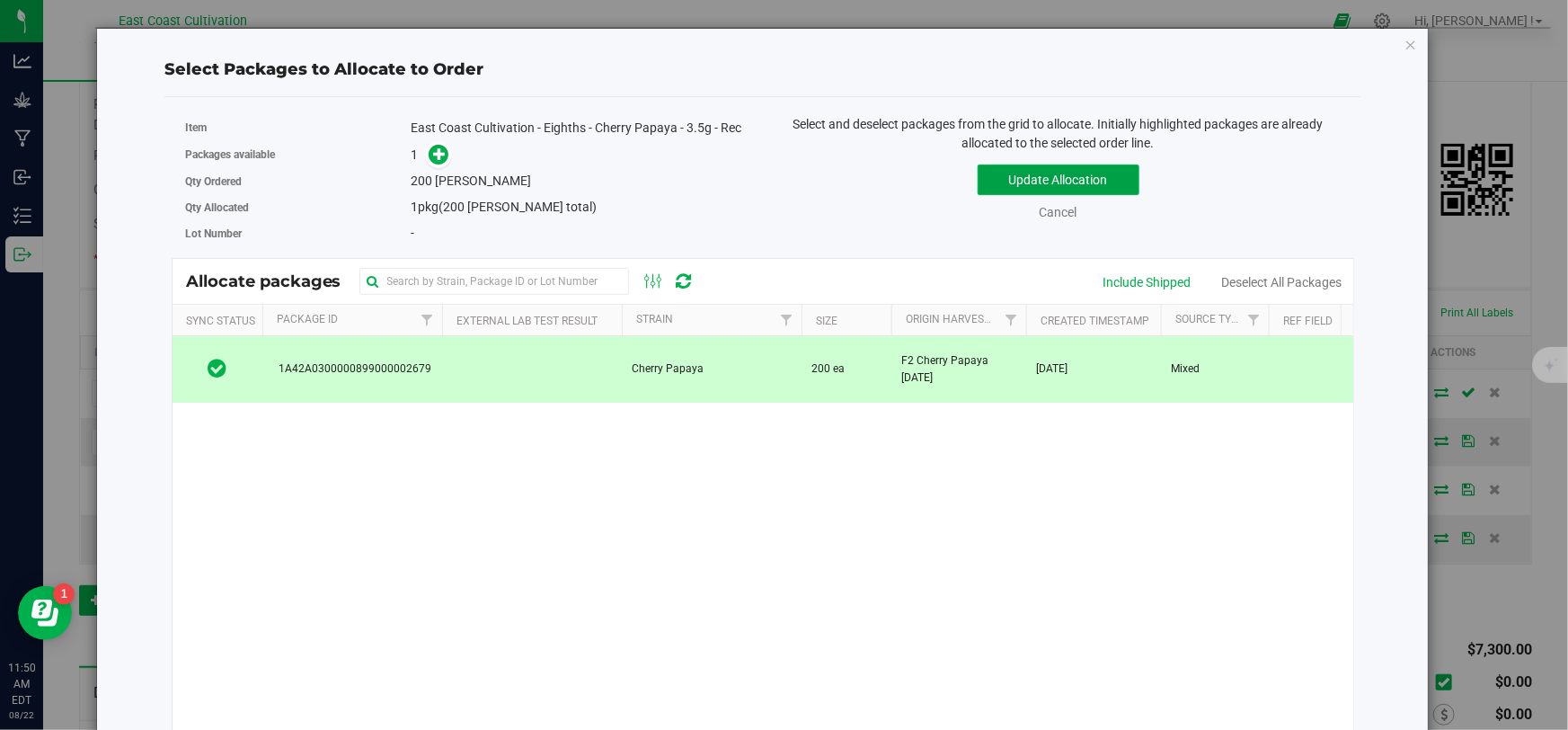
click at [1014, 173] on button "Update Allocation" at bounding box center [1058, 179] width 162 height 30
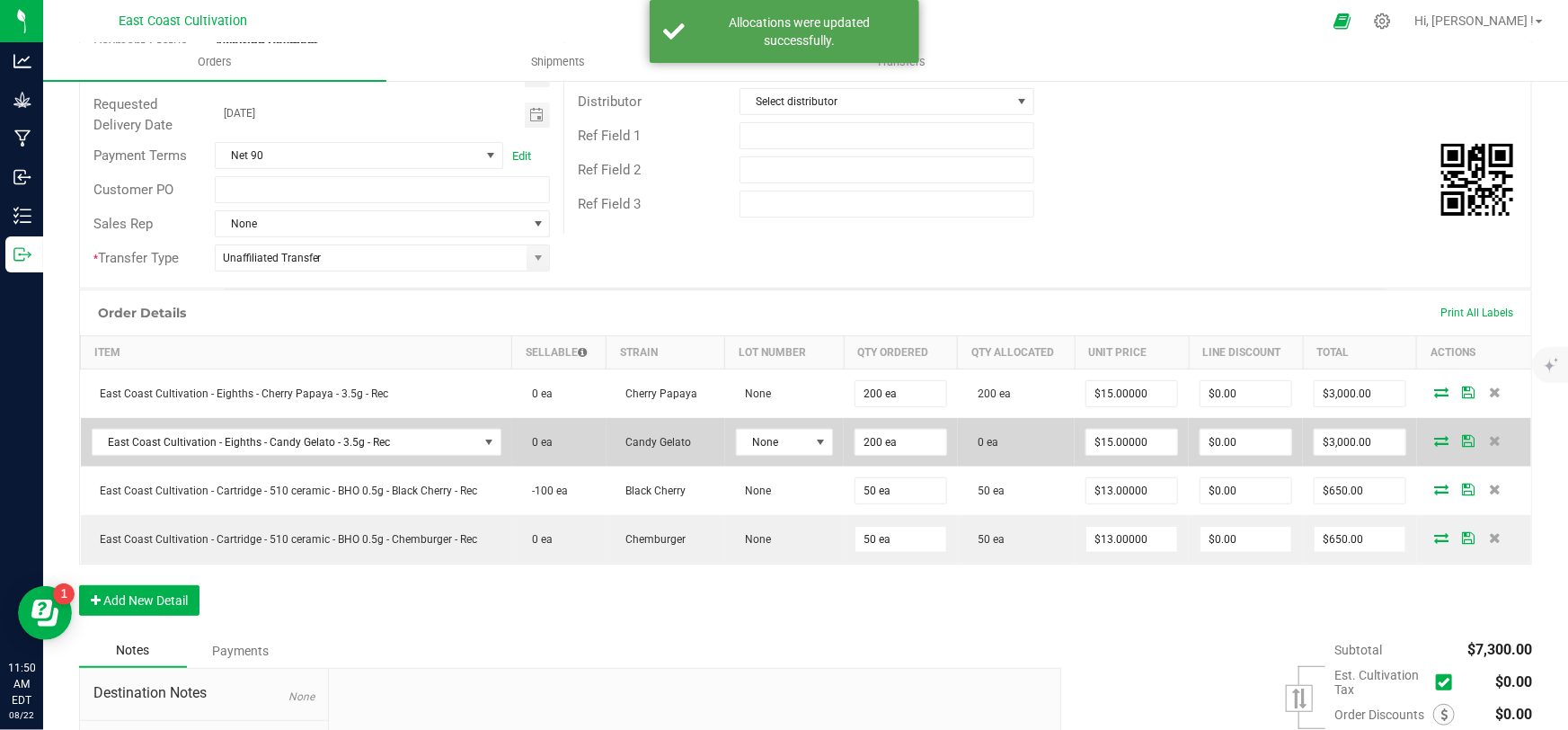
click at [1435, 436] on icon at bounding box center [1442, 440] width 15 height 11
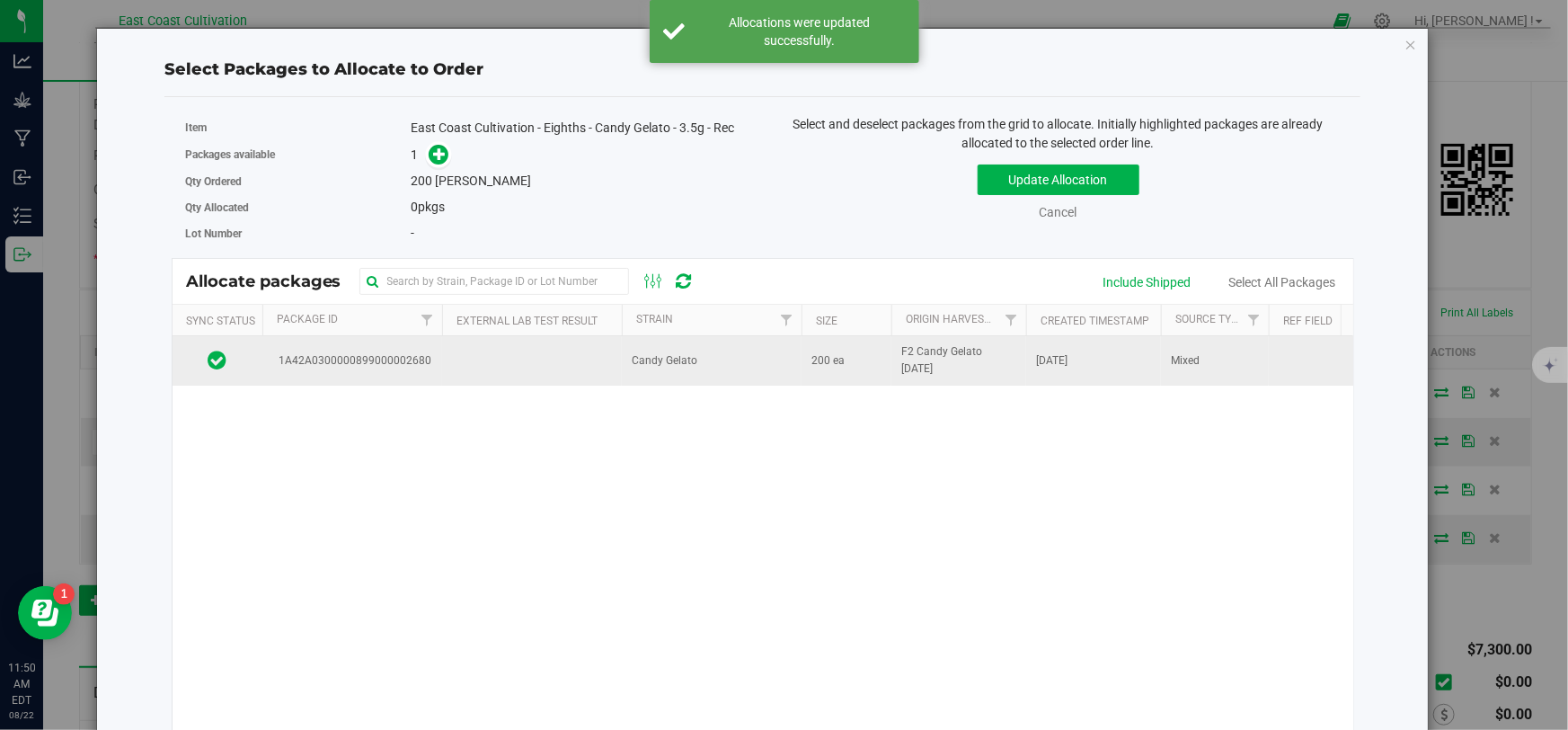
click at [774, 365] on td "Candy Gelato" at bounding box center [712, 361] width 180 height 49
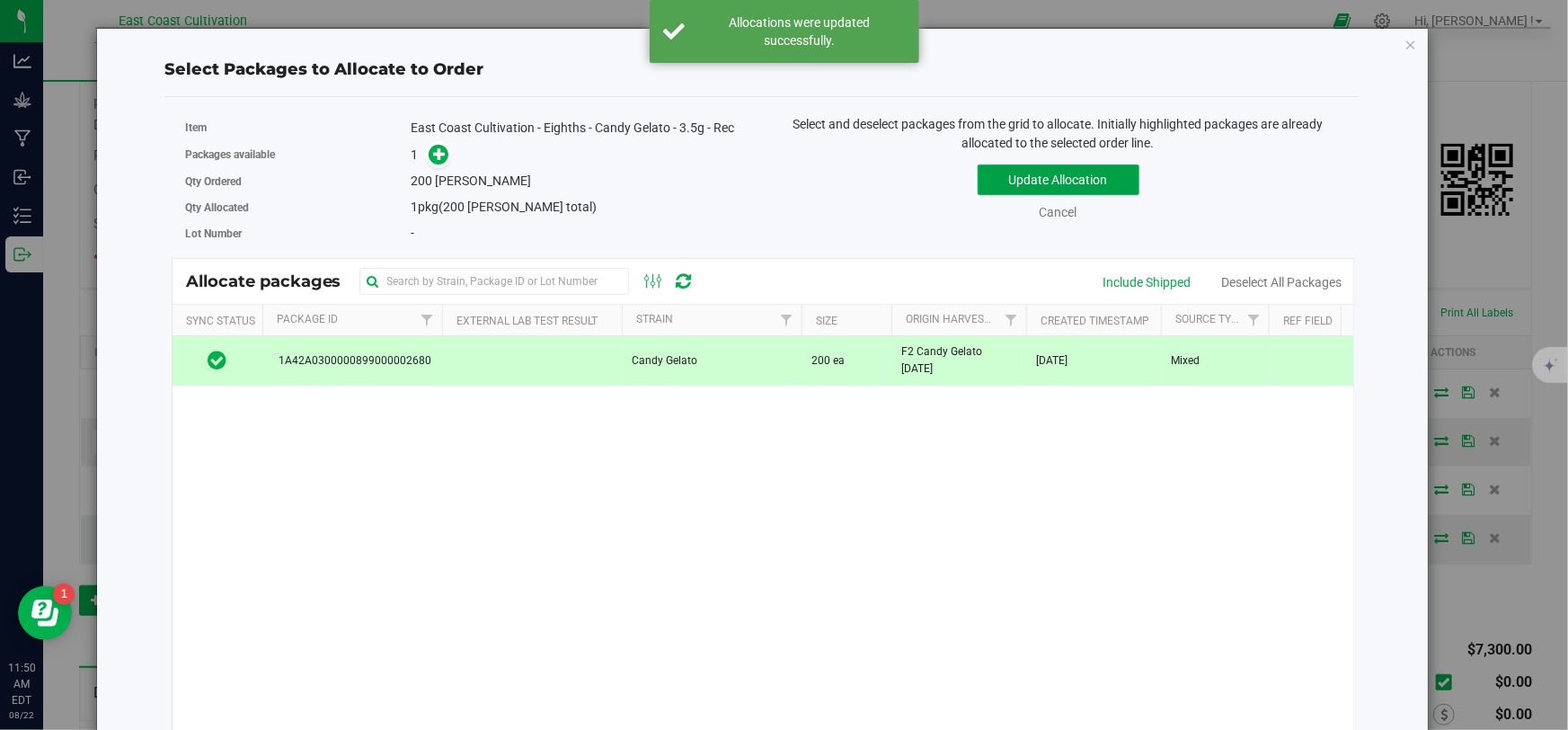
click at [1044, 185] on button "Update Allocation" at bounding box center [1058, 179] width 162 height 30
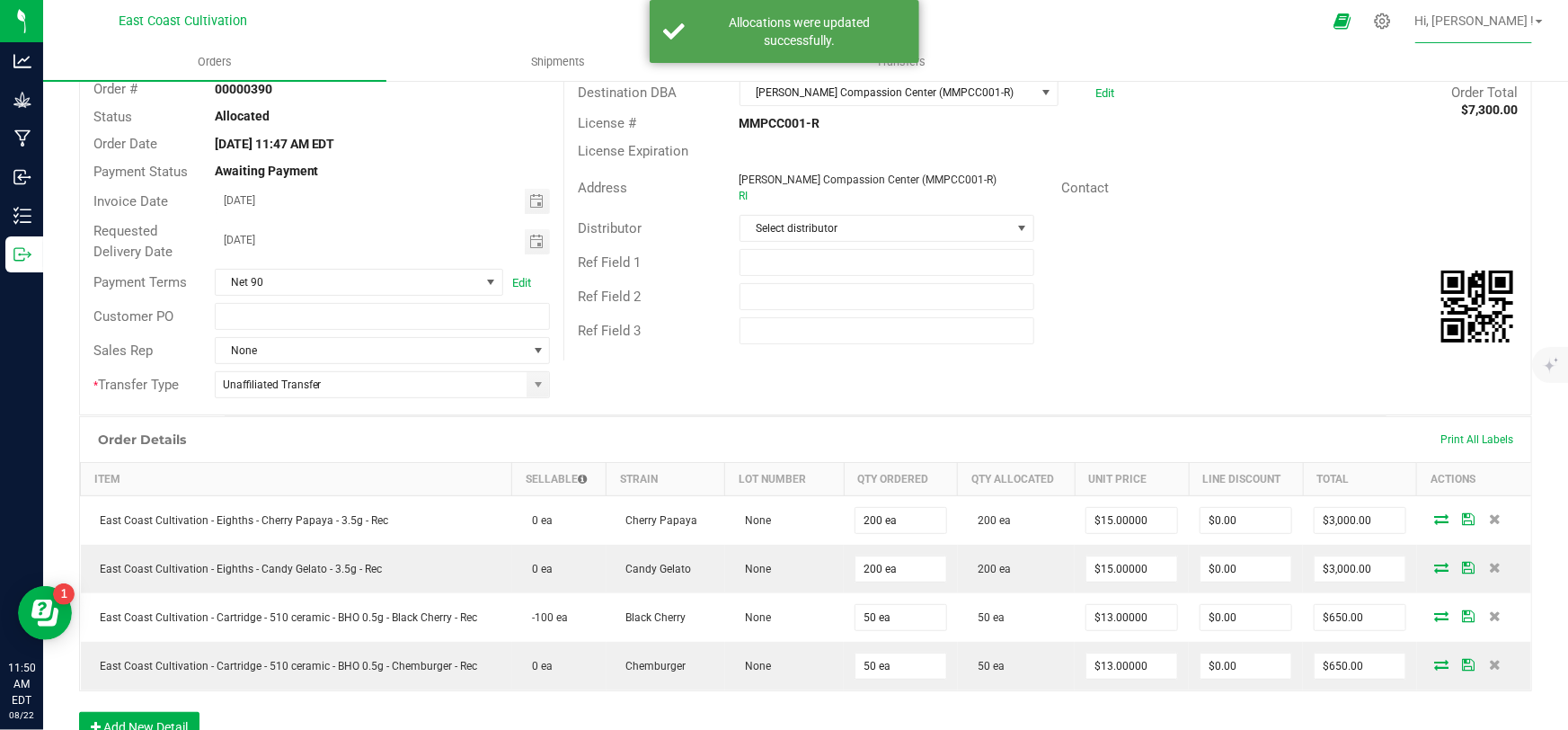
scroll to position [0, 0]
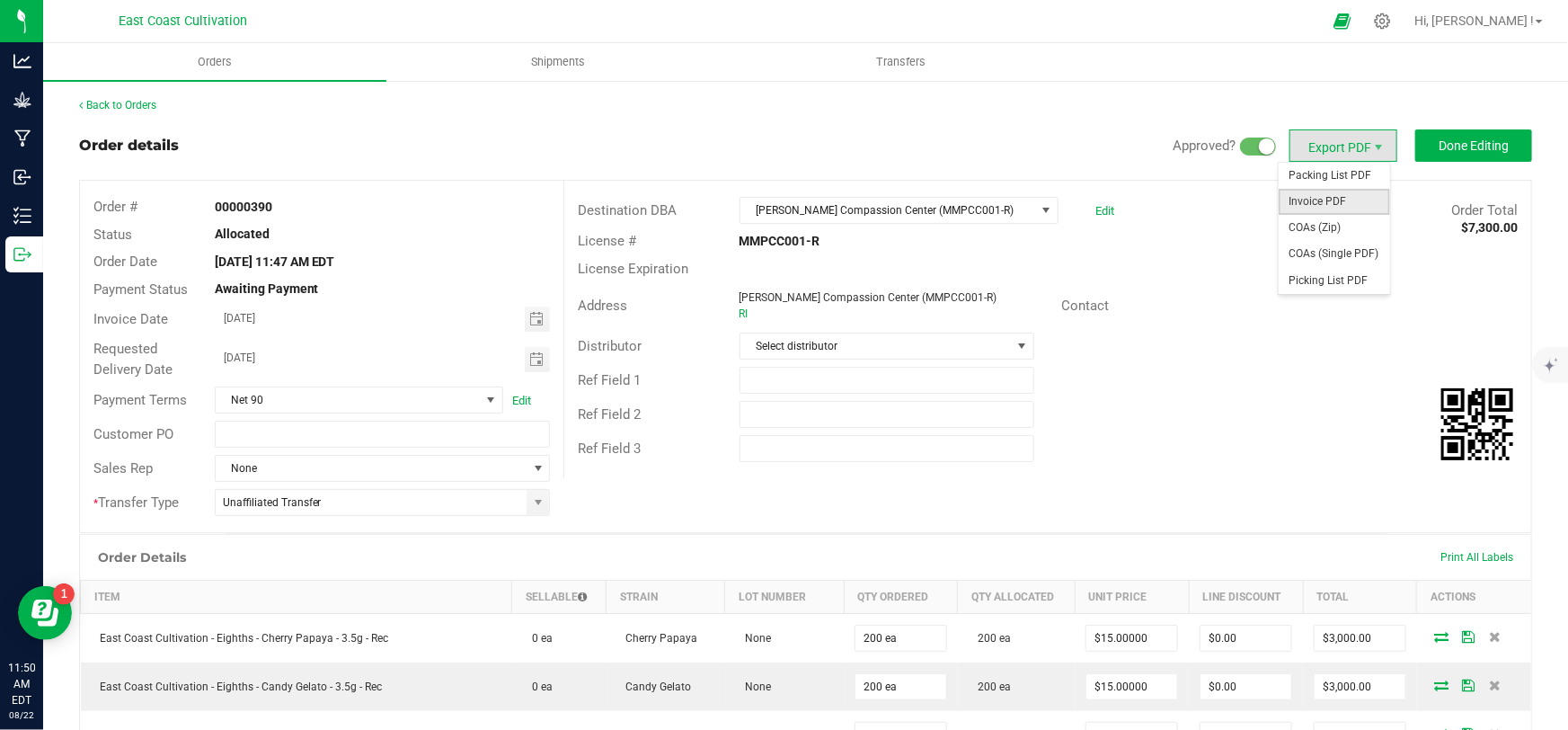
click at [1328, 204] on span "Invoice PDF" at bounding box center [1335, 202] width 112 height 26
